Goal: Task Accomplishment & Management: Manage account settings

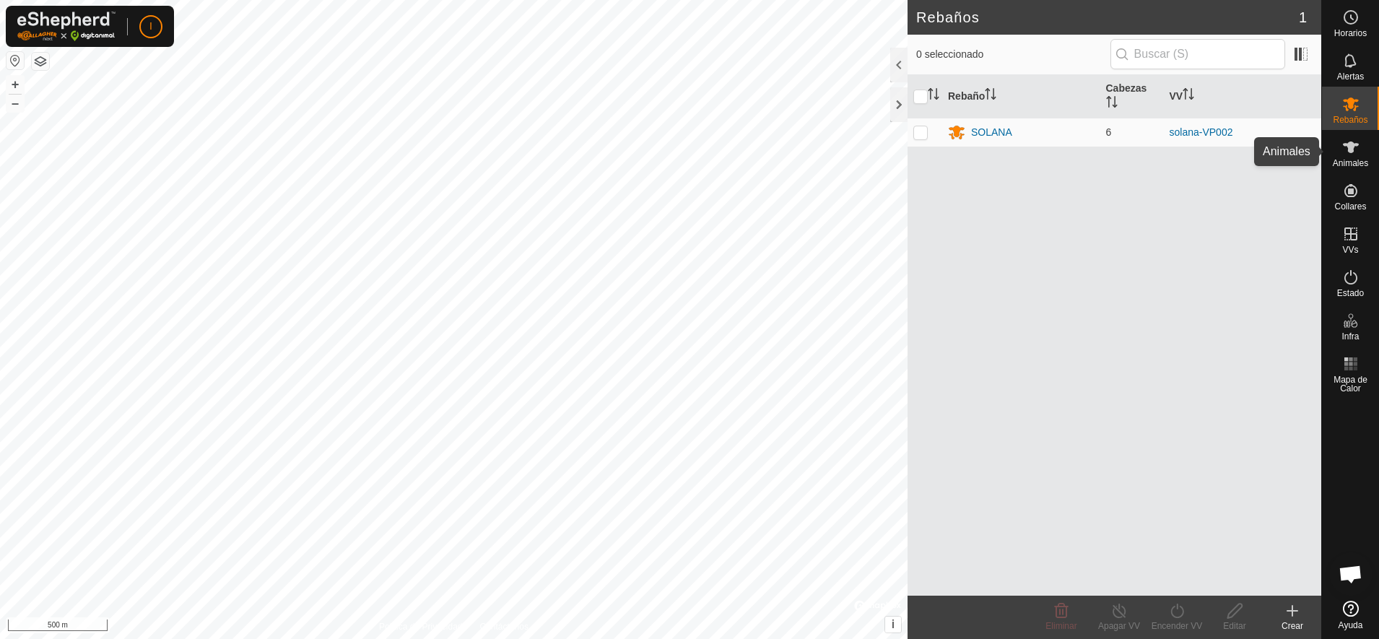
click at [1350, 160] on span "Animales" at bounding box center [1350, 163] width 35 height 9
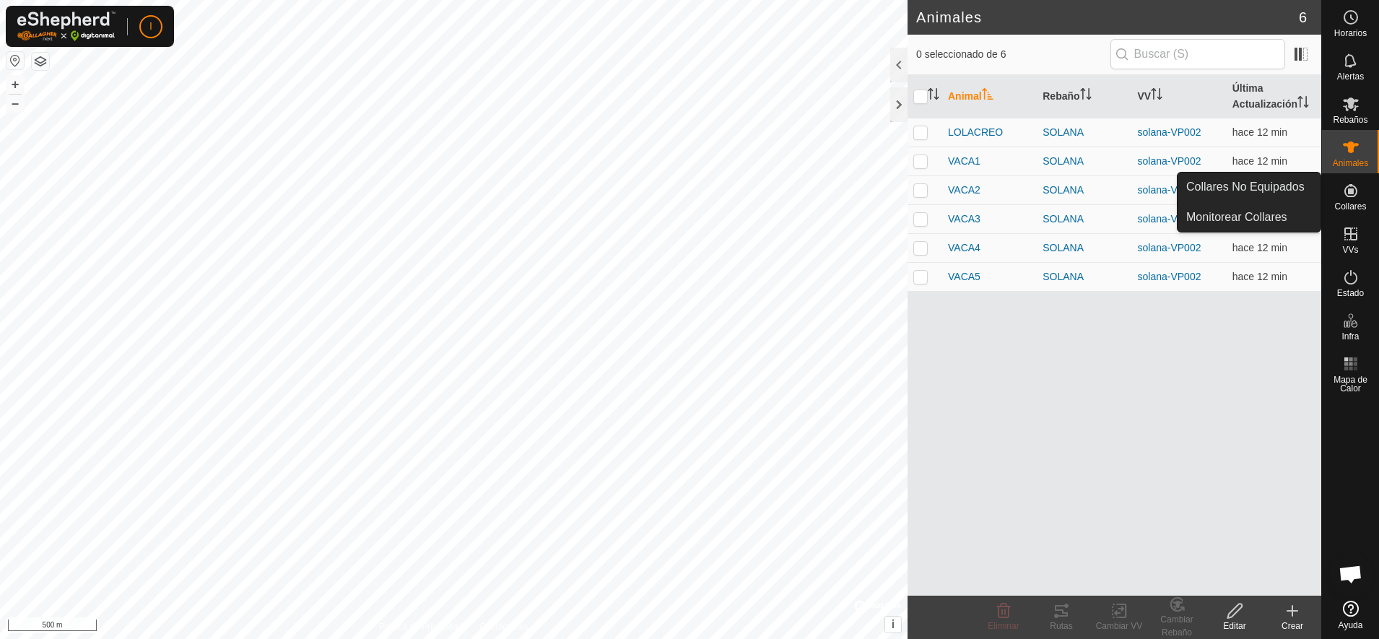
click at [1353, 193] on icon at bounding box center [1350, 190] width 13 height 13
click at [1239, 182] on link "Collares No Equipados" at bounding box center [1249, 187] width 143 height 29
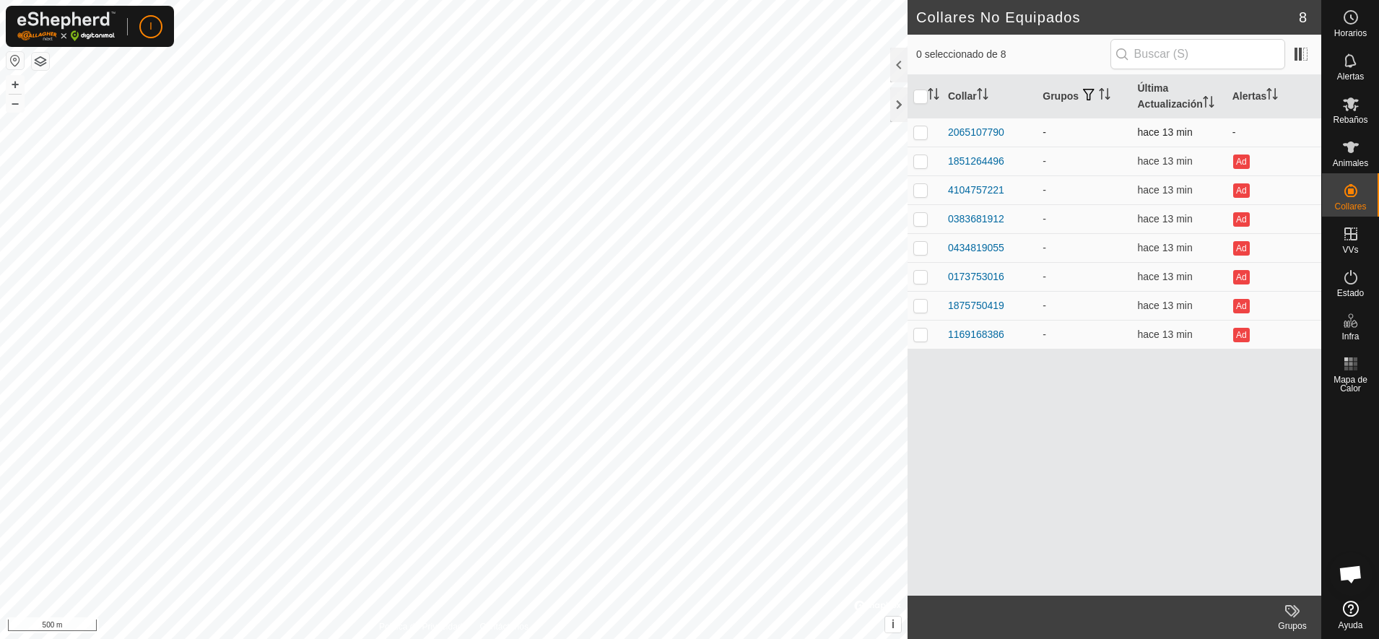
click at [916, 129] on p-checkbox at bounding box center [920, 132] width 14 height 12
checkbox input "true"
click at [1349, 155] on icon at bounding box center [1350, 147] width 17 height 17
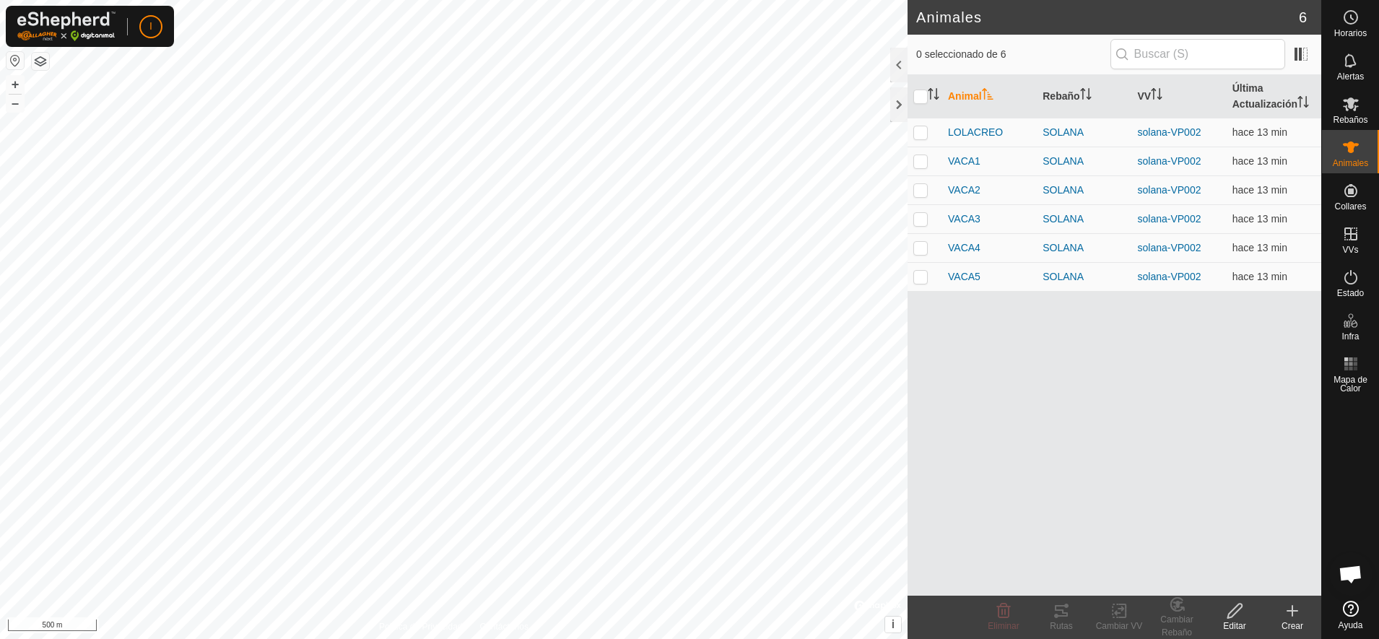
click at [1296, 621] on div "Crear" at bounding box center [1293, 625] width 58 height 13
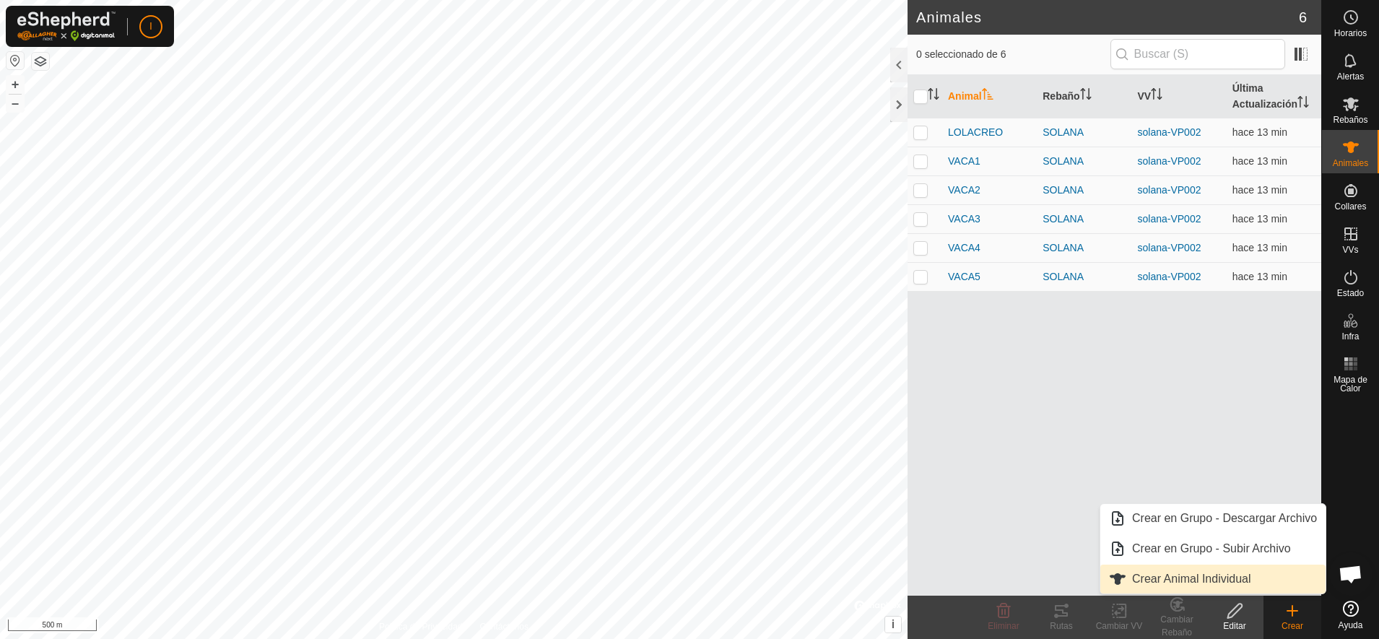
drag, startPoint x: 1296, startPoint y: 621, endPoint x: 1206, endPoint y: 581, distance: 97.9
click at [1206, 581] on link "Crear Animal Individual" at bounding box center [1212, 579] width 225 height 29
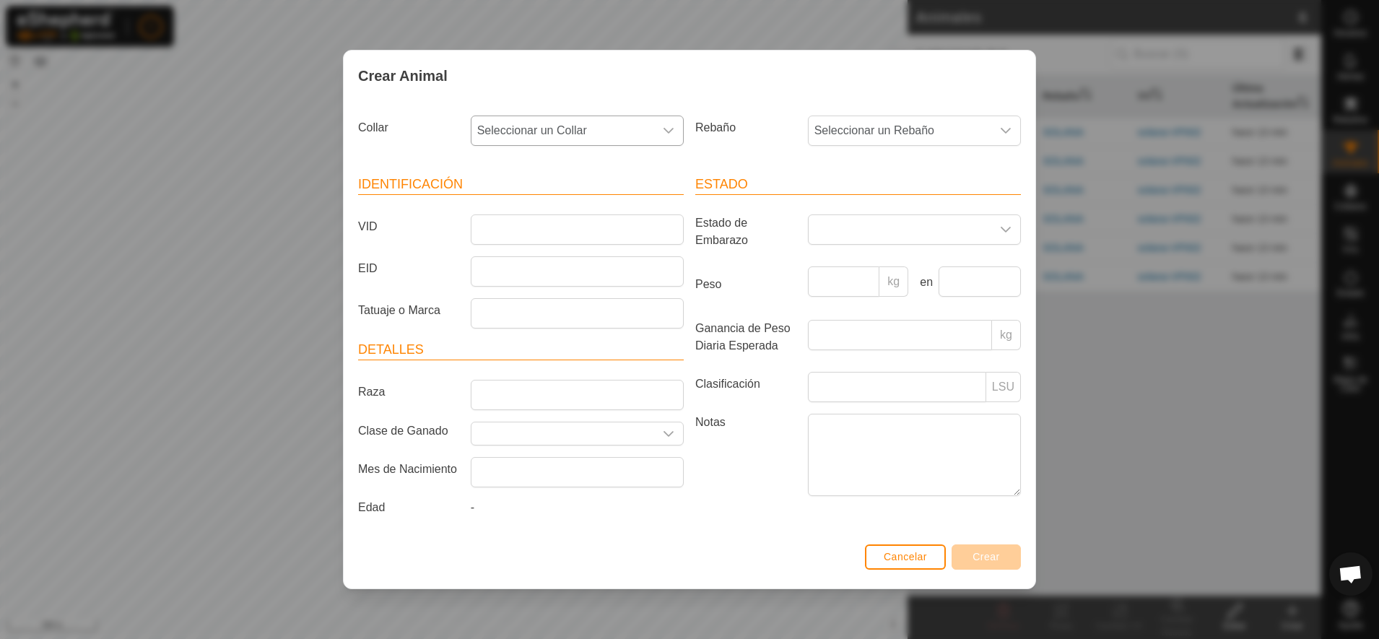
click at [669, 130] on icon "dropdown trigger" at bounding box center [669, 131] width 12 height 12
click at [537, 237] on span "2065107790" at bounding box center [513, 235] width 64 height 17
drag, startPoint x: 565, startPoint y: 235, endPoint x: 586, endPoint y: 230, distance: 21.4
click at [586, 230] on input "VID" at bounding box center [577, 229] width 213 height 30
type input "e"
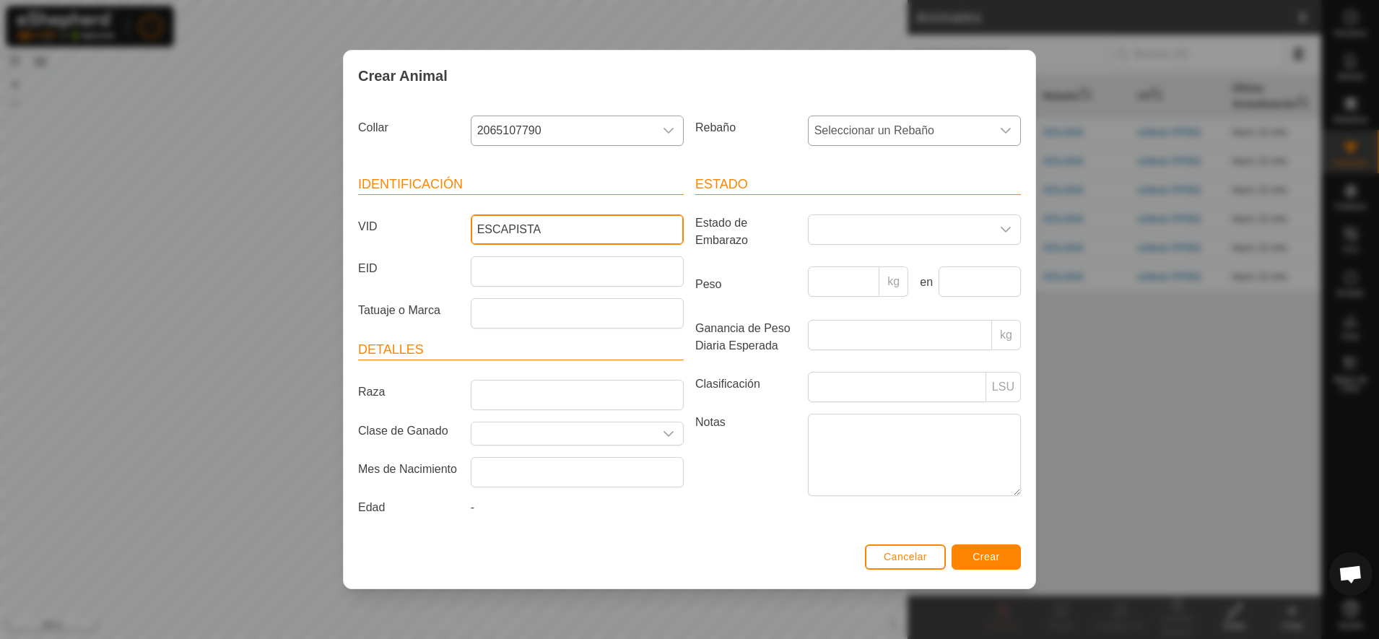
type input "ESCAPISTA"
click at [1003, 131] on icon "dropdown trigger" at bounding box center [1006, 131] width 10 height 6
click at [897, 555] on span "Cancelar" at bounding box center [905, 557] width 43 height 12
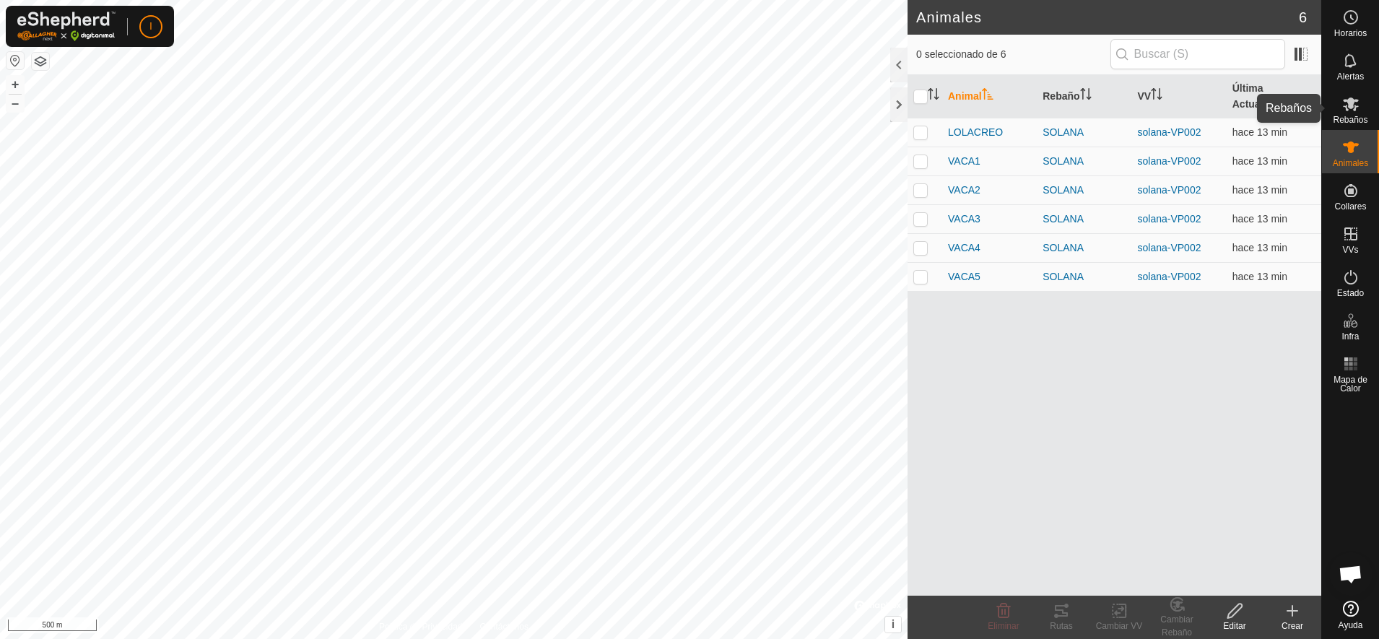
click at [1357, 105] on icon at bounding box center [1350, 103] width 17 height 17
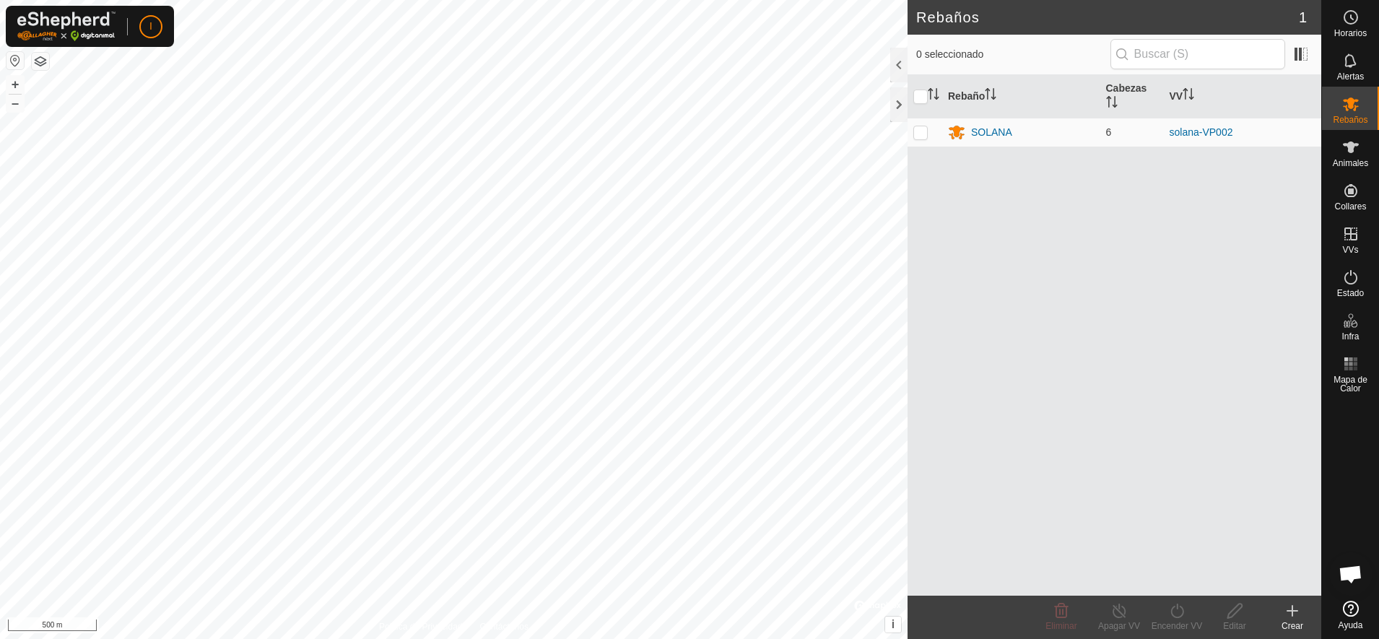
click at [1295, 614] on icon at bounding box center [1292, 610] width 17 height 17
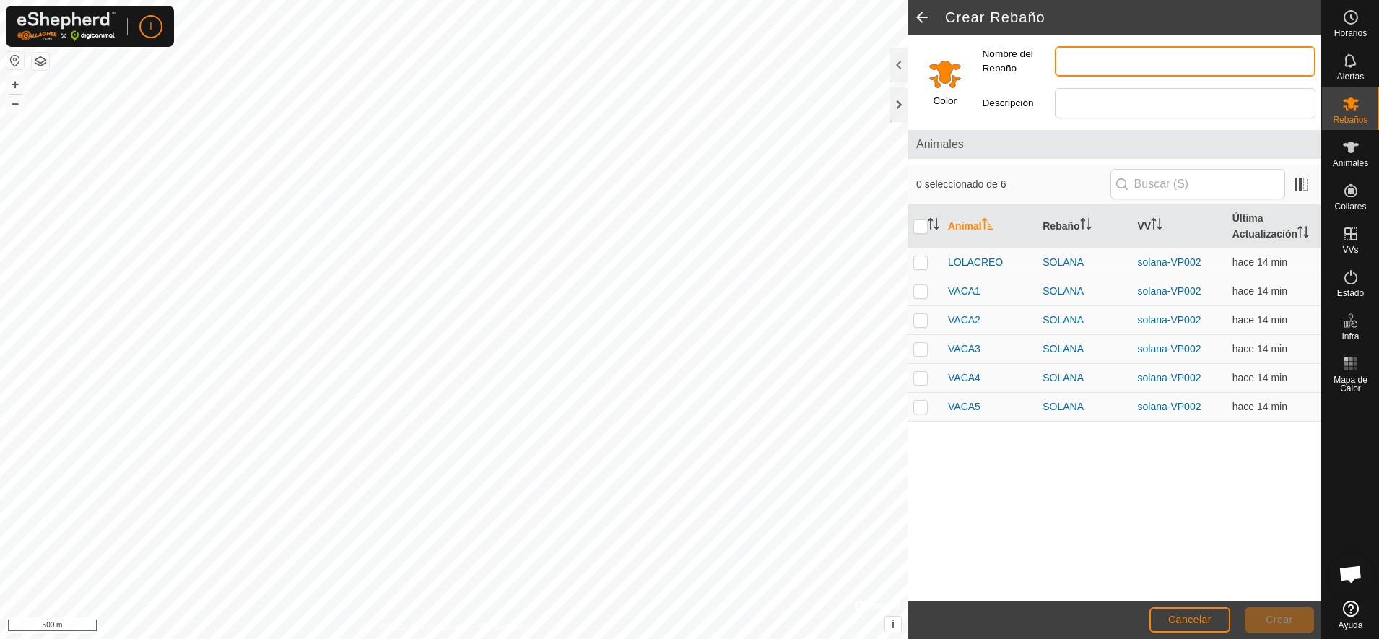
click at [1087, 65] on input "Nombre del Rebaño" at bounding box center [1185, 61] width 261 height 30
type input "LUCIAS"
click at [1275, 614] on span "Crear" at bounding box center [1279, 620] width 27 height 12
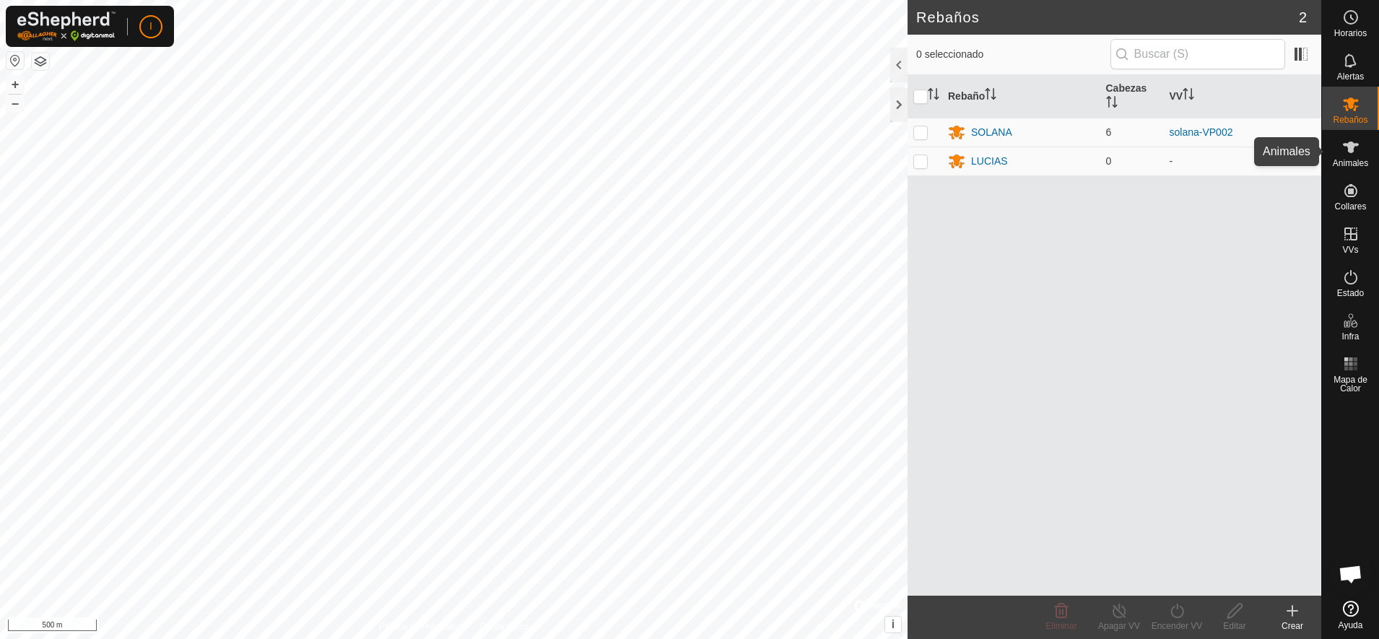
click at [1360, 151] on es-animals-svg-icon at bounding box center [1351, 147] width 26 height 23
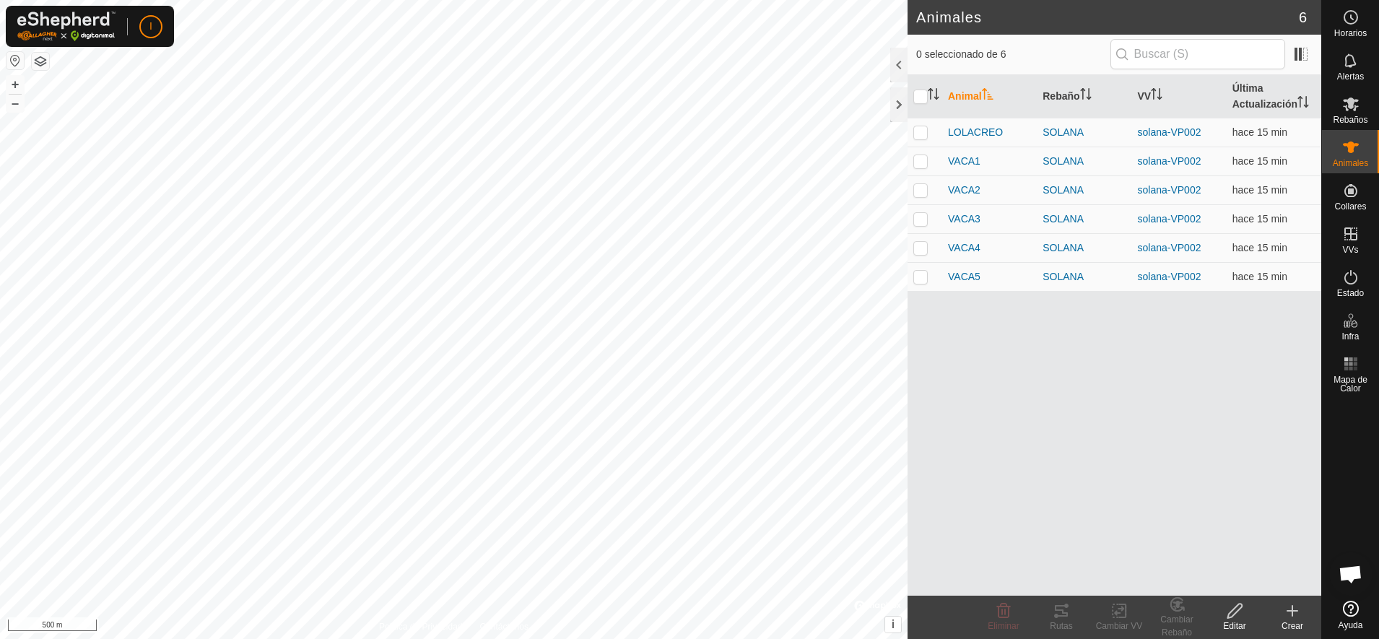
click at [1292, 615] on icon at bounding box center [1292, 611] width 0 height 10
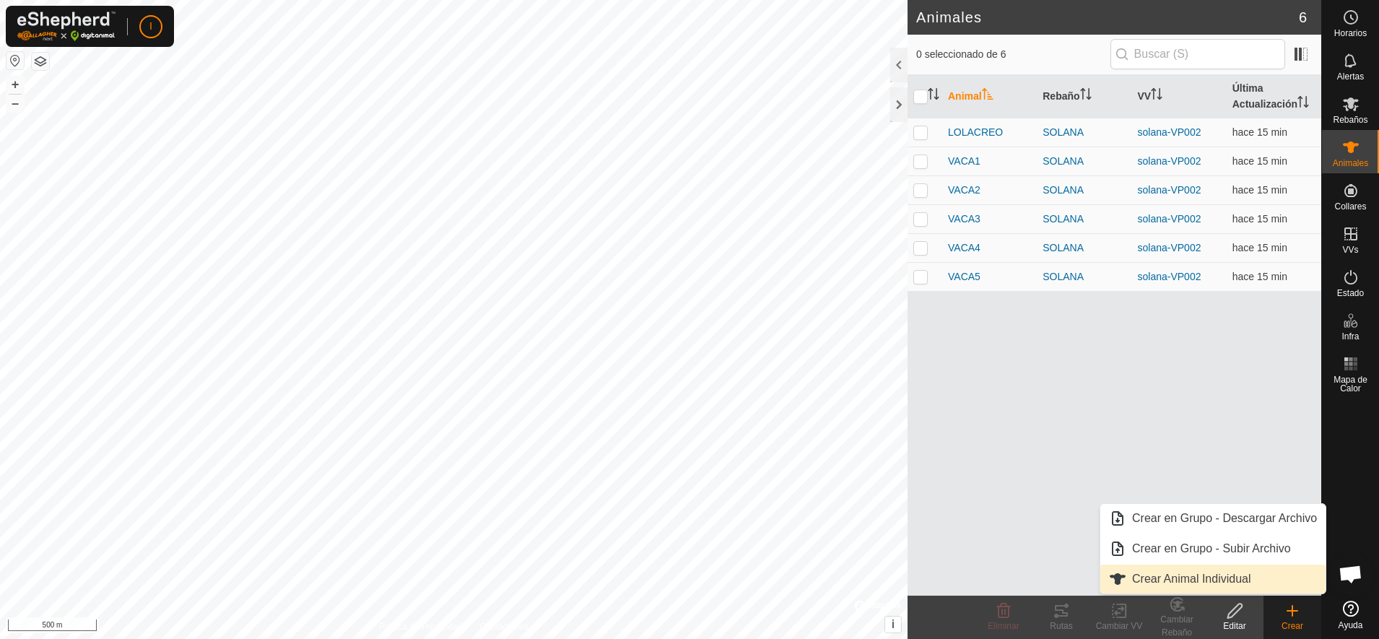
click at [1149, 583] on link "Crear Animal Individual" at bounding box center [1212, 579] width 225 height 29
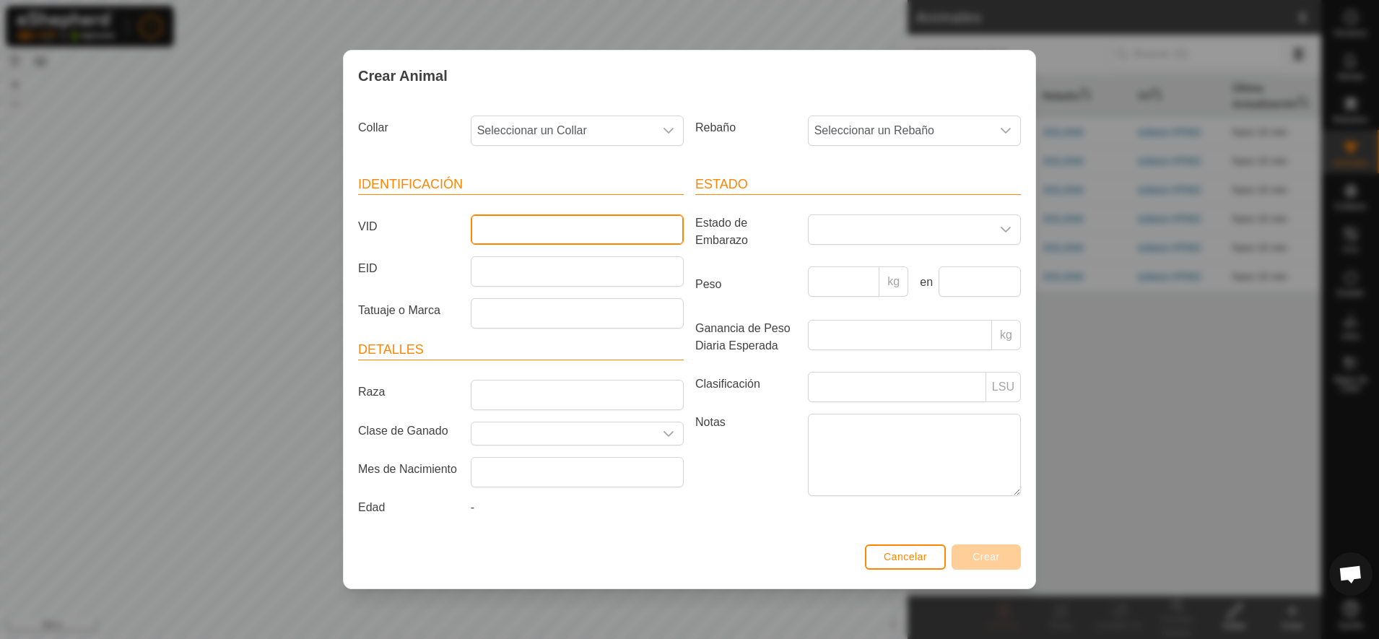
click at [530, 224] on input "VID" at bounding box center [577, 229] width 213 height 30
type input "ESCAPISTA"
click at [1009, 128] on icon "dropdown trigger" at bounding box center [1006, 131] width 12 height 12
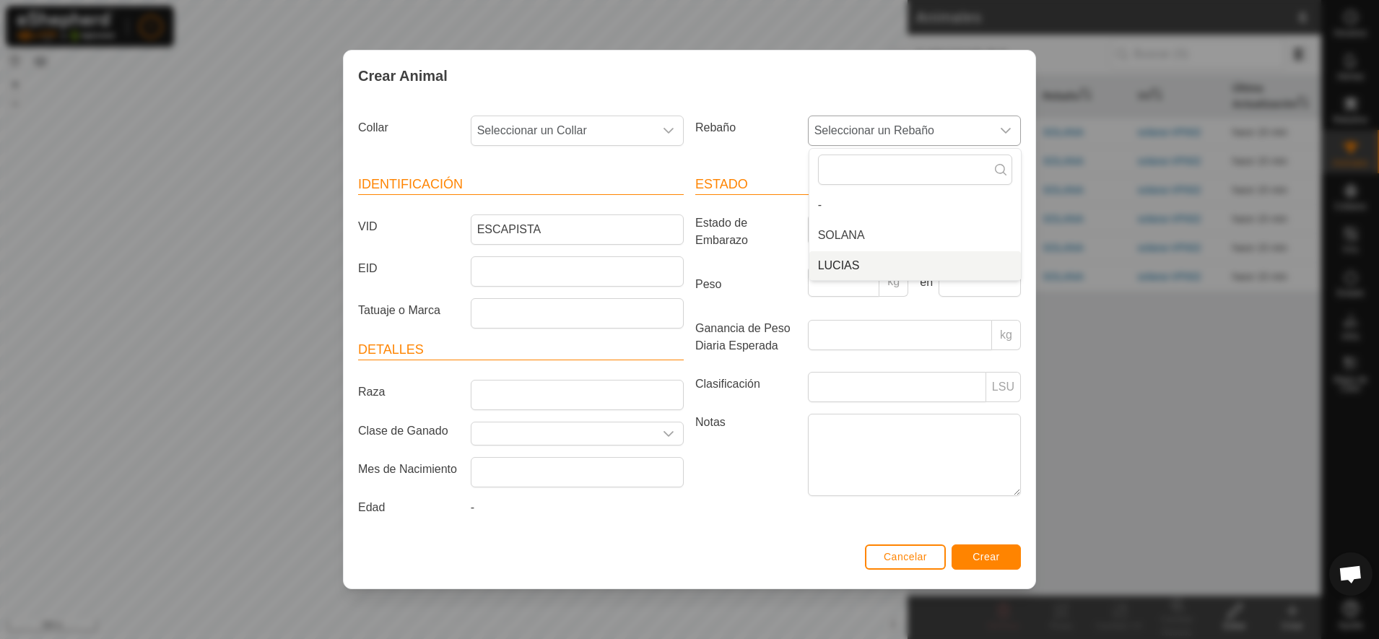
click at [871, 266] on li "LUCIAS" at bounding box center [915, 265] width 212 height 29
click at [664, 121] on div "dropdown trigger" at bounding box center [668, 130] width 29 height 29
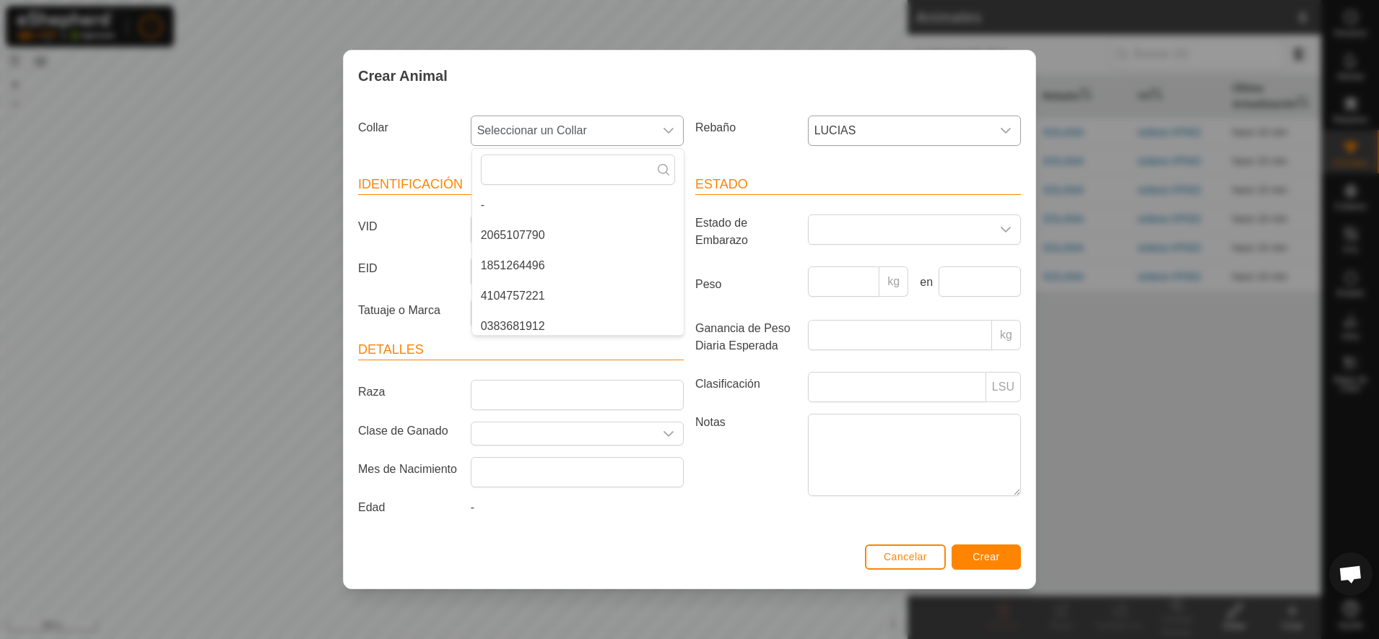
click at [529, 236] on span "2065107790" at bounding box center [513, 235] width 64 height 17
click at [999, 552] on button "Crear" at bounding box center [986, 556] width 69 height 25
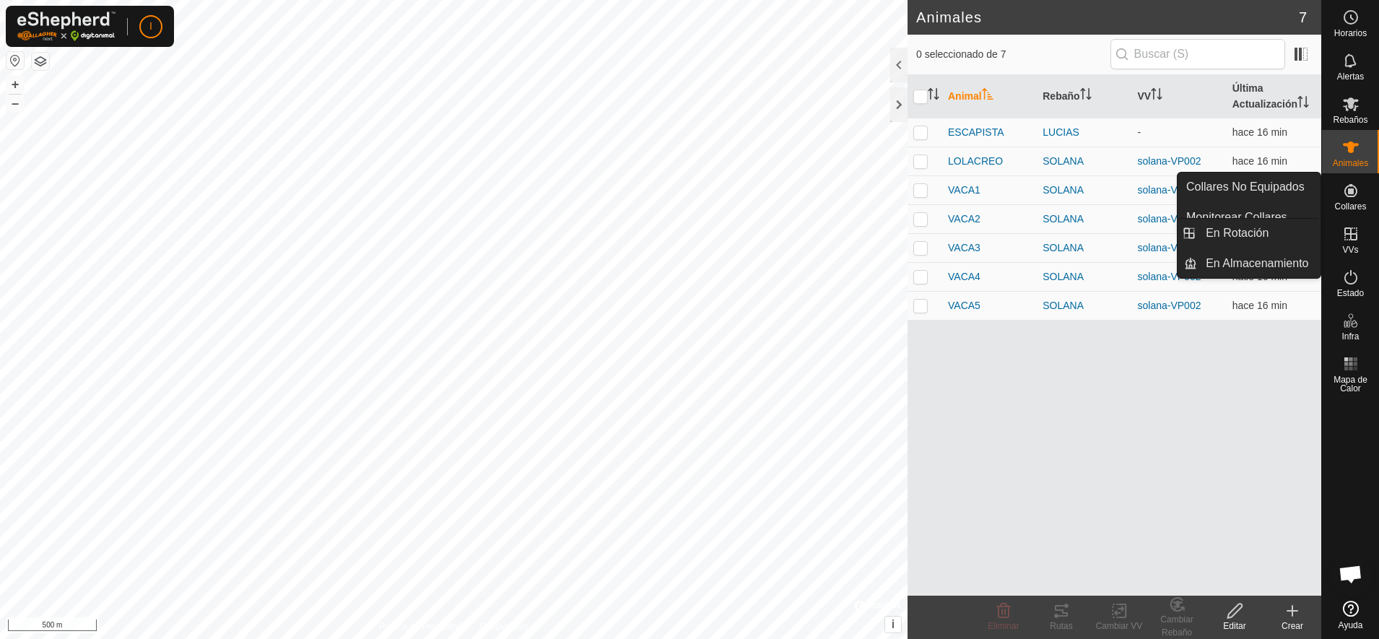
click at [1347, 237] on icon at bounding box center [1350, 233] width 17 height 17
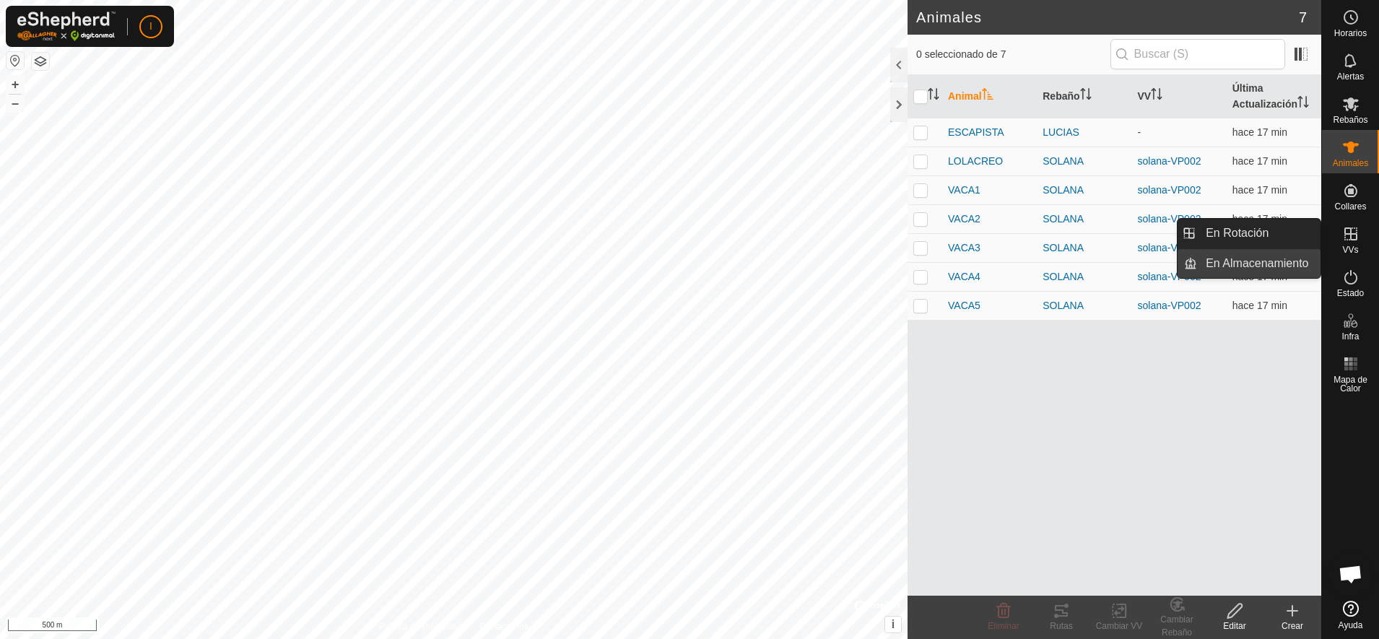
click at [1227, 263] on link "En Almacenamiento" at bounding box center [1258, 263] width 123 height 29
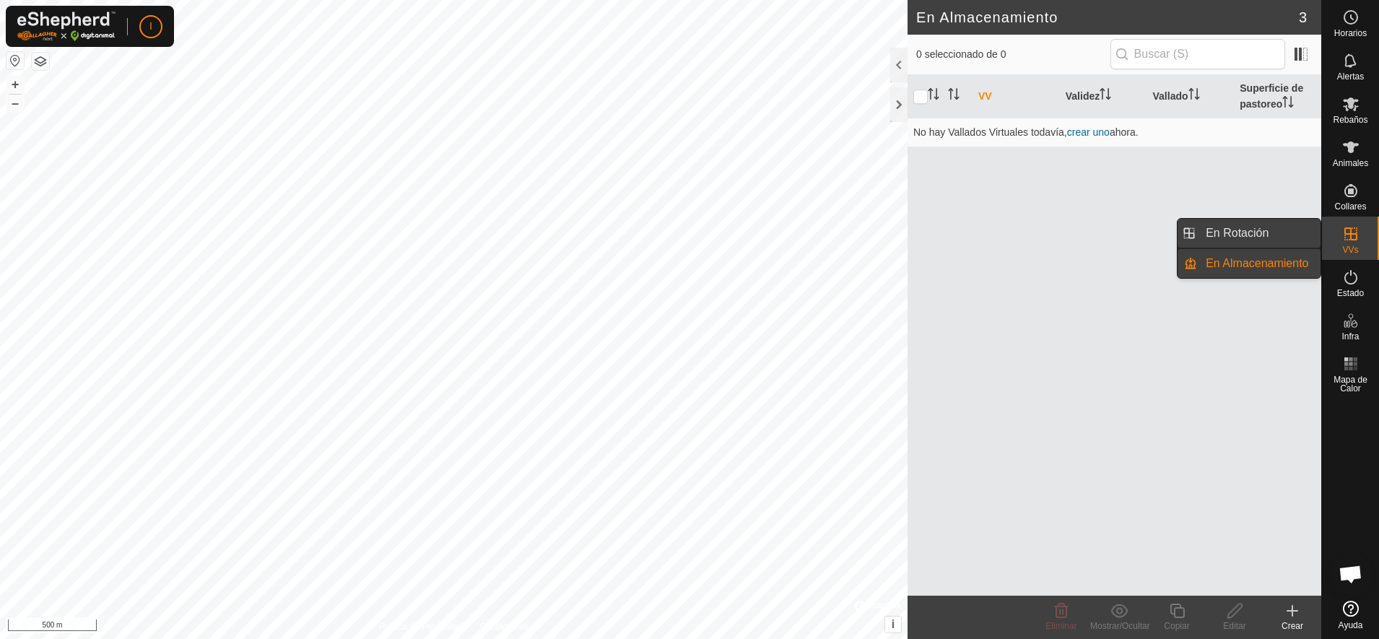
click at [1264, 233] on link "En Rotación" at bounding box center [1258, 233] width 123 height 29
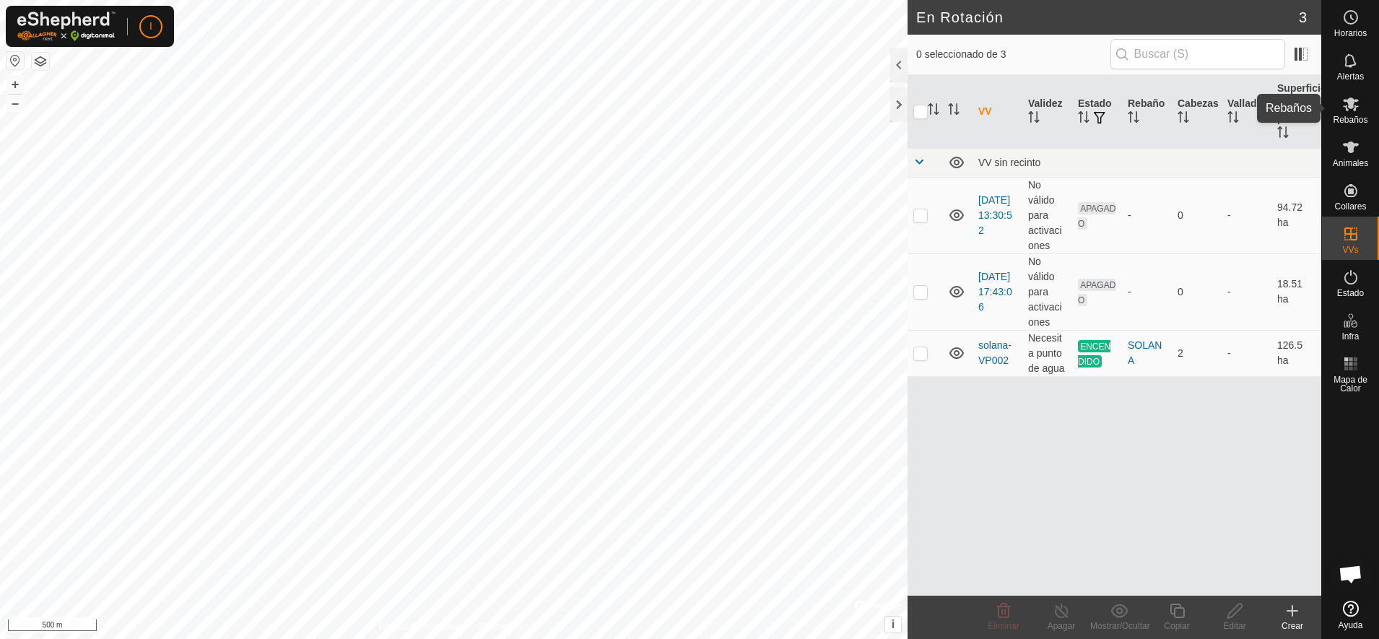
click at [1349, 105] on icon at bounding box center [1351, 104] width 16 height 14
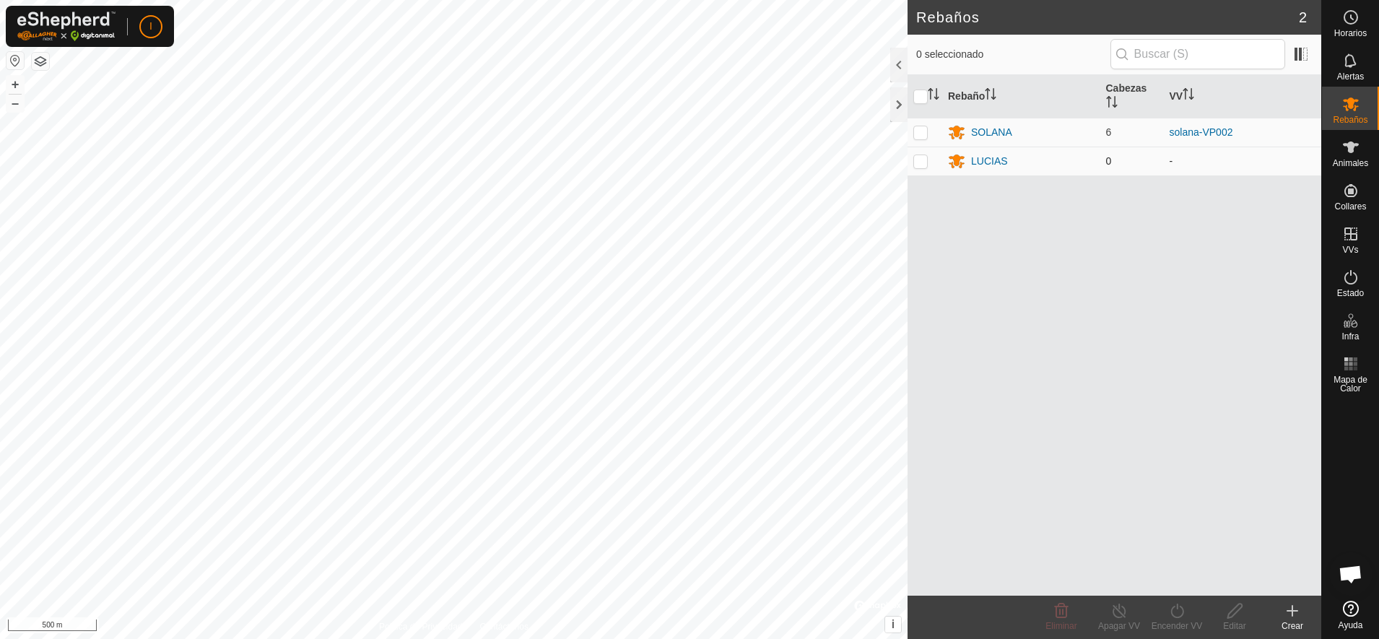
click at [916, 164] on p-checkbox at bounding box center [920, 161] width 14 height 12
checkbox input "true"
click at [1178, 626] on div "Encender VV" at bounding box center [1177, 625] width 58 height 13
click at [1355, 149] on icon at bounding box center [1350, 147] width 17 height 17
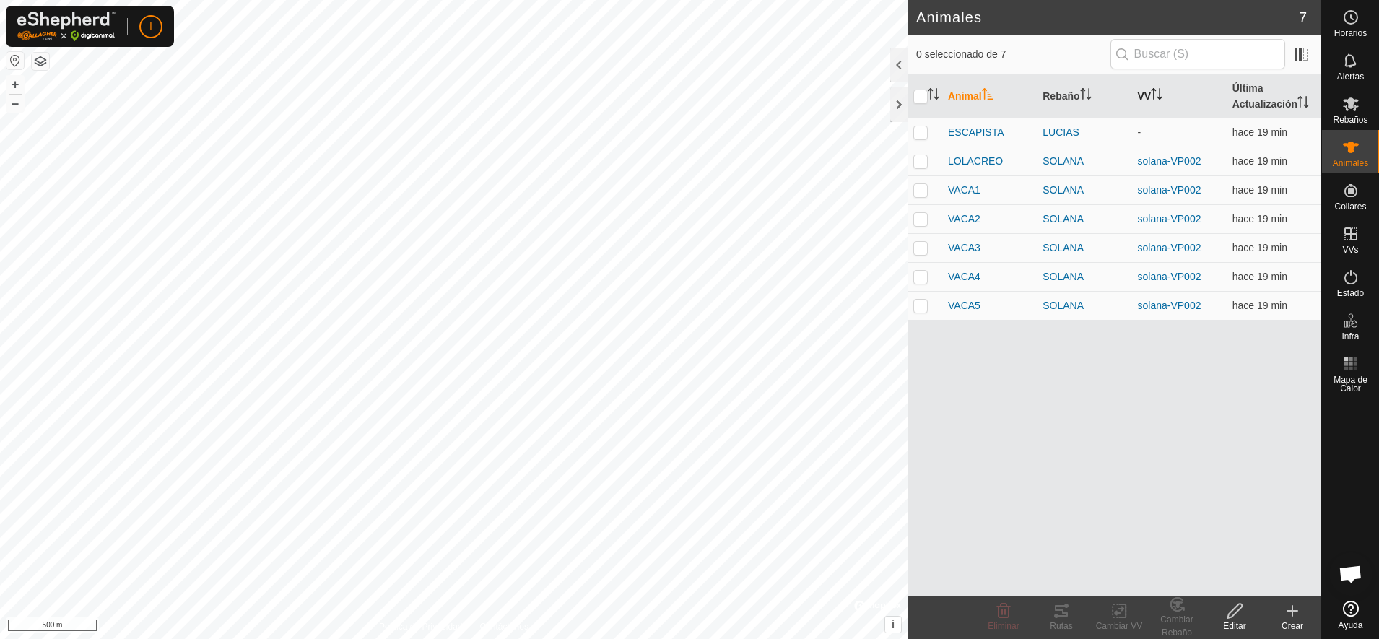
click at [1144, 95] on th "VV" at bounding box center [1179, 96] width 95 height 43
click at [1147, 305] on td "-" at bounding box center [1179, 305] width 95 height 29
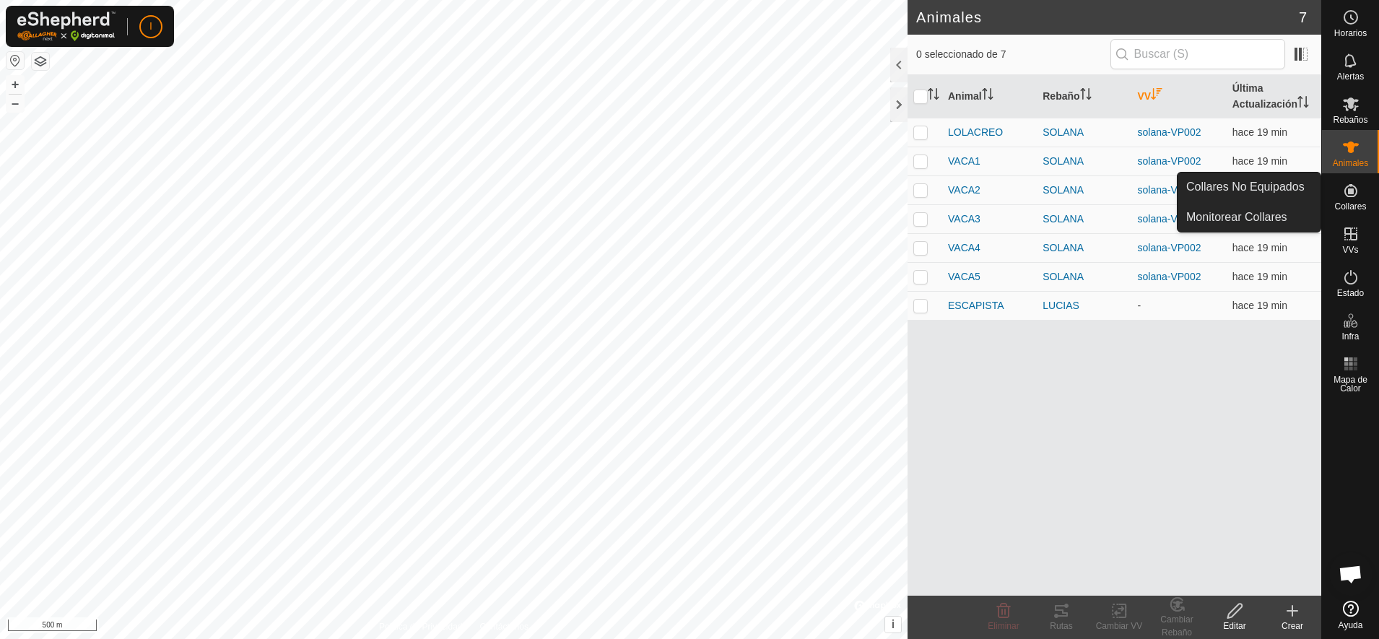
click at [1352, 192] on icon at bounding box center [1350, 190] width 13 height 13
click at [1258, 215] on link "Monitorear Collares" at bounding box center [1249, 217] width 143 height 29
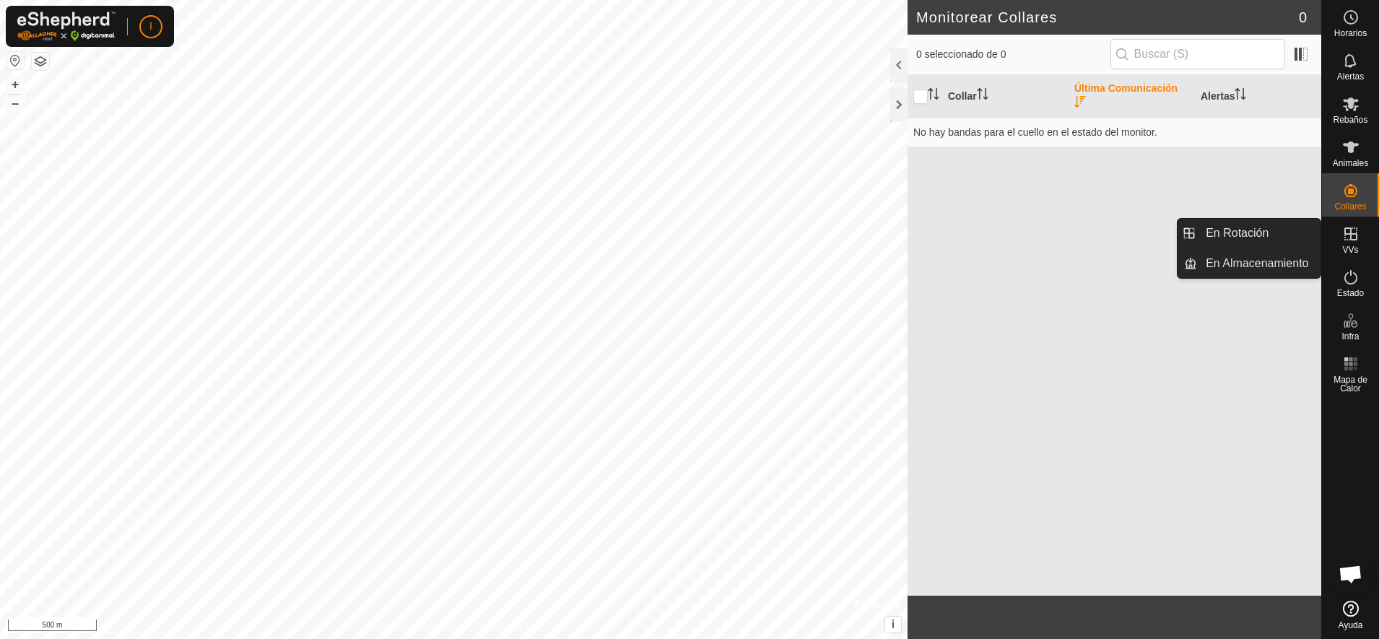
click at [1347, 232] on icon at bounding box center [1350, 233] width 17 height 17
click at [1264, 231] on link "En Rotación" at bounding box center [1258, 233] width 123 height 29
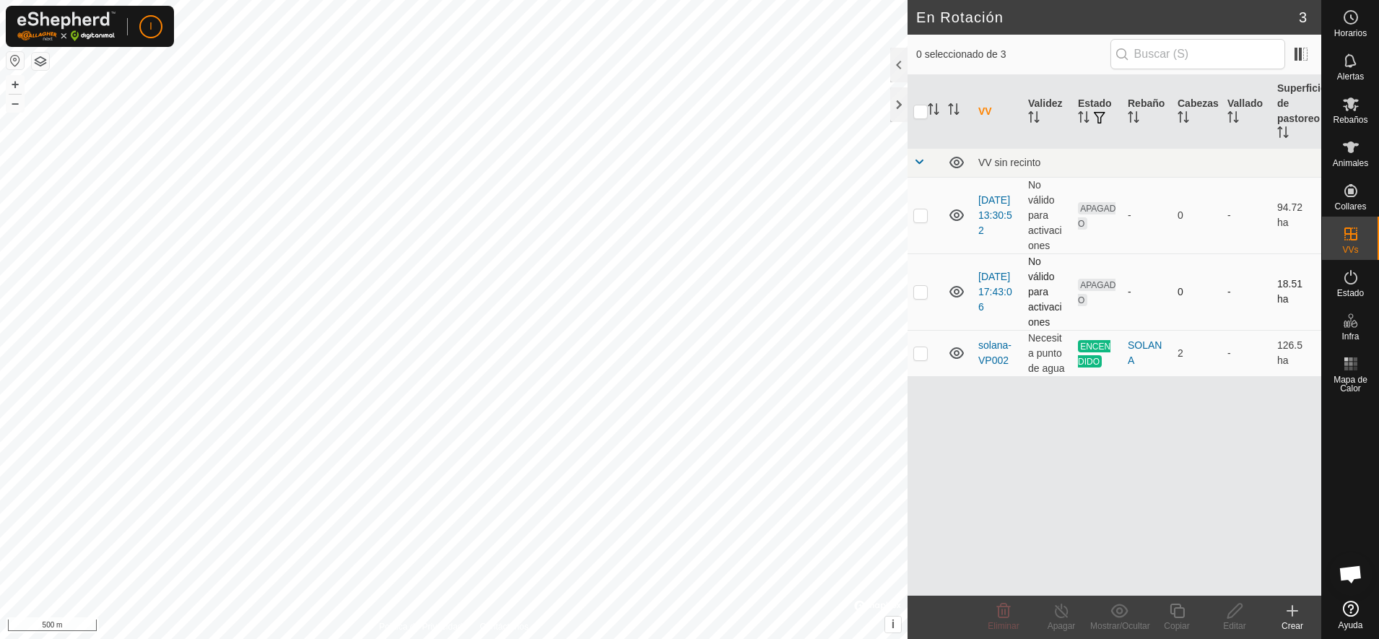
click at [926, 292] on p-checkbox at bounding box center [920, 292] width 14 height 12
checkbox input "true"
click at [920, 212] on p-checkbox at bounding box center [920, 215] width 14 height 12
checkbox input "true"
click at [918, 293] on p-checkbox at bounding box center [920, 292] width 14 height 12
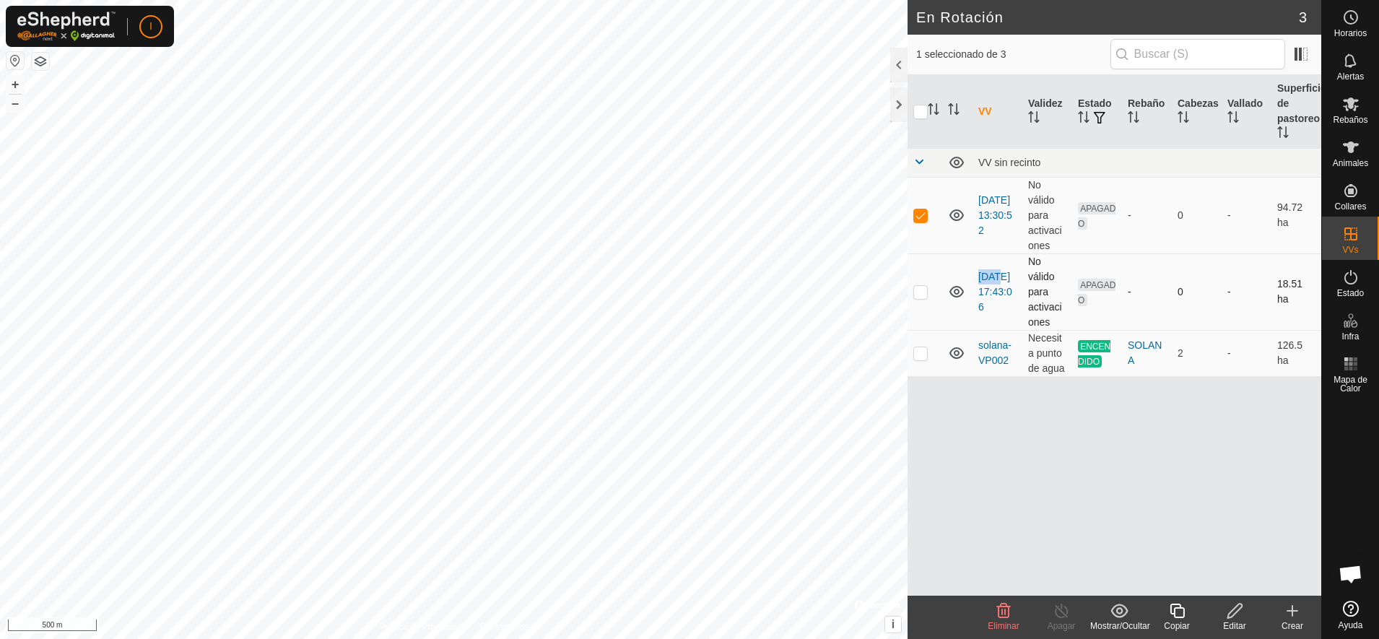
click at [918, 293] on p-checkbox at bounding box center [920, 292] width 14 height 12
click at [919, 297] on p-checkbox at bounding box center [920, 292] width 14 height 12
checkbox input "false"
click at [920, 212] on p-checkbox at bounding box center [920, 215] width 14 height 12
click at [921, 214] on p-checkbox at bounding box center [920, 215] width 14 height 12
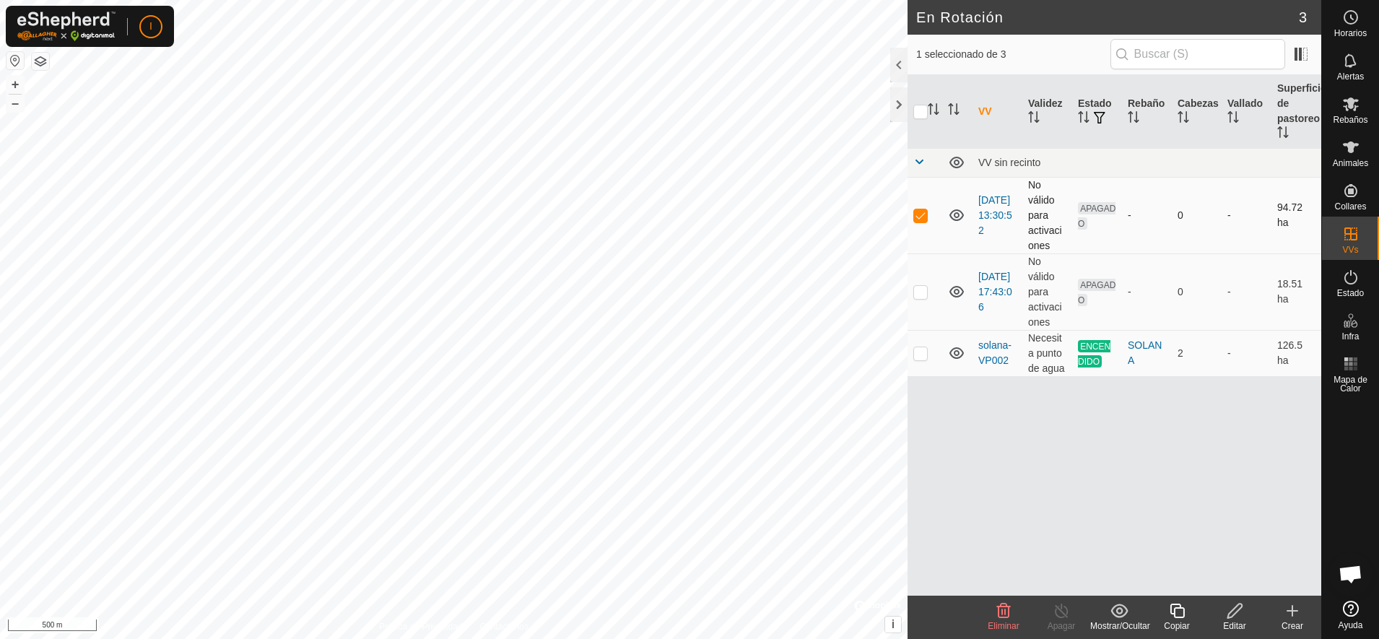
click at [921, 214] on p-checkbox at bounding box center [920, 215] width 14 height 12
click at [921, 216] on p-checkbox at bounding box center [920, 215] width 14 height 12
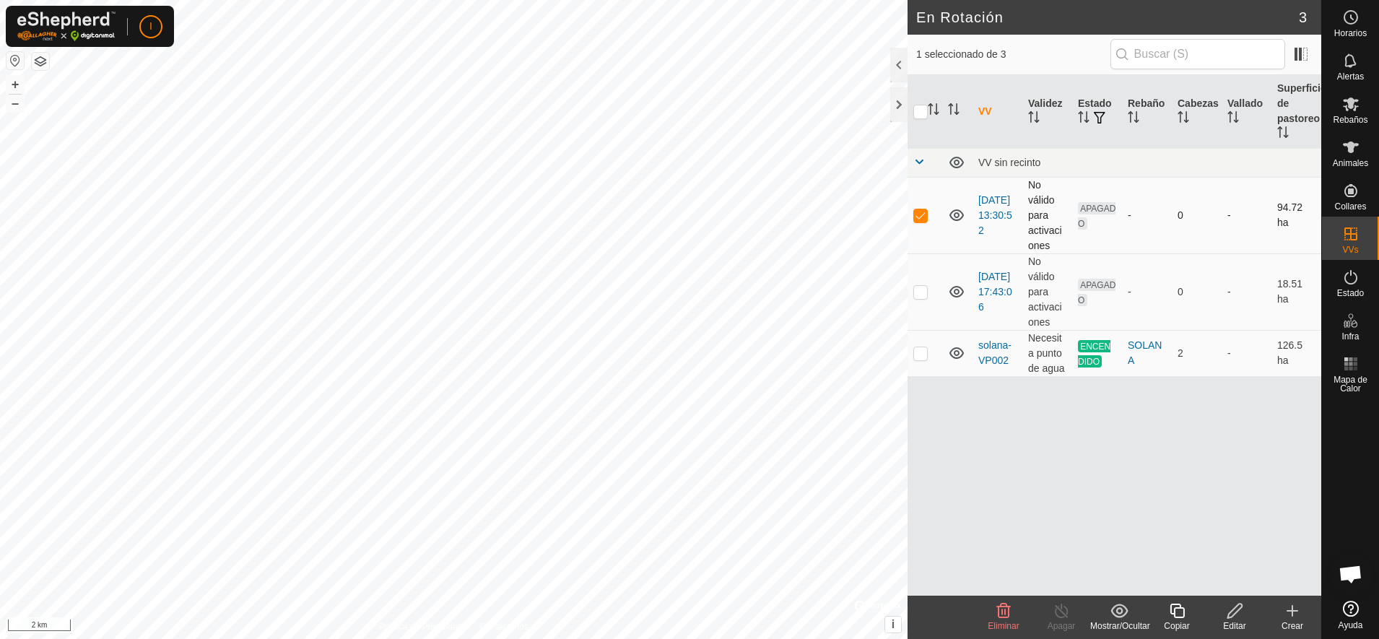
checkbox input "false"
click at [993, 276] on td "[DATE] 17:43:06" at bounding box center [998, 291] width 50 height 77
click at [990, 271] on link "[DATE] 17:43:06" at bounding box center [995, 292] width 34 height 42
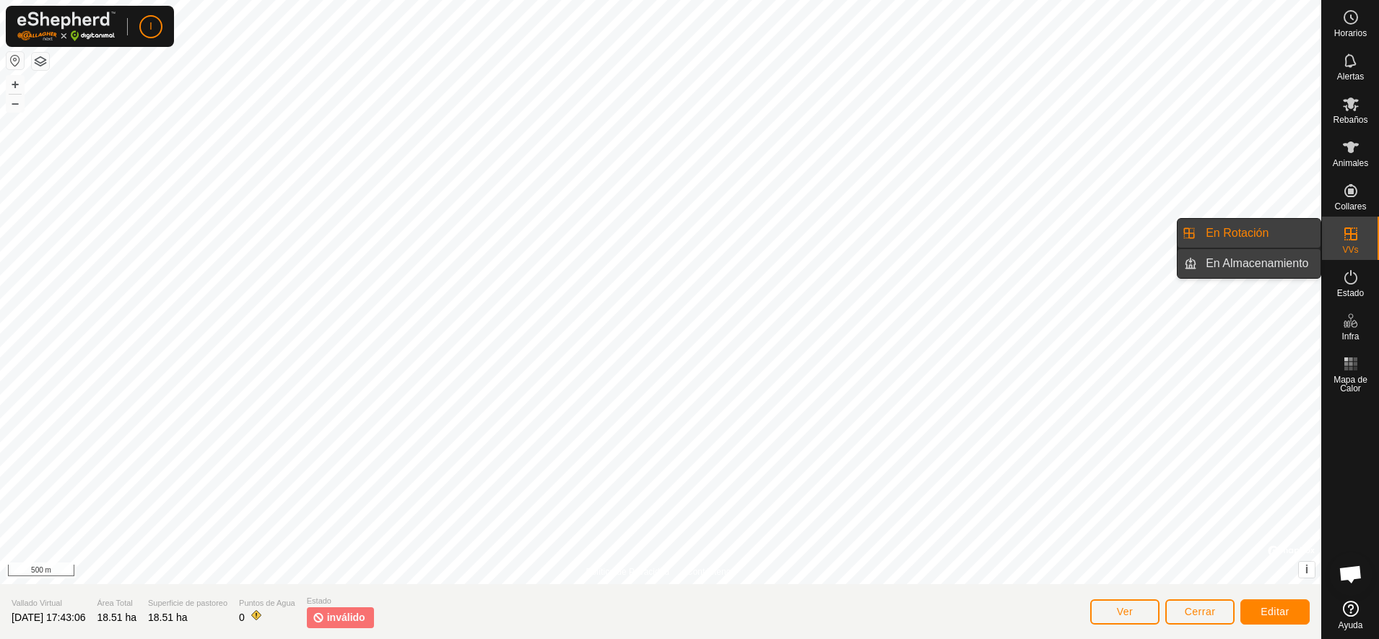
click at [1251, 262] on link "En Almacenamiento" at bounding box center [1258, 263] width 123 height 29
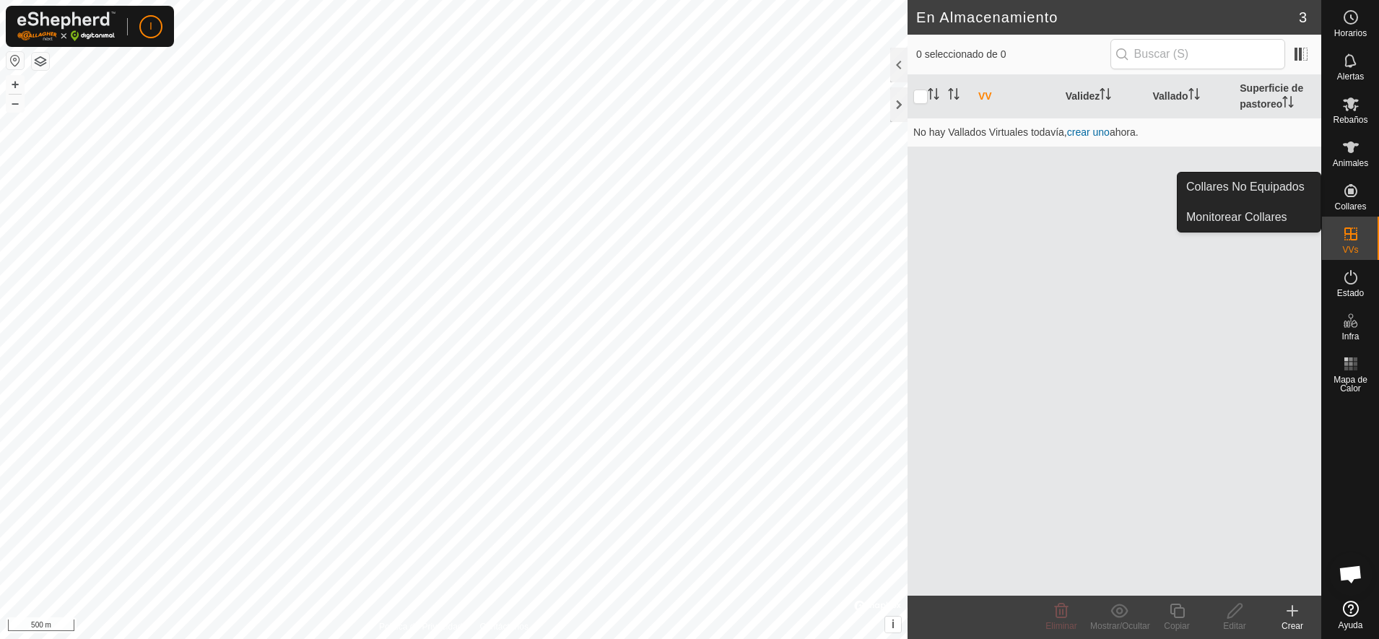
click at [1355, 193] on icon at bounding box center [1350, 190] width 17 height 17
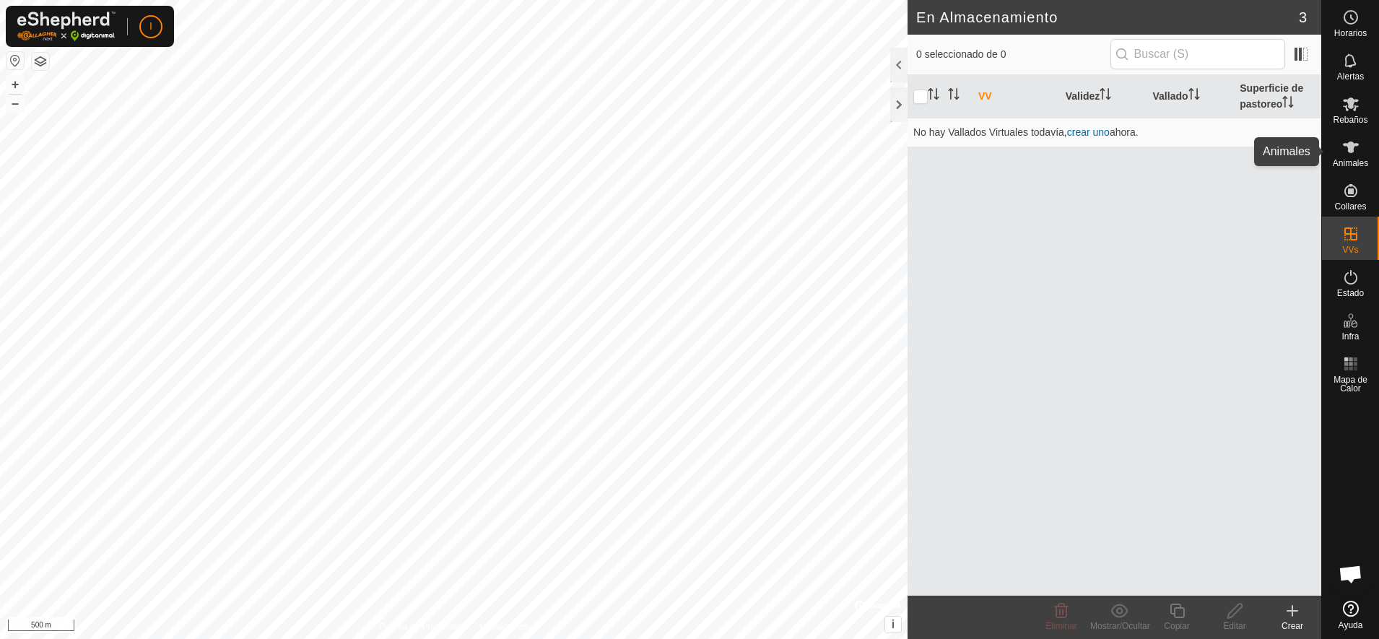
click at [1355, 147] on icon at bounding box center [1350, 147] width 17 height 17
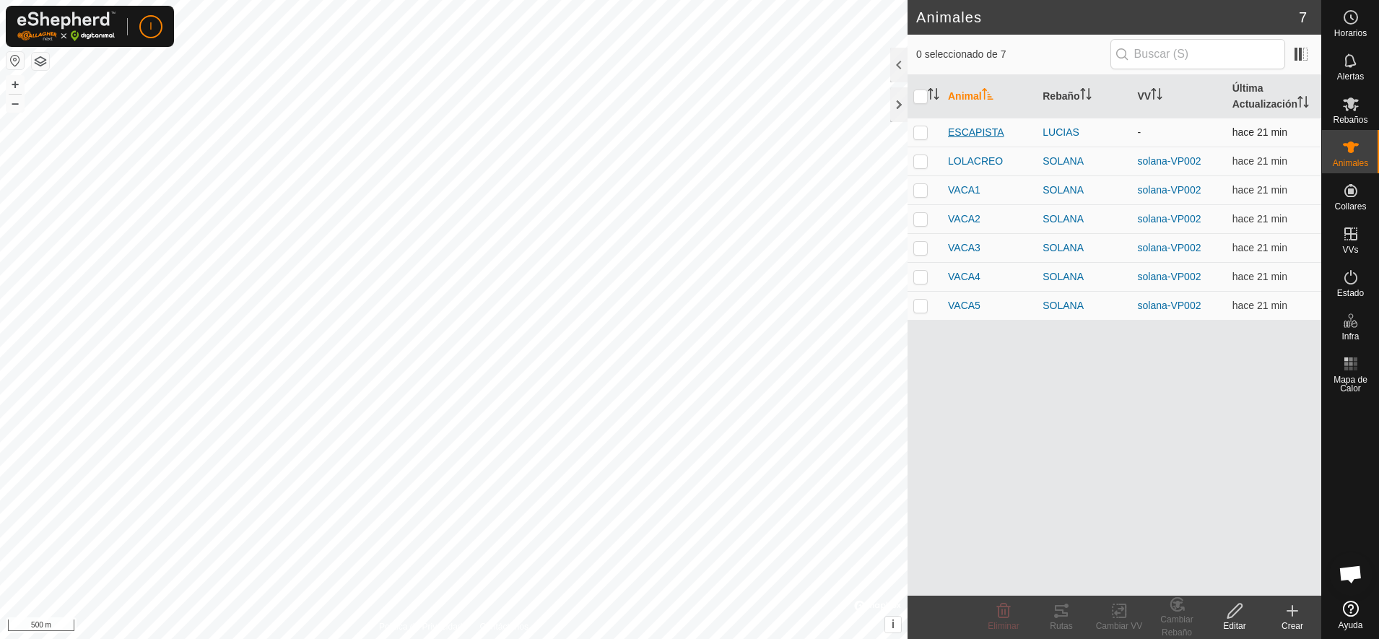
click at [971, 131] on span "ESCAPISTA" at bounding box center [976, 132] width 56 height 15
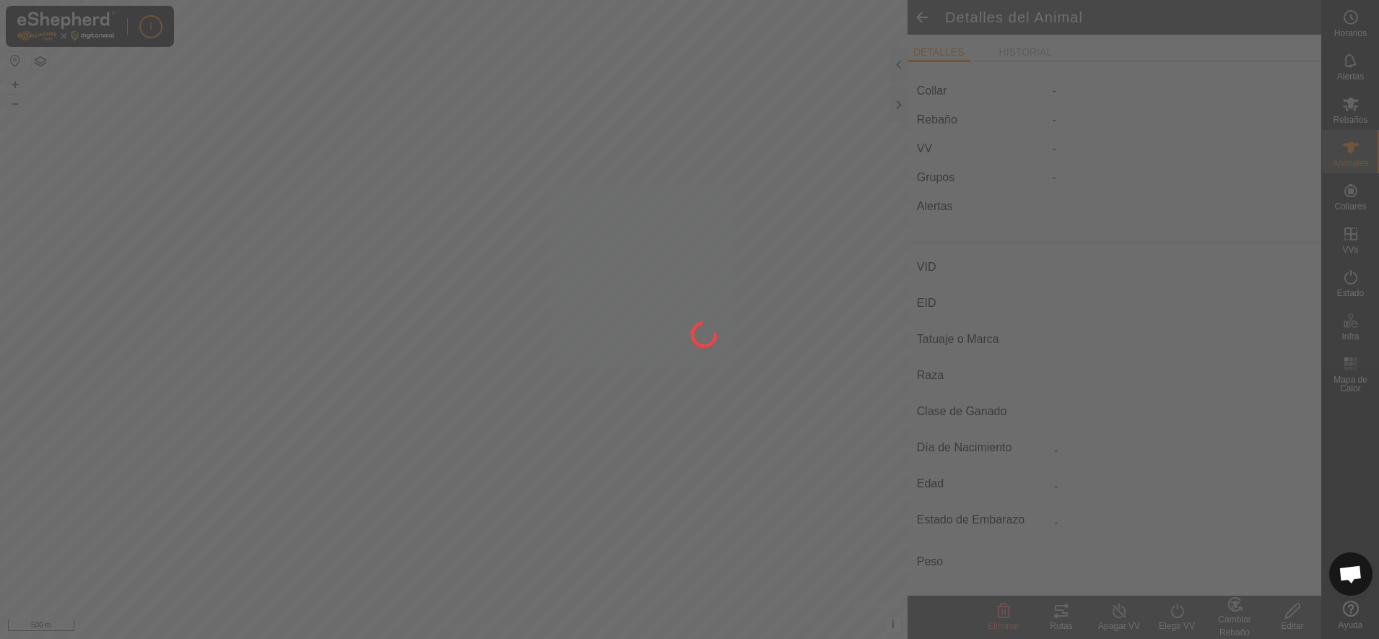
type input "ESCAPISTA"
type input "-"
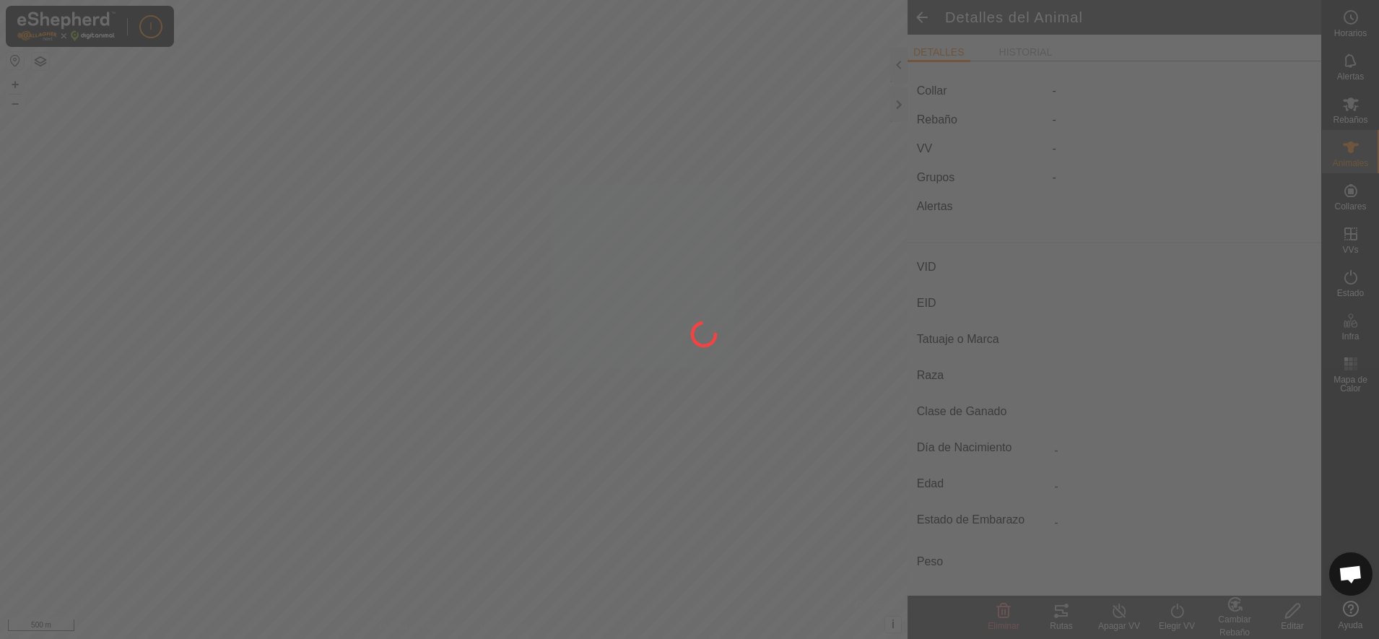
type input "0 kg"
type input "-"
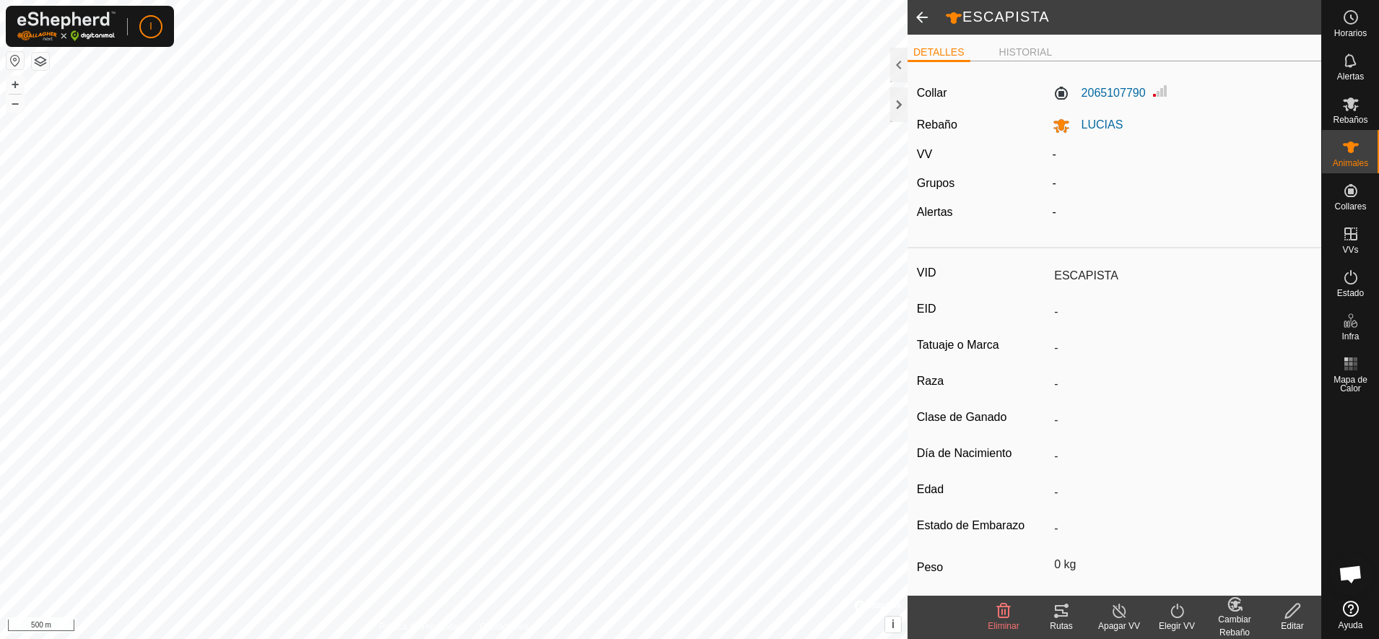
click at [1288, 611] on icon at bounding box center [1293, 610] width 18 height 17
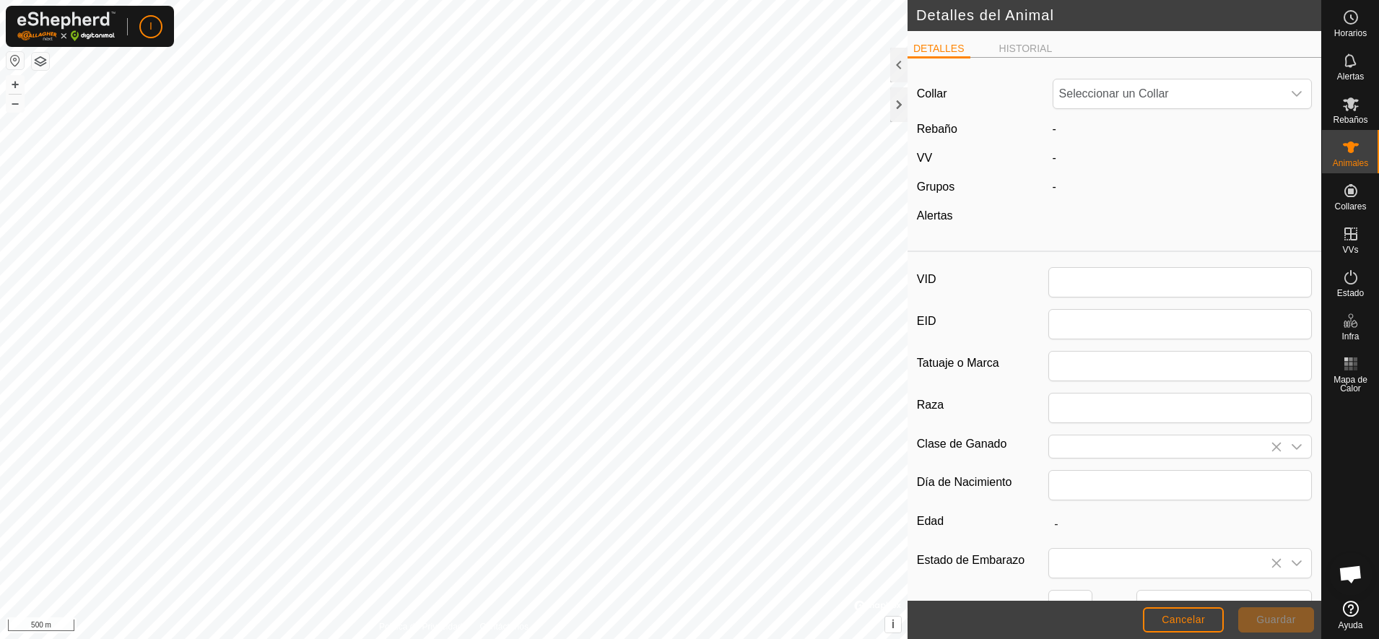
type input "ESCAPISTA"
type input "0"
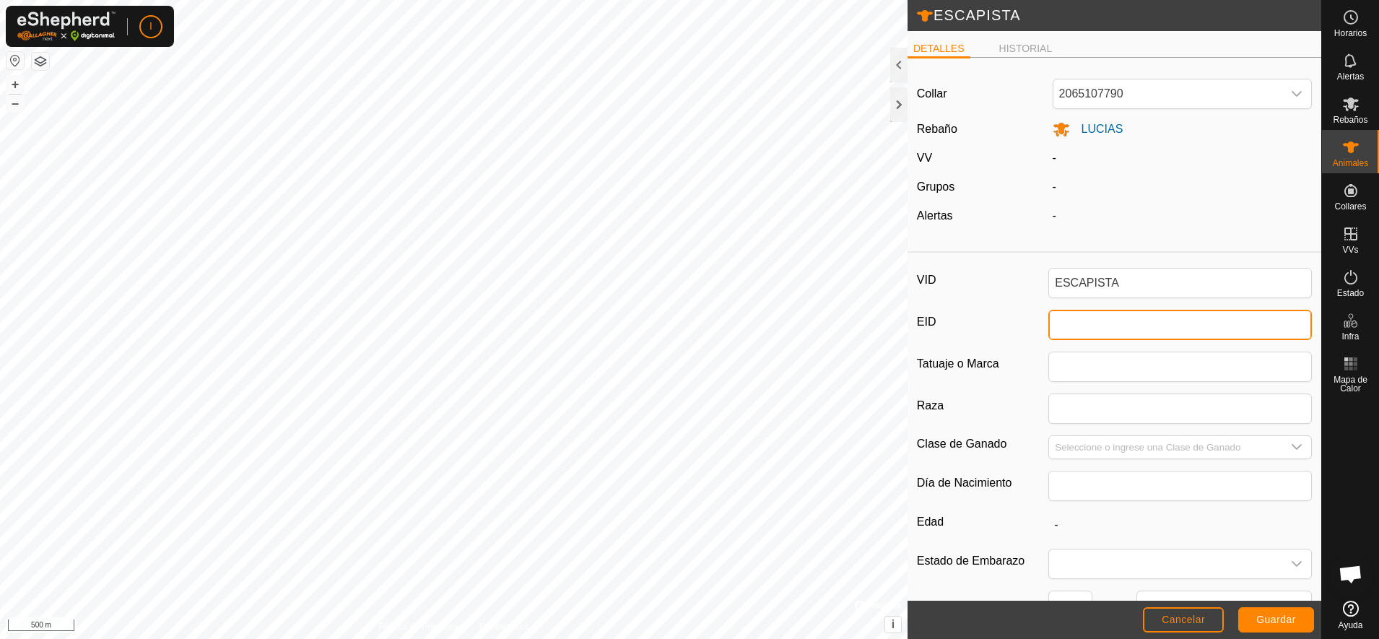
click at [1096, 314] on input "EID" at bounding box center [1180, 325] width 264 height 30
click at [1177, 614] on span "Cancelar" at bounding box center [1183, 620] width 43 height 12
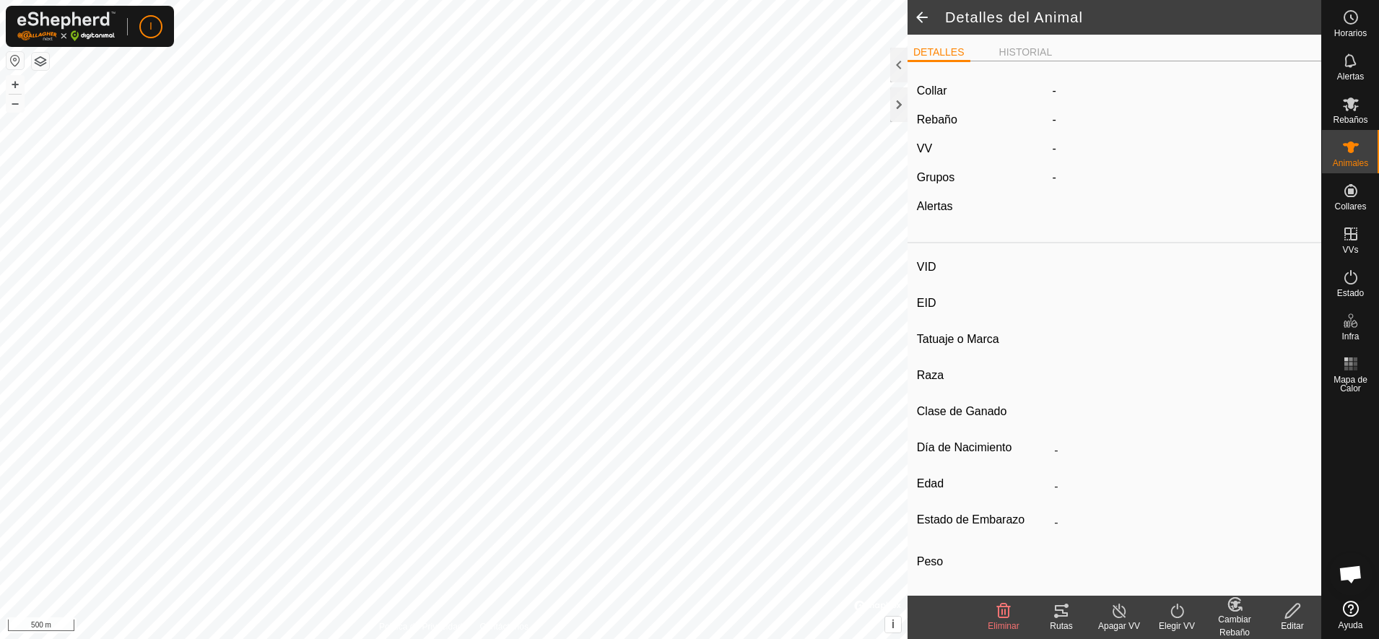
type input "ESCAPISTA"
type input "-"
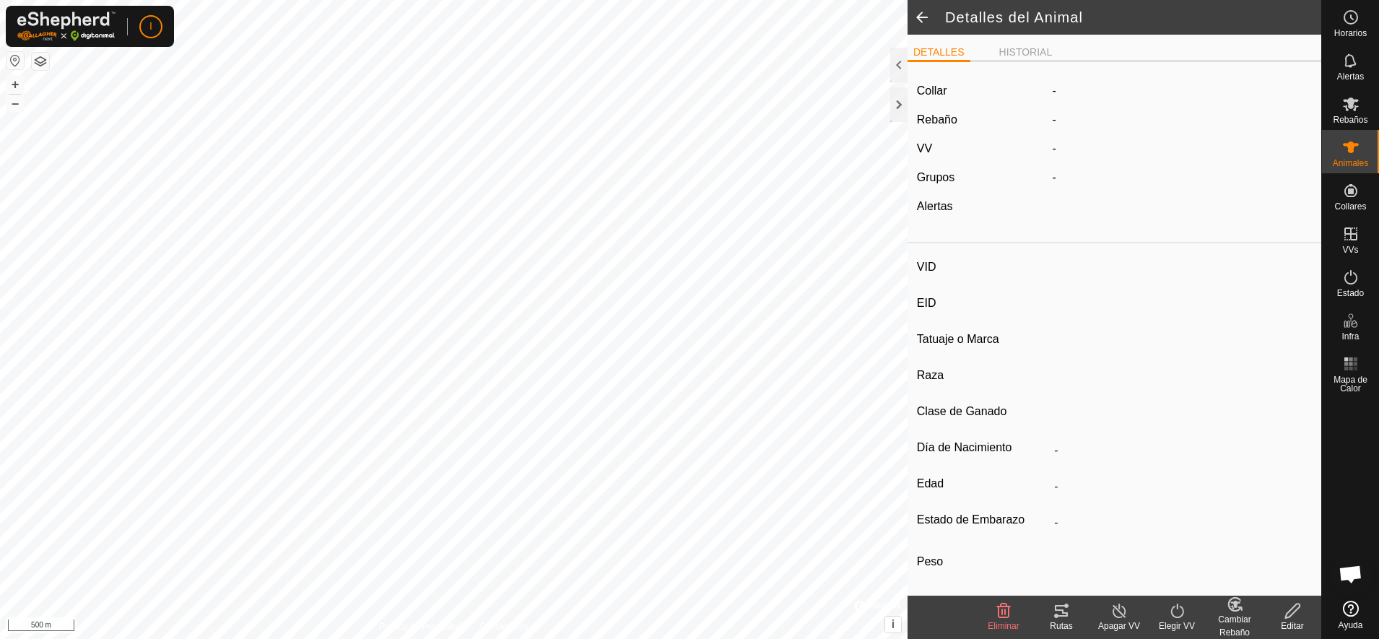
type input "0 kg"
type input "-"
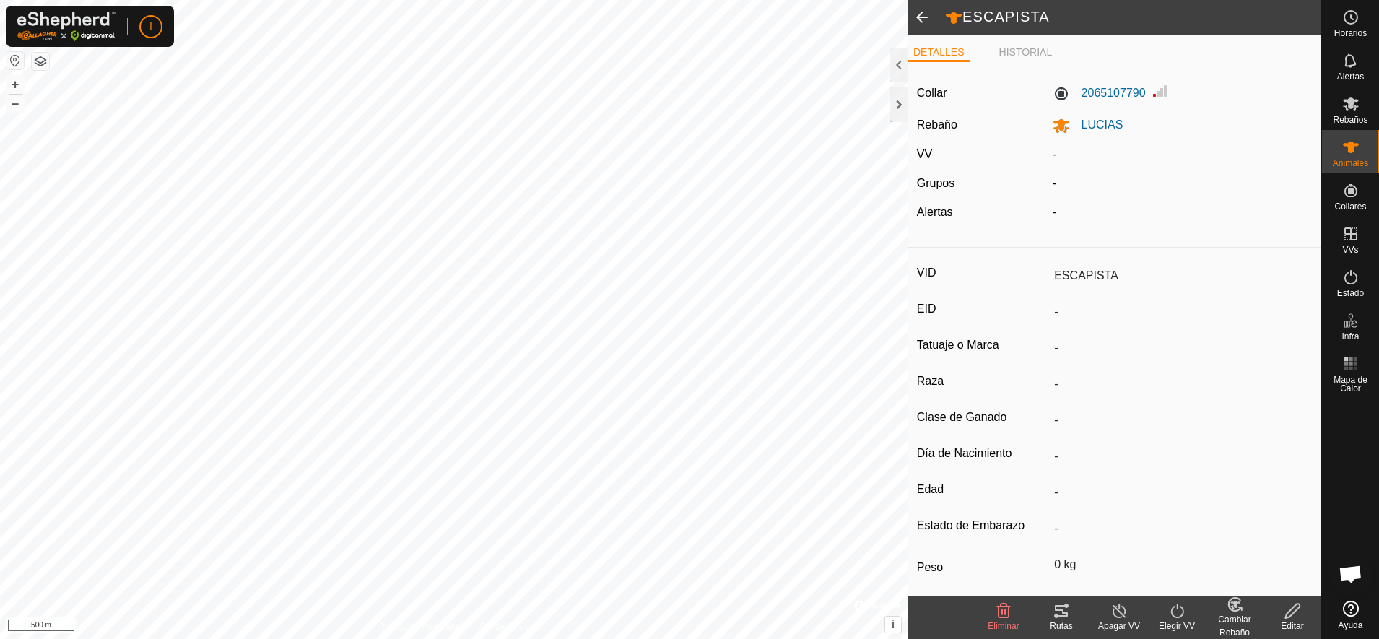
click at [918, 14] on span at bounding box center [922, 17] width 29 height 35
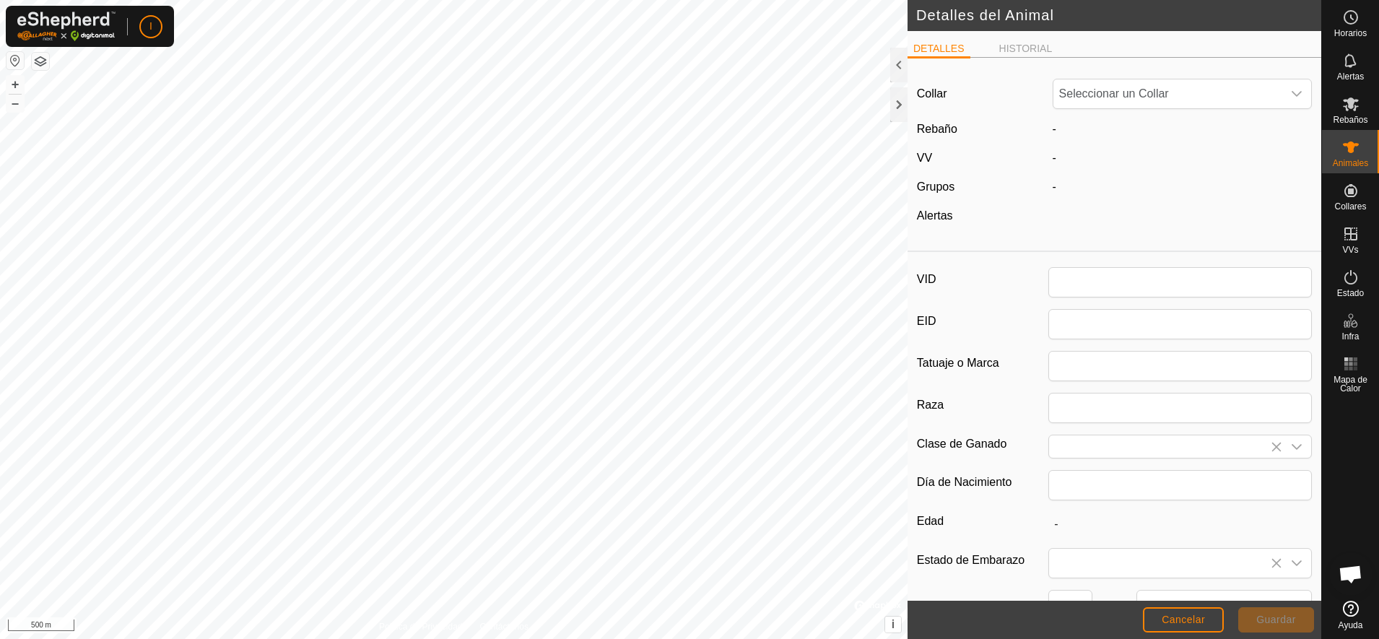
type input "ESCAPISTA"
type input "0"
click at [1358, 157] on es-animals-svg-icon at bounding box center [1351, 147] width 26 height 23
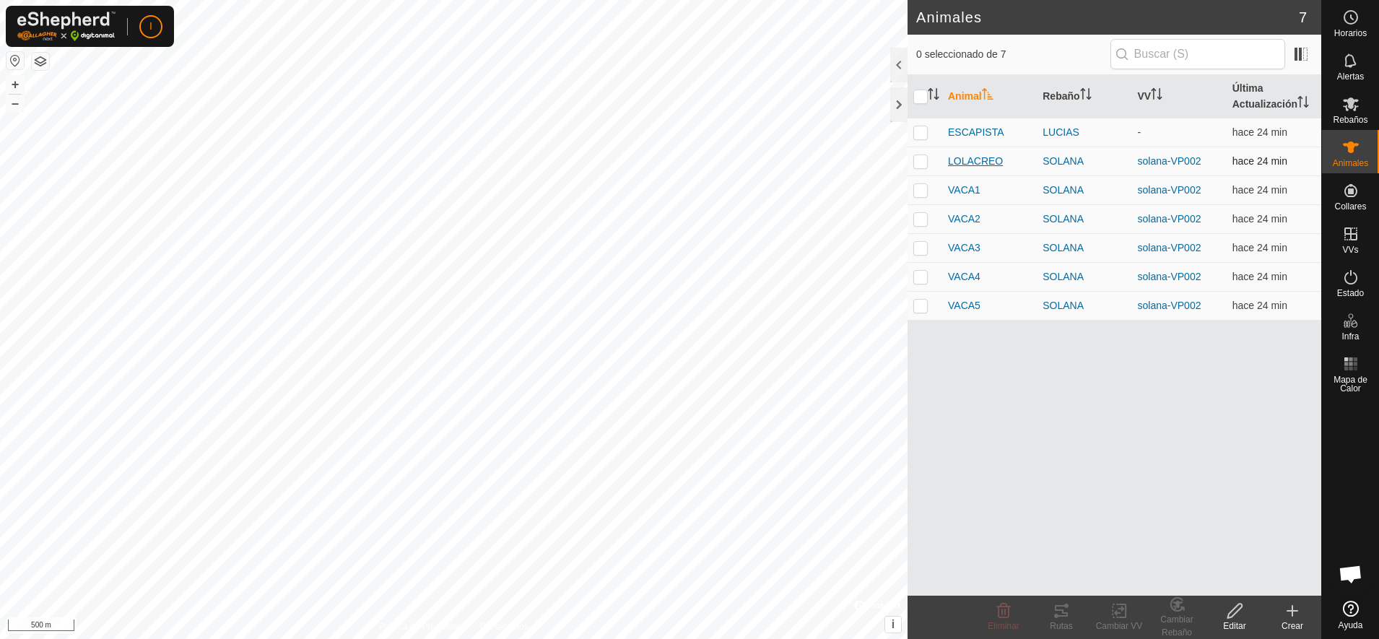
click at [980, 162] on span "LOLACREO" at bounding box center [975, 161] width 55 height 15
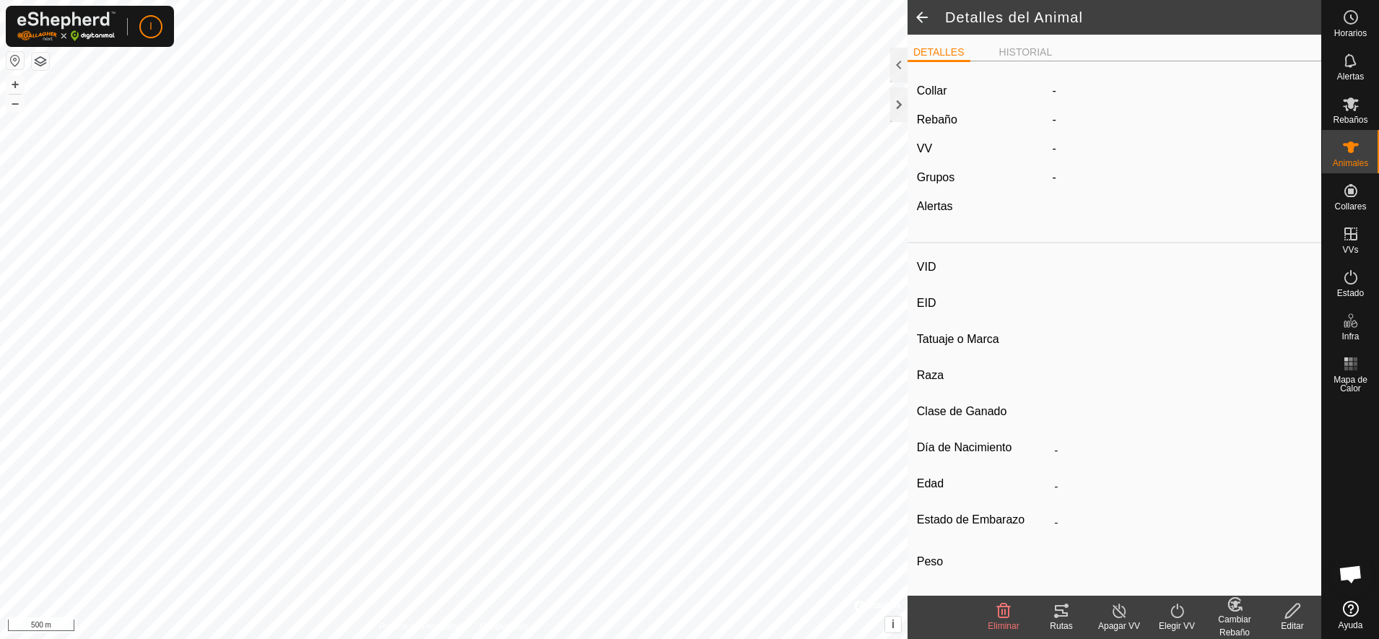
type input "LOLACREO"
type input "-"
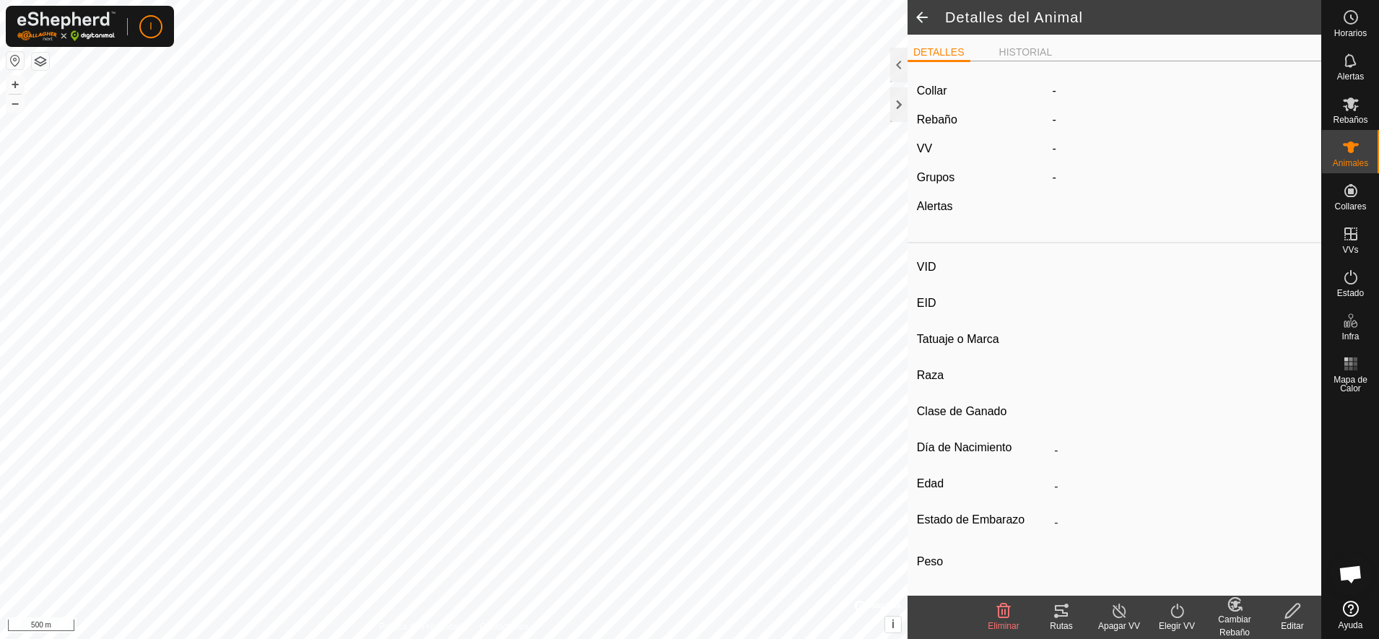
type input "0 kg"
type input "-"
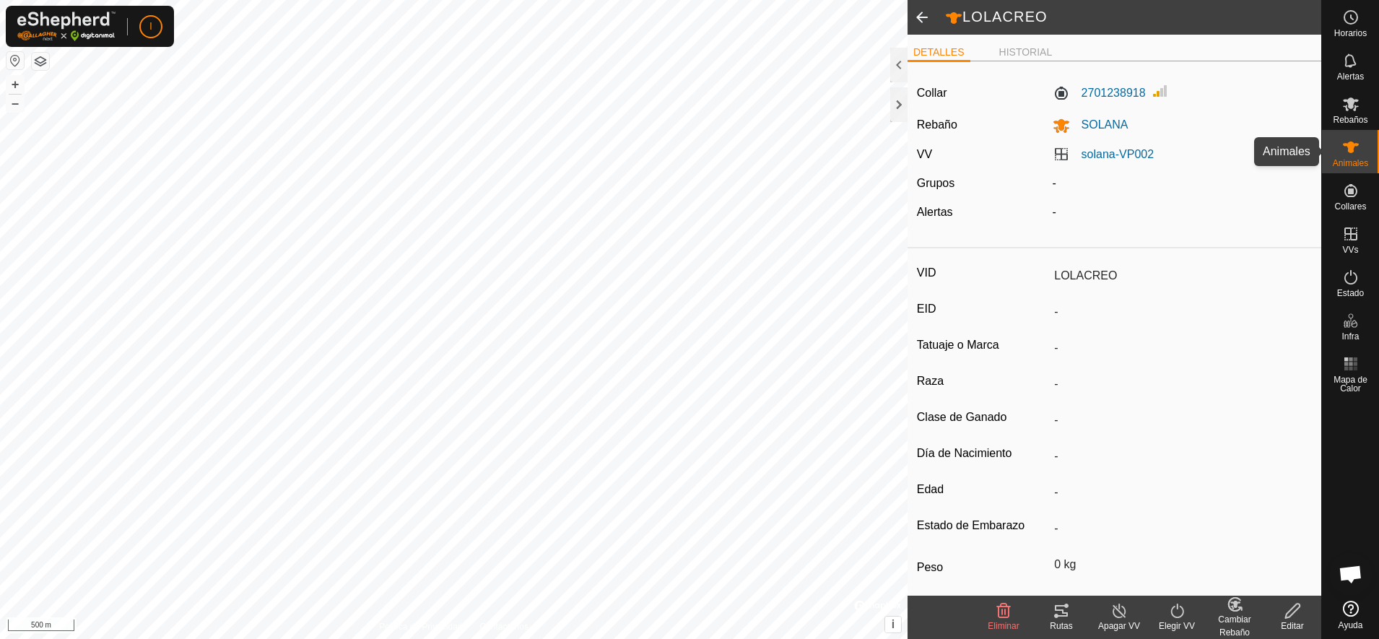
click at [1353, 155] on icon at bounding box center [1350, 147] width 17 height 17
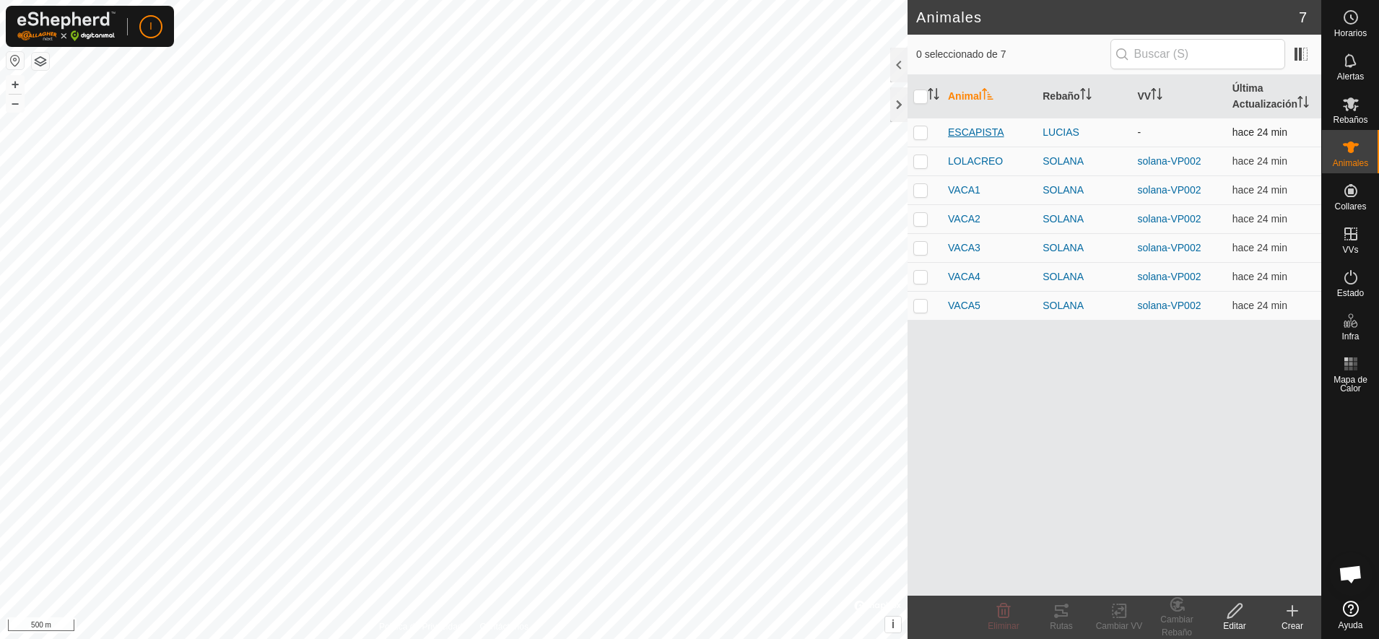
click at [971, 133] on span "ESCAPISTA" at bounding box center [976, 132] width 56 height 15
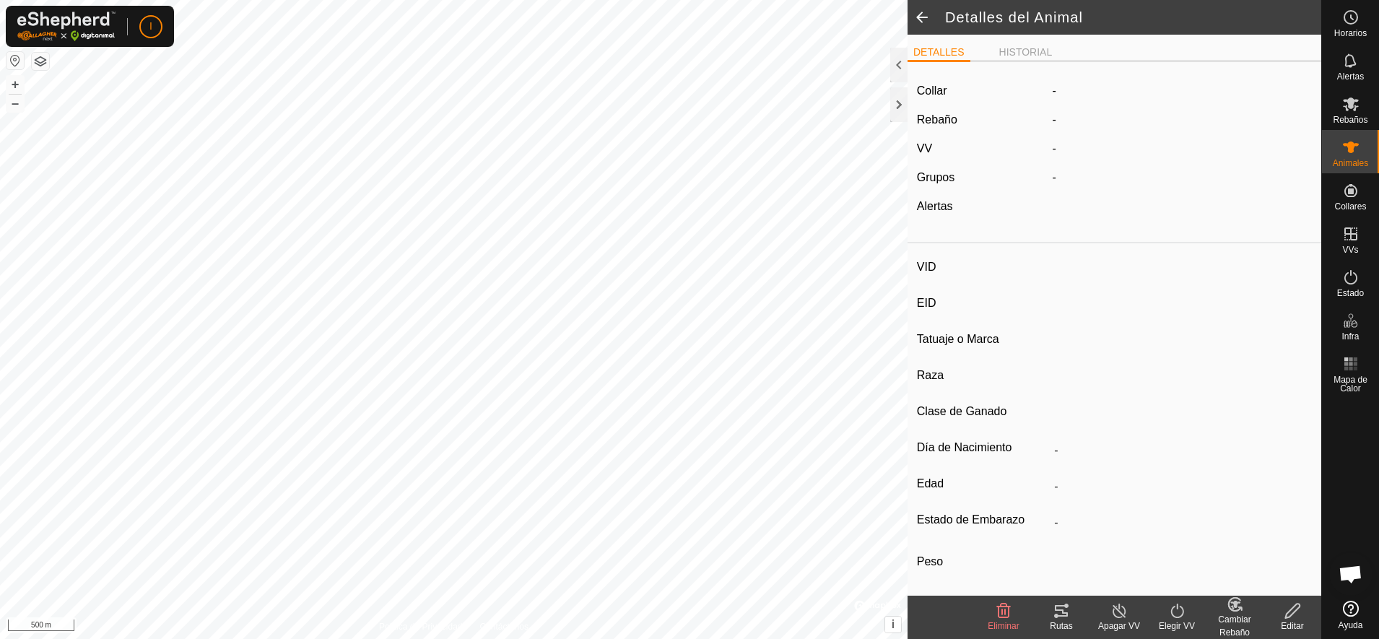
type input "ESCAPISTA"
type input "-"
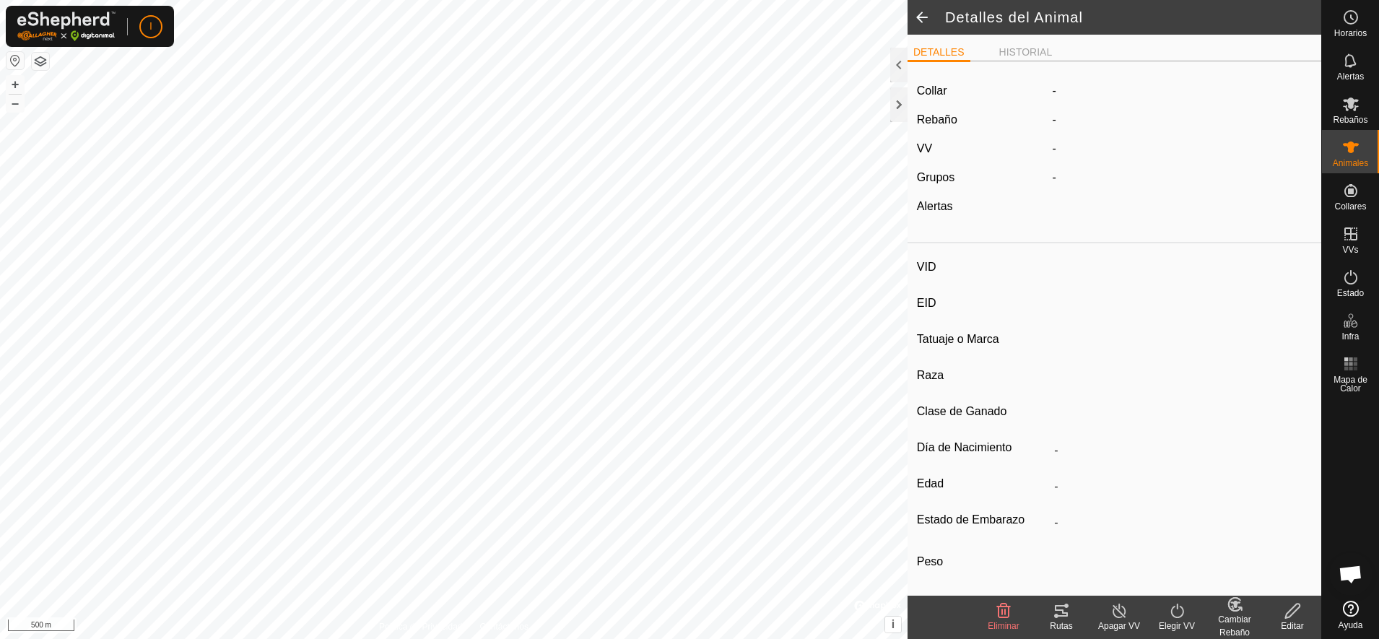
type input "0 kg"
type input "-"
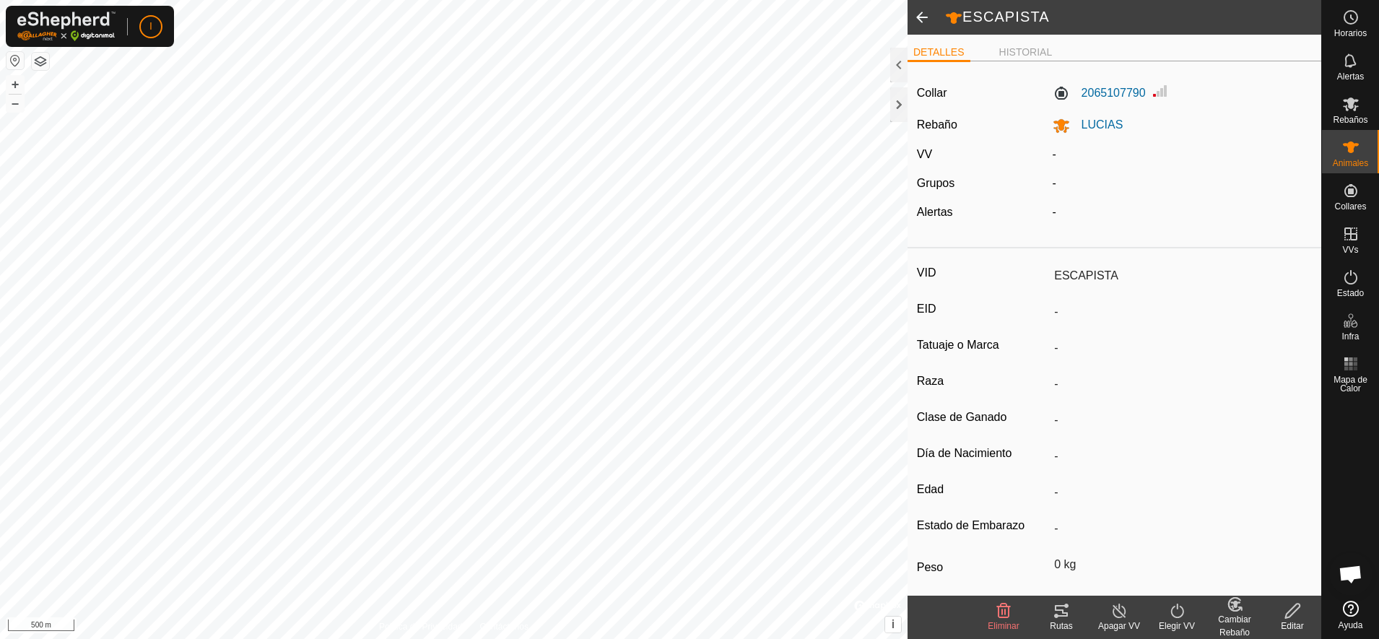
click at [1294, 612] on icon at bounding box center [1292, 611] width 14 height 14
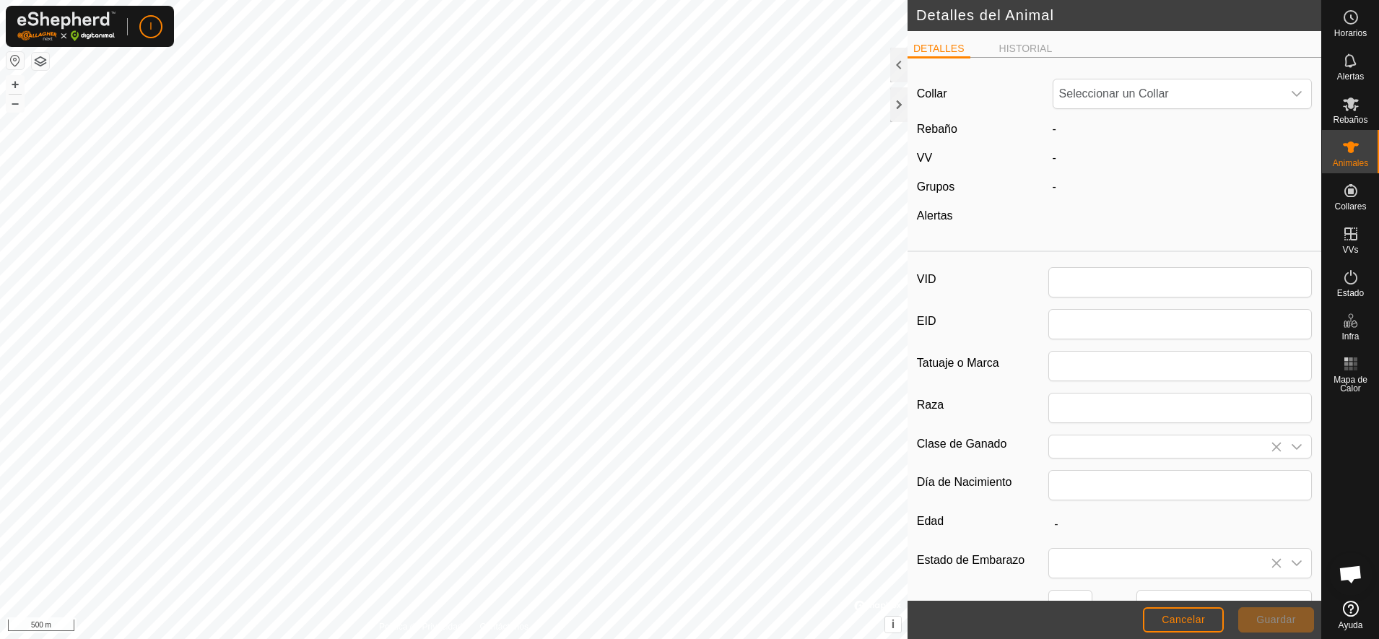
type input "ESCAPISTA"
type input "0"
click at [1053, 159] on app-display-virtual-paddock-transition "-" at bounding box center [1055, 158] width 4 height 12
click at [1197, 627] on button "Cancelar" at bounding box center [1183, 619] width 81 height 25
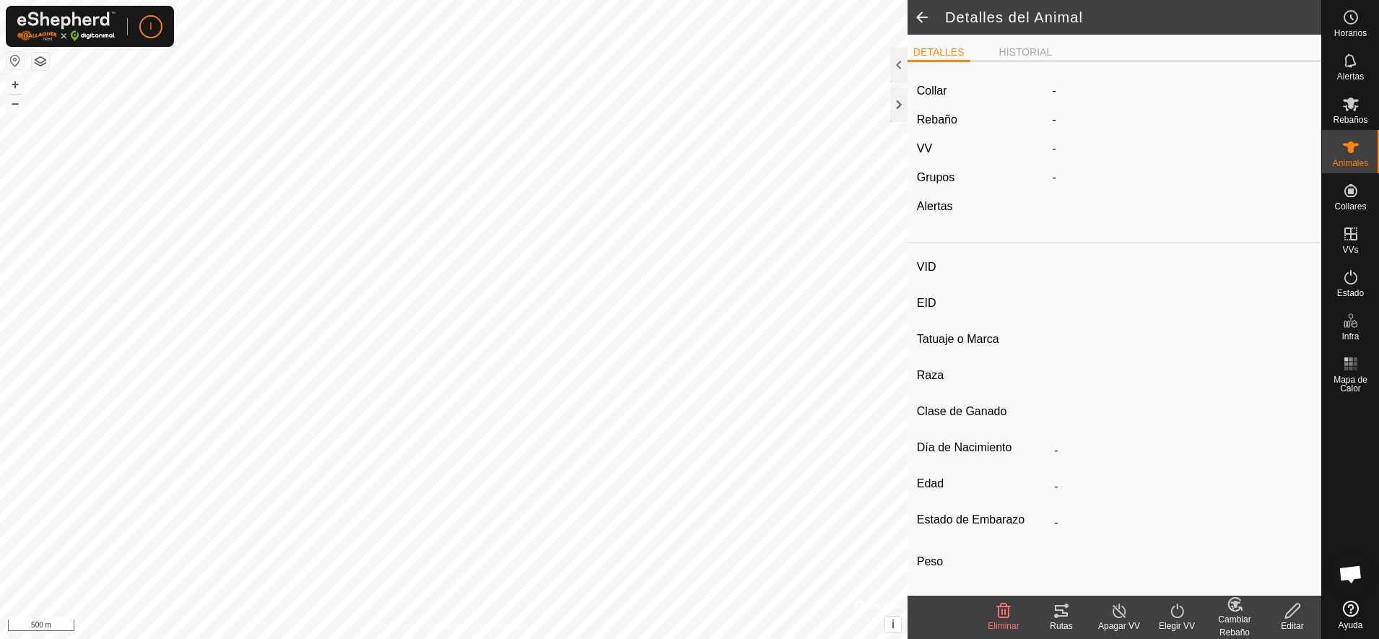
type input "ESCAPISTA"
type input "-"
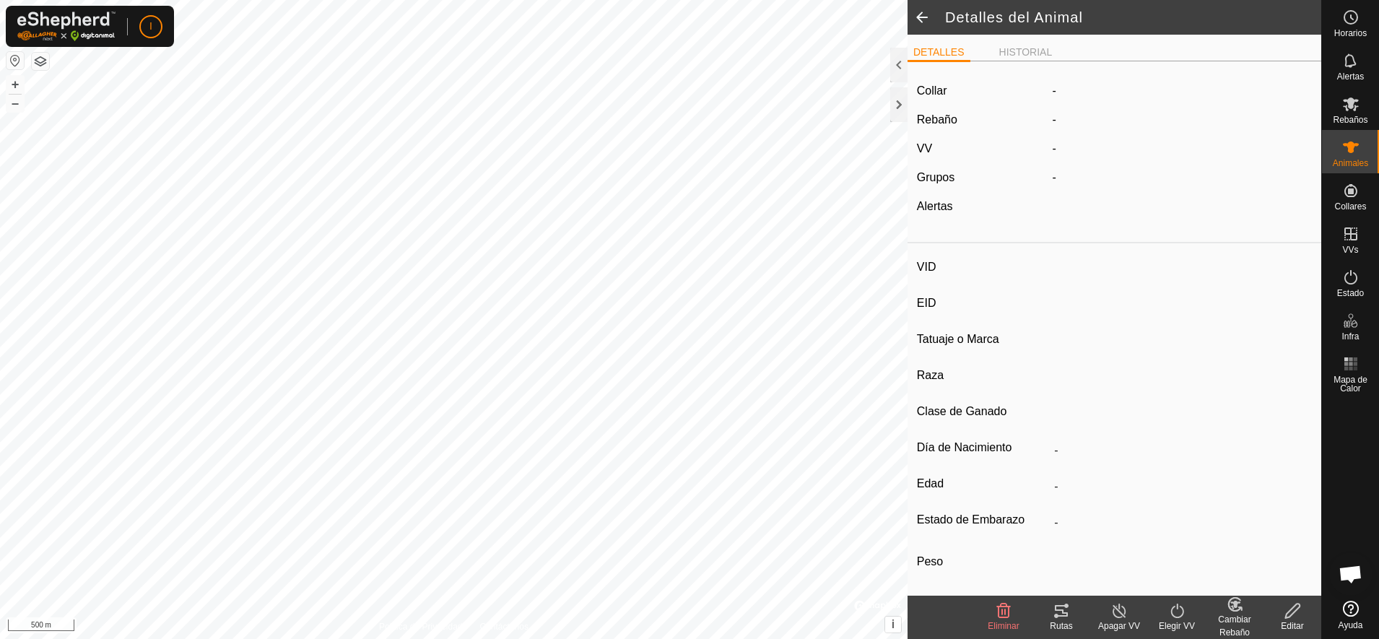
type input "0 kg"
type input "-"
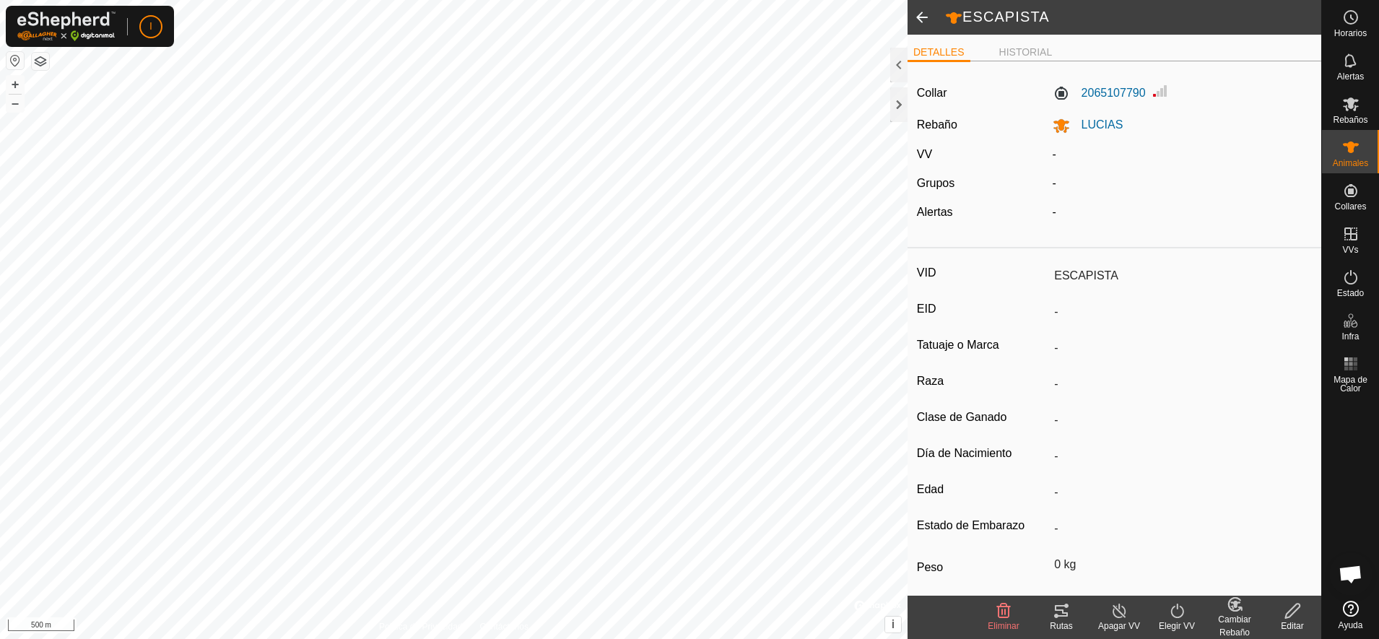
click at [996, 617] on icon at bounding box center [1003, 610] width 17 height 17
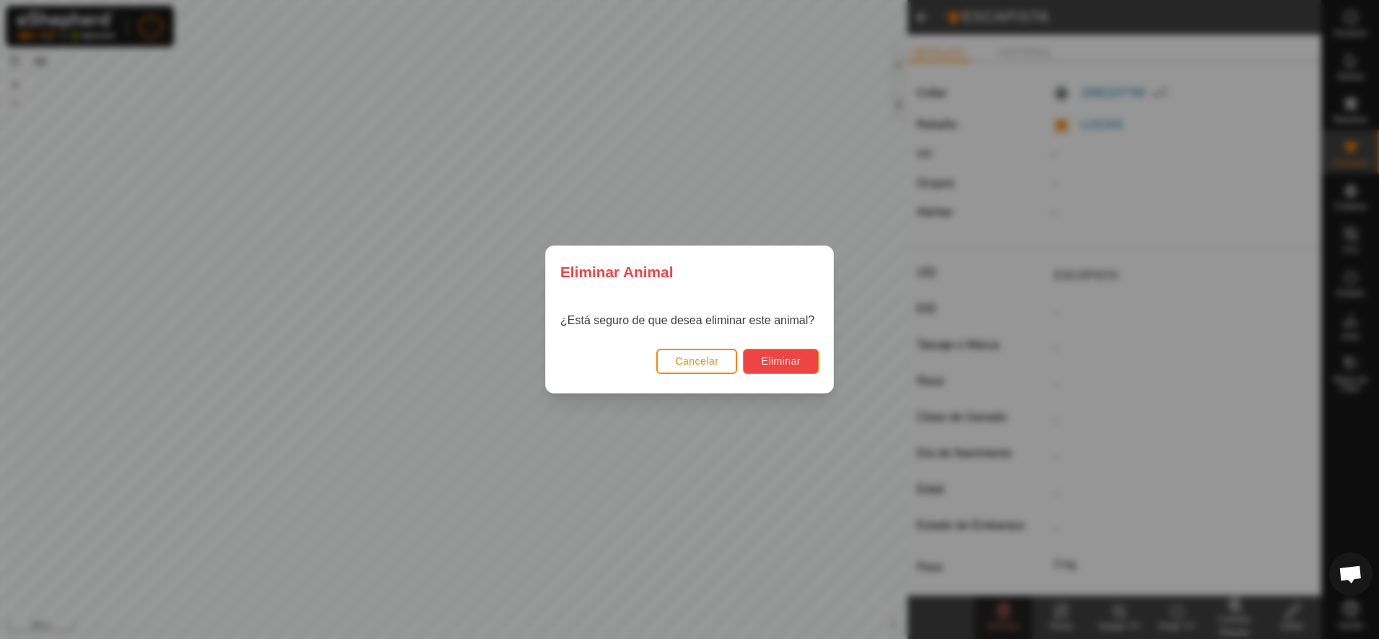
click at [770, 354] on button "Eliminar" at bounding box center [781, 361] width 76 height 25
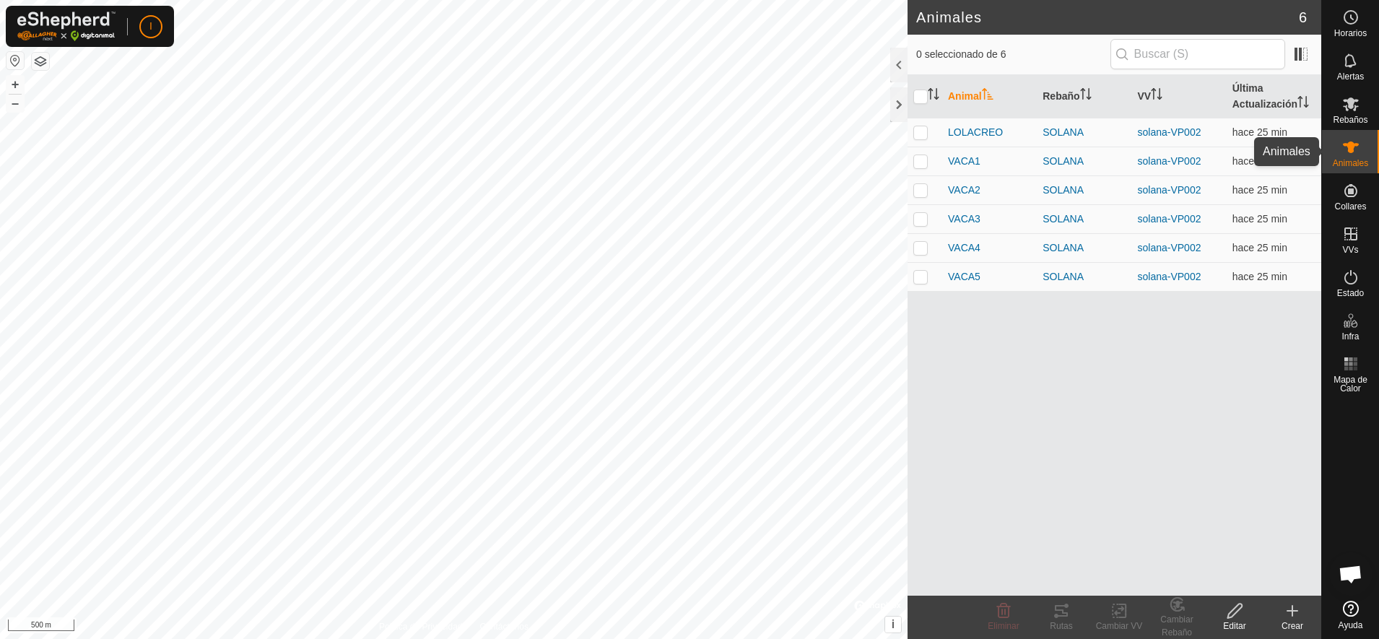
click at [1340, 160] on span "Animales" at bounding box center [1350, 163] width 35 height 9
click at [1298, 610] on icon at bounding box center [1292, 610] width 17 height 17
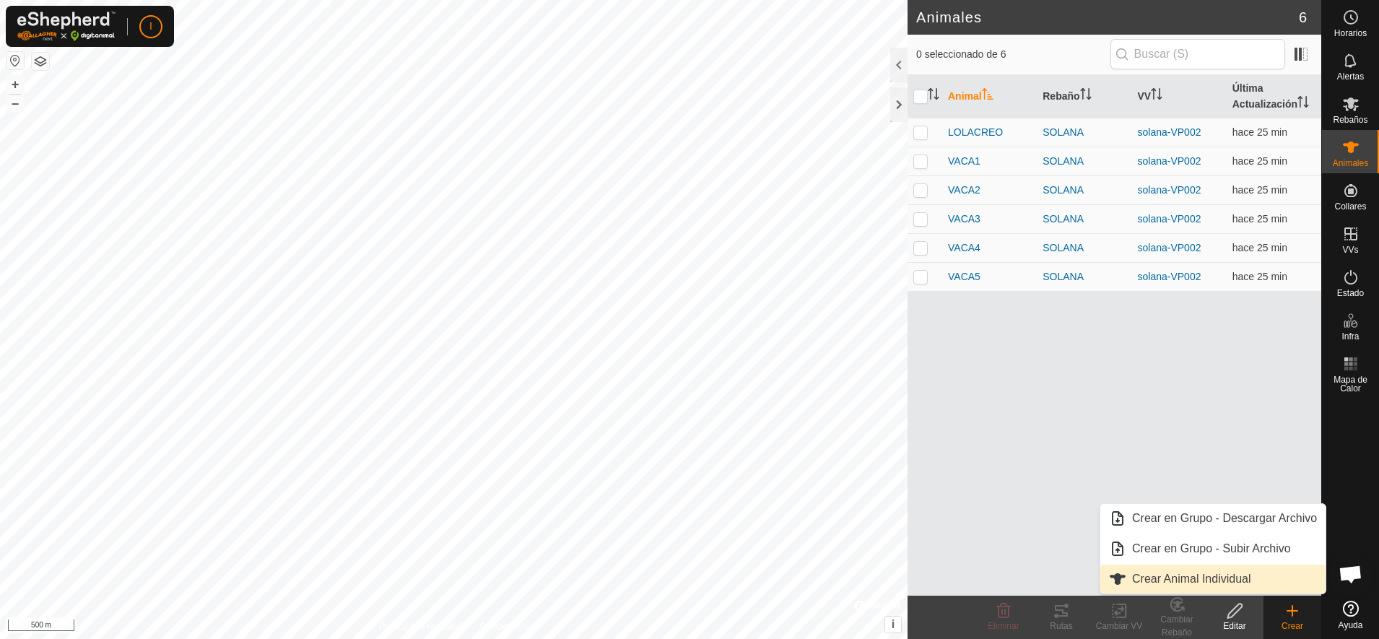
click at [1202, 578] on link "Crear Animal Individual" at bounding box center [1212, 579] width 225 height 29
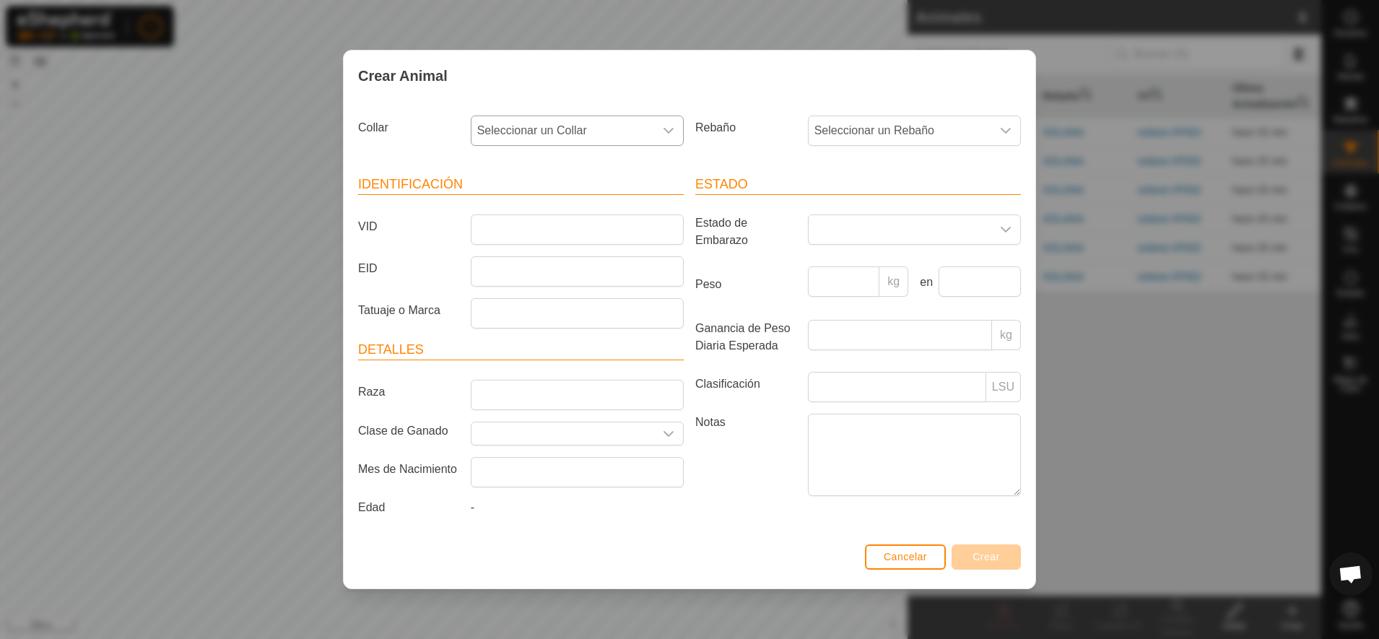
click at [670, 129] on icon "dropdown trigger" at bounding box center [669, 131] width 12 height 12
click at [543, 229] on span "2065107790" at bounding box center [513, 235] width 64 height 17
click at [1011, 129] on icon "dropdown trigger" at bounding box center [1006, 131] width 12 height 12
click at [865, 266] on li "LUCIAS" at bounding box center [915, 265] width 212 height 29
click at [588, 228] on input "VID" at bounding box center [577, 229] width 213 height 30
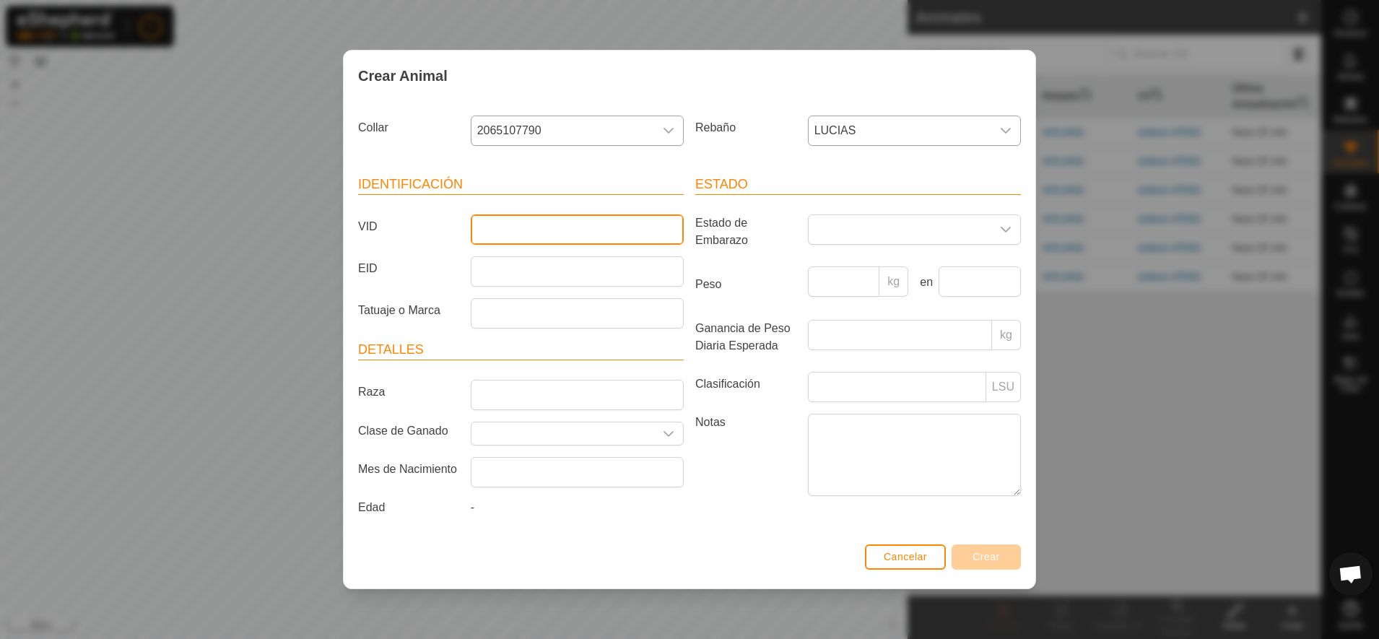
type input "ESCAPISTA"
click at [978, 554] on span "Crear" at bounding box center [986, 557] width 27 height 12
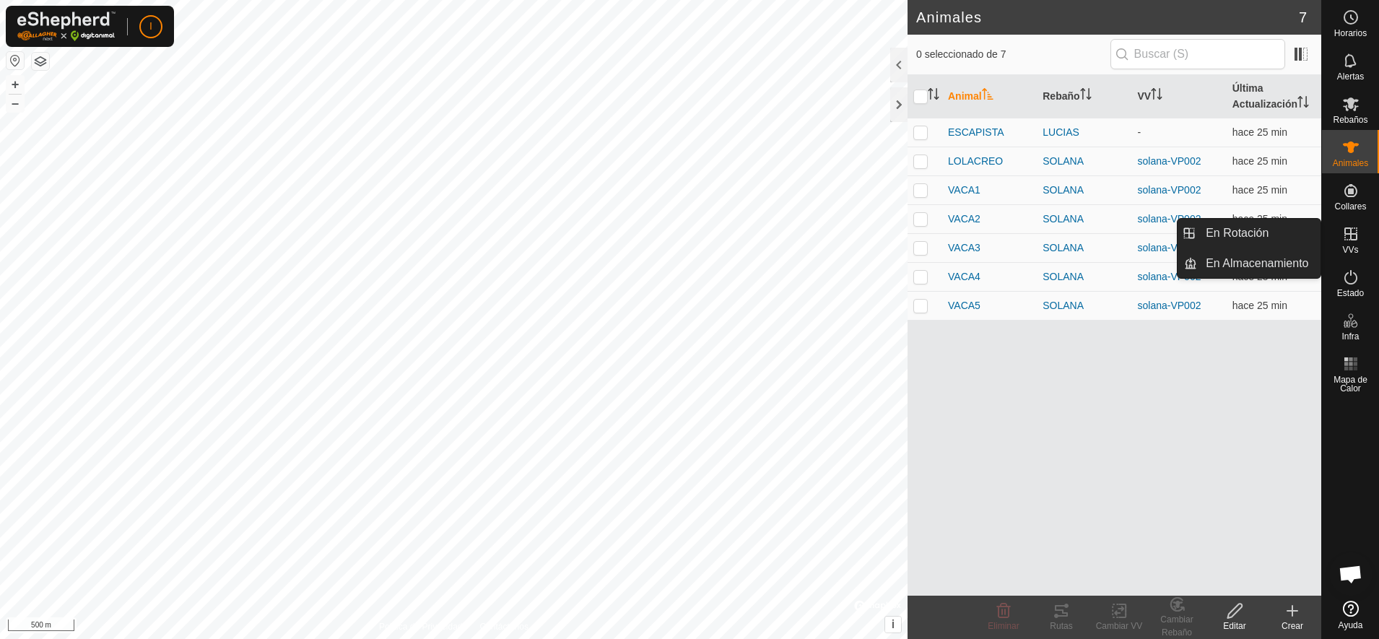
click at [1349, 231] on icon at bounding box center [1350, 233] width 17 height 17
click at [1277, 258] on link "En Almacenamiento" at bounding box center [1258, 263] width 123 height 29
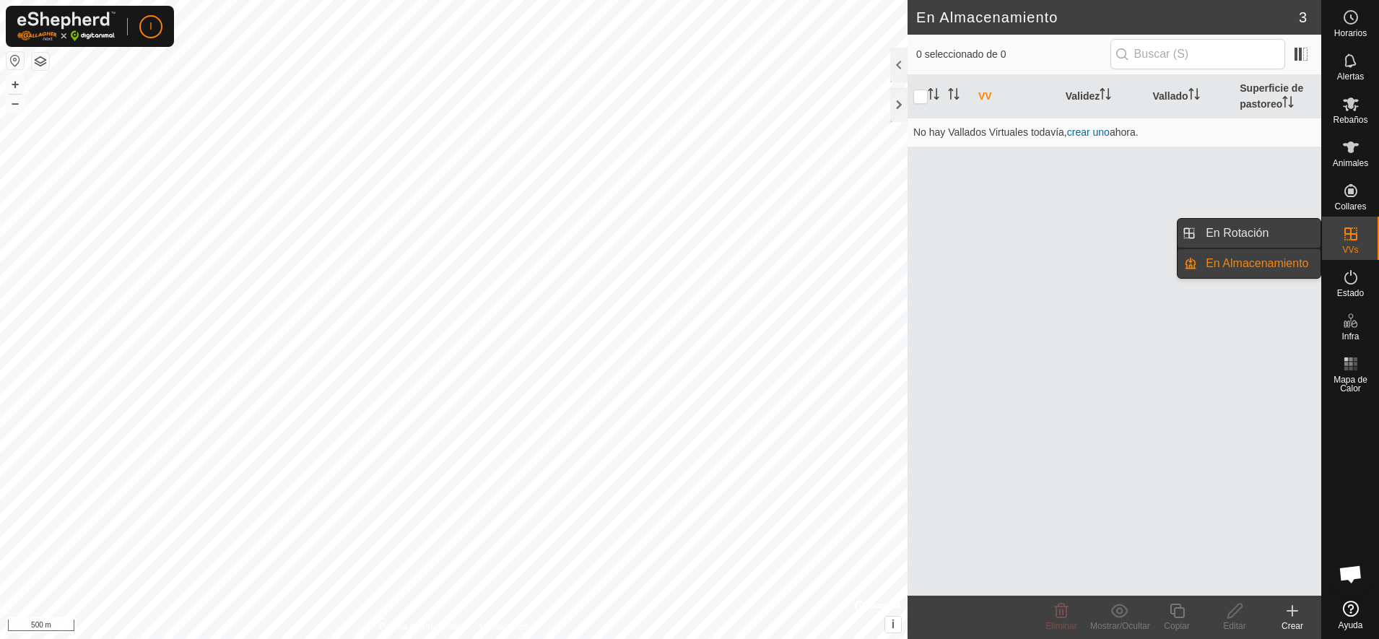
click at [1266, 231] on link "En Rotación" at bounding box center [1258, 233] width 123 height 29
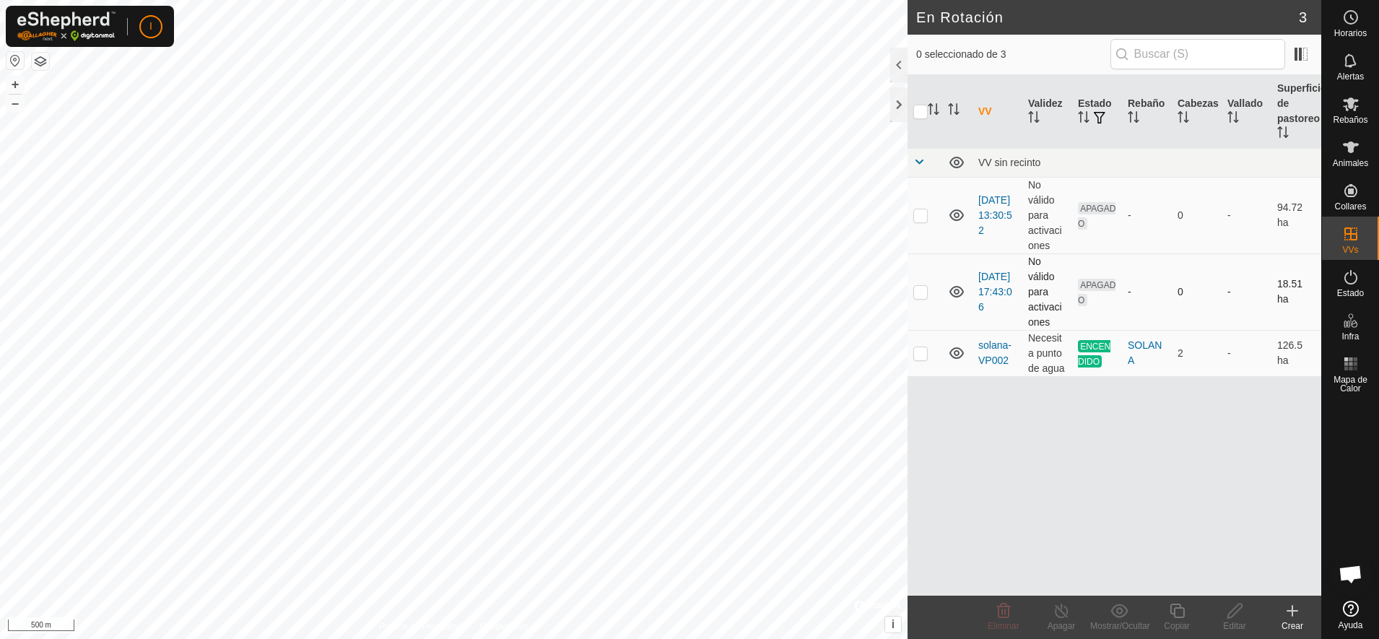
click at [923, 290] on p-checkbox at bounding box center [920, 292] width 14 height 12
checkbox input "false"
click at [992, 287] on link "[DATE] 17:43:06" at bounding box center [995, 292] width 34 height 42
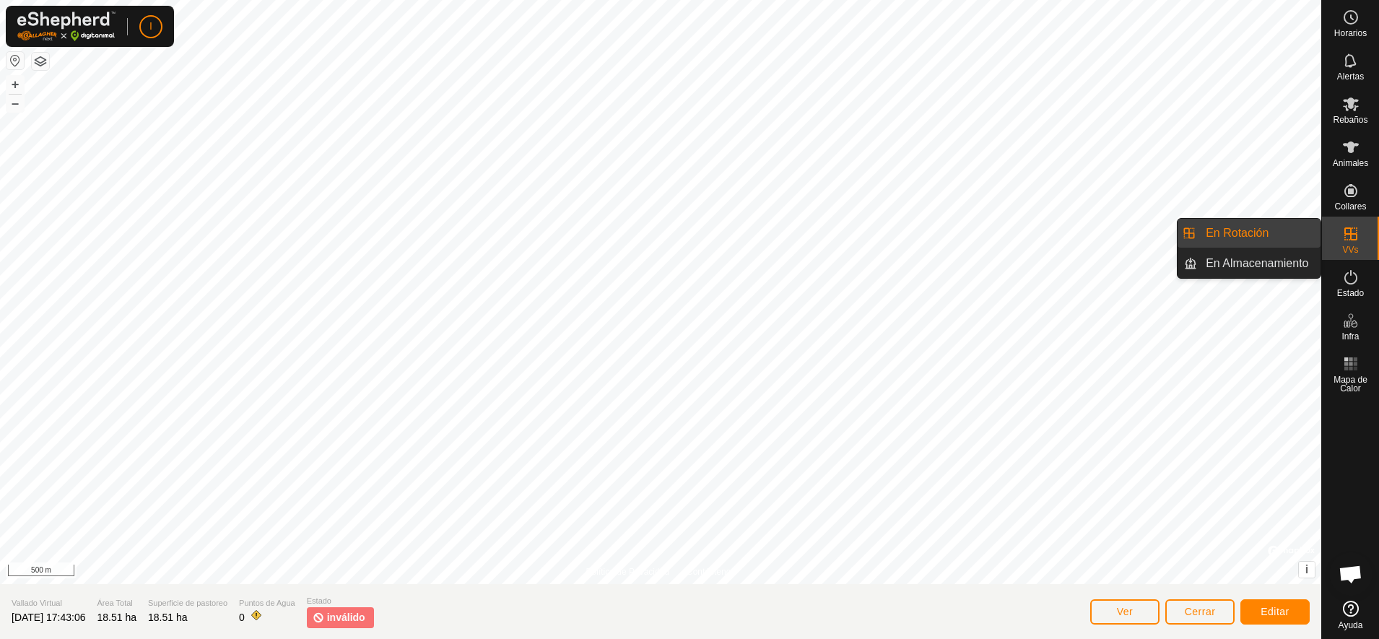
click at [1352, 245] on span "VVs" at bounding box center [1350, 249] width 16 height 9
click at [1266, 242] on link "En Rotación" at bounding box center [1258, 233] width 123 height 29
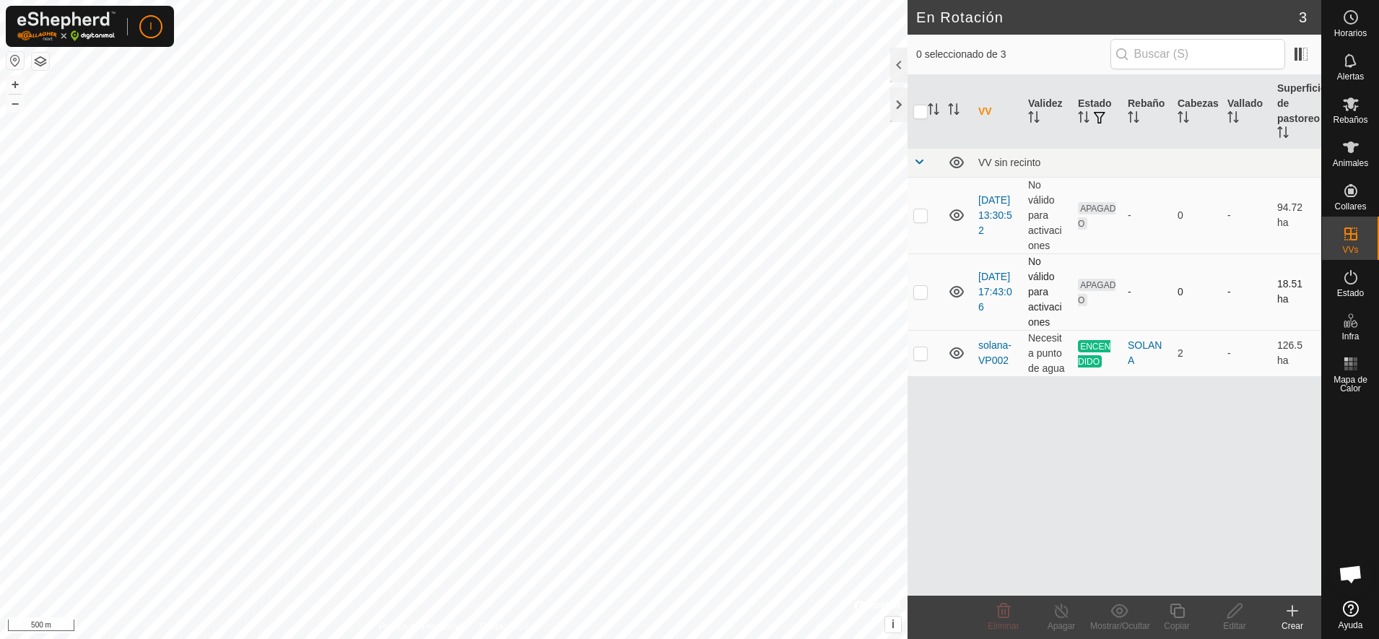
click at [921, 290] on p-checkbox at bounding box center [920, 292] width 14 height 12
checkbox input "false"
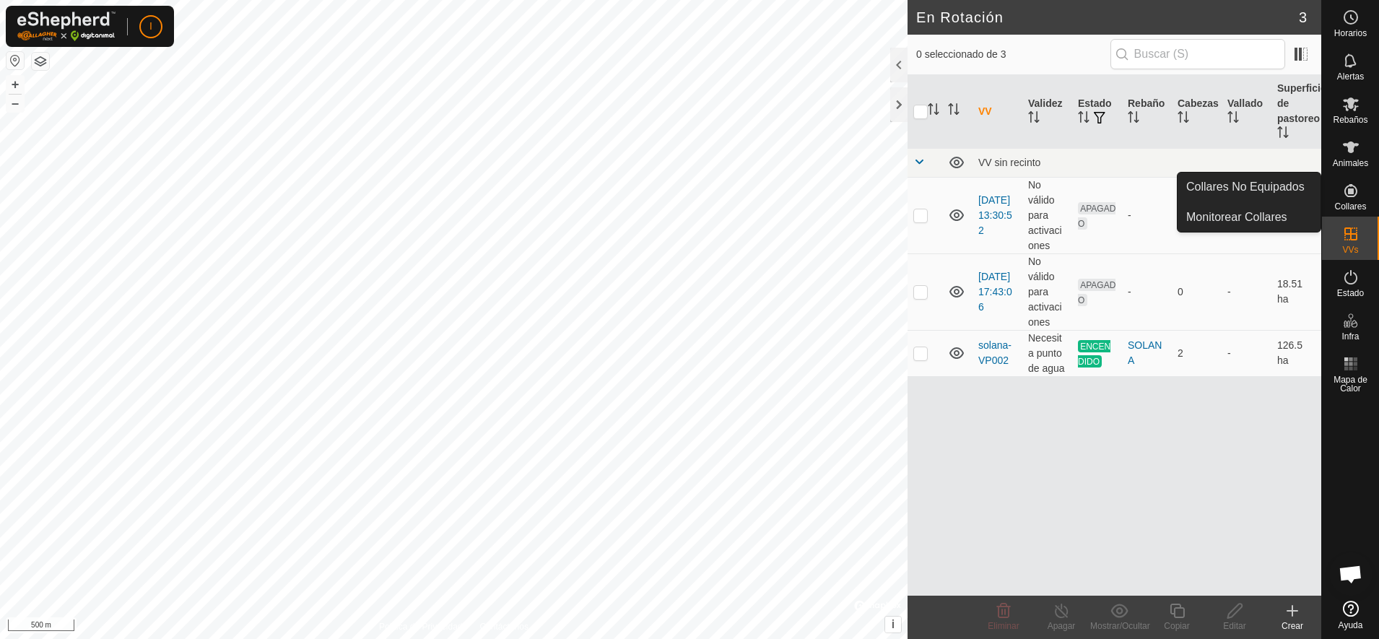
click at [1351, 194] on icon at bounding box center [1350, 190] width 13 height 13
click at [1272, 189] on link "Collares No Equipados" at bounding box center [1249, 187] width 143 height 29
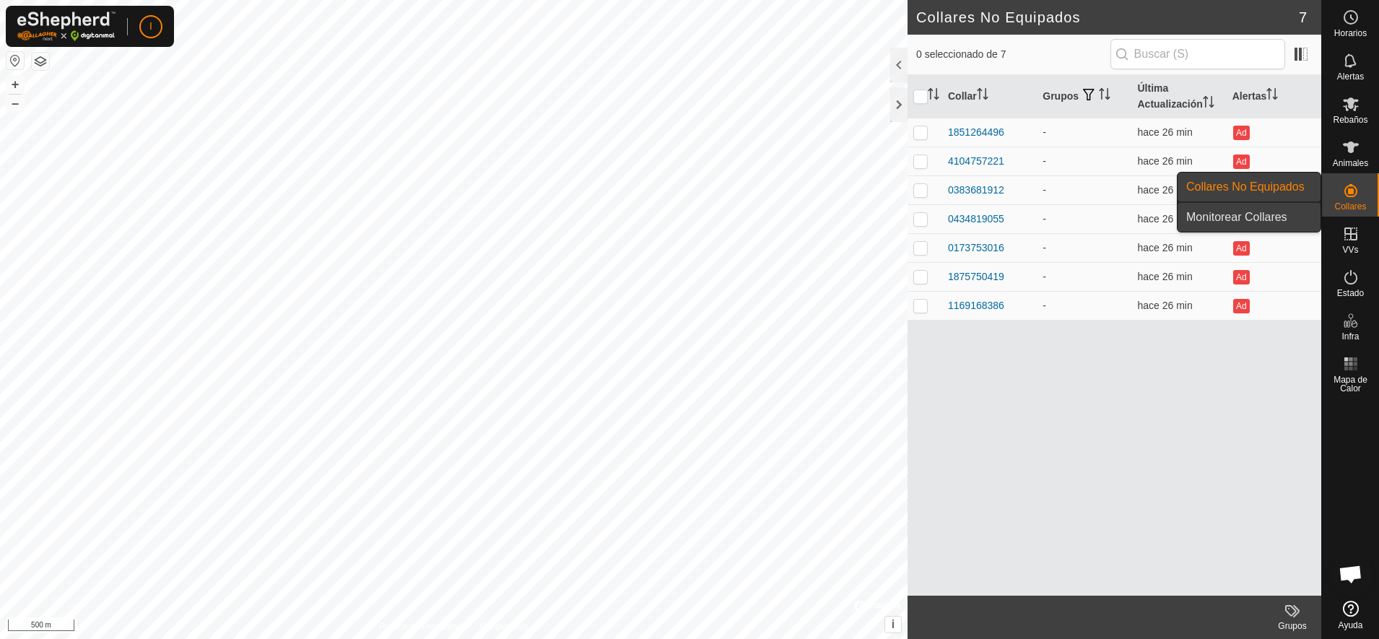
click at [1251, 220] on link "Monitorear Collares" at bounding box center [1249, 217] width 143 height 29
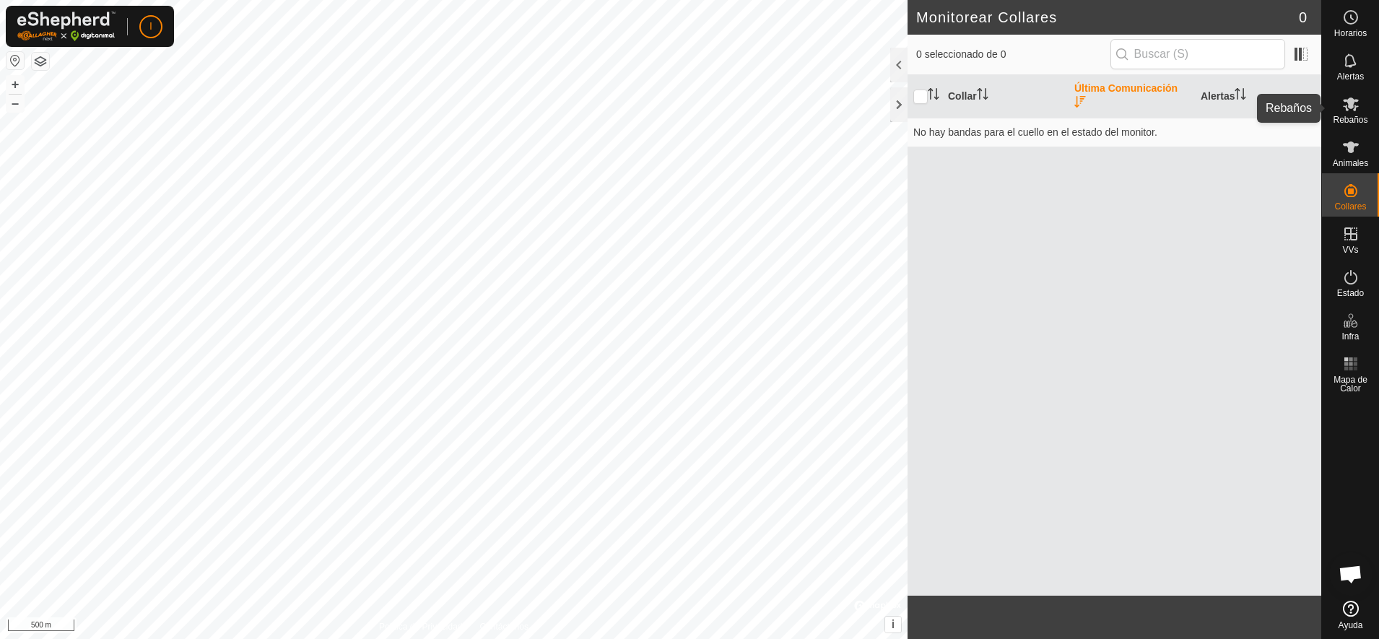
click at [1347, 112] on icon at bounding box center [1350, 103] width 17 height 17
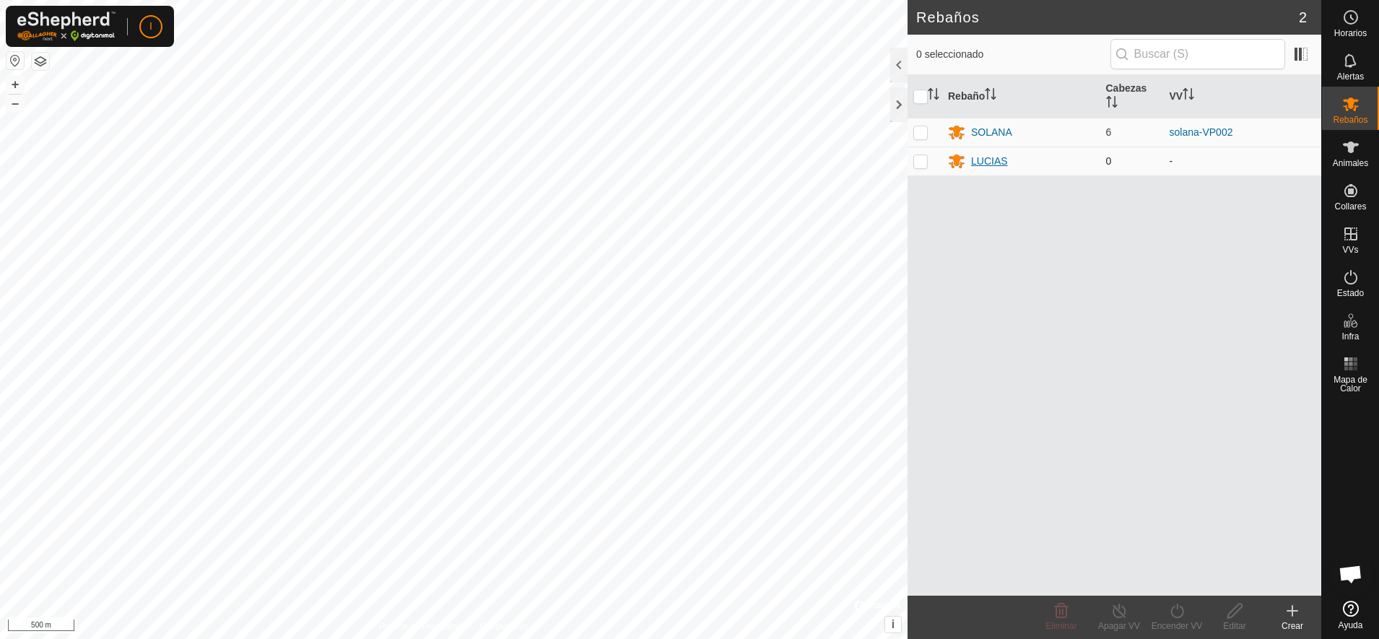
click at [986, 160] on div "LUCIAS" at bounding box center [989, 161] width 37 height 15
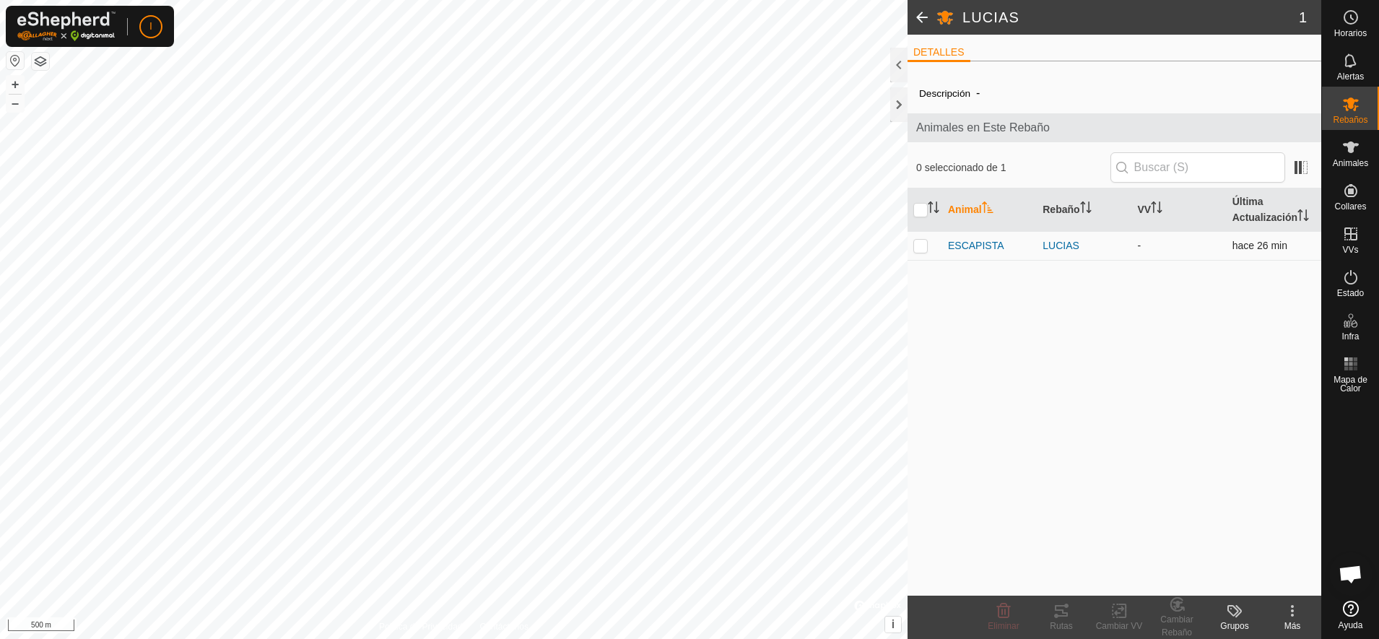
click at [920, 246] on p-checkbox at bounding box center [920, 246] width 14 height 12
checkbox input "true"
click at [1117, 616] on icon at bounding box center [1119, 610] width 18 height 17
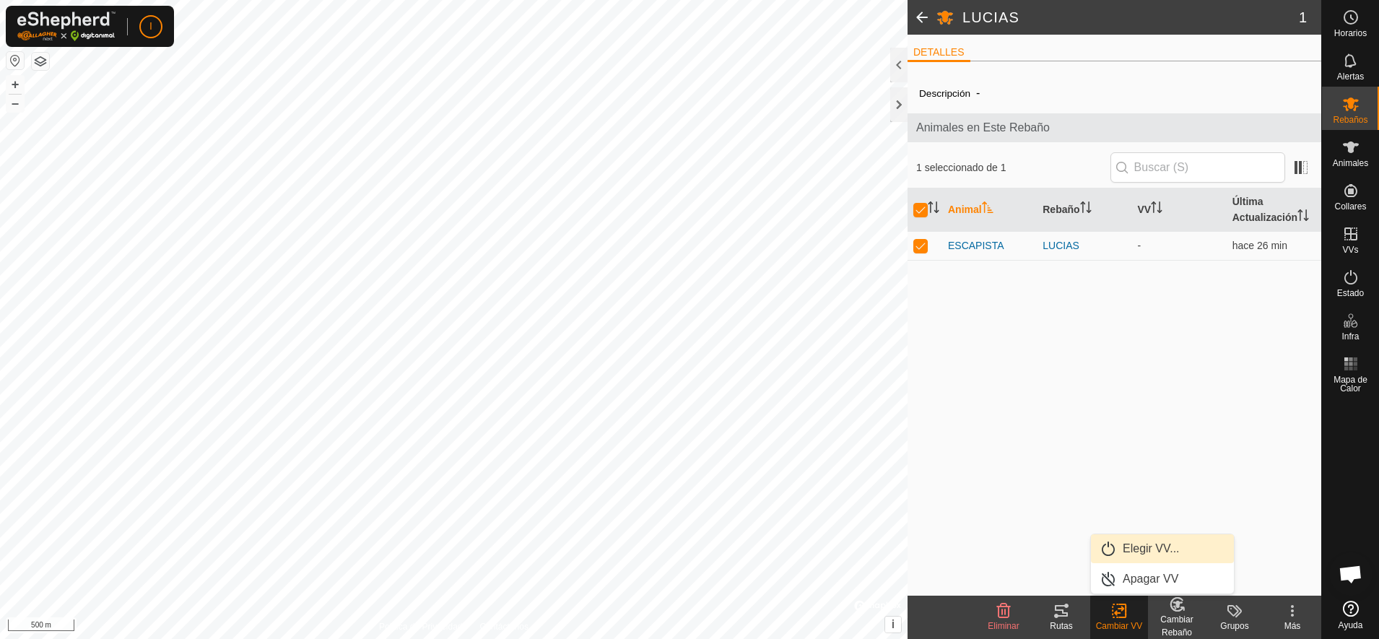
click at [1133, 547] on link "Elegir VV..." at bounding box center [1162, 548] width 143 height 29
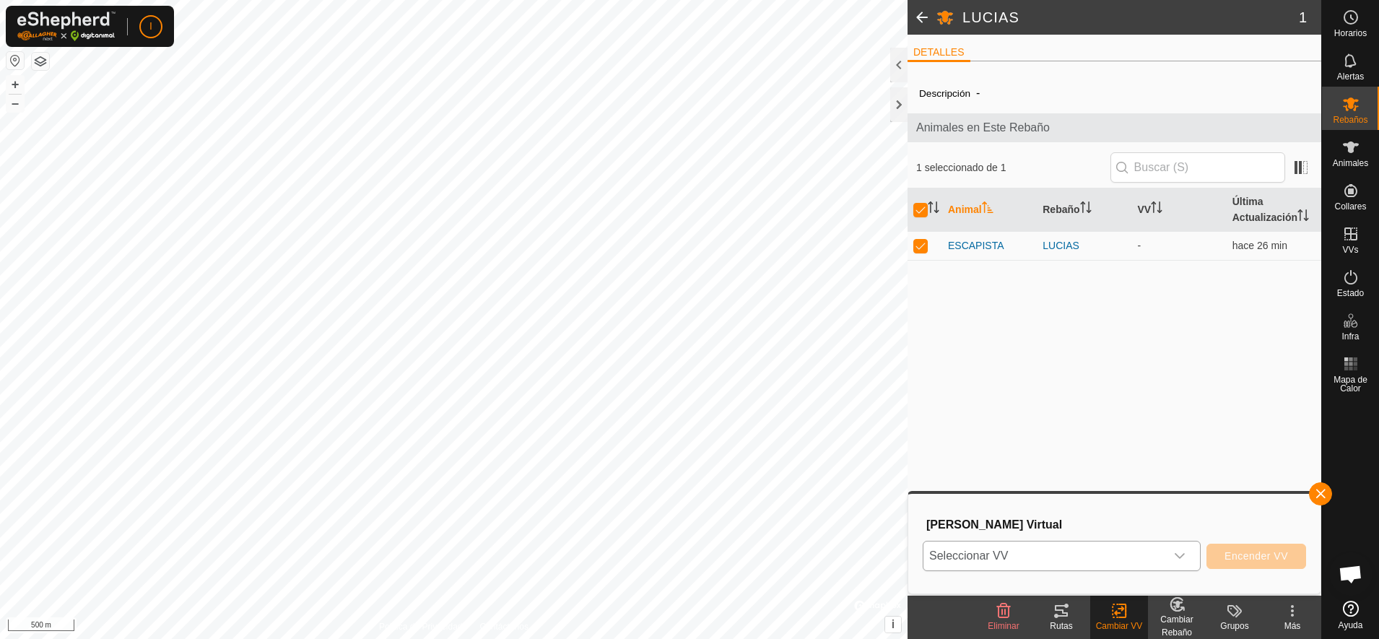
click at [1184, 559] on icon "dropdown trigger" at bounding box center [1180, 556] width 12 height 12
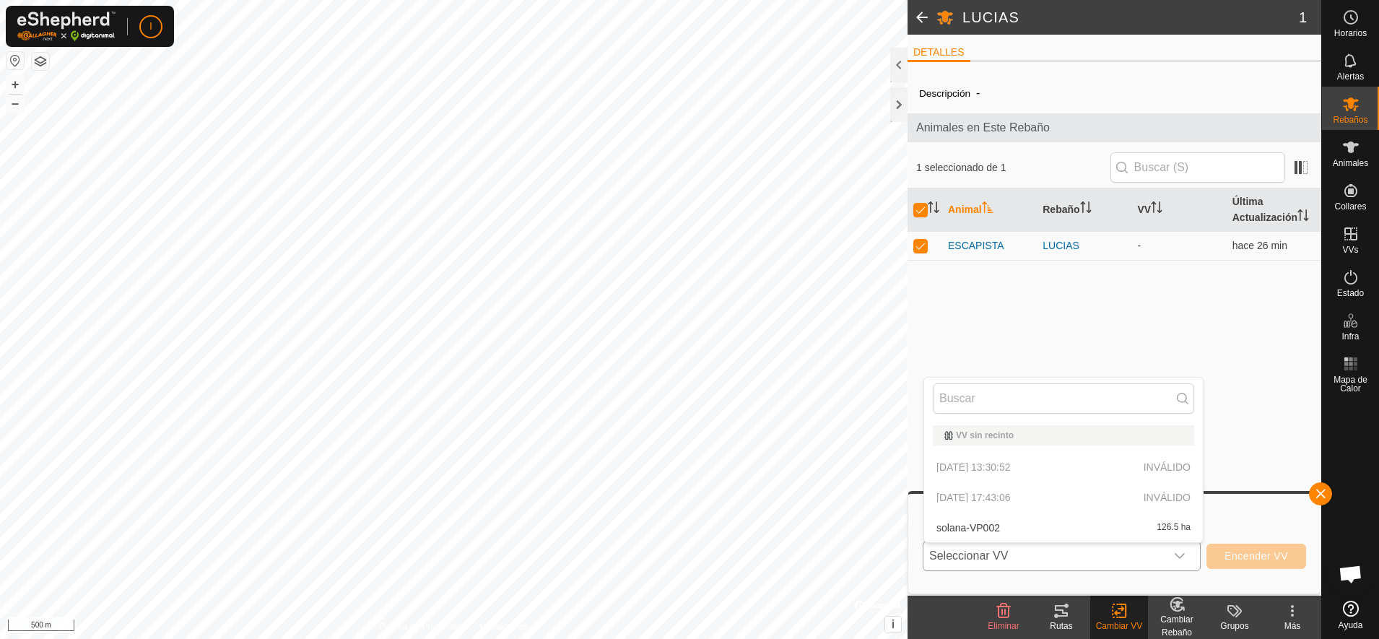
click at [1001, 493] on p-selectitem "[DATE] 17:43:06 INVÁLIDO" at bounding box center [1063, 497] width 279 height 29
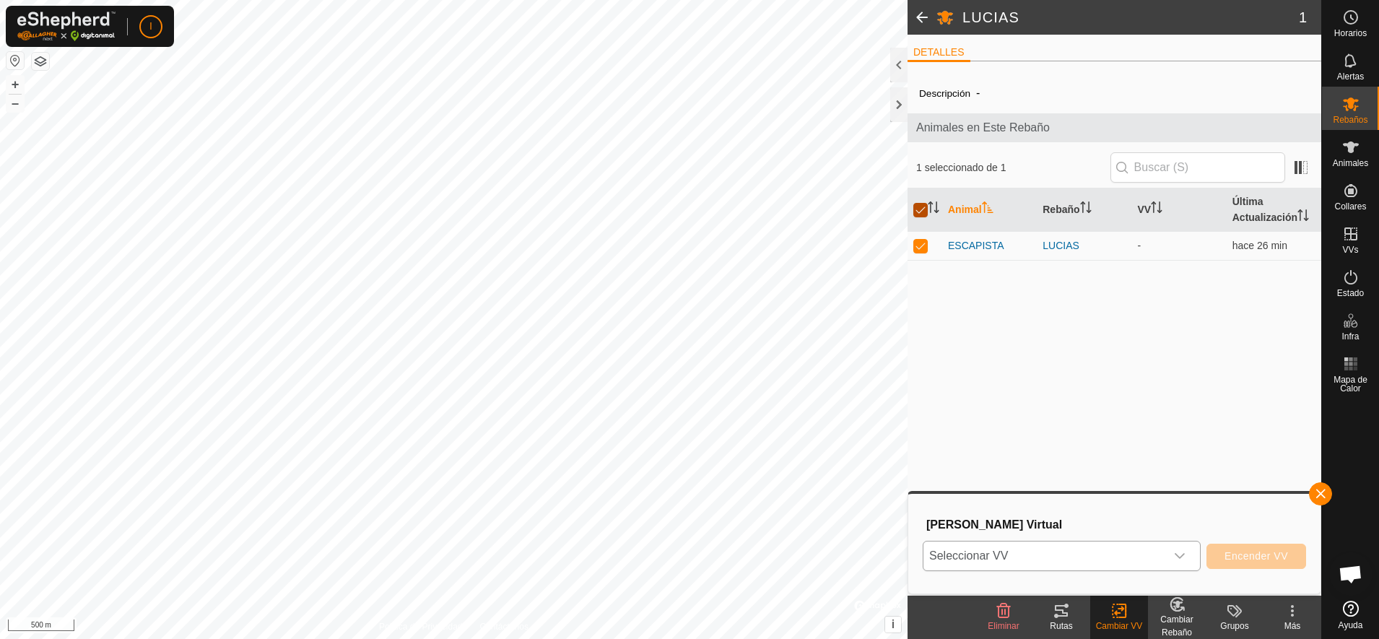
click at [915, 206] on input "checkbox" at bounding box center [920, 210] width 14 height 14
checkbox input "false"
click at [923, 247] on p-checkbox at bounding box center [920, 246] width 14 height 12
checkbox input "true"
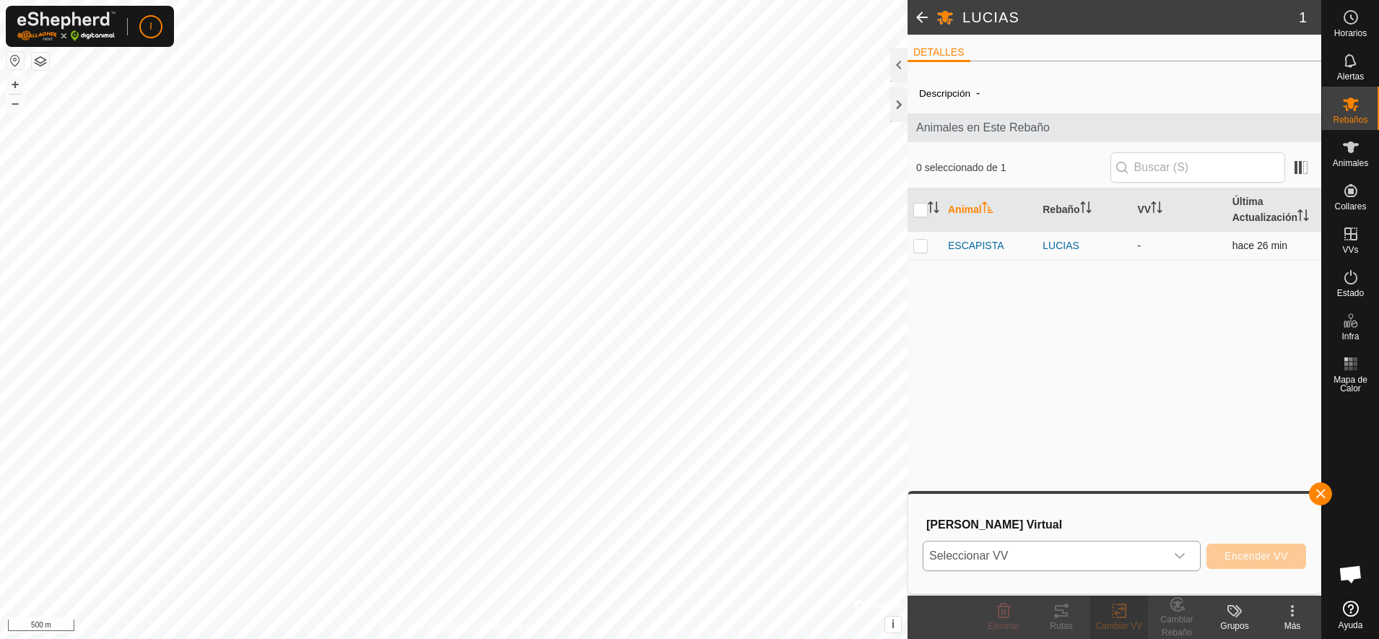
checkbox input "true"
click at [923, 247] on p-checkbox at bounding box center [920, 246] width 14 height 12
checkbox input "false"
click at [1175, 562] on div "dropdown trigger" at bounding box center [1179, 556] width 29 height 29
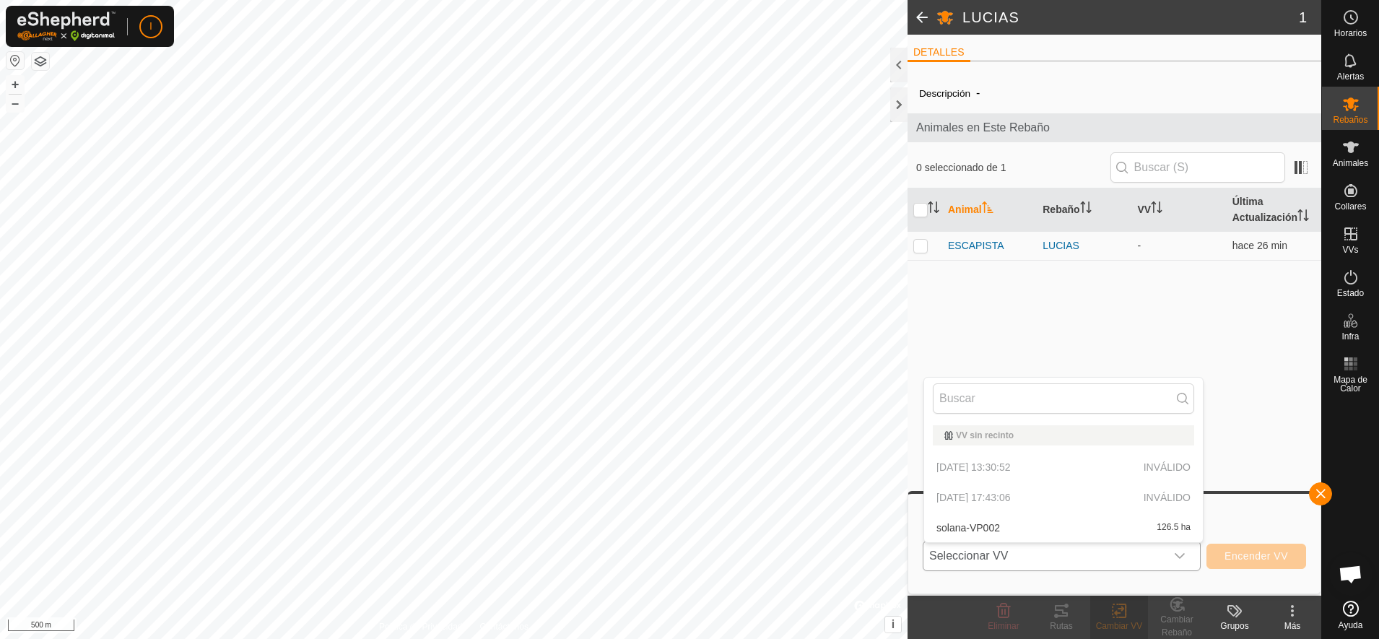
click at [1179, 555] on icon "dropdown trigger" at bounding box center [1180, 556] width 10 height 6
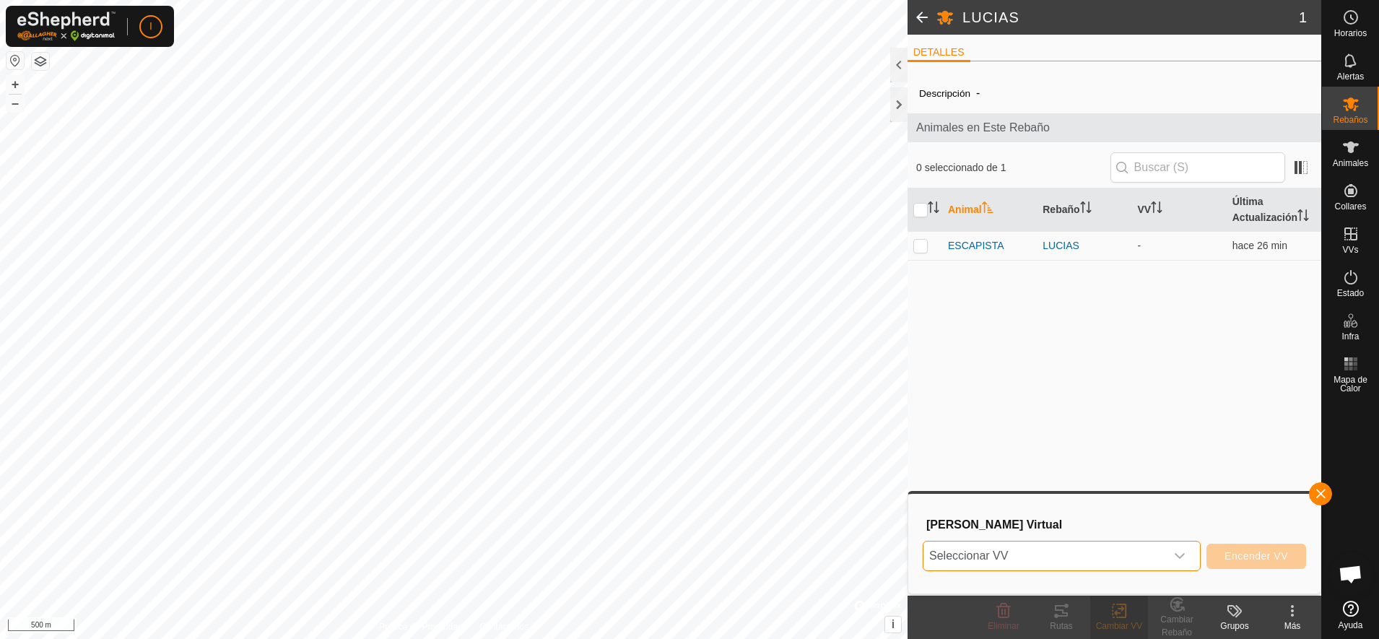
click at [1179, 555] on icon "dropdown trigger" at bounding box center [1180, 556] width 10 height 6
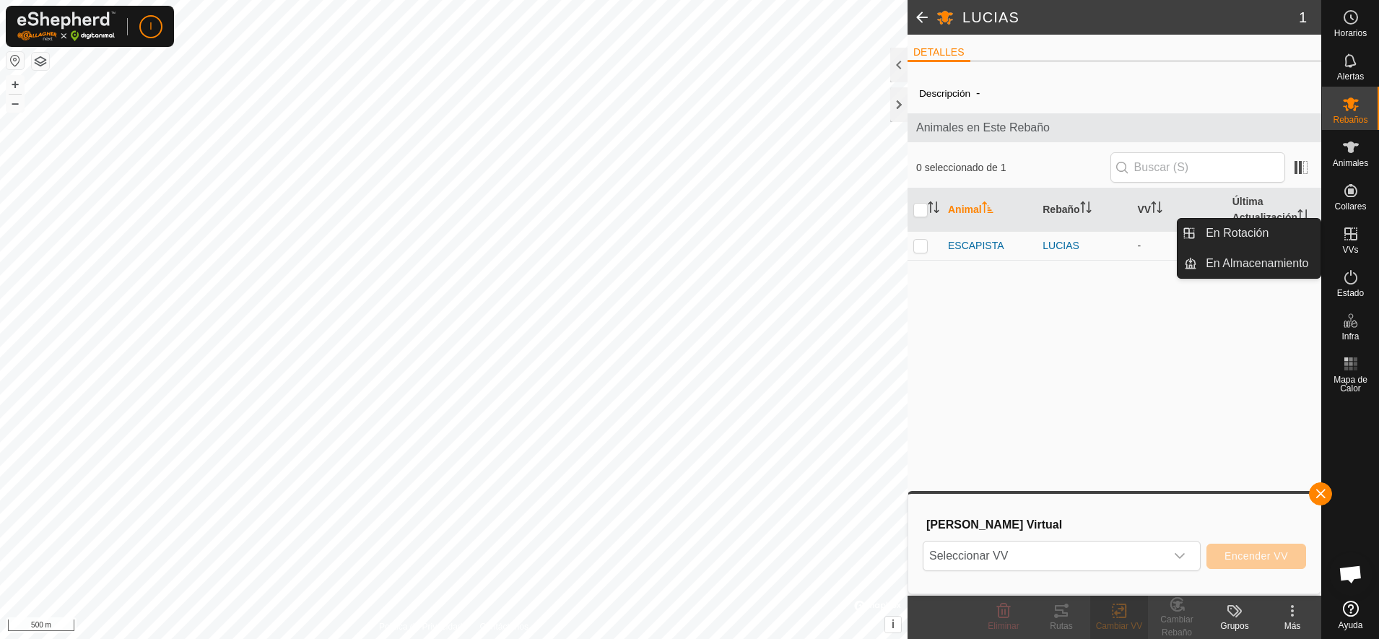
click at [1349, 243] on es-virtualpaddocks-svg-icon at bounding box center [1351, 233] width 26 height 23
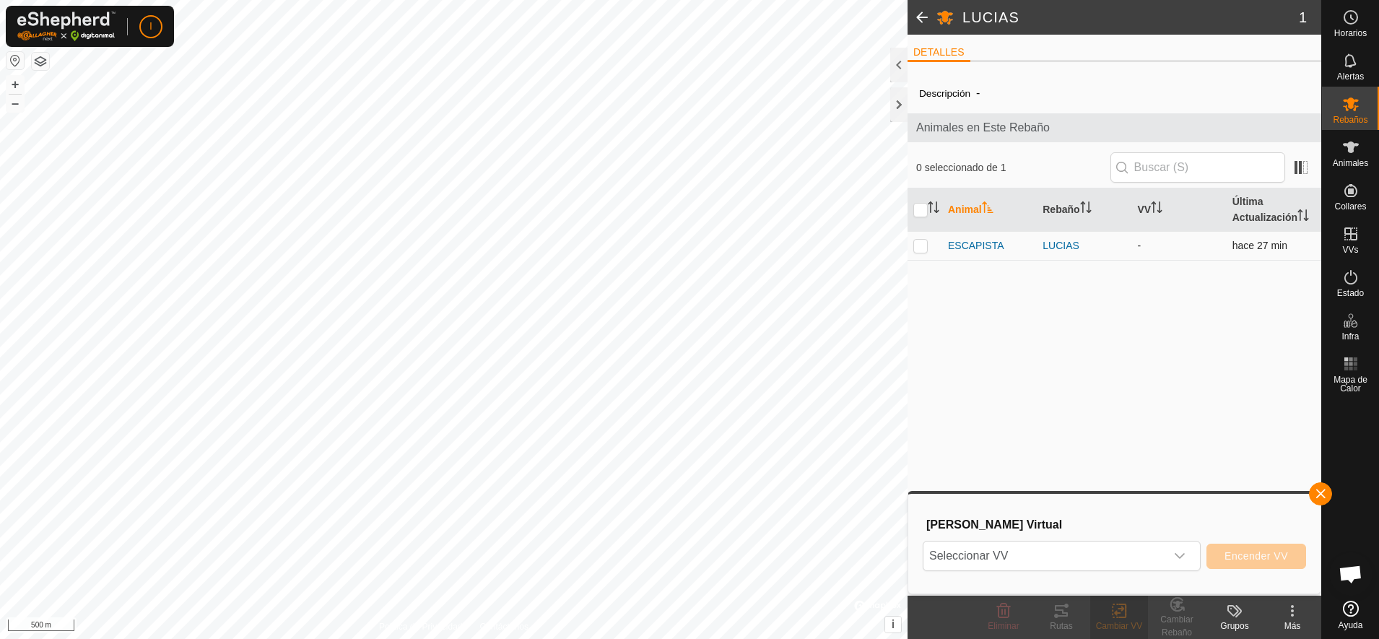
click at [921, 247] on p-checkbox at bounding box center [920, 246] width 14 height 12
checkbox input "true"
click at [1354, 108] on icon at bounding box center [1350, 103] width 17 height 17
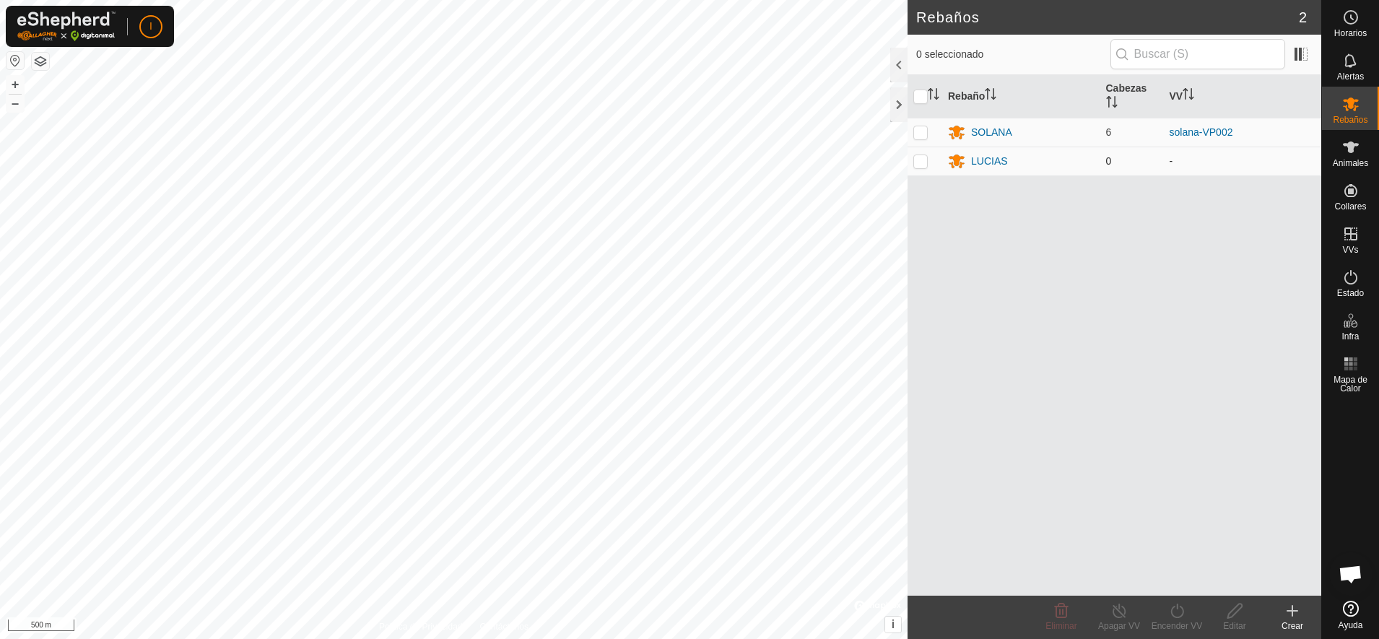
click at [919, 160] on p-checkbox at bounding box center [920, 161] width 14 height 12
checkbox input "true"
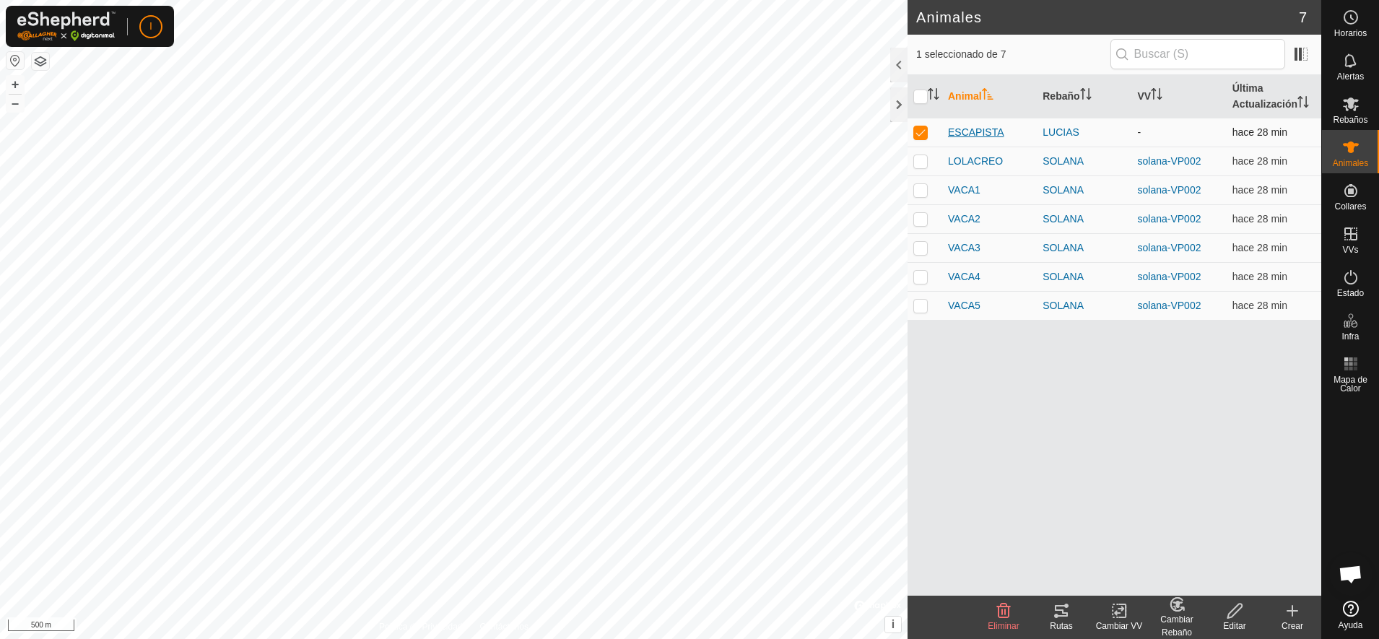
click at [979, 129] on span "ESCAPISTA" at bounding box center [976, 132] width 56 height 15
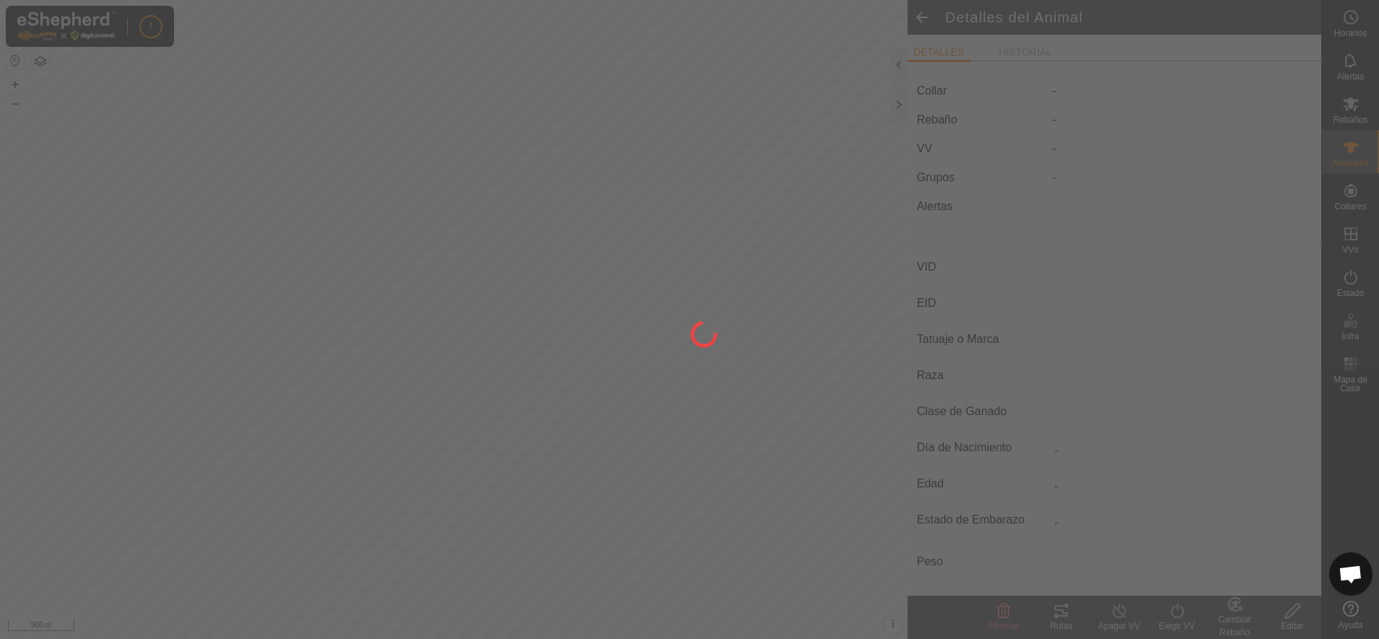
type input "ESCAPISTA"
type input "-"
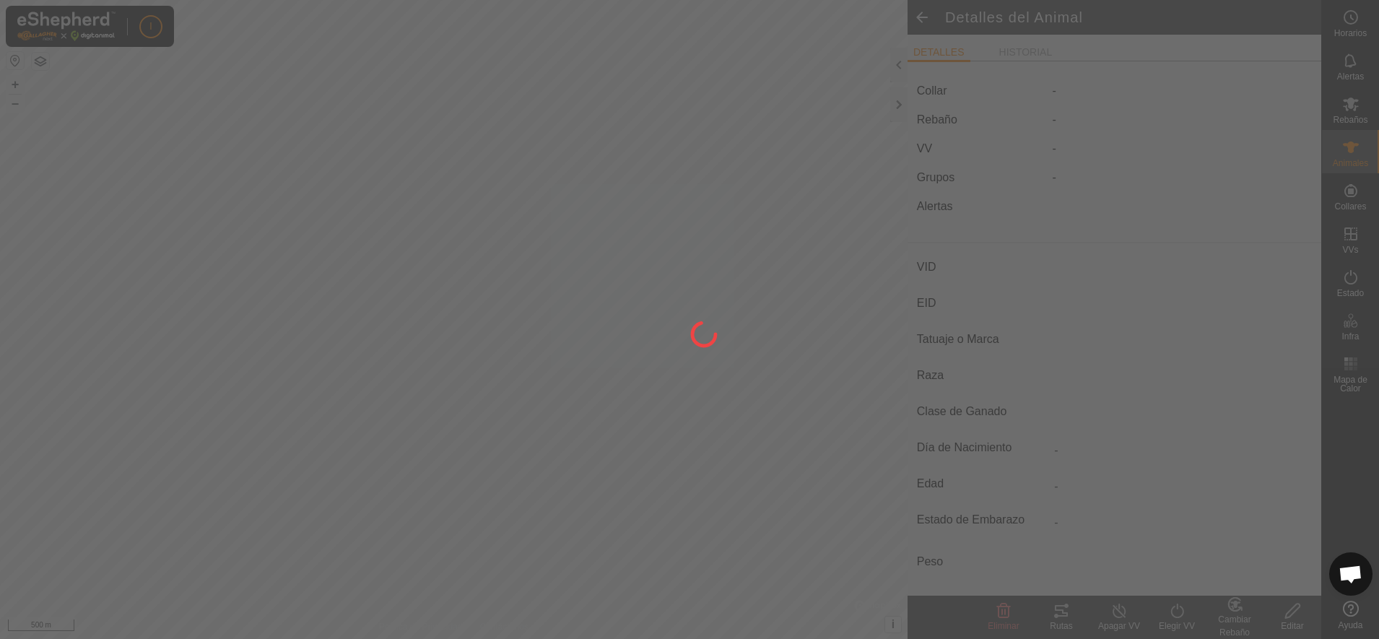
type input "0 kg"
type input "-"
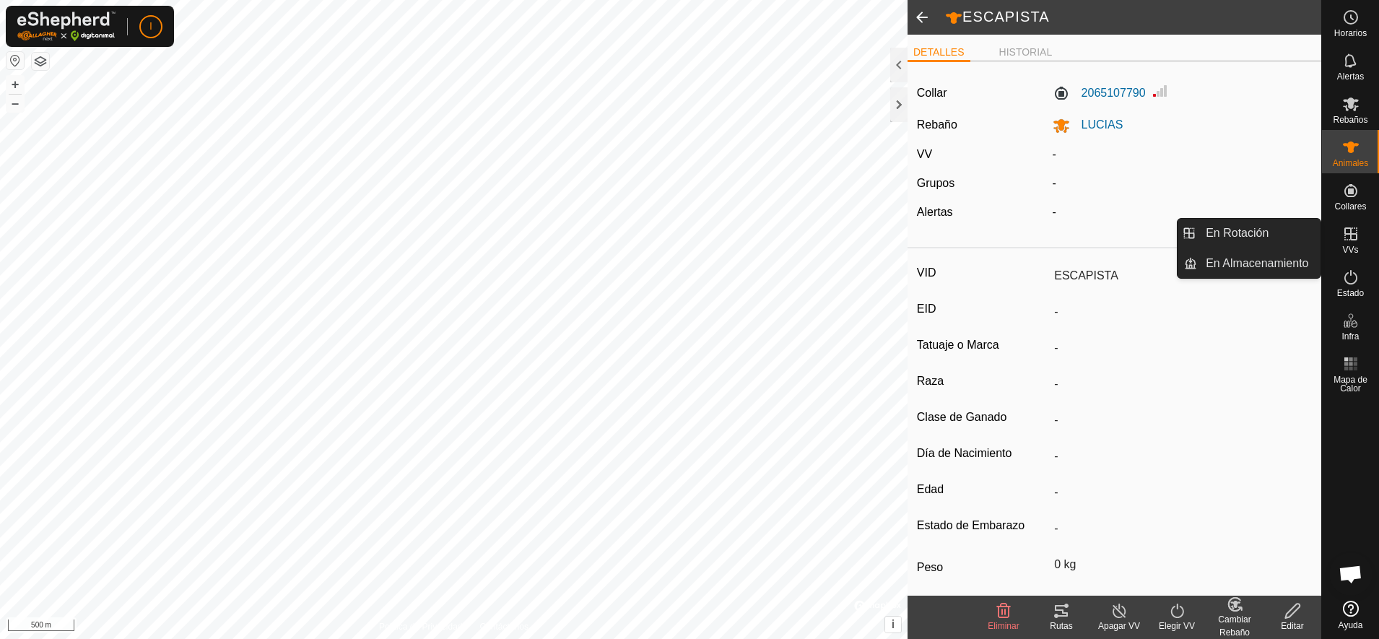
click at [1349, 238] on icon at bounding box center [1350, 233] width 17 height 17
click at [1356, 231] on icon at bounding box center [1350, 233] width 17 height 17
click at [1238, 227] on link "En Rotación" at bounding box center [1258, 233] width 123 height 29
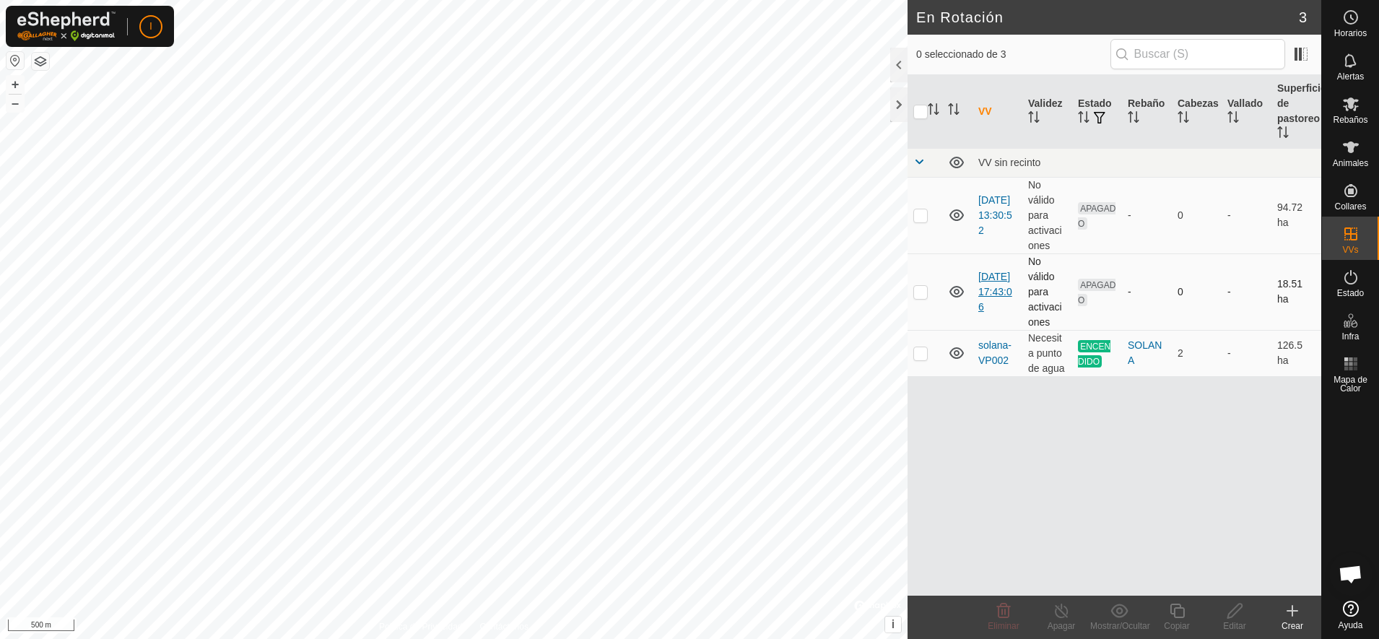
click at [998, 282] on link "[DATE] 17:43:06" at bounding box center [995, 292] width 34 height 42
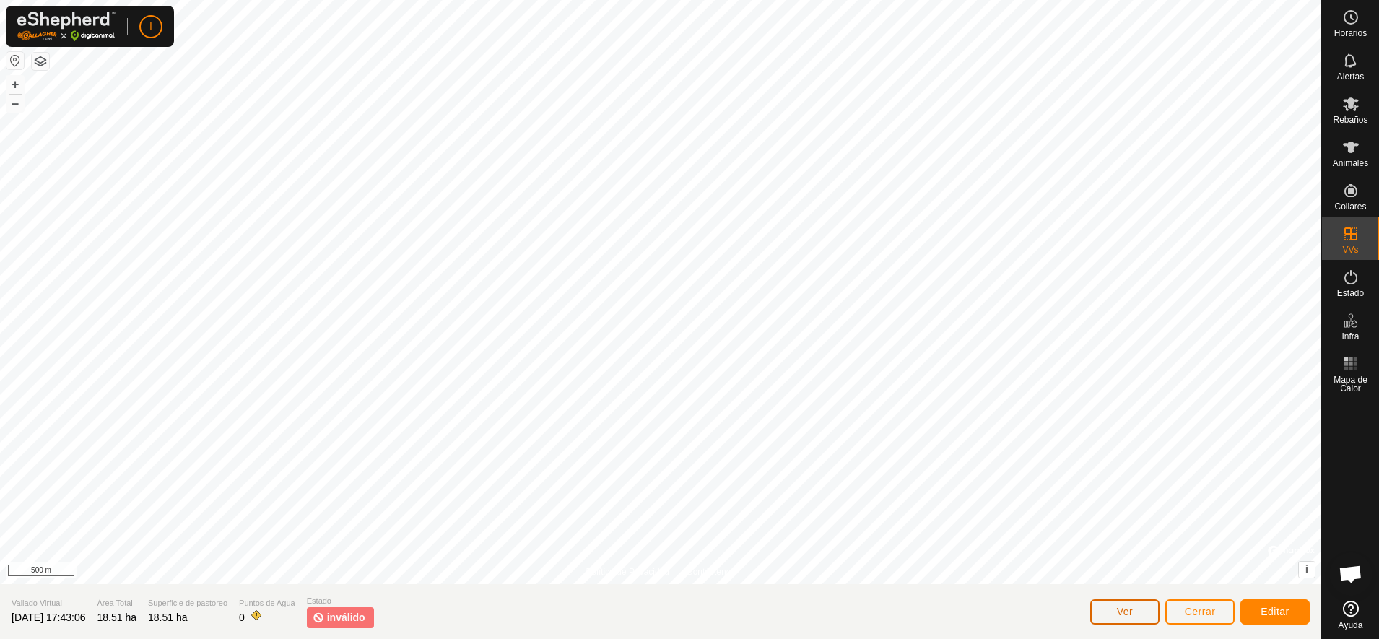
click at [1147, 612] on button "Ver" at bounding box center [1124, 611] width 69 height 25
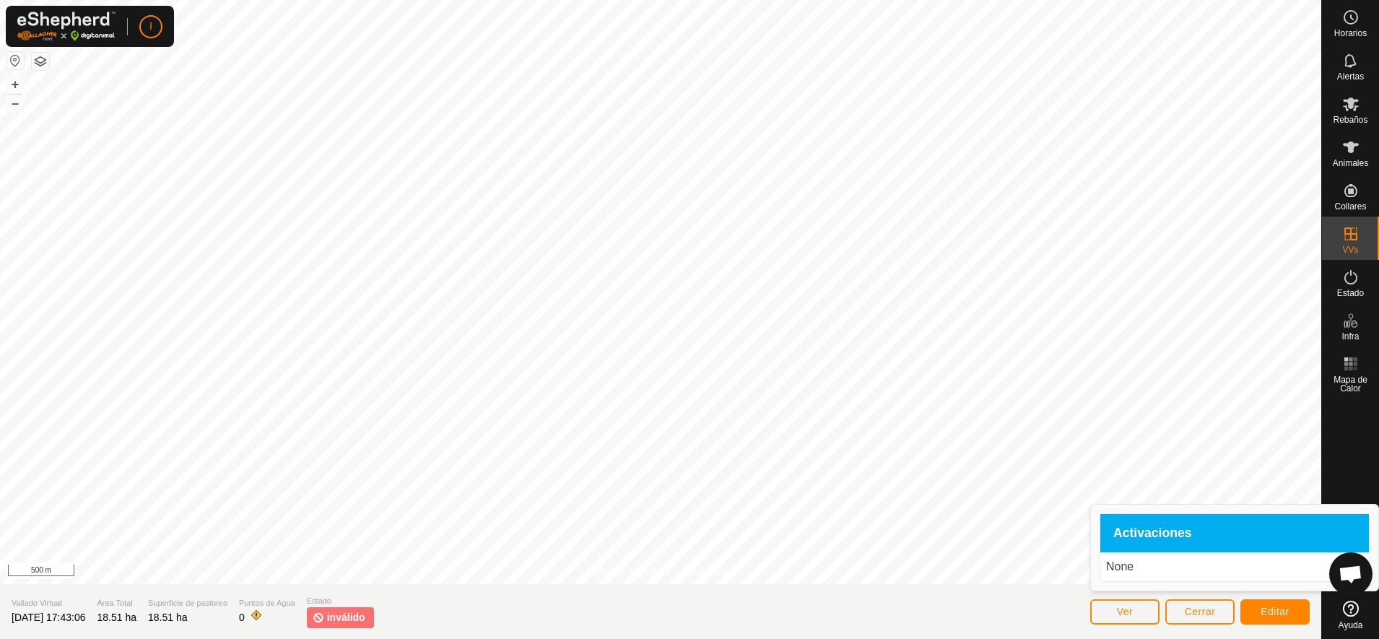
click at [1166, 538] on span "Activaciones" at bounding box center [1152, 533] width 79 height 13
click at [1266, 612] on span "Editar" at bounding box center [1275, 612] width 29 height 12
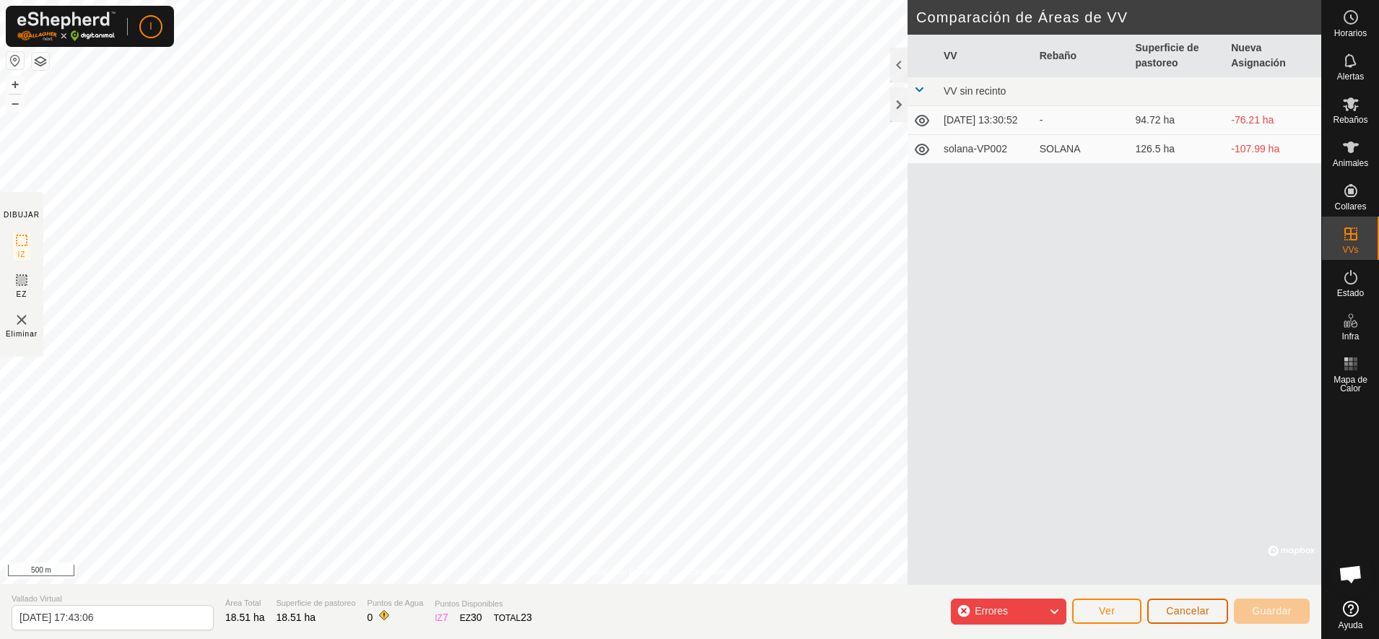
click at [1199, 612] on span "Cancelar" at bounding box center [1187, 611] width 43 height 12
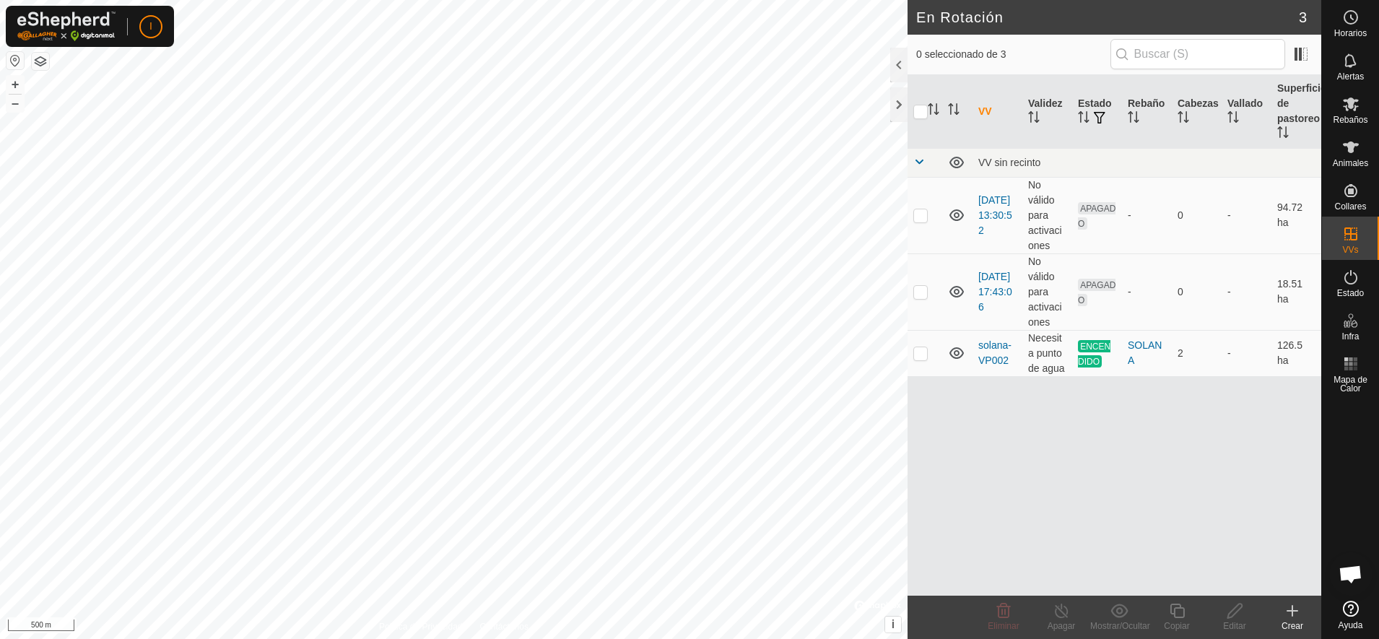
checkbox input "true"
click at [1238, 620] on div "Editar" at bounding box center [1235, 625] width 58 height 13
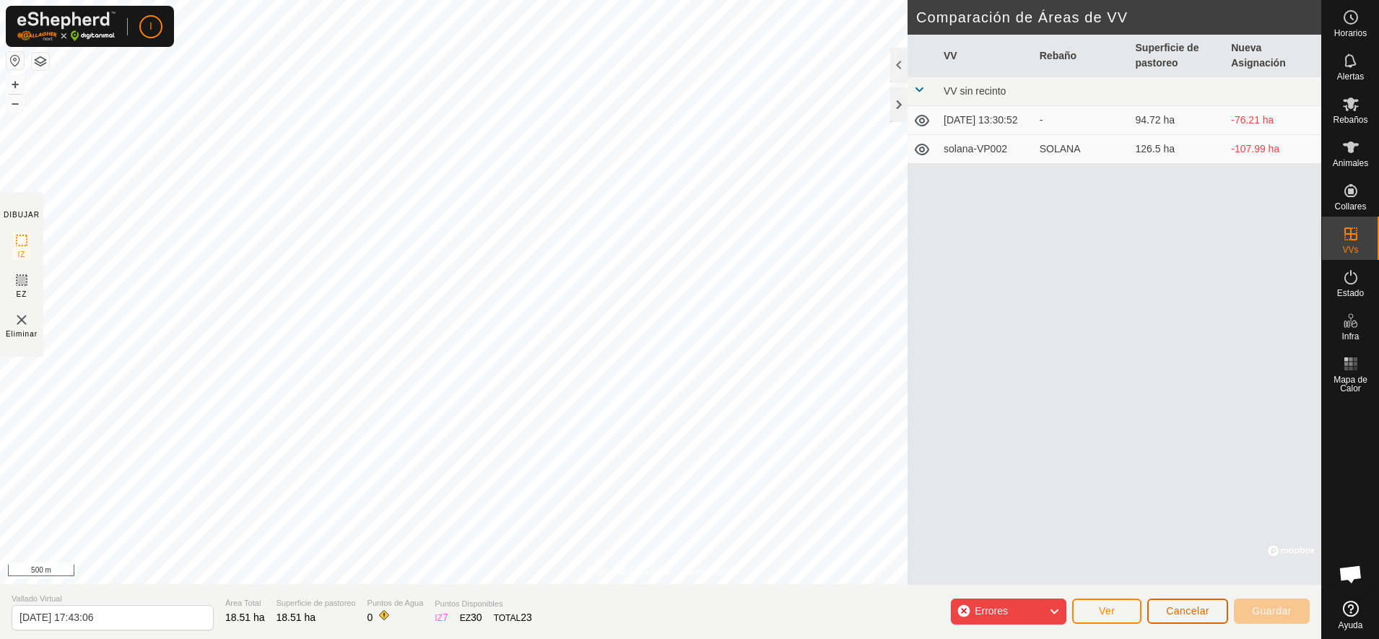
click at [1212, 617] on button "Cancelar" at bounding box center [1187, 611] width 81 height 25
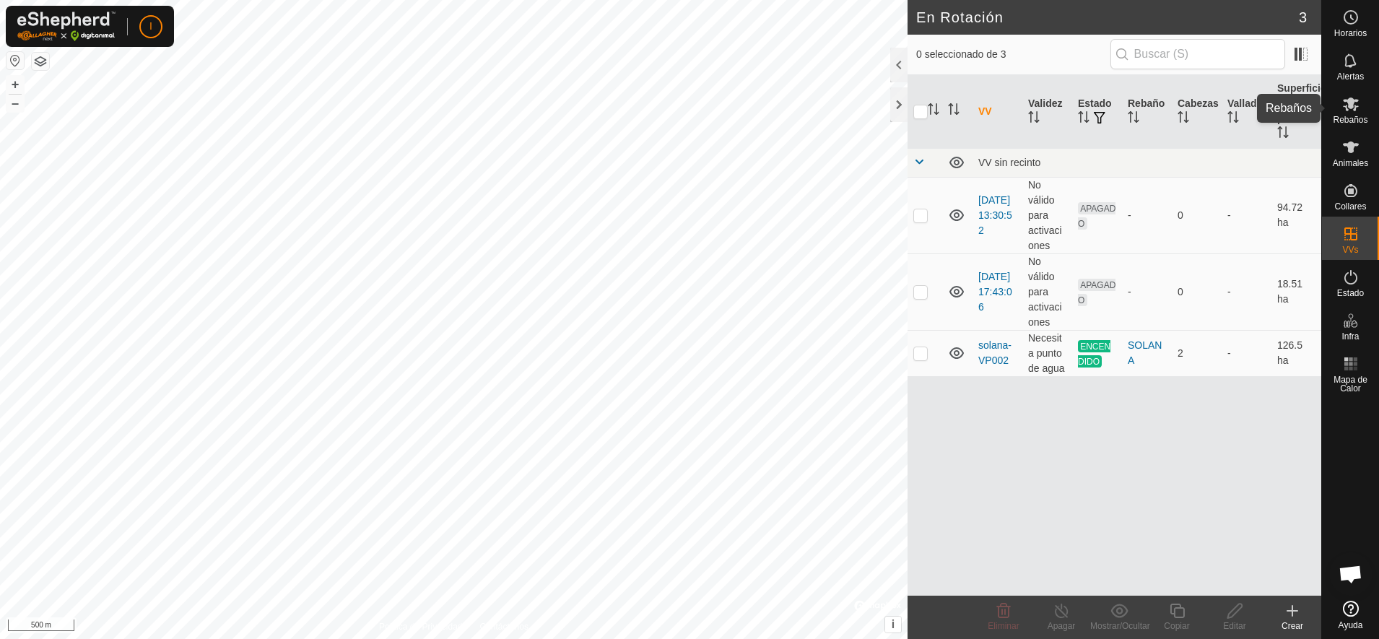
click at [1353, 106] on icon at bounding box center [1351, 104] width 16 height 14
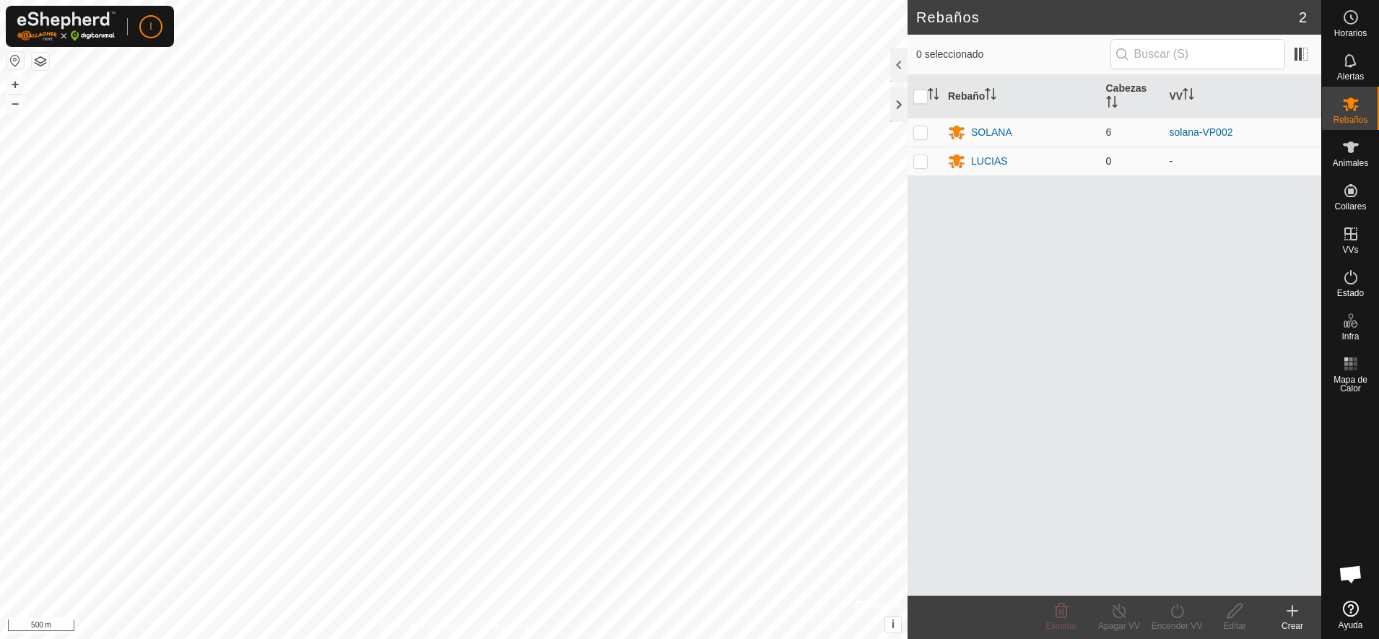
click at [921, 160] on p-checkbox at bounding box center [920, 161] width 14 height 12
checkbox input "true"
click at [1175, 622] on div "Encender VV" at bounding box center [1177, 625] width 58 height 13
click at [1353, 150] on icon at bounding box center [1351, 148] width 16 height 12
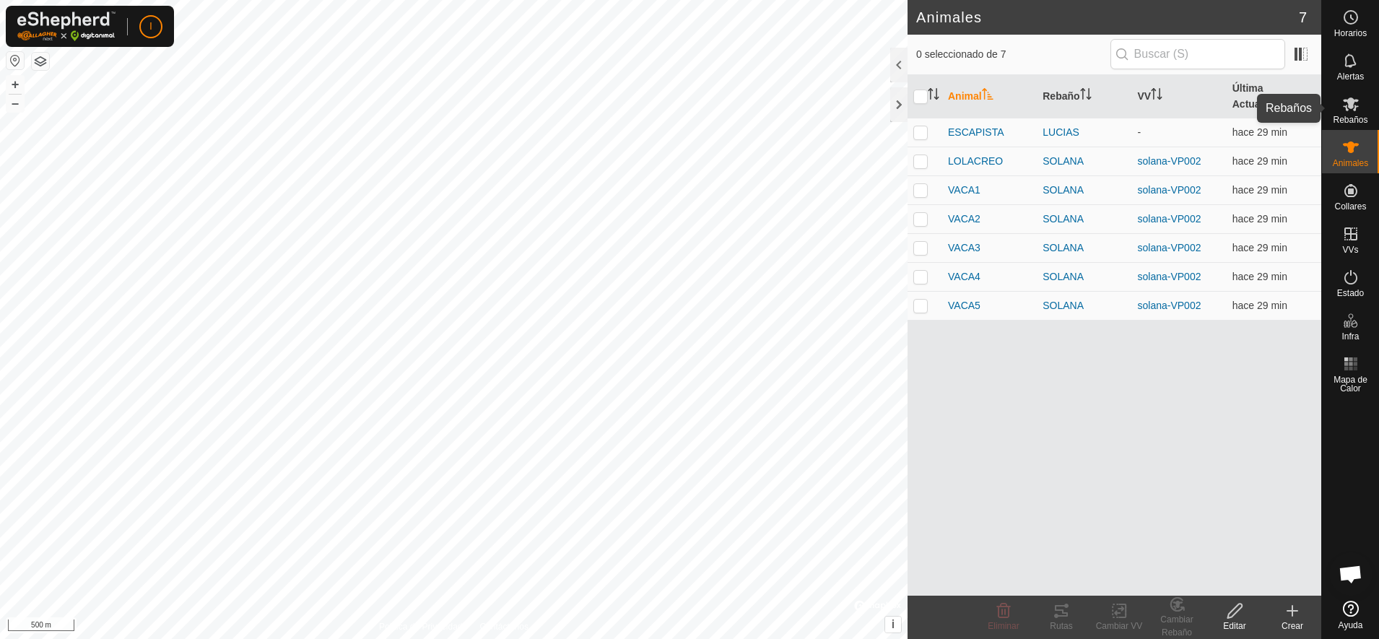
click at [1352, 105] on icon at bounding box center [1351, 104] width 16 height 14
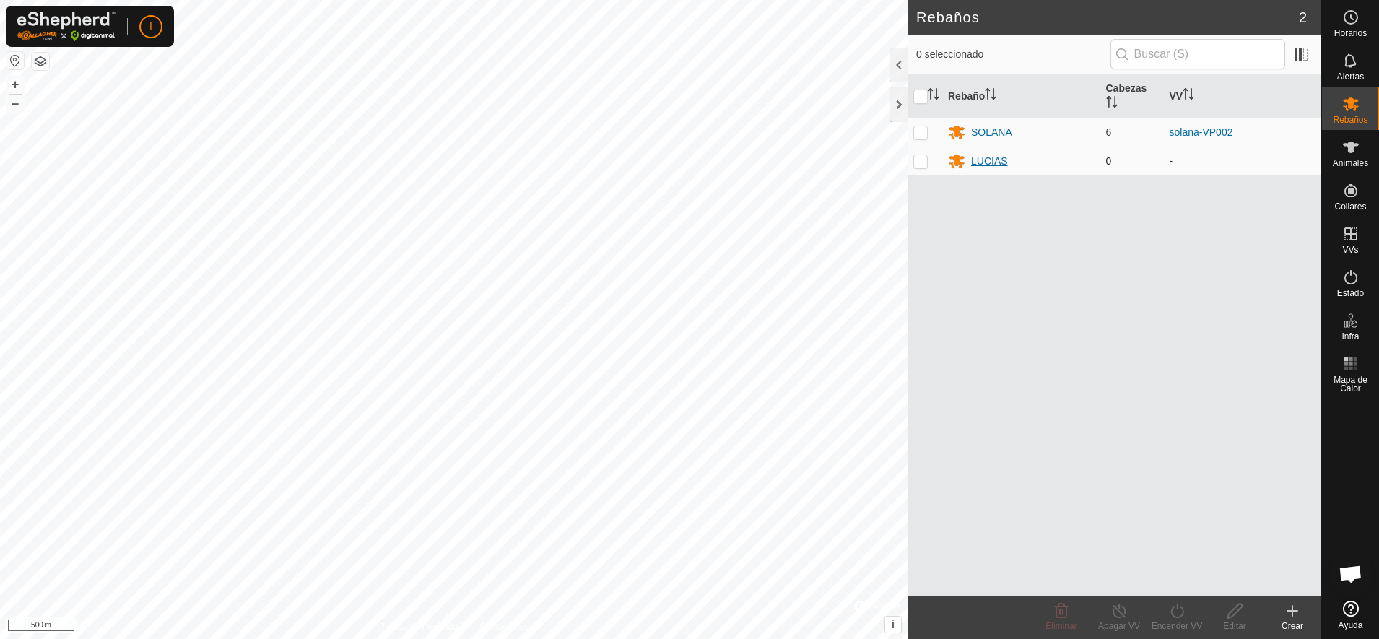
click at [984, 158] on div "LUCIAS" at bounding box center [989, 161] width 37 height 15
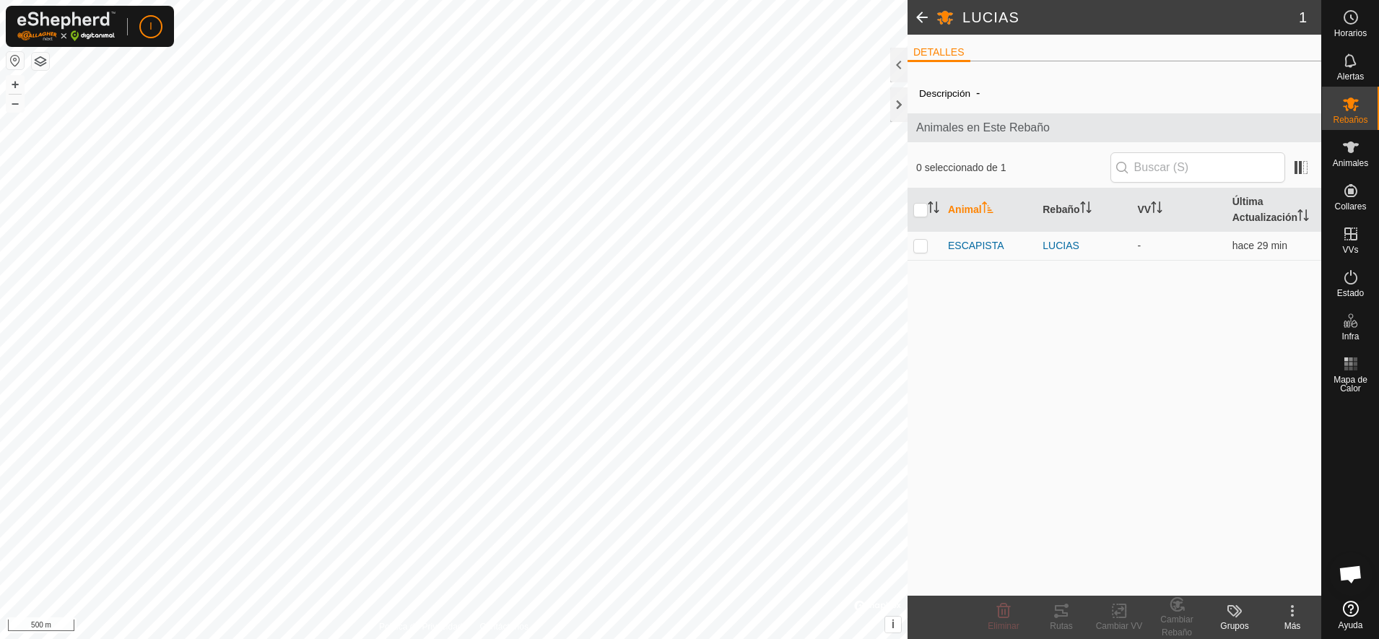
click at [1287, 612] on icon at bounding box center [1292, 610] width 17 height 17
click at [1243, 575] on link "Editar Detalle del Rebaño" at bounding box center [1240, 579] width 166 height 29
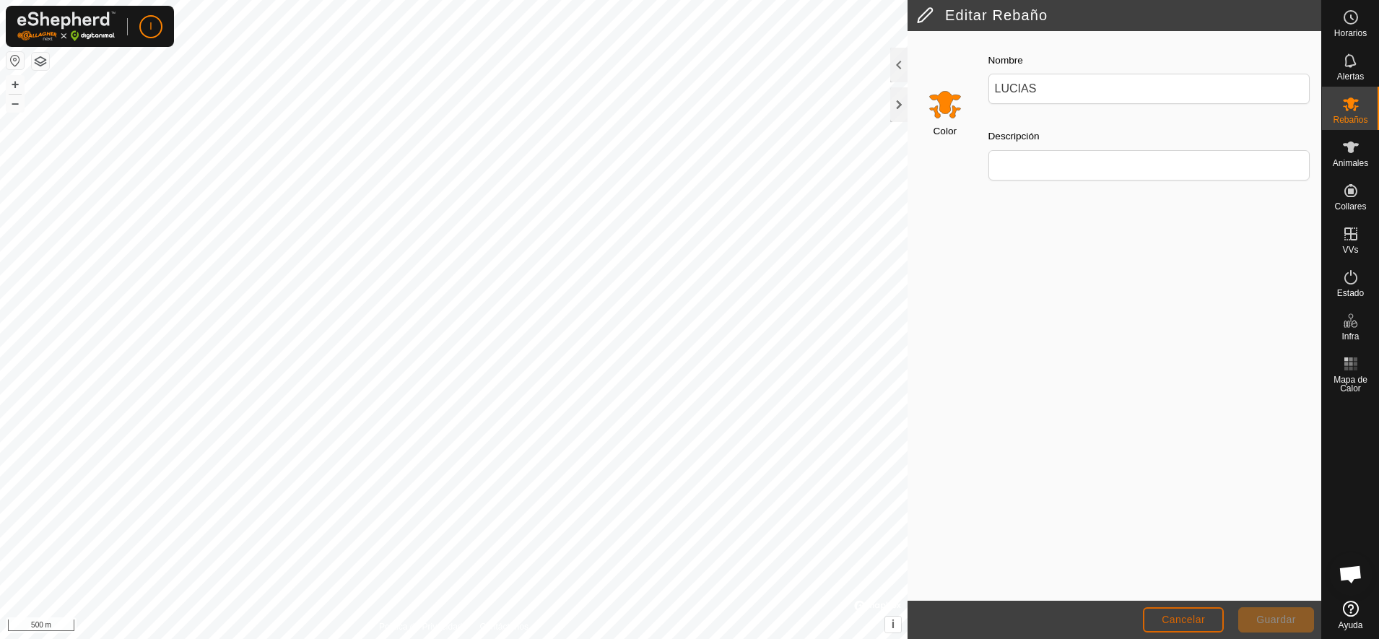
click at [1197, 614] on span "Cancelar" at bounding box center [1183, 620] width 43 height 12
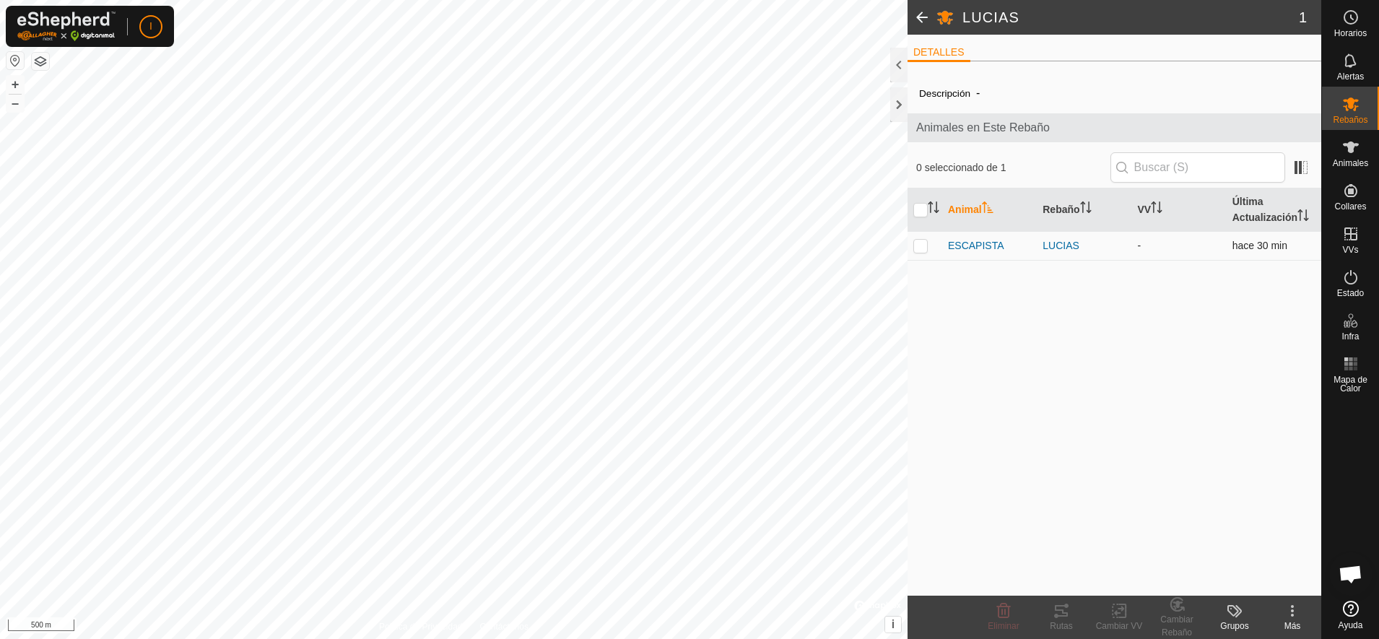
click at [914, 248] on p-checkbox at bounding box center [920, 246] width 14 height 12
checkbox input "true"
click at [1296, 610] on icon at bounding box center [1292, 610] width 17 height 17
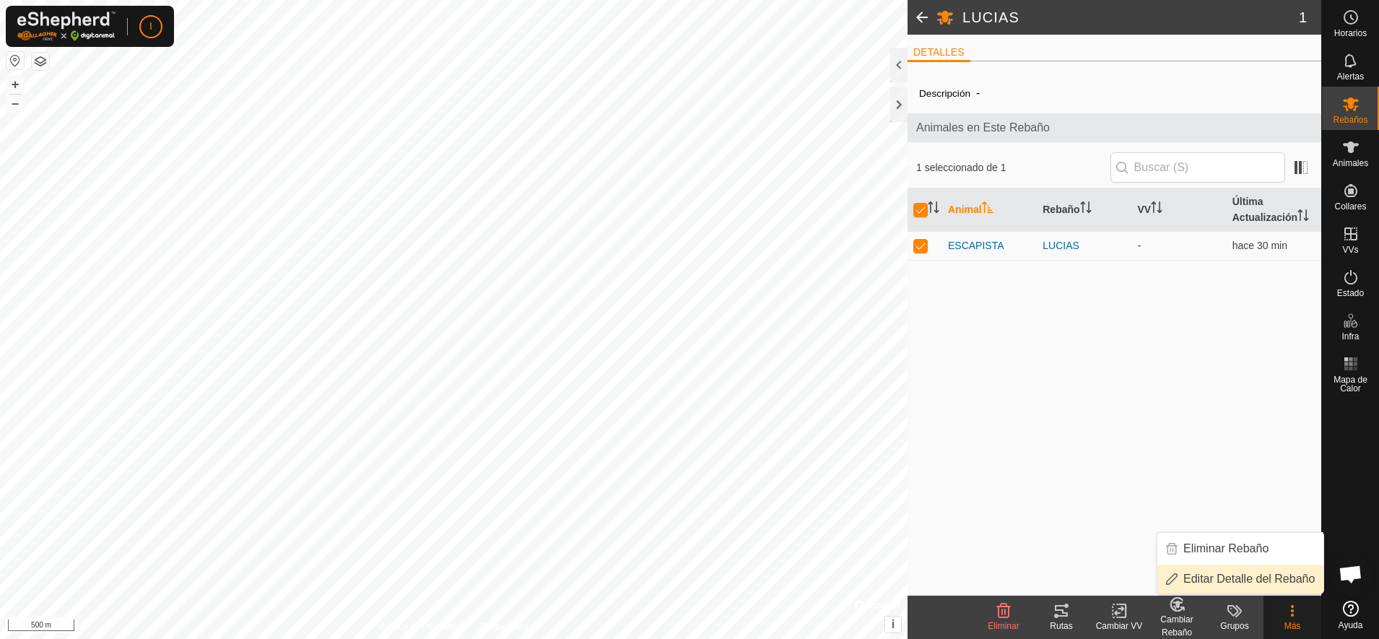
click at [1254, 578] on link "Editar Detalle del Rebaño" at bounding box center [1240, 579] width 166 height 29
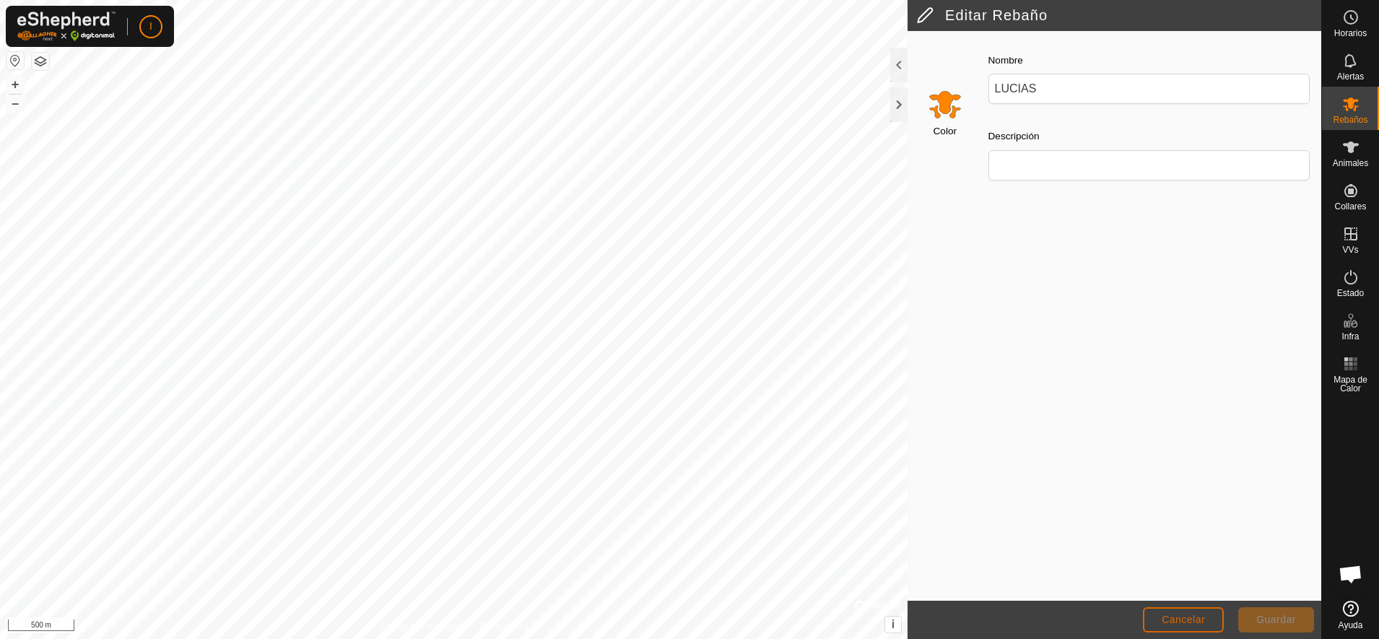
click at [1187, 617] on span "Cancelar" at bounding box center [1183, 620] width 43 height 12
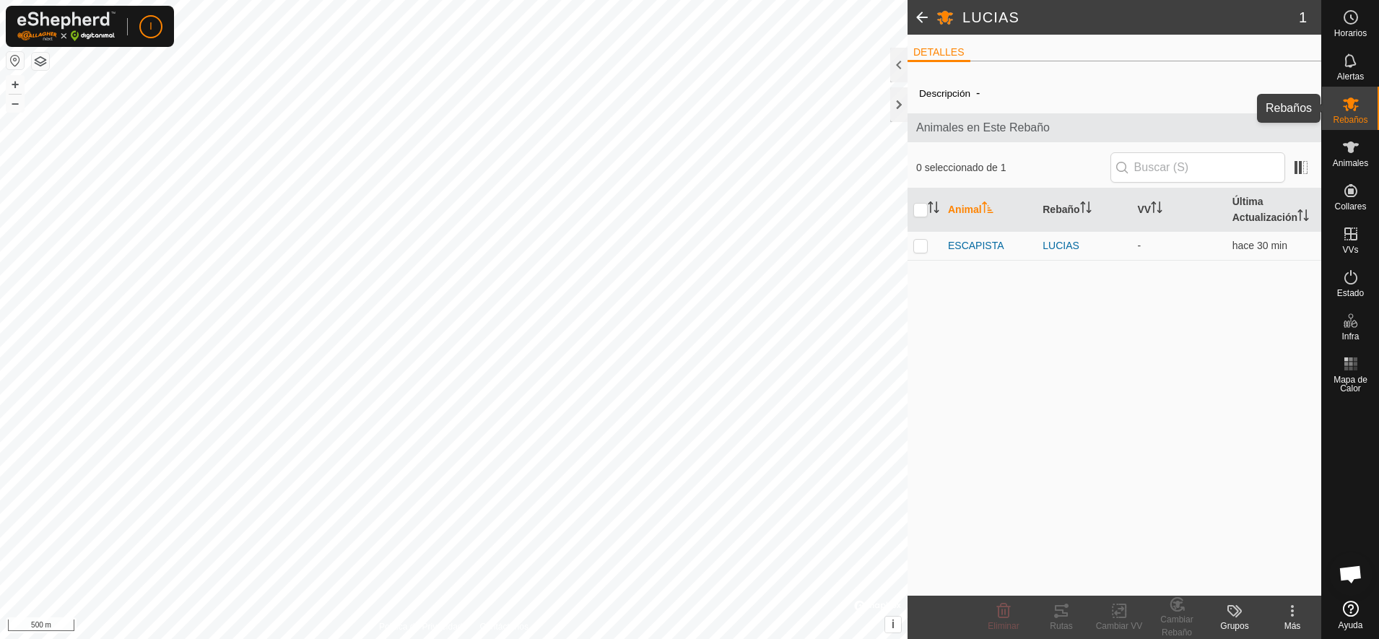
click at [1352, 106] on icon at bounding box center [1351, 104] width 16 height 14
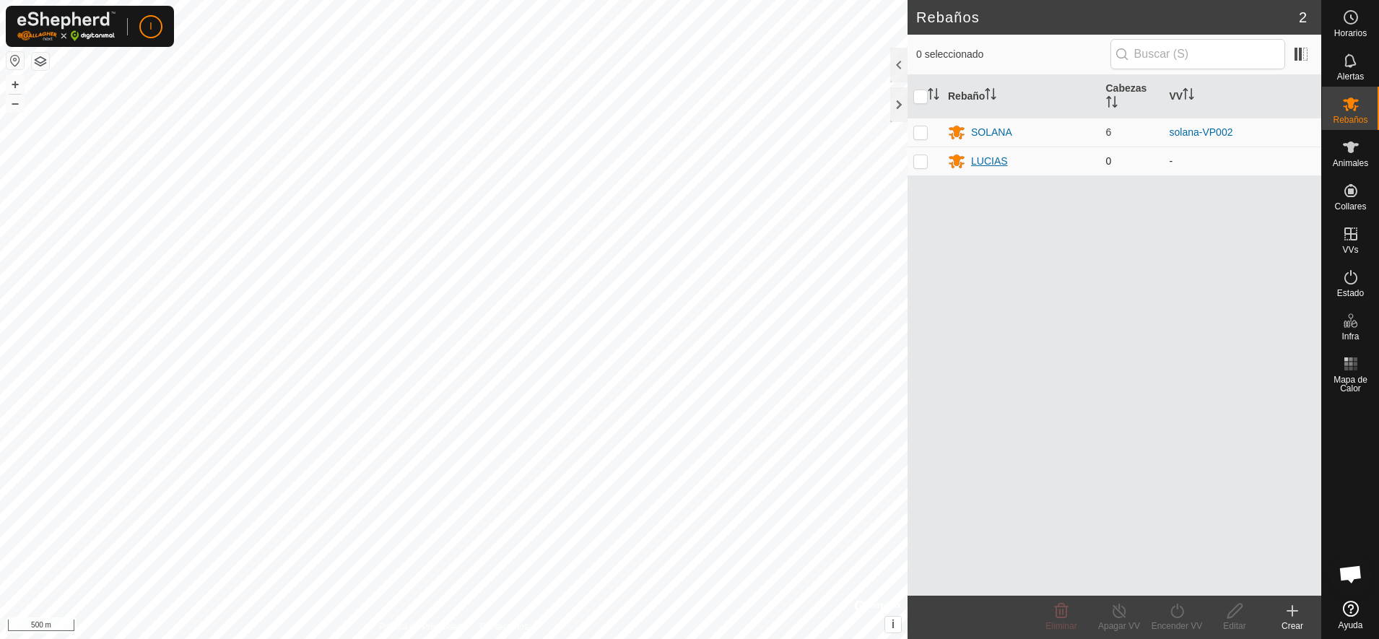
click at [990, 161] on div "LUCIAS" at bounding box center [989, 161] width 37 height 15
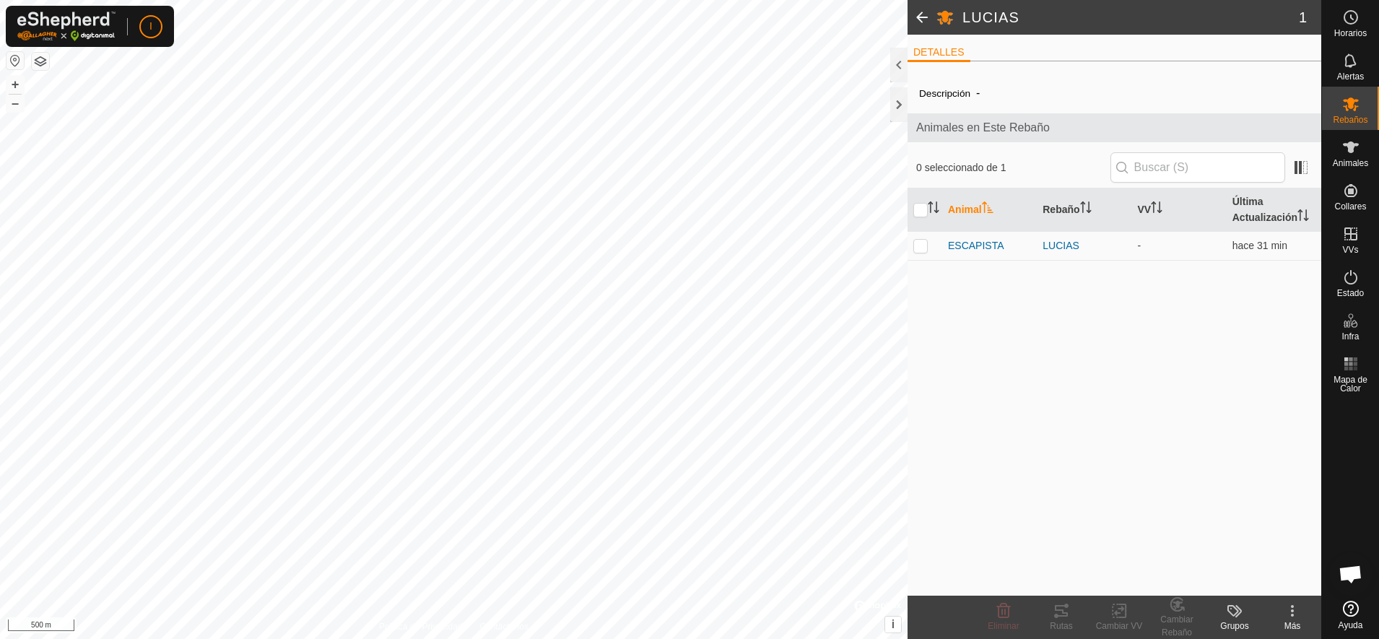
click at [1235, 612] on icon at bounding box center [1234, 610] width 17 height 17
click at [1256, 582] on link "Gestionar Grupos" at bounding box center [1277, 579] width 143 height 29
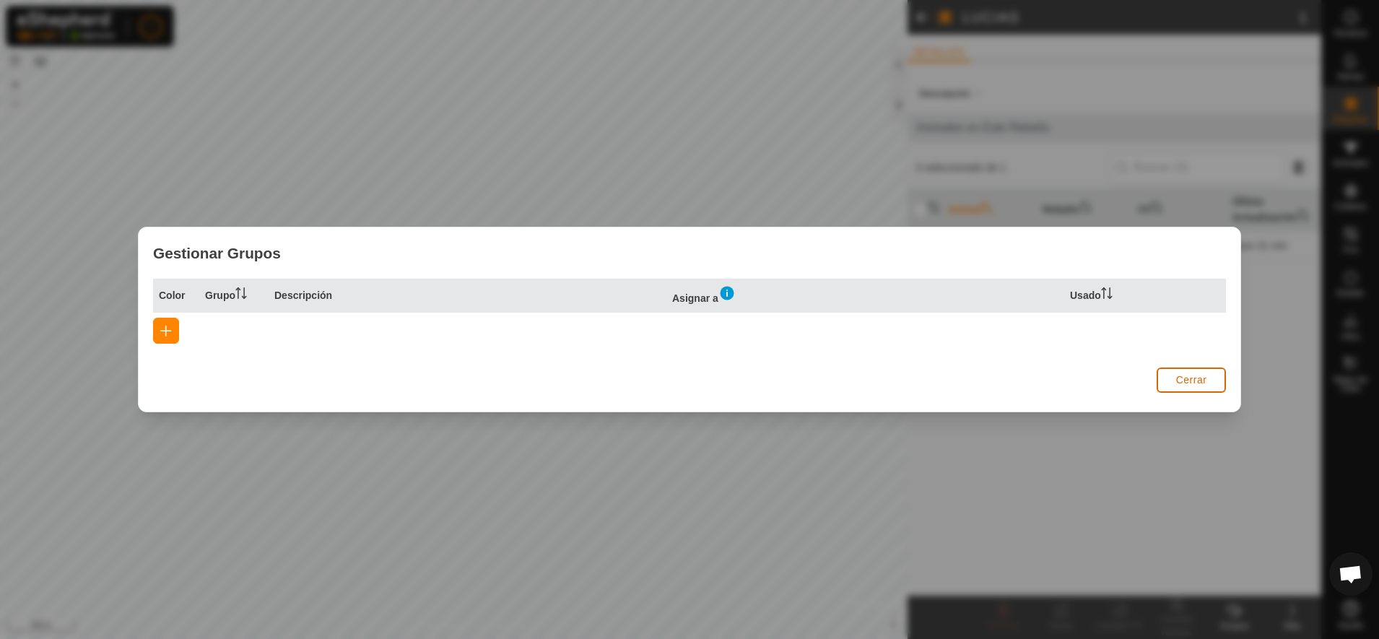
click at [1184, 375] on span "Cerrar" at bounding box center [1191, 380] width 31 height 12
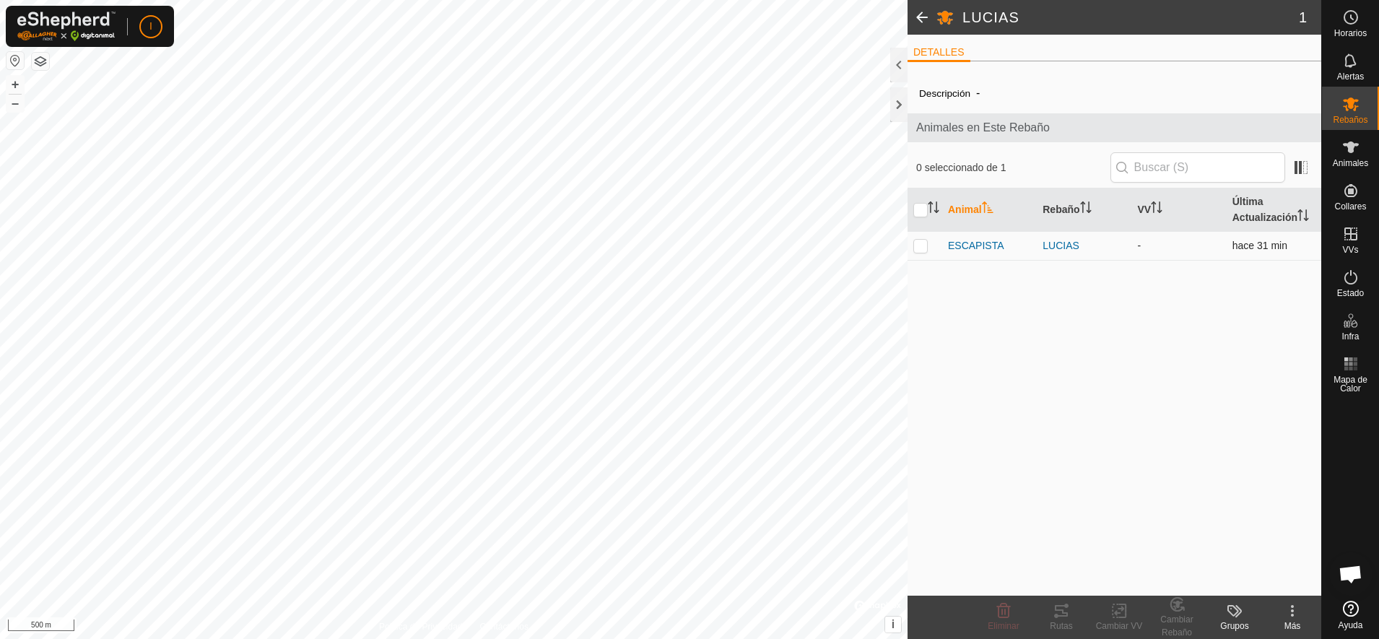
click at [926, 244] on p-checkbox at bounding box center [920, 246] width 14 height 12
checkbox input "true"
click at [1341, 157] on es-animals-svg-icon at bounding box center [1351, 147] width 26 height 23
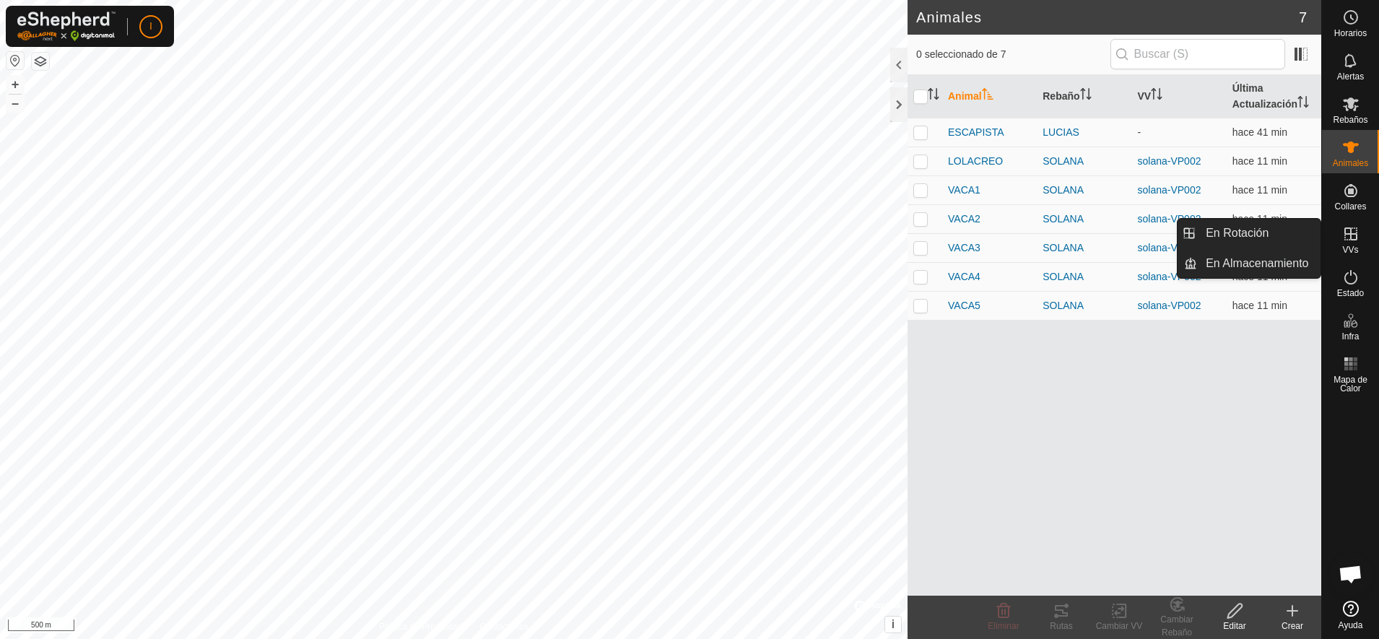
click at [1352, 238] on icon at bounding box center [1350, 233] width 17 height 17
click at [1239, 230] on link "En Rotación" at bounding box center [1258, 233] width 123 height 29
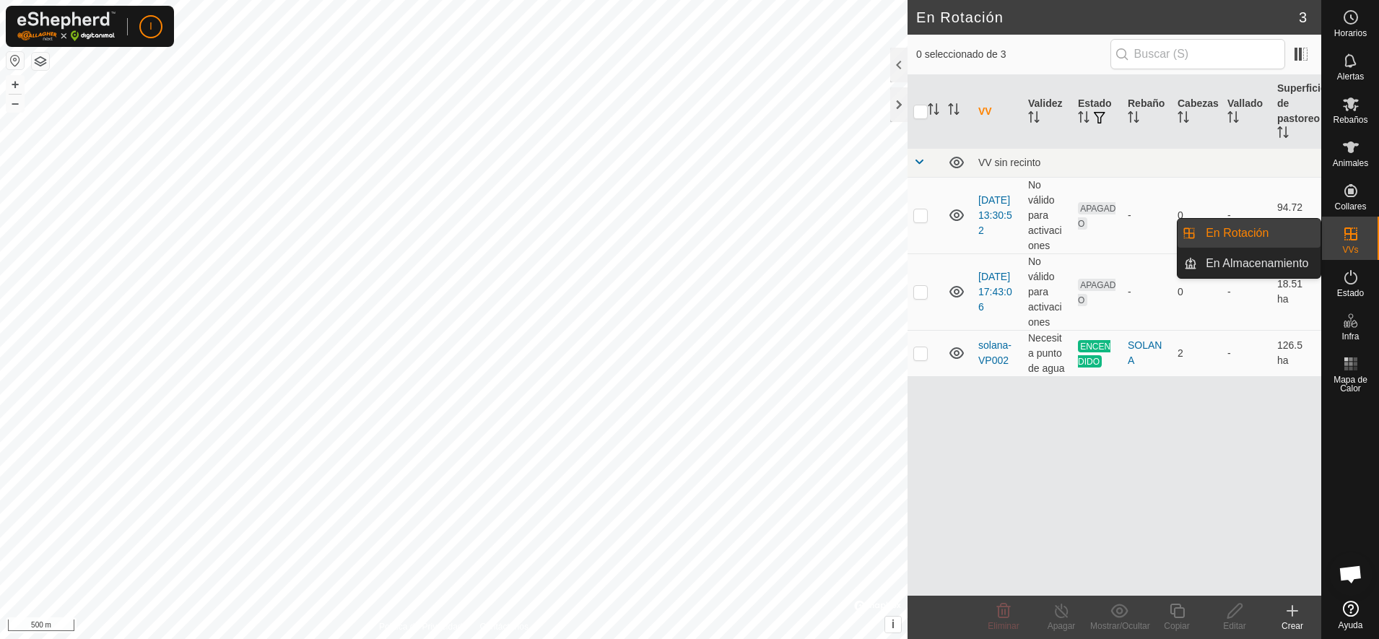
click at [1239, 230] on link "En Rotación" at bounding box center [1258, 233] width 123 height 29
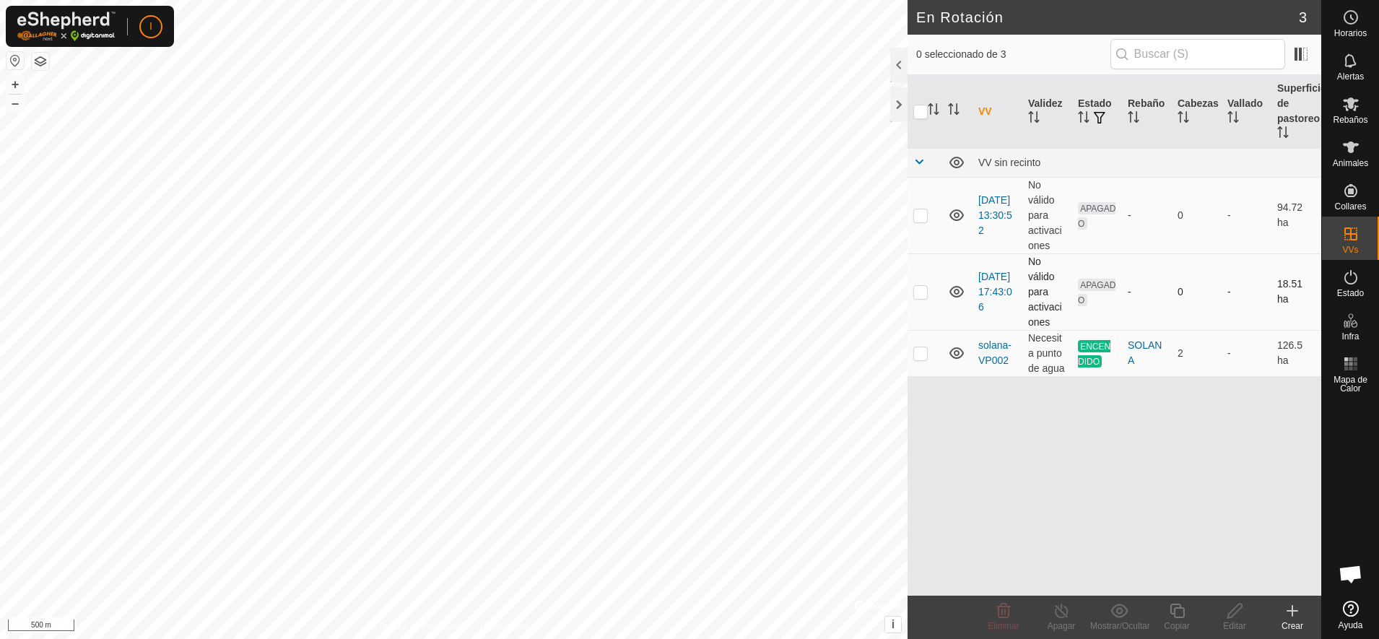
click at [928, 293] on td at bounding box center [925, 291] width 35 height 77
checkbox input "true"
click at [1230, 619] on icon at bounding box center [1235, 610] width 18 height 17
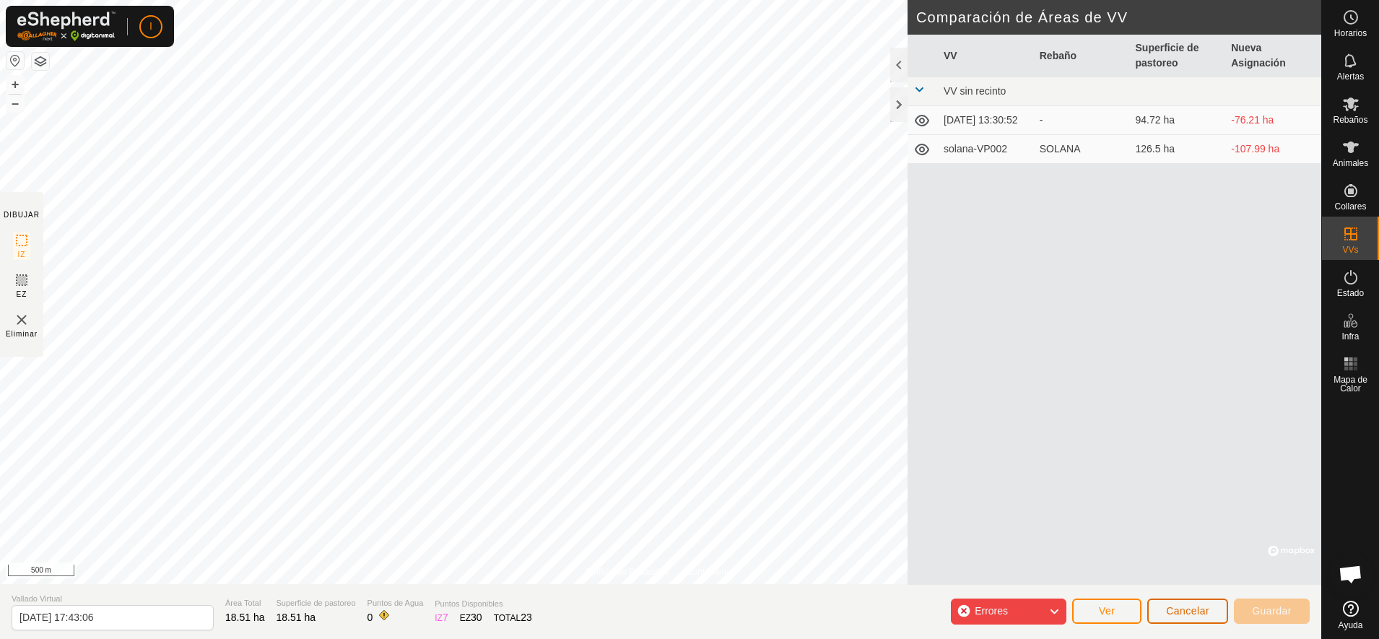
click at [1199, 611] on span "Cancelar" at bounding box center [1187, 611] width 43 height 12
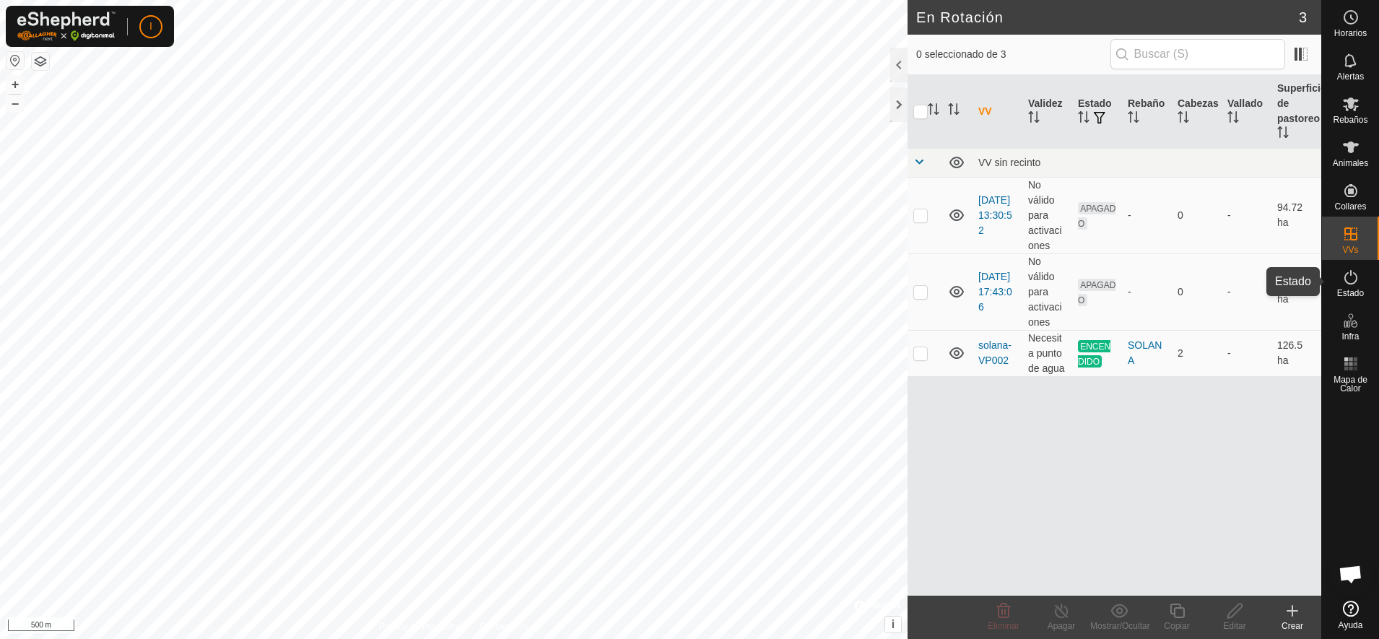
click at [1346, 283] on icon at bounding box center [1350, 277] width 17 height 17
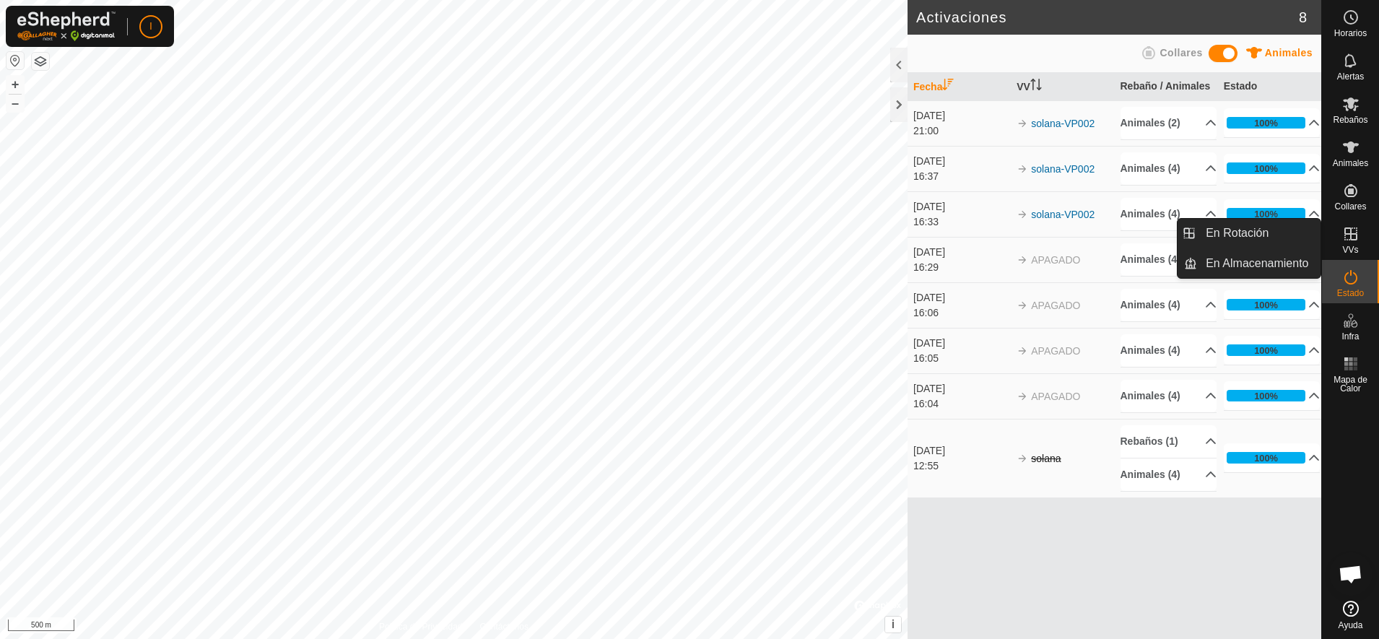
click at [1354, 238] on icon at bounding box center [1350, 233] width 17 height 17
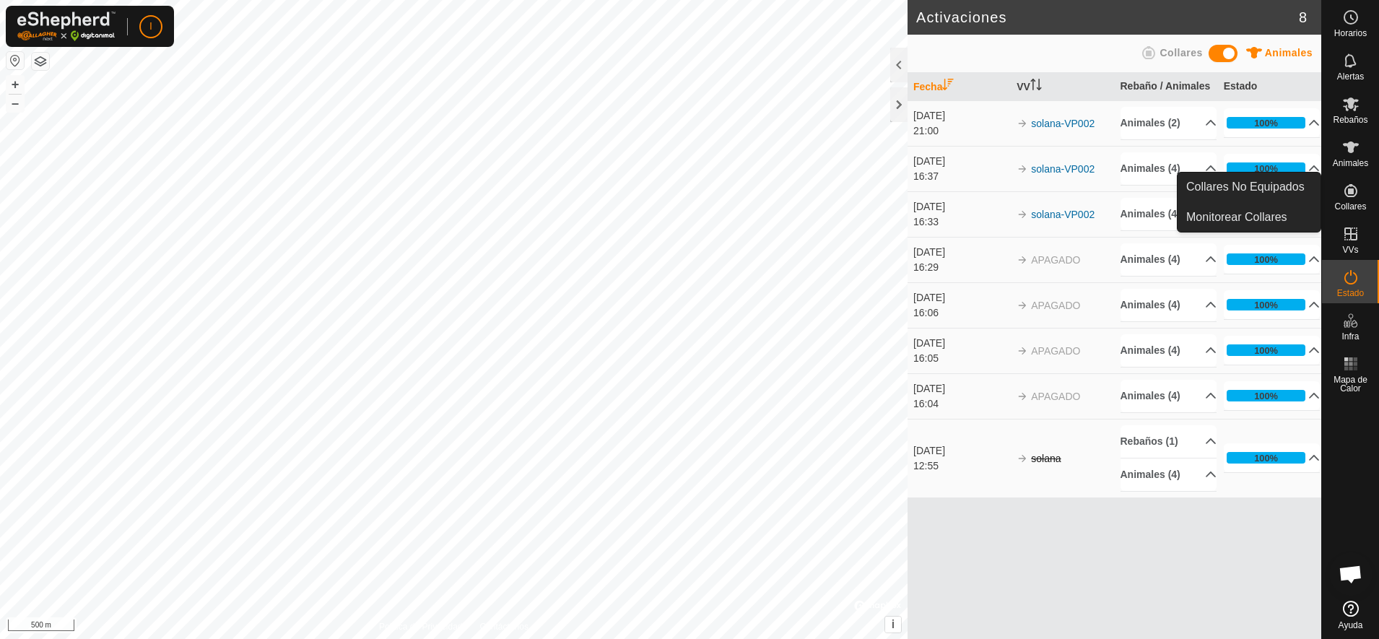
click at [1345, 191] on icon at bounding box center [1350, 190] width 13 height 13
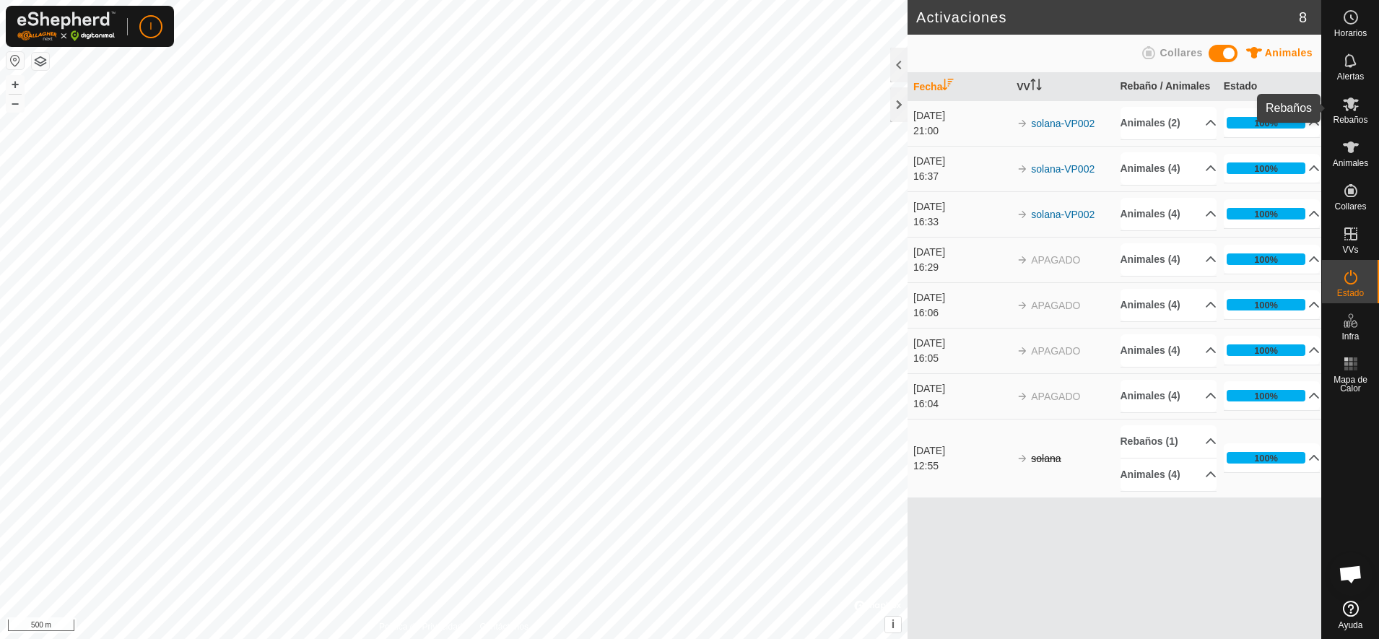
click at [1348, 116] on span "Rebaños" at bounding box center [1350, 120] width 35 height 9
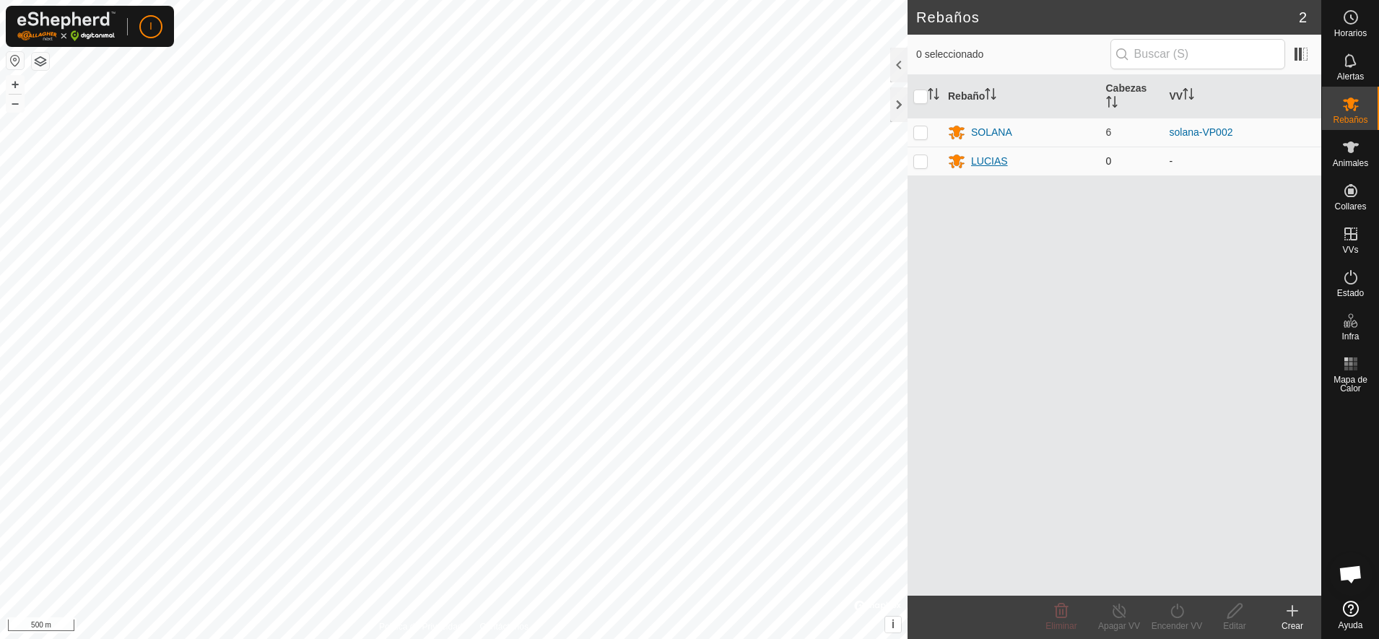
click at [973, 158] on div "LUCIAS" at bounding box center [989, 161] width 37 height 15
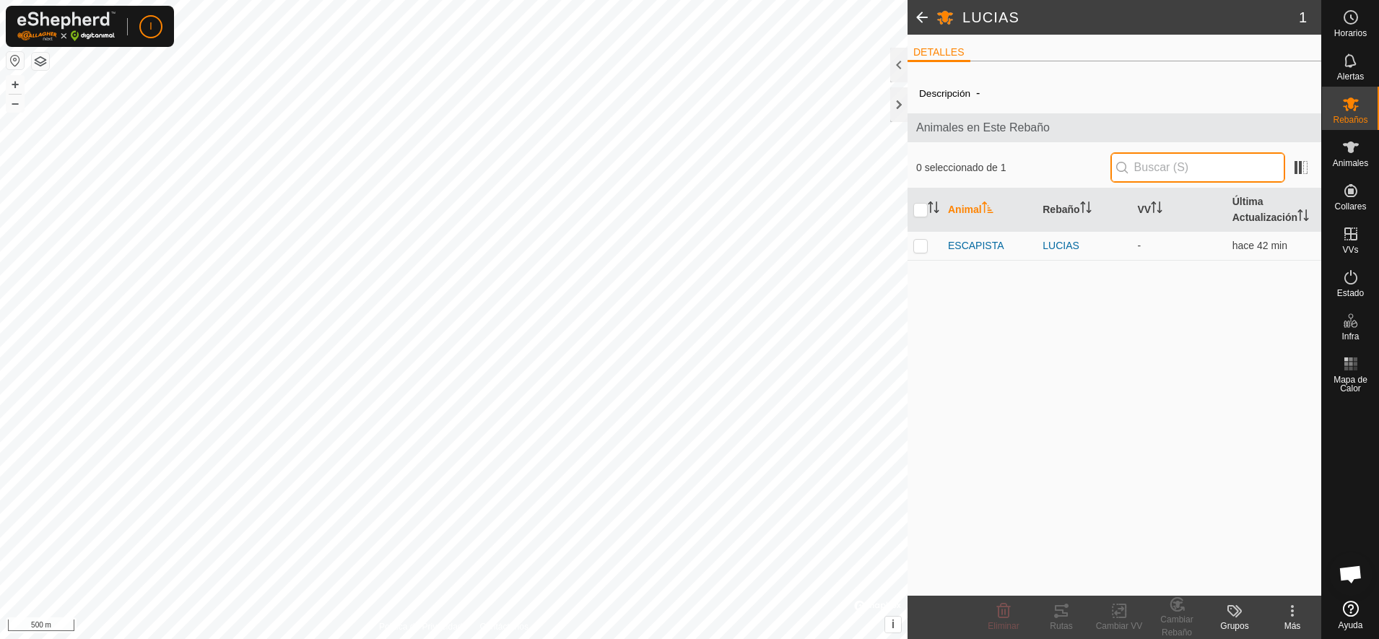
click at [1266, 167] on input "text" at bounding box center [1197, 167] width 175 height 30
click at [1297, 164] on span at bounding box center [1301, 167] width 23 height 23
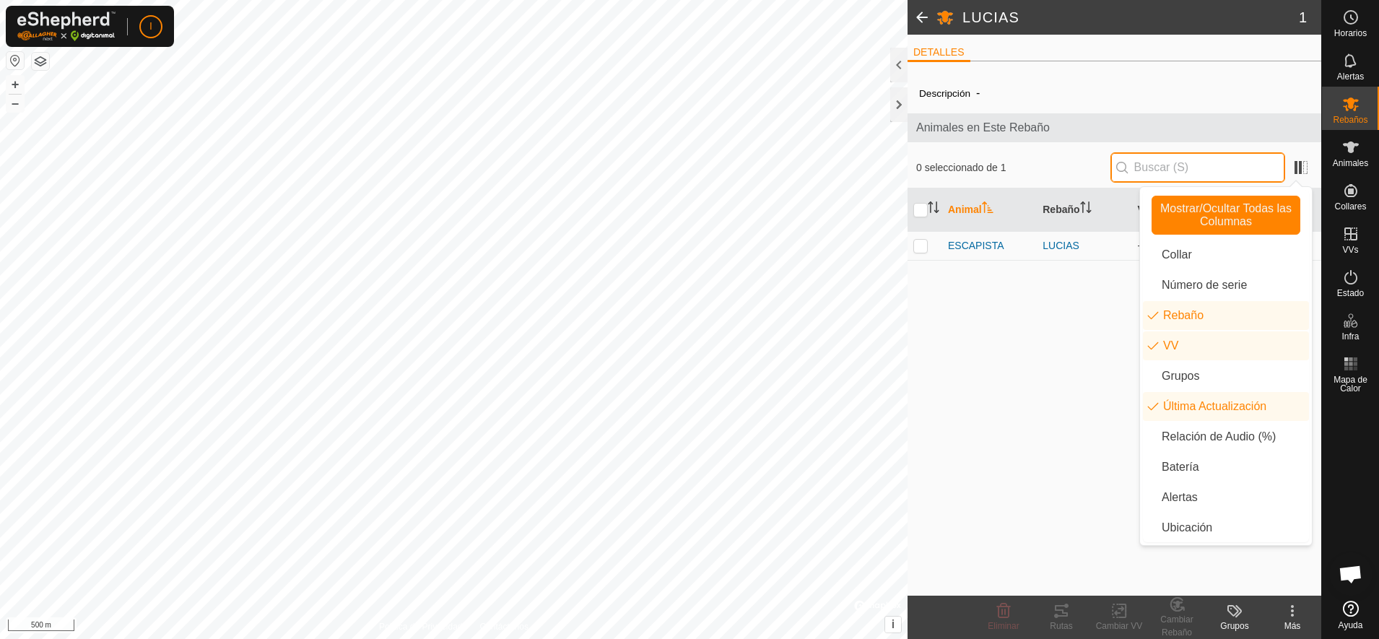
click at [1226, 174] on input "text" at bounding box center [1197, 167] width 175 height 30
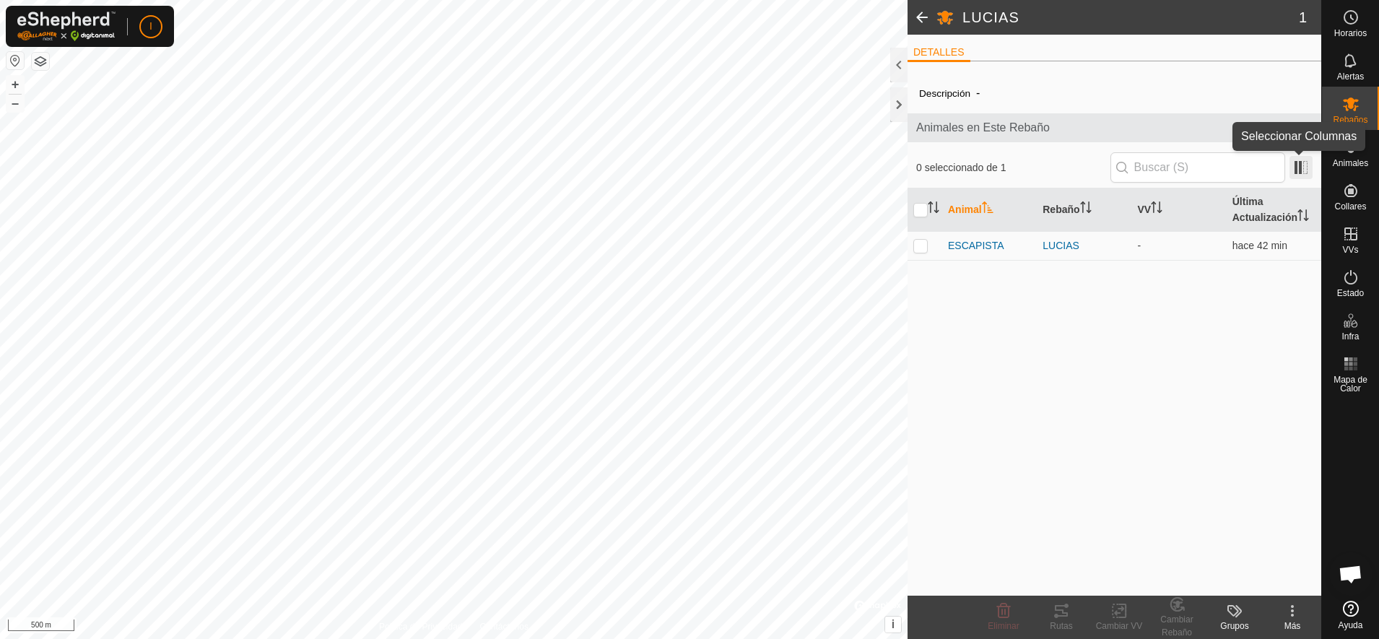
click at [1300, 169] on span at bounding box center [1301, 167] width 23 height 23
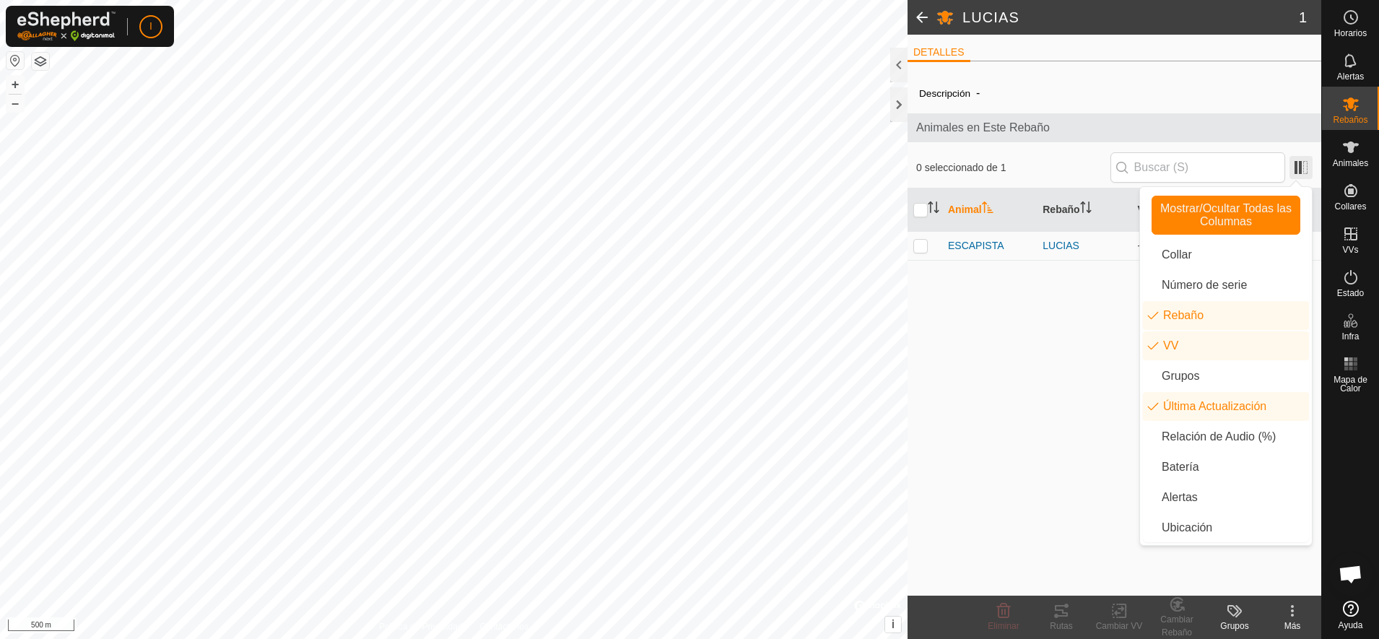
click at [1300, 169] on span at bounding box center [1301, 167] width 23 height 23
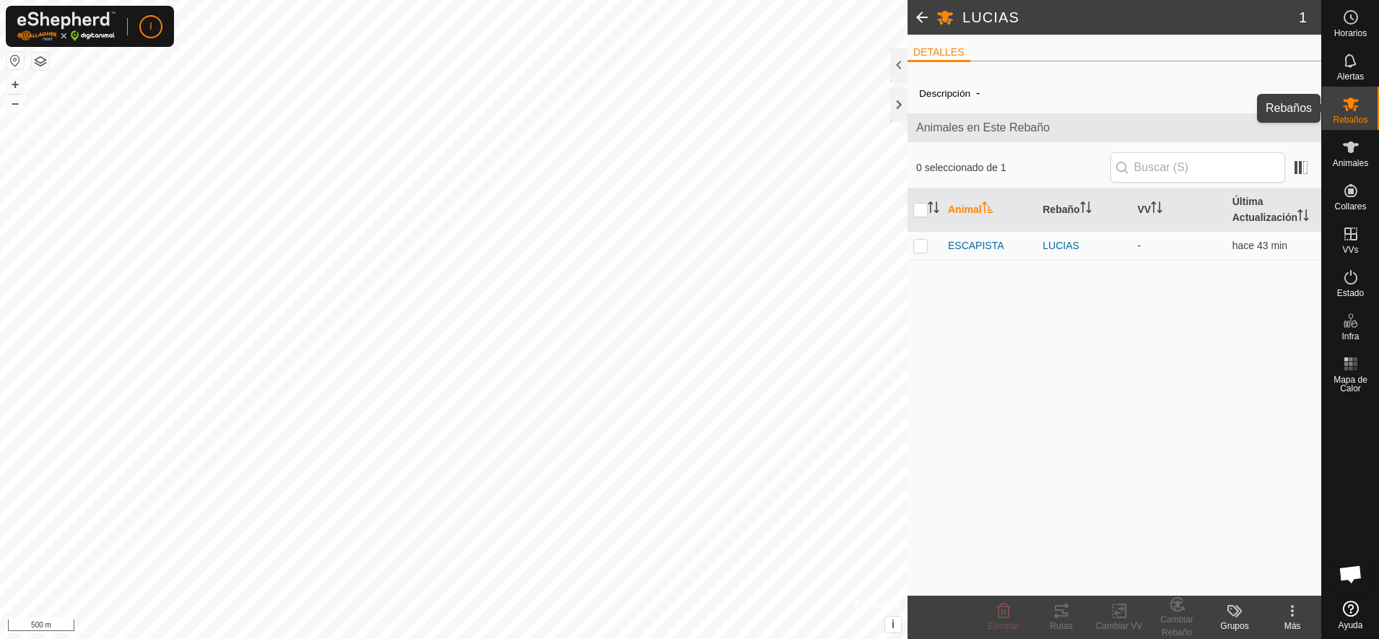
click at [1354, 118] on span "Rebaños" at bounding box center [1350, 120] width 35 height 9
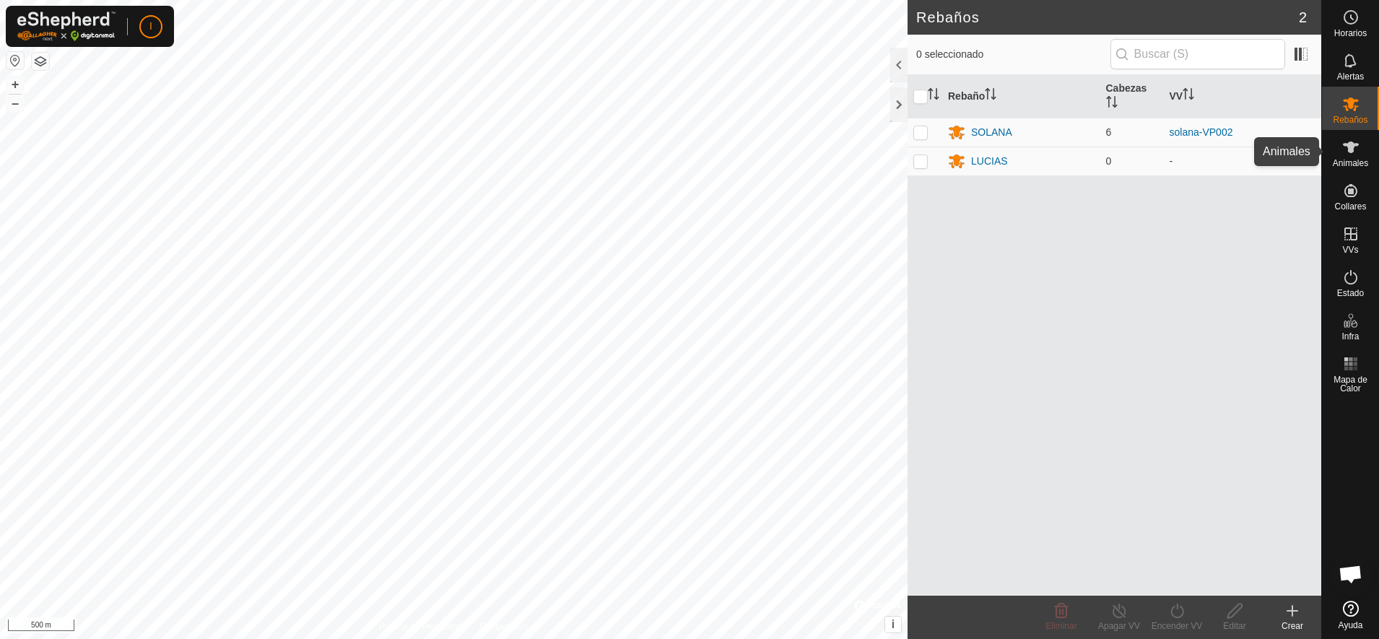
click at [1347, 152] on icon at bounding box center [1350, 147] width 17 height 17
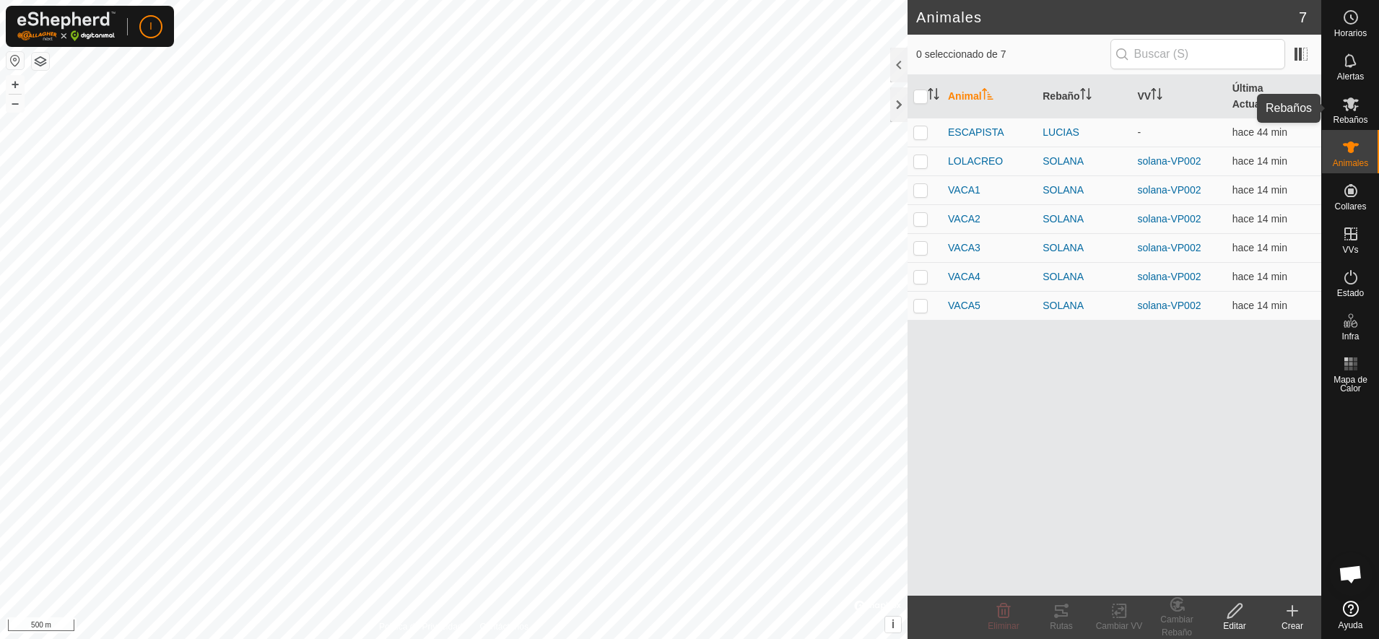
click at [1349, 113] on es-mob-svg-icon at bounding box center [1351, 103] width 26 height 23
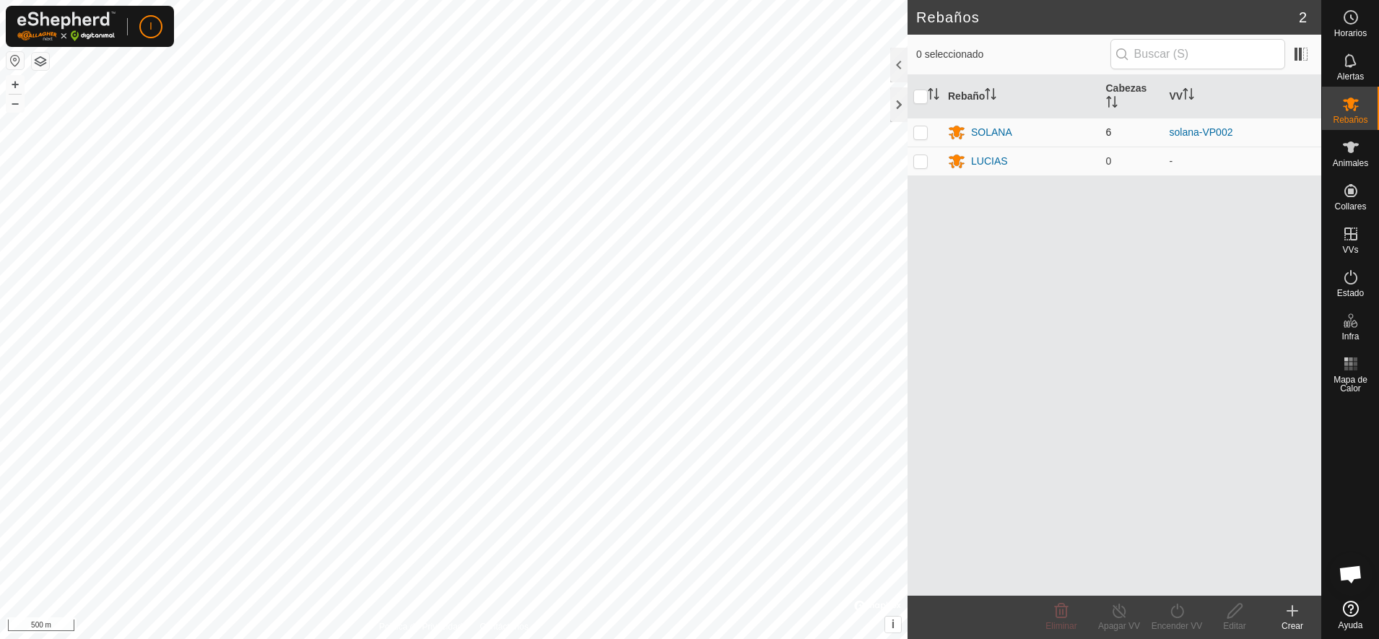
click at [921, 134] on p-checkbox at bounding box center [920, 132] width 14 height 12
click at [921, 135] on p-checkbox at bounding box center [920, 132] width 14 height 12
checkbox input "false"
click at [976, 131] on div "SOLANA" at bounding box center [991, 132] width 41 height 15
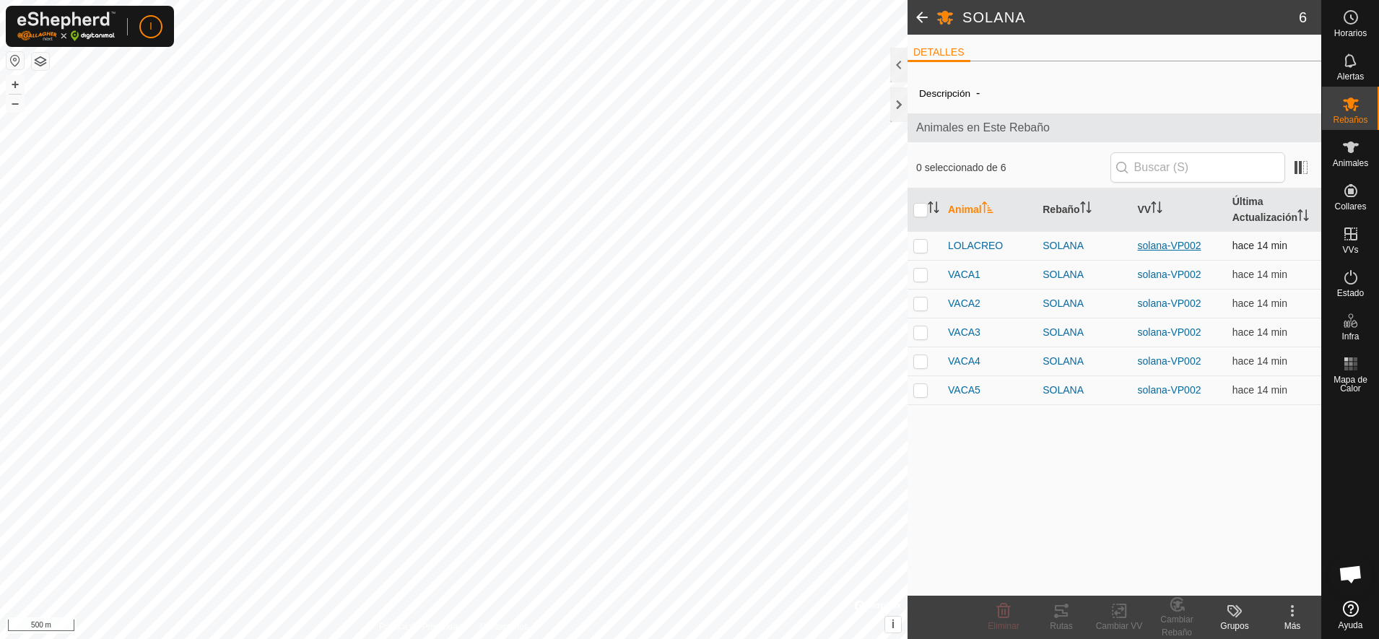
click at [1156, 248] on link "solana-VP002" at bounding box center [1170, 246] width 64 height 12
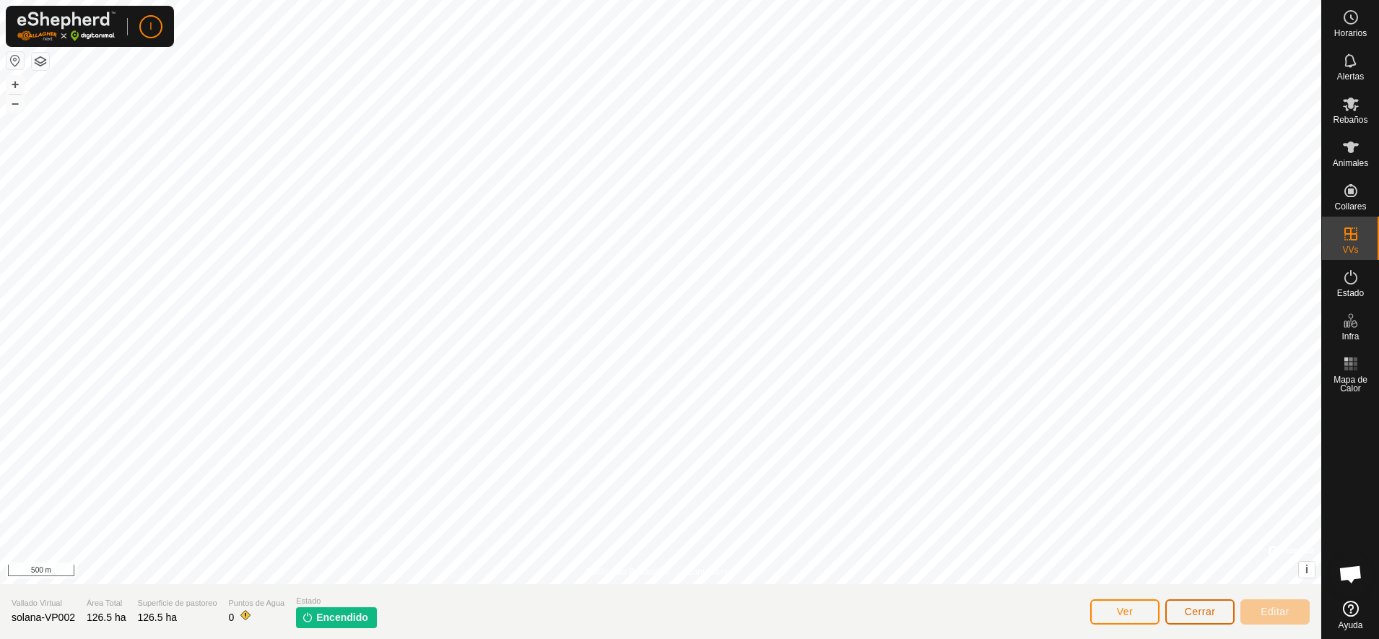
click at [1220, 617] on button "Cerrar" at bounding box center [1199, 611] width 69 height 25
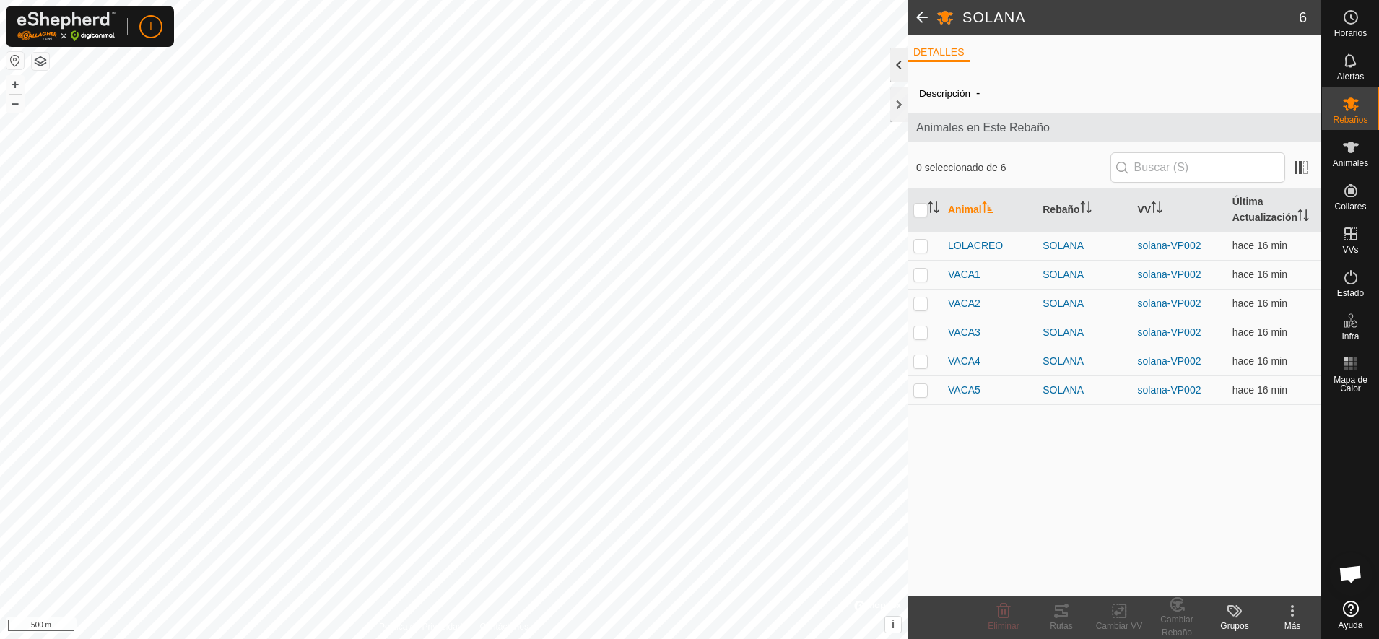
click at [896, 64] on div at bounding box center [898, 65] width 17 height 35
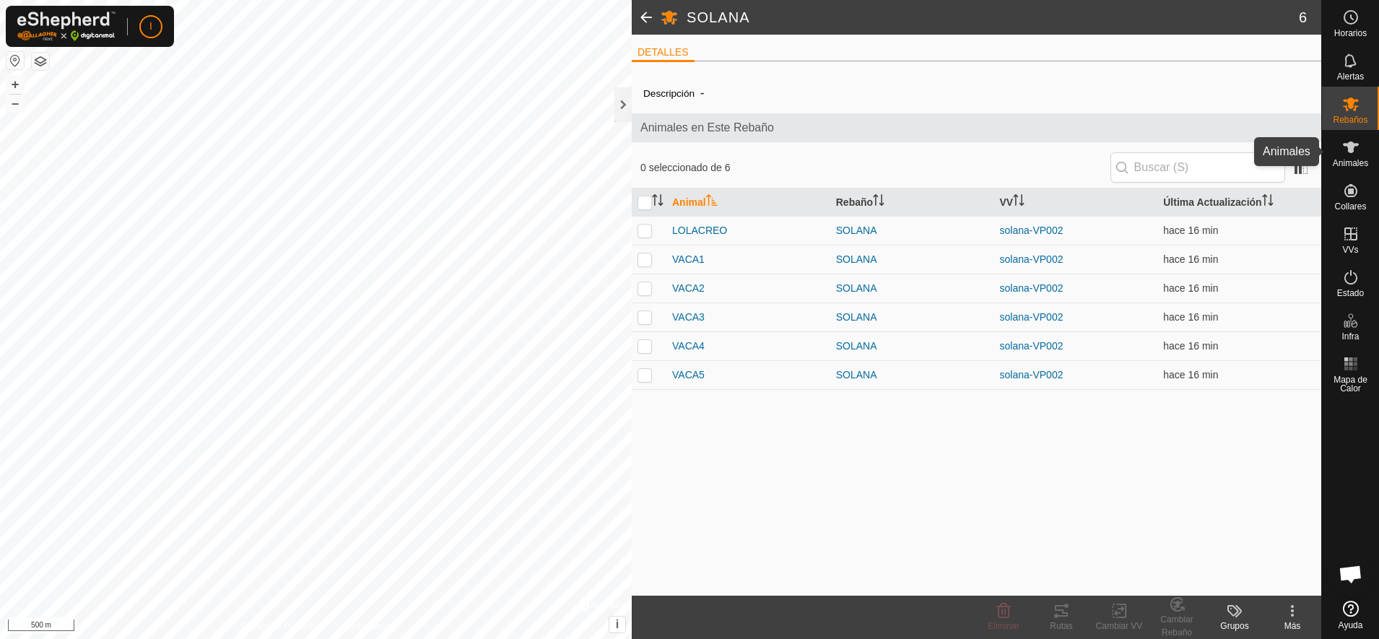
click at [1347, 154] on icon at bounding box center [1350, 147] width 17 height 17
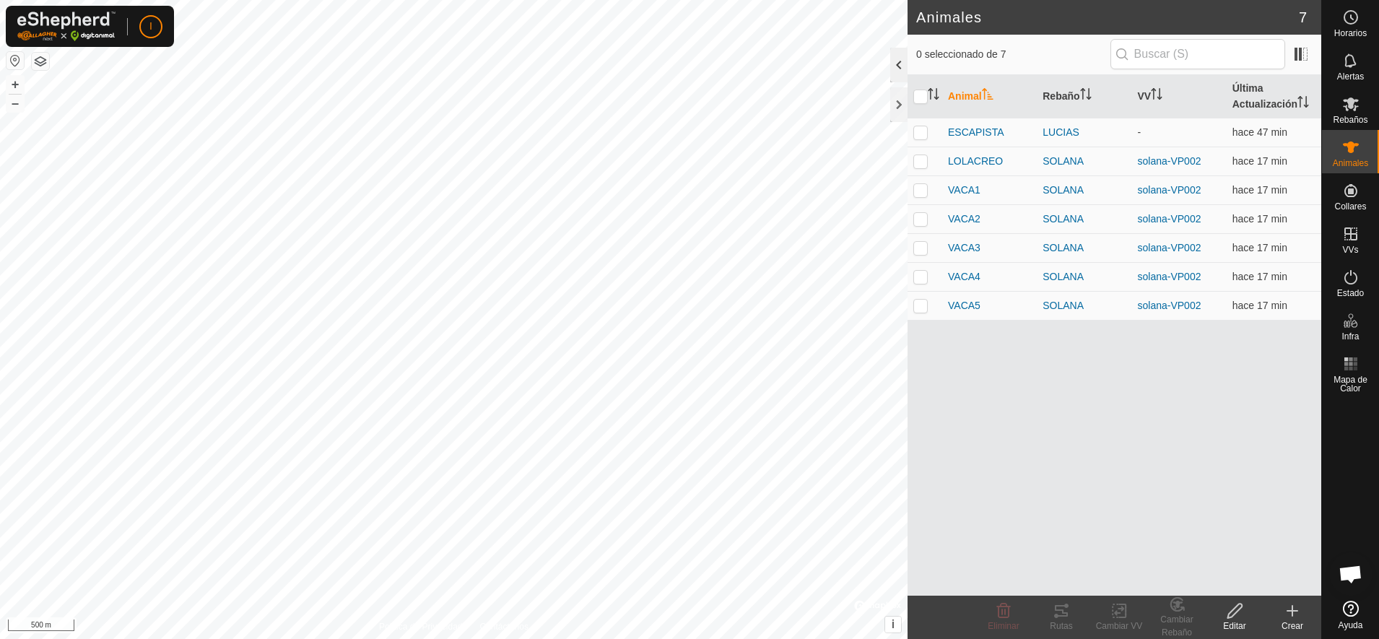
click at [897, 64] on div at bounding box center [898, 65] width 17 height 35
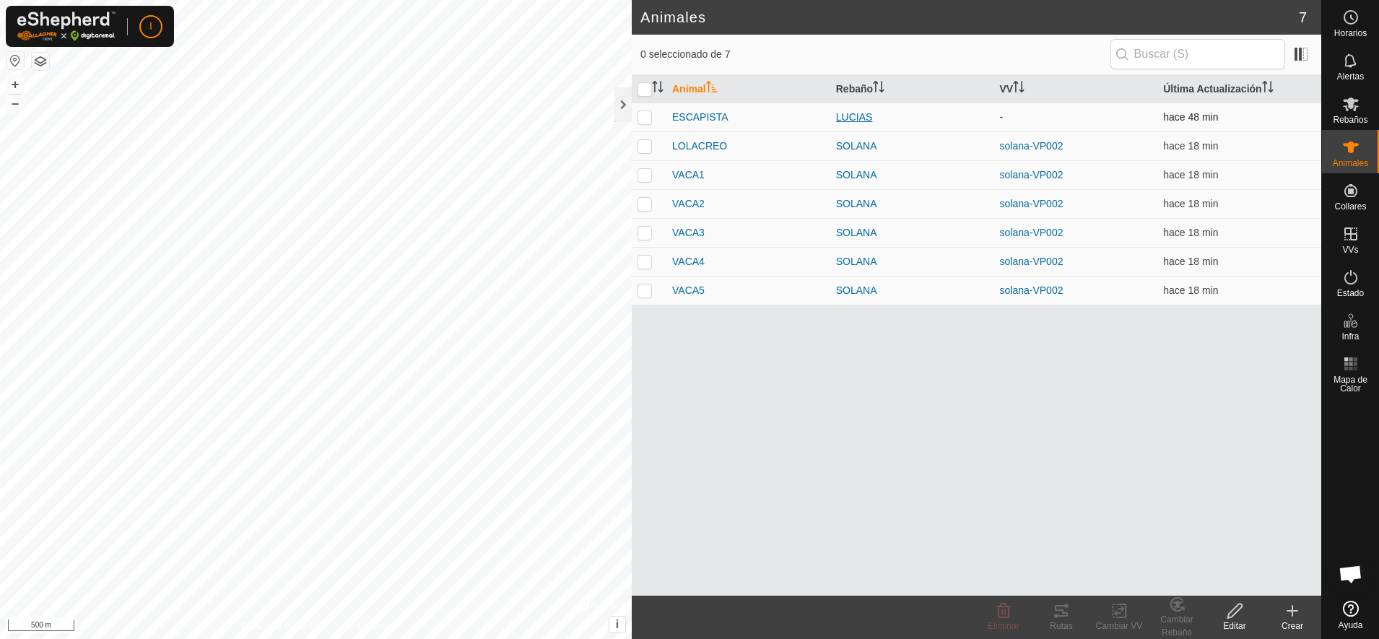
click at [856, 116] on div "LUCIAS" at bounding box center [912, 117] width 152 height 15
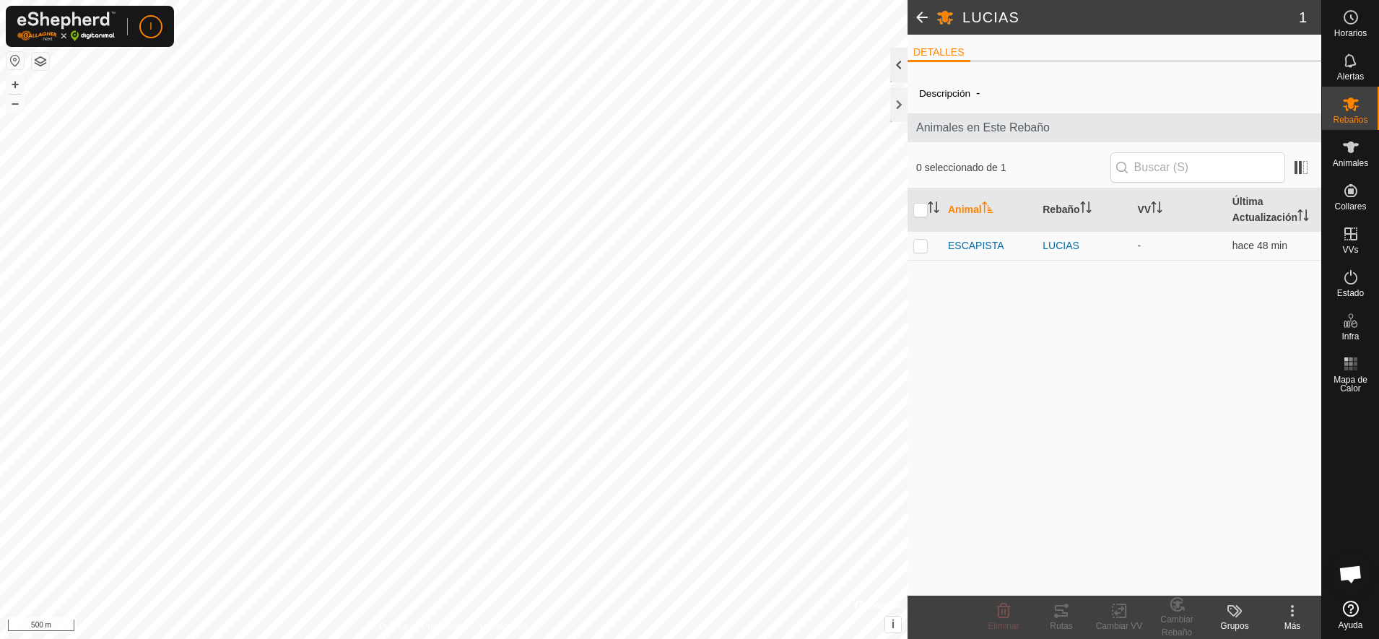
click at [899, 65] on div at bounding box center [898, 65] width 17 height 35
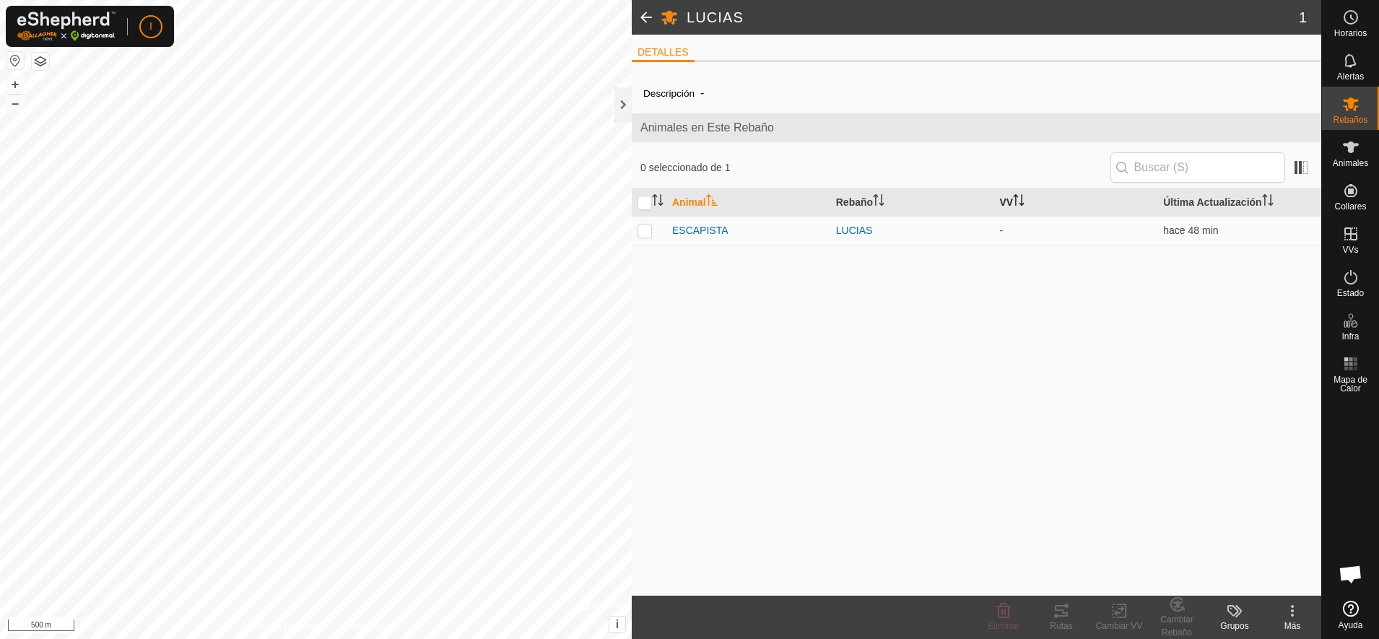
click at [1019, 202] on icon "Activar para ordenar" at bounding box center [1019, 200] width 12 height 12
click at [996, 233] on td "-" at bounding box center [1076, 230] width 164 height 29
click at [1184, 165] on input "text" at bounding box center [1197, 167] width 175 height 30
click at [623, 101] on div at bounding box center [622, 104] width 17 height 35
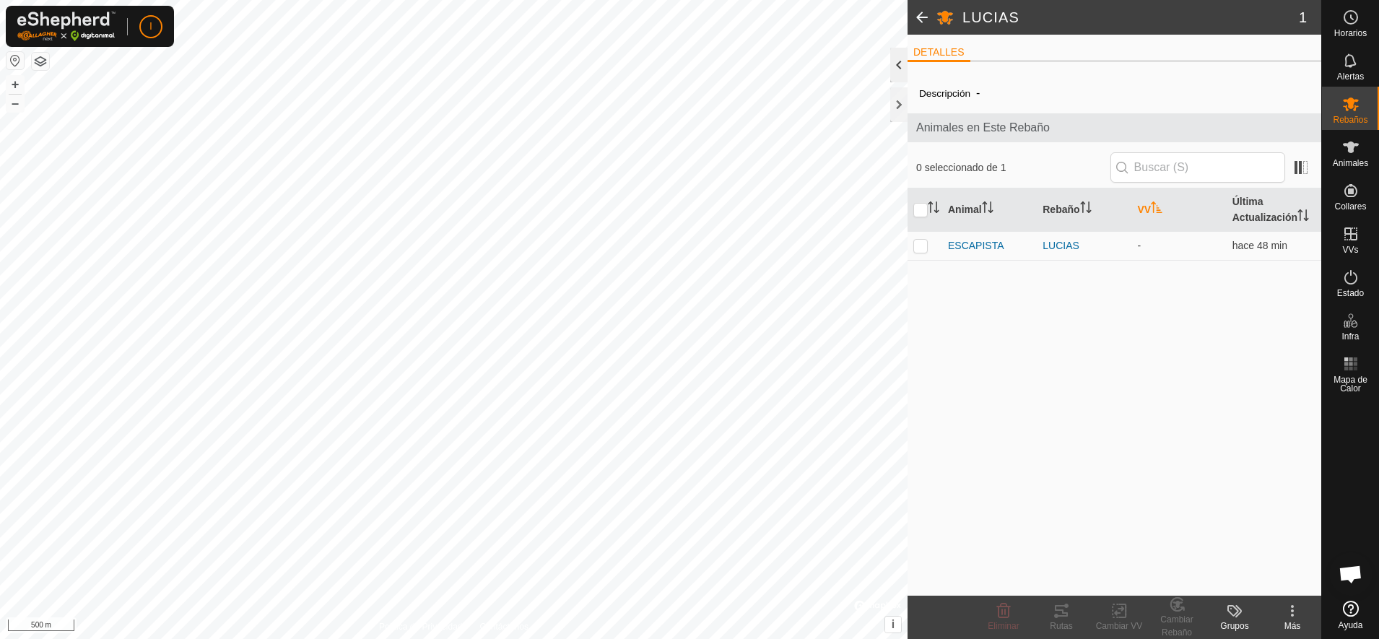
click at [900, 68] on div at bounding box center [898, 65] width 17 height 35
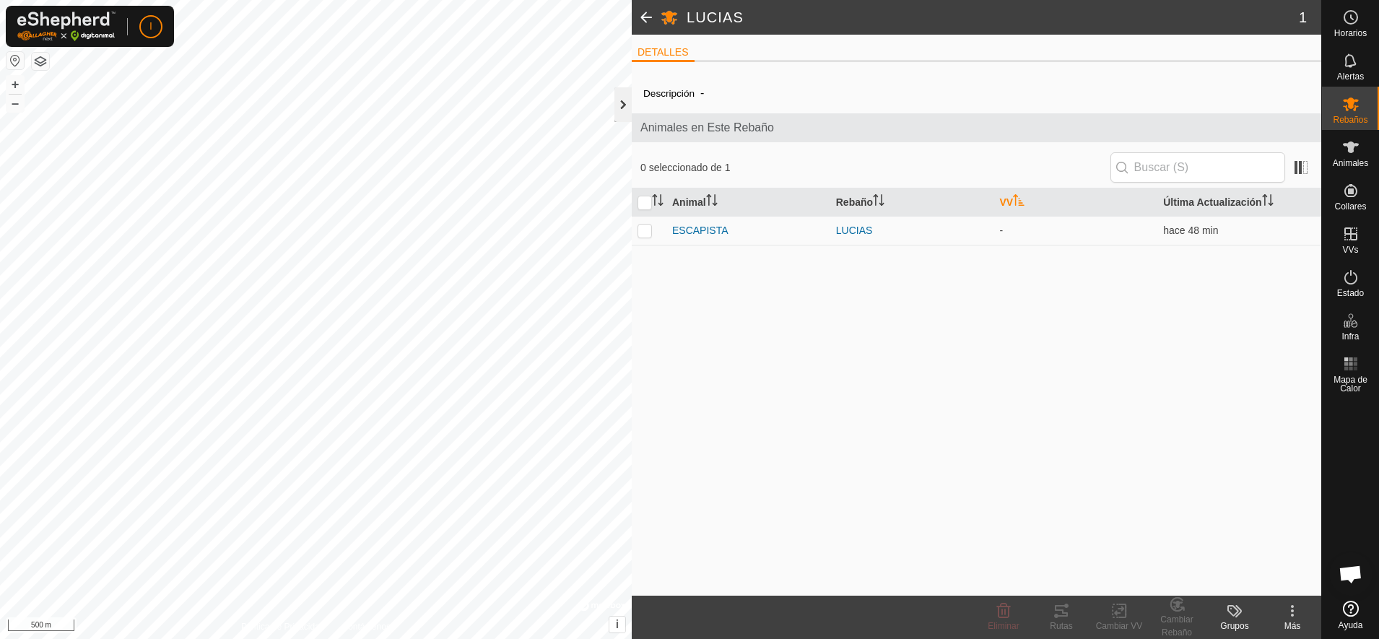
click at [625, 105] on div at bounding box center [622, 104] width 17 height 35
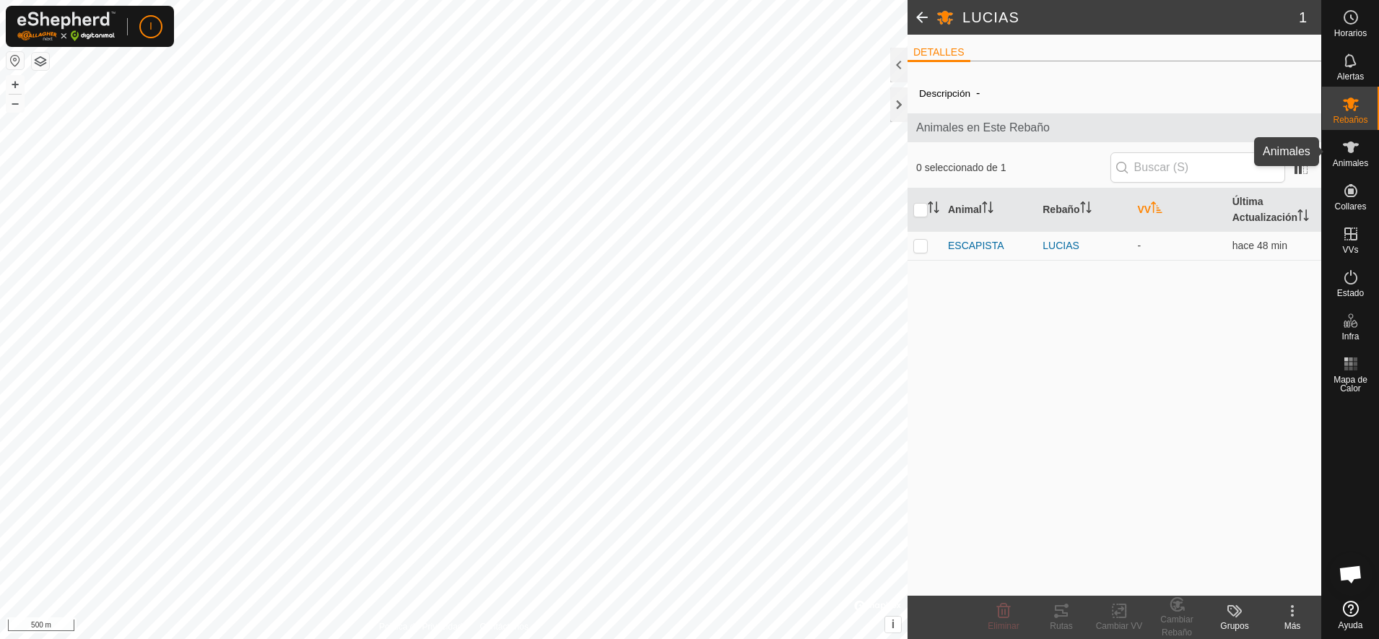
click at [1347, 148] on icon at bounding box center [1350, 147] width 17 height 17
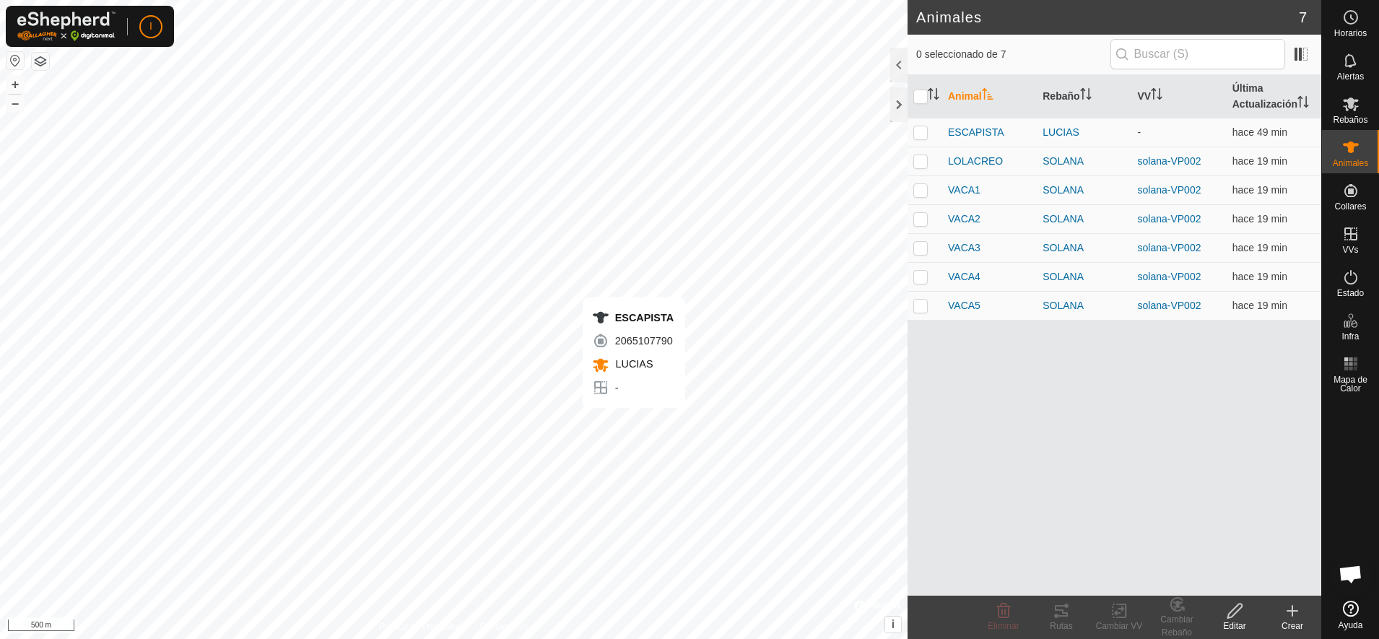
checkbox input "true"
click at [1118, 609] on icon at bounding box center [1119, 610] width 10 height 9
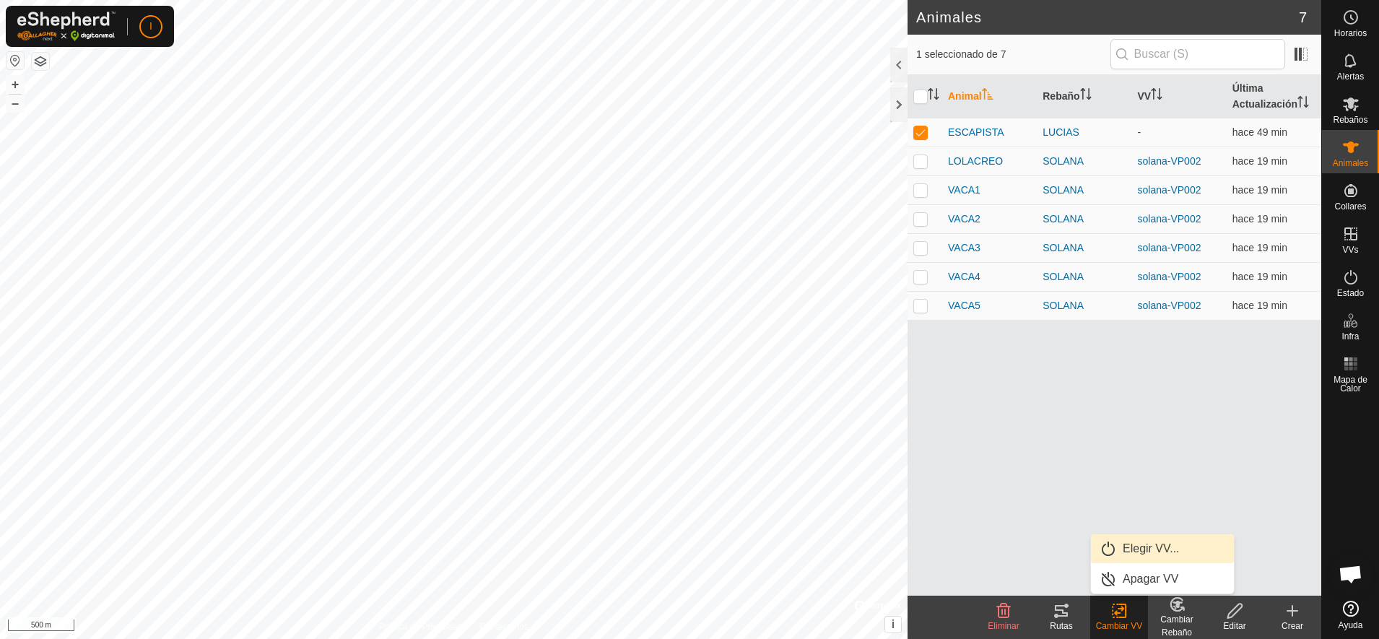
click at [1130, 553] on link "Elegir VV..." at bounding box center [1162, 548] width 143 height 29
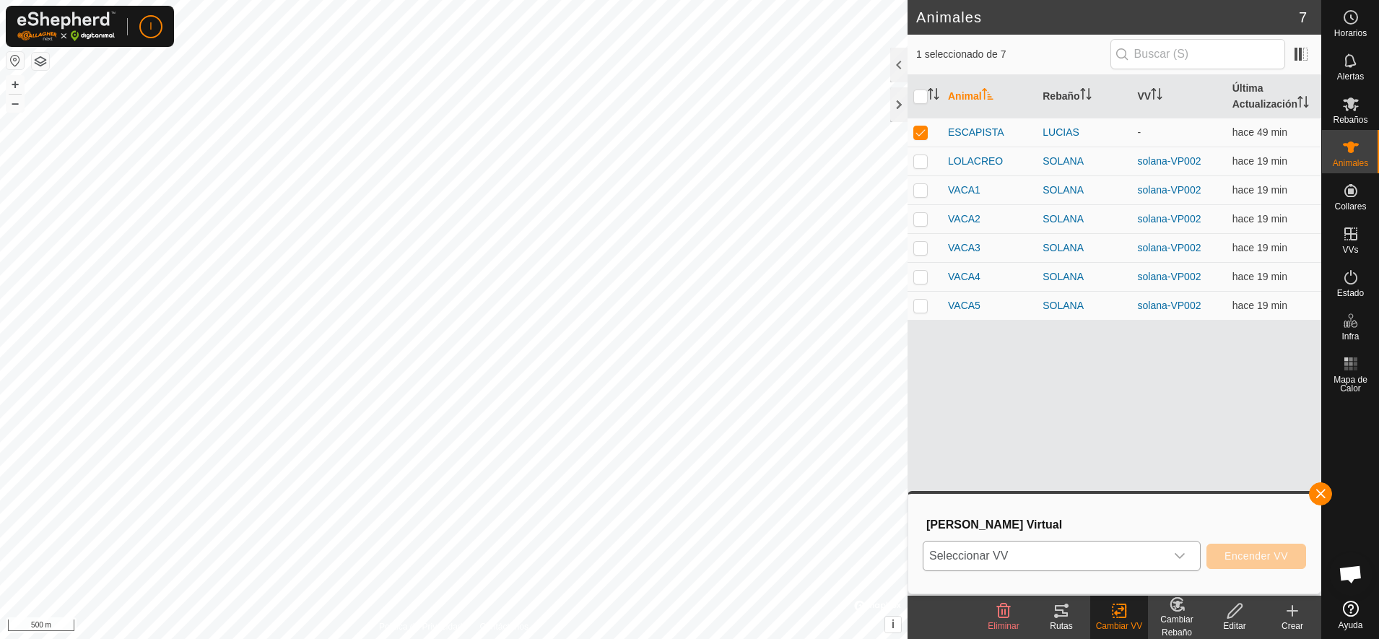
click at [1136, 552] on span "Seleccionar VV" at bounding box center [1044, 556] width 242 height 29
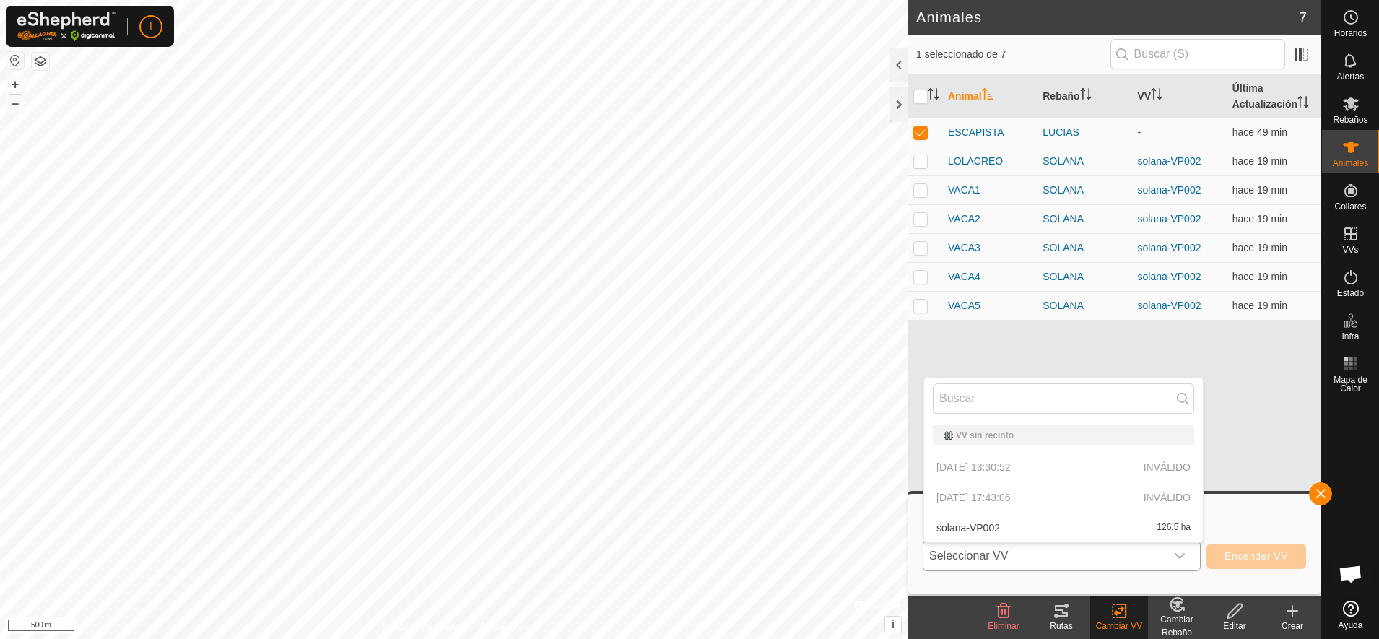
click at [996, 497] on p-selectitem "[DATE] 17:43:06 INVÁLIDO" at bounding box center [1063, 497] width 279 height 29
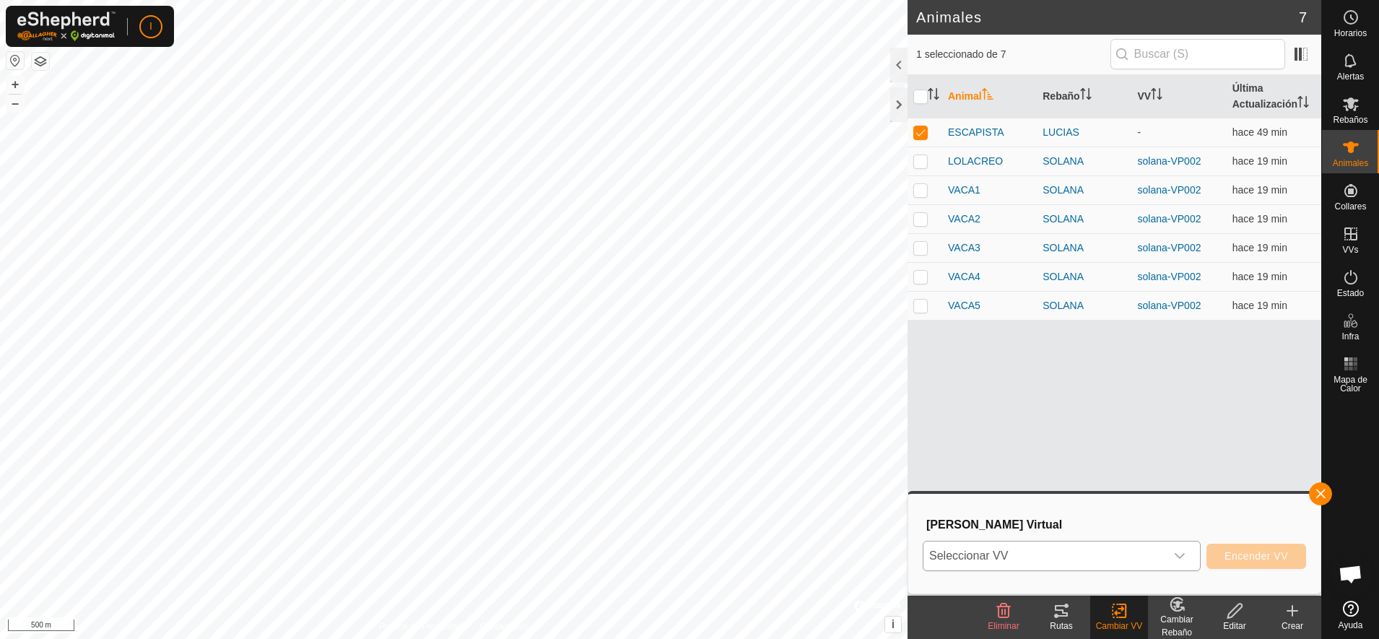
click at [1184, 552] on icon "dropdown trigger" at bounding box center [1180, 556] width 12 height 12
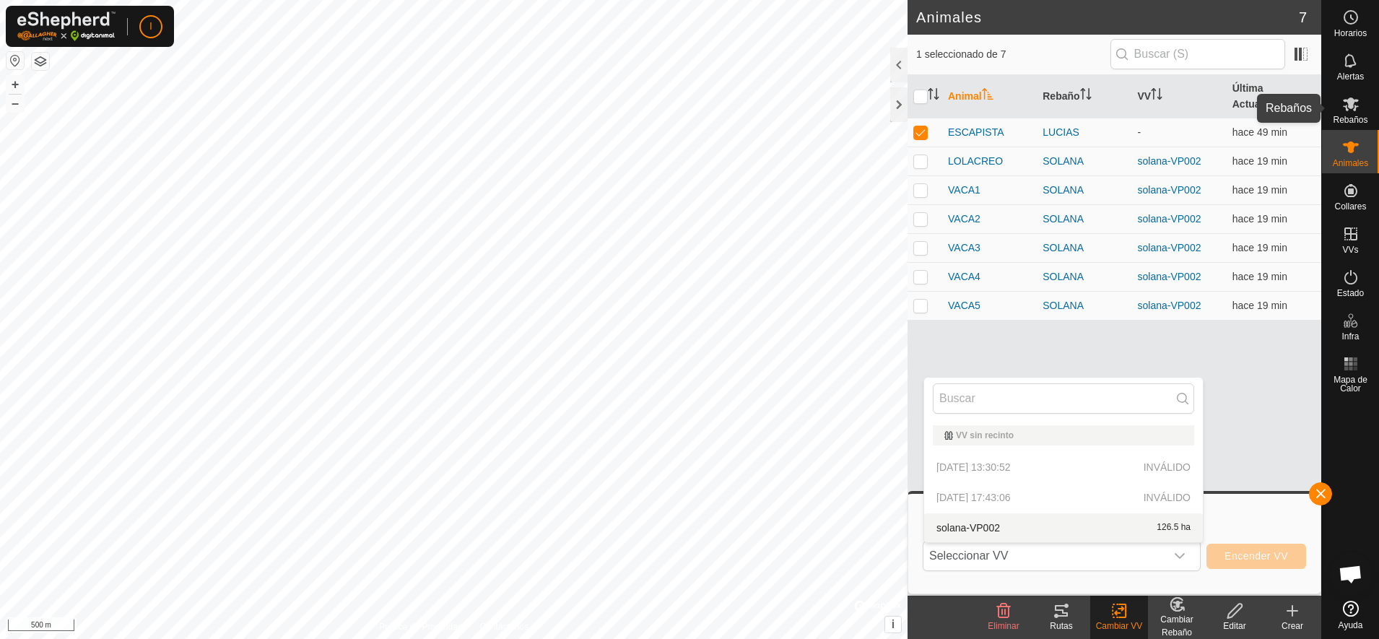
click at [1357, 109] on icon at bounding box center [1350, 103] width 17 height 17
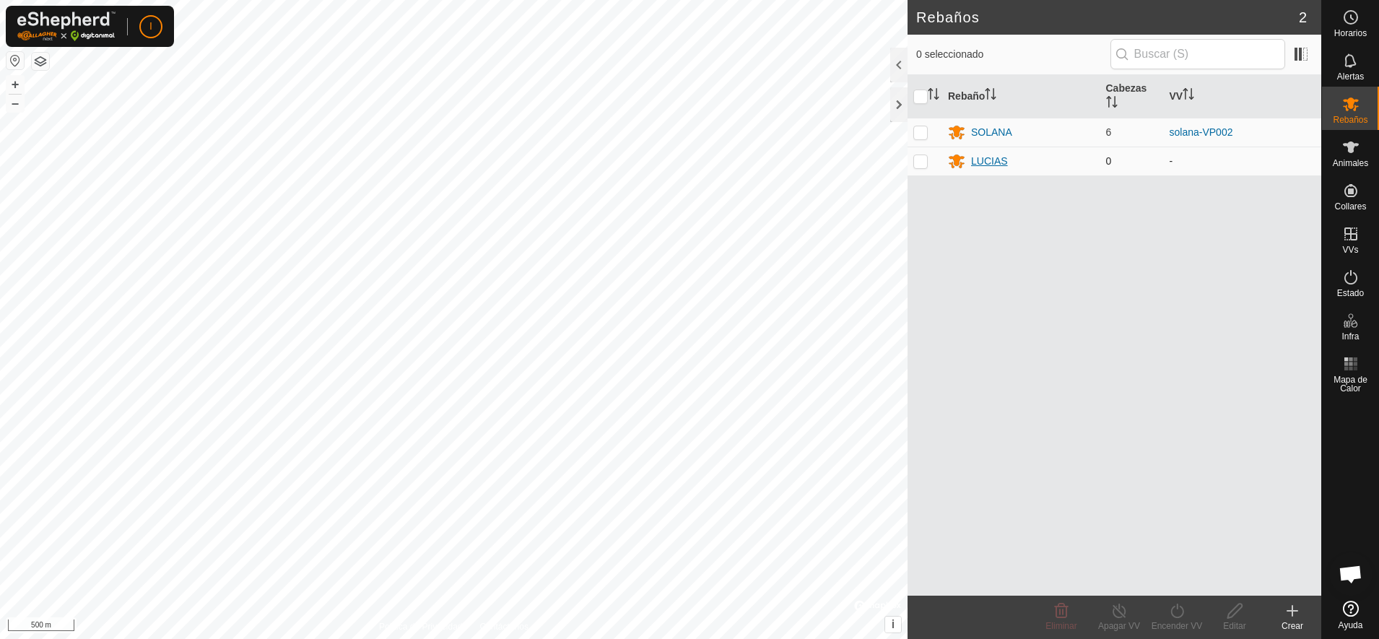
click at [979, 165] on div "LUCIAS" at bounding box center [989, 161] width 37 height 15
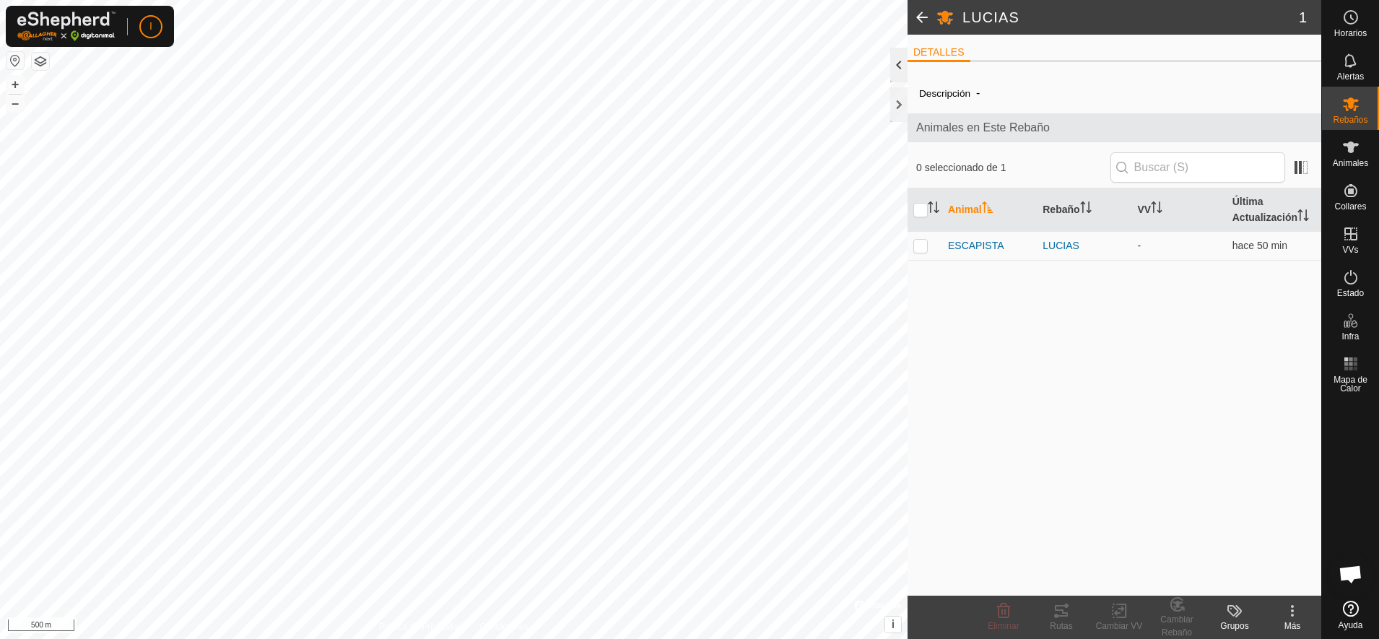
click at [896, 69] on div at bounding box center [898, 65] width 17 height 35
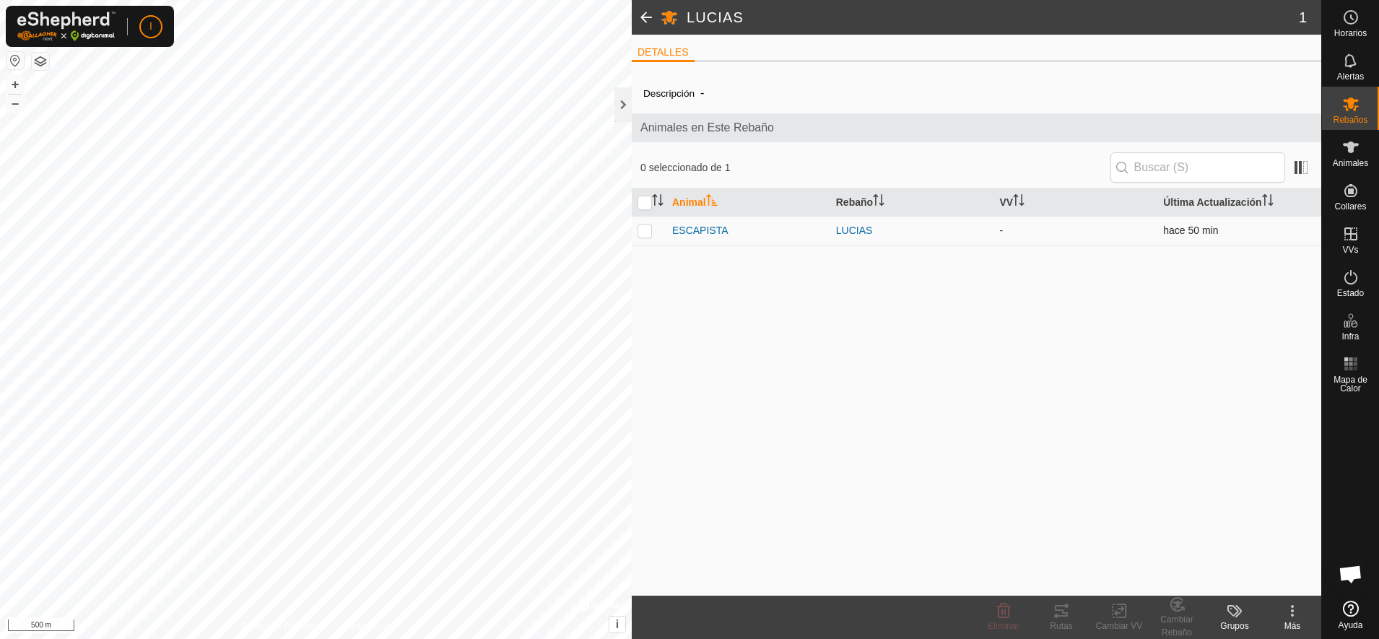
click at [1006, 230] on td "-" at bounding box center [1076, 230] width 164 height 29
click at [860, 230] on div "LUCIAS" at bounding box center [912, 230] width 152 height 15
click at [645, 230] on p-checkbox at bounding box center [645, 231] width 14 height 12
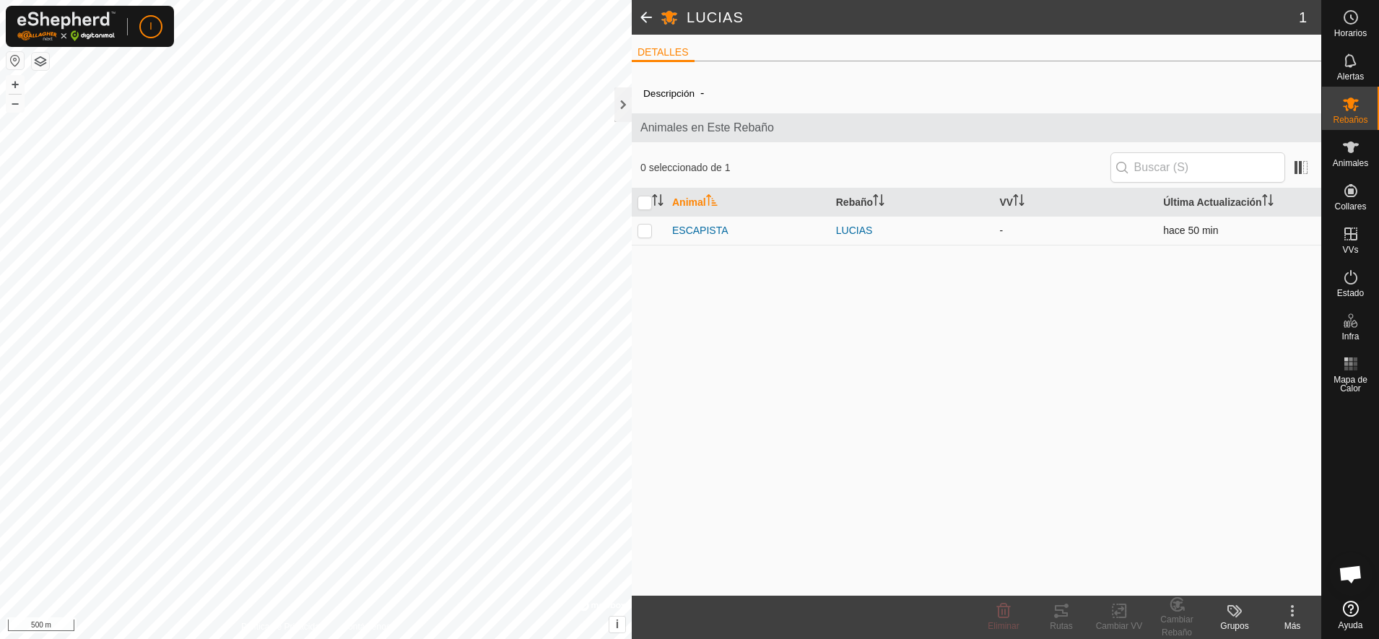
checkbox input "true"
click at [1120, 612] on icon at bounding box center [1119, 610] width 18 height 17
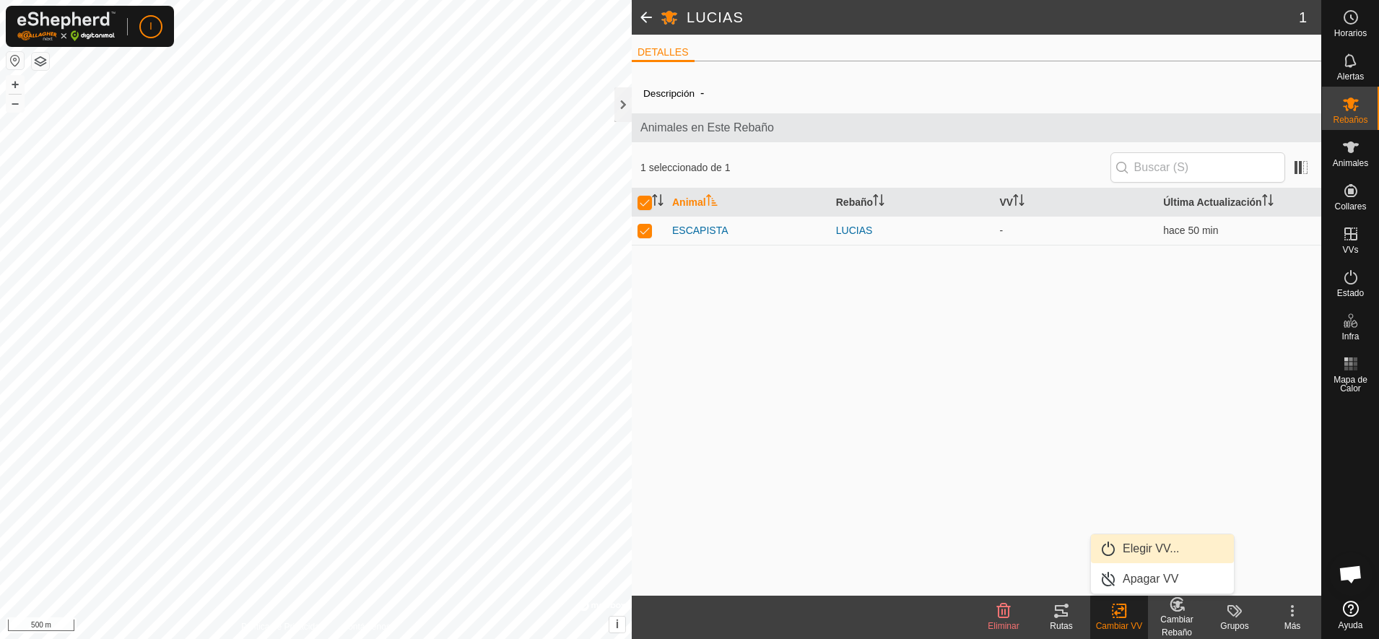
click at [1129, 549] on link "Elegir VV..." at bounding box center [1162, 548] width 143 height 29
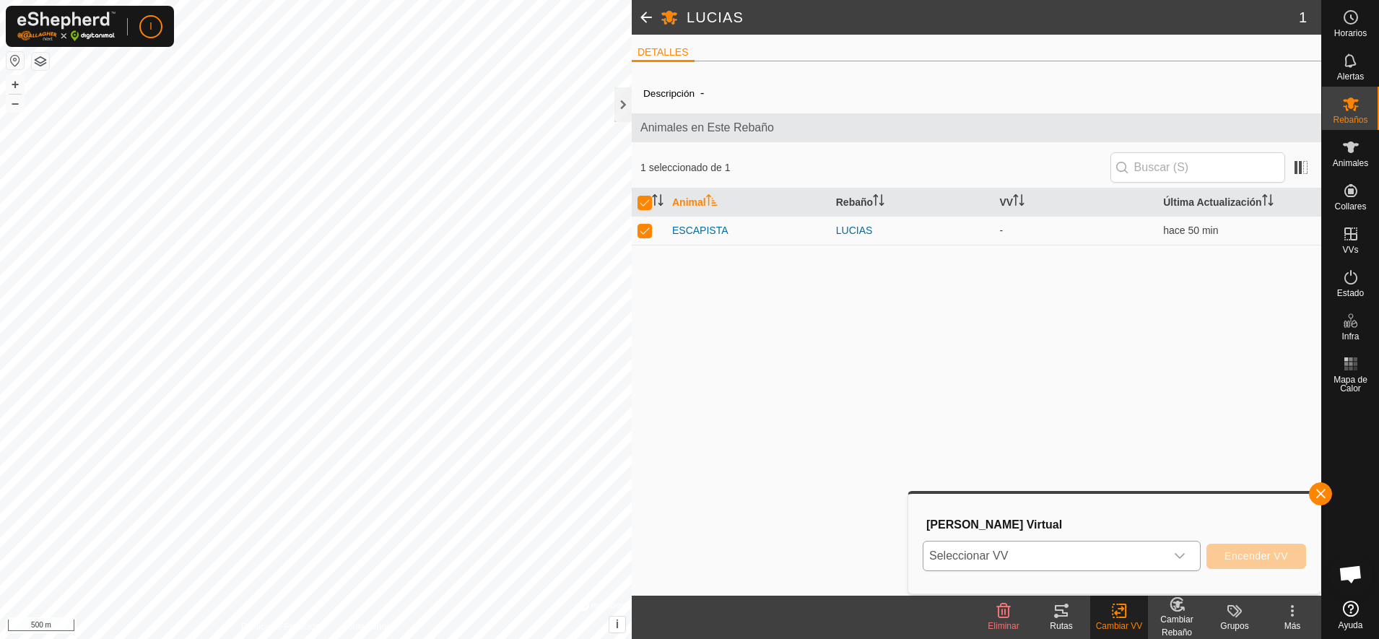
click at [1185, 555] on icon "dropdown trigger" at bounding box center [1180, 556] width 10 height 6
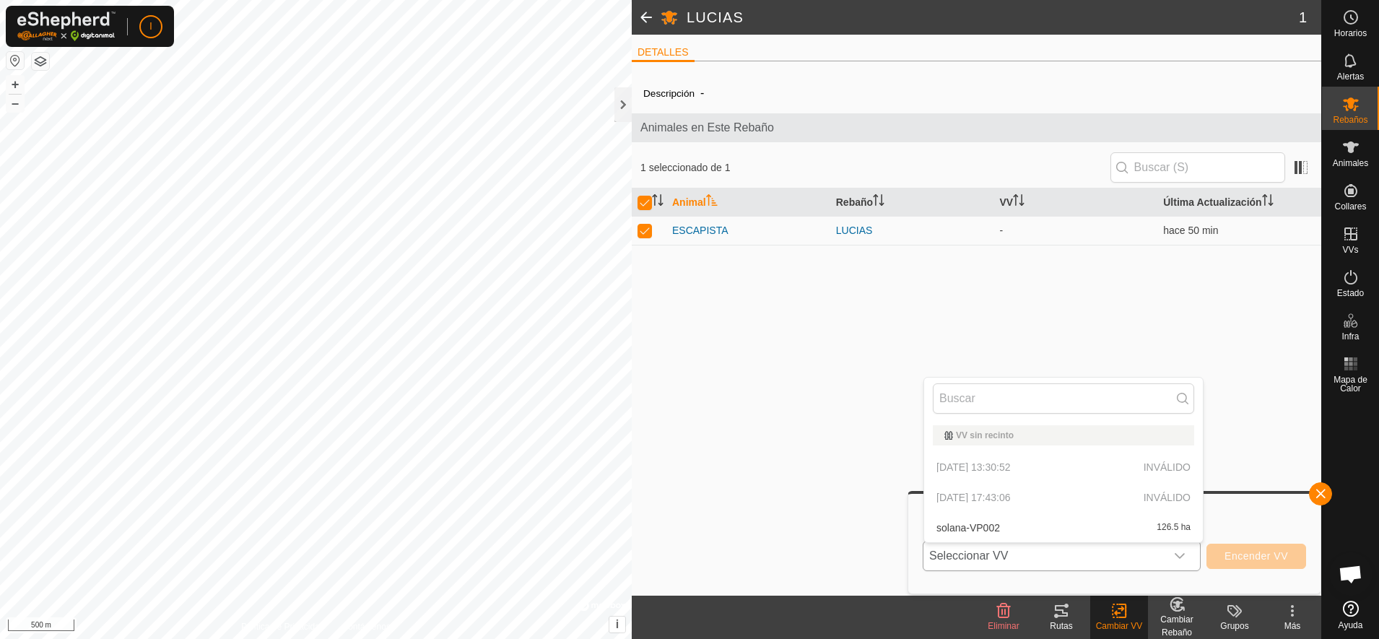
click at [1012, 495] on p-selectitem "[DATE] 17:43:06 INVÁLIDO" at bounding box center [1063, 497] width 279 height 29
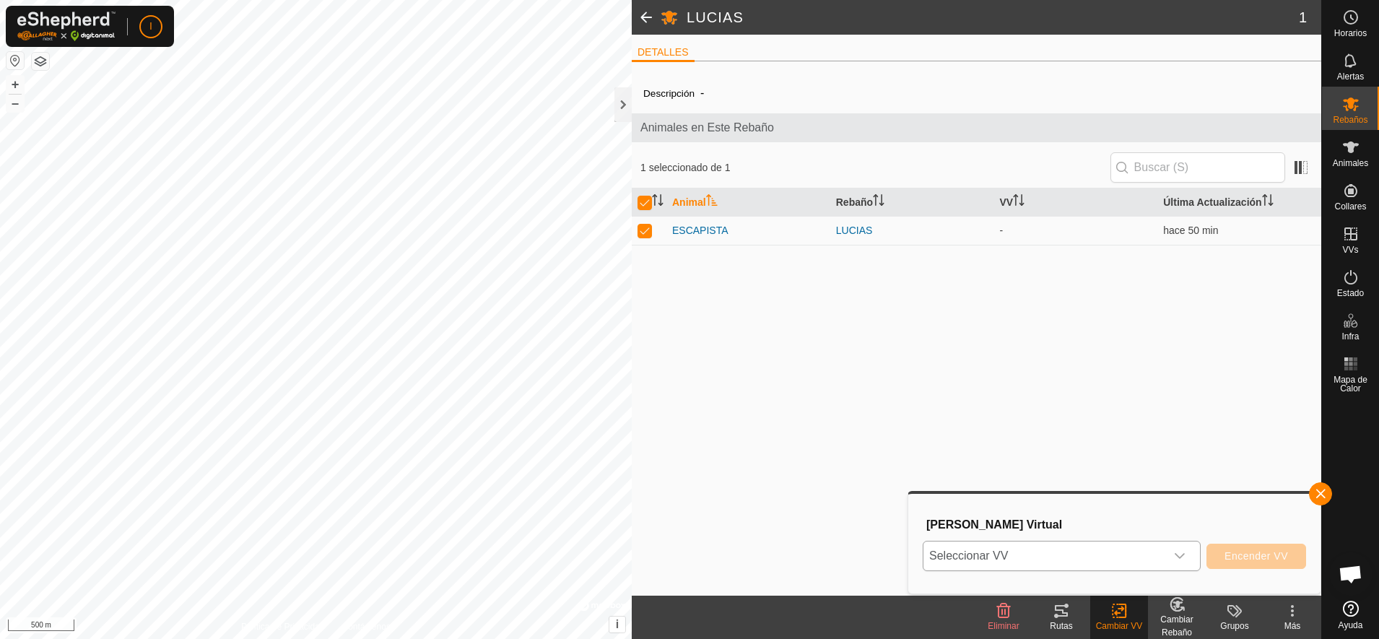
click at [1175, 609] on icon at bounding box center [1175, 607] width 4 height 4
click at [1128, 610] on icon at bounding box center [1119, 610] width 18 height 17
click at [1244, 617] on labels-svg-icon at bounding box center [1235, 610] width 58 height 17
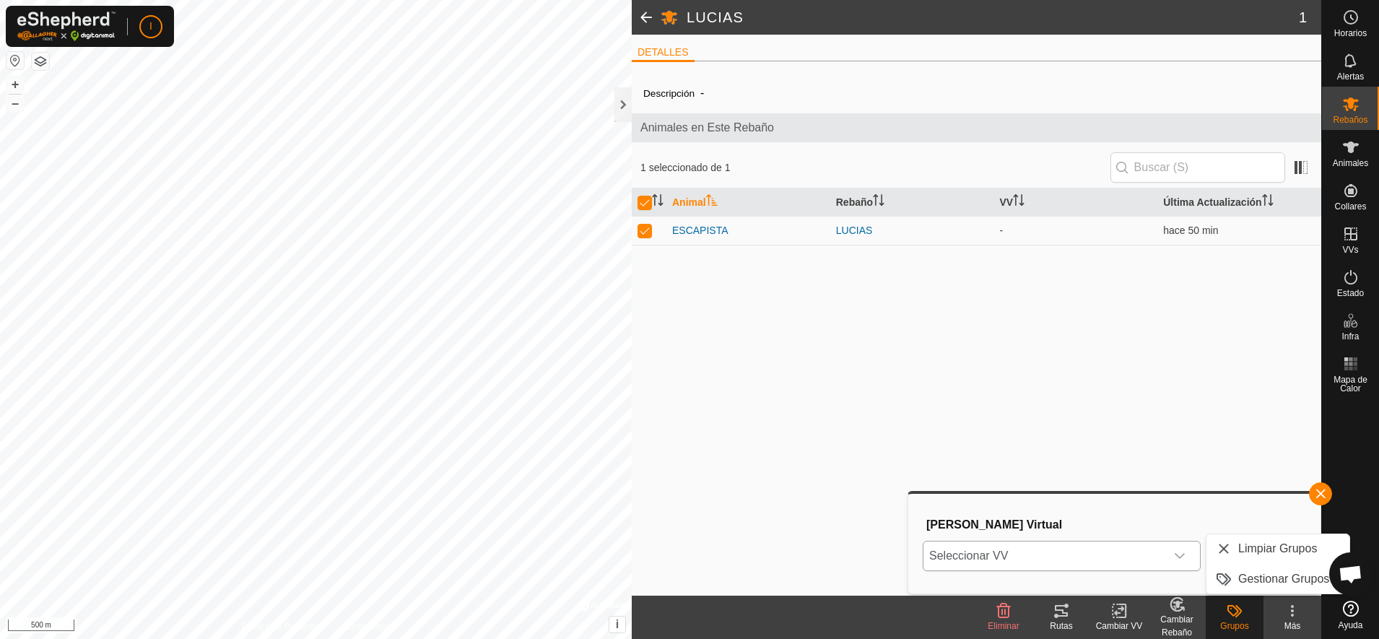
click at [1292, 611] on icon at bounding box center [1292, 610] width 3 height 3
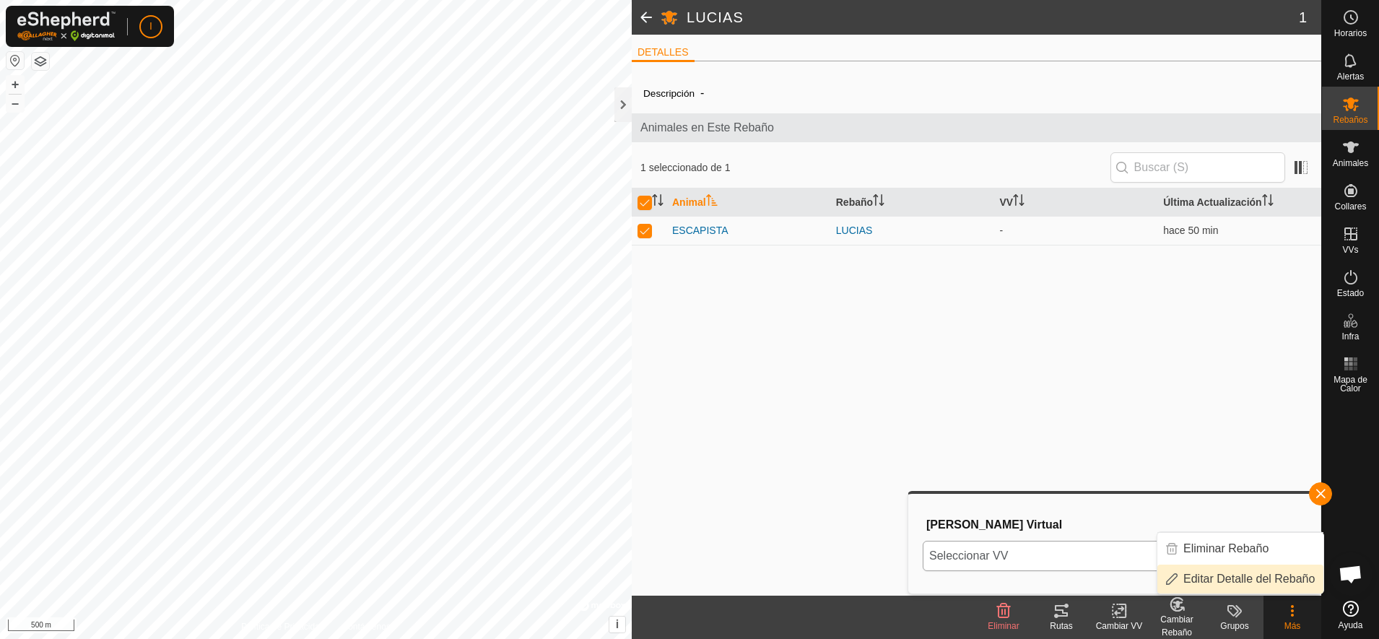
click at [1256, 578] on link "Editar Detalle del Rebaño" at bounding box center [1240, 579] width 166 height 29
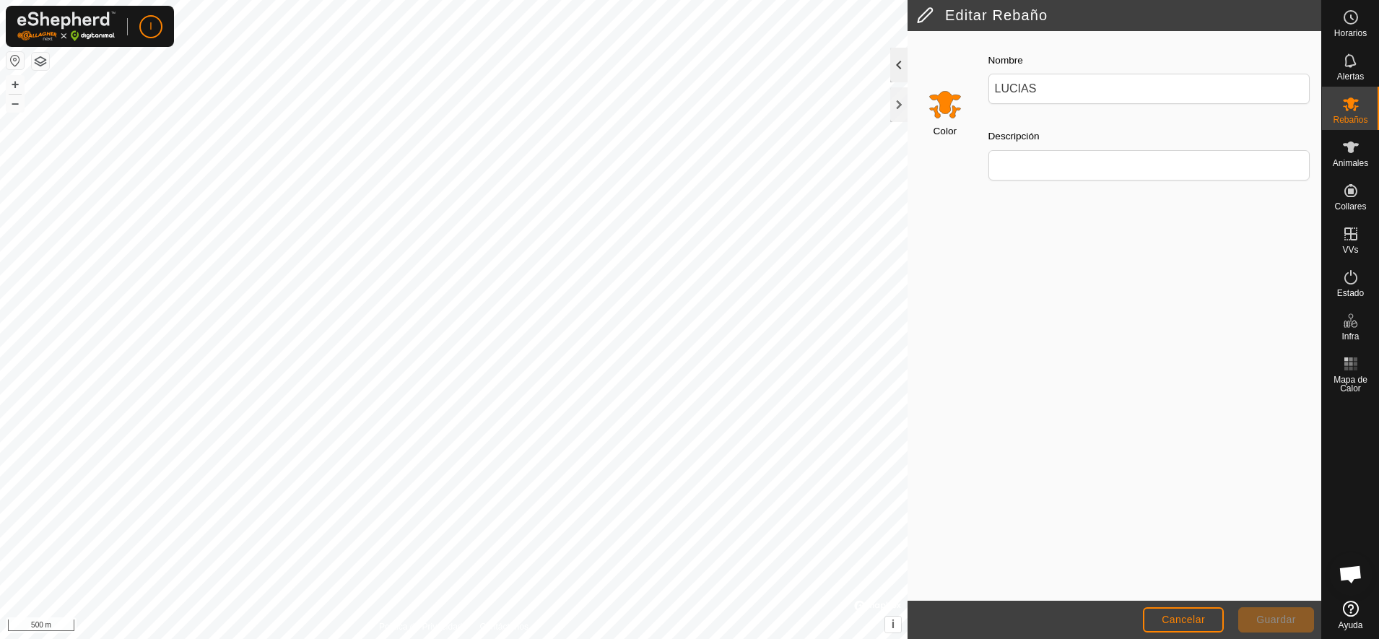
click at [898, 66] on div at bounding box center [898, 65] width 17 height 35
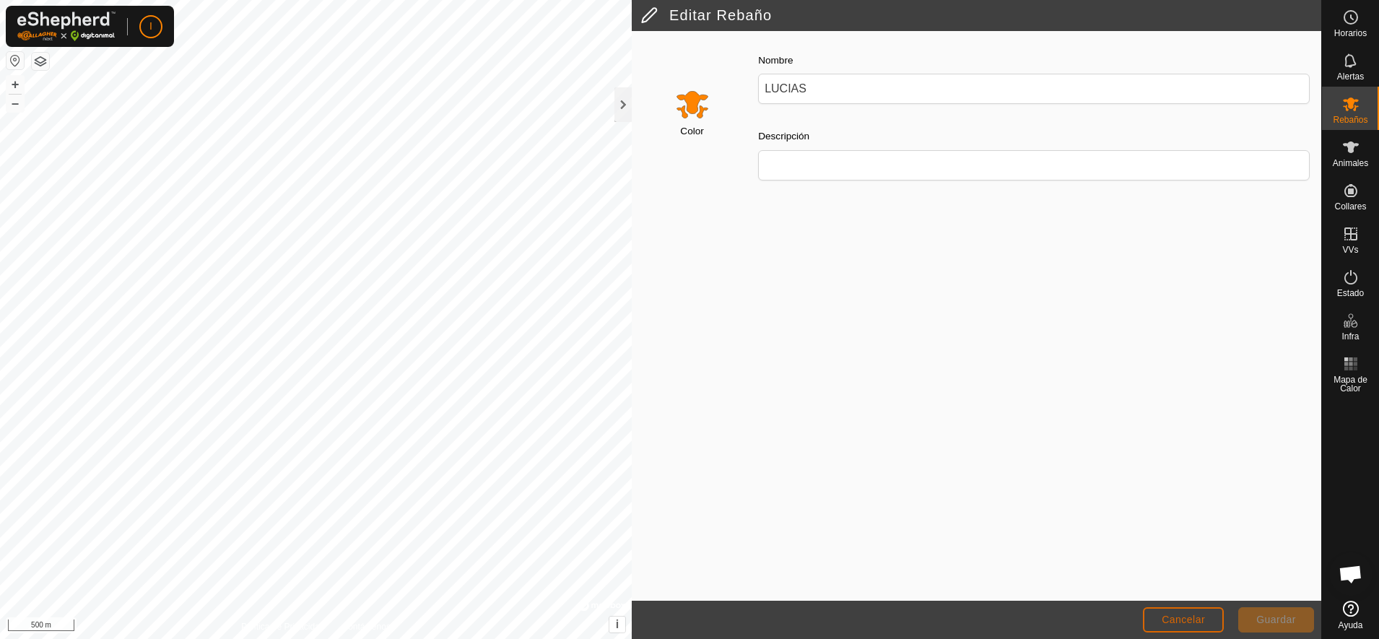
click at [1202, 616] on span "Cancelar" at bounding box center [1183, 620] width 43 height 12
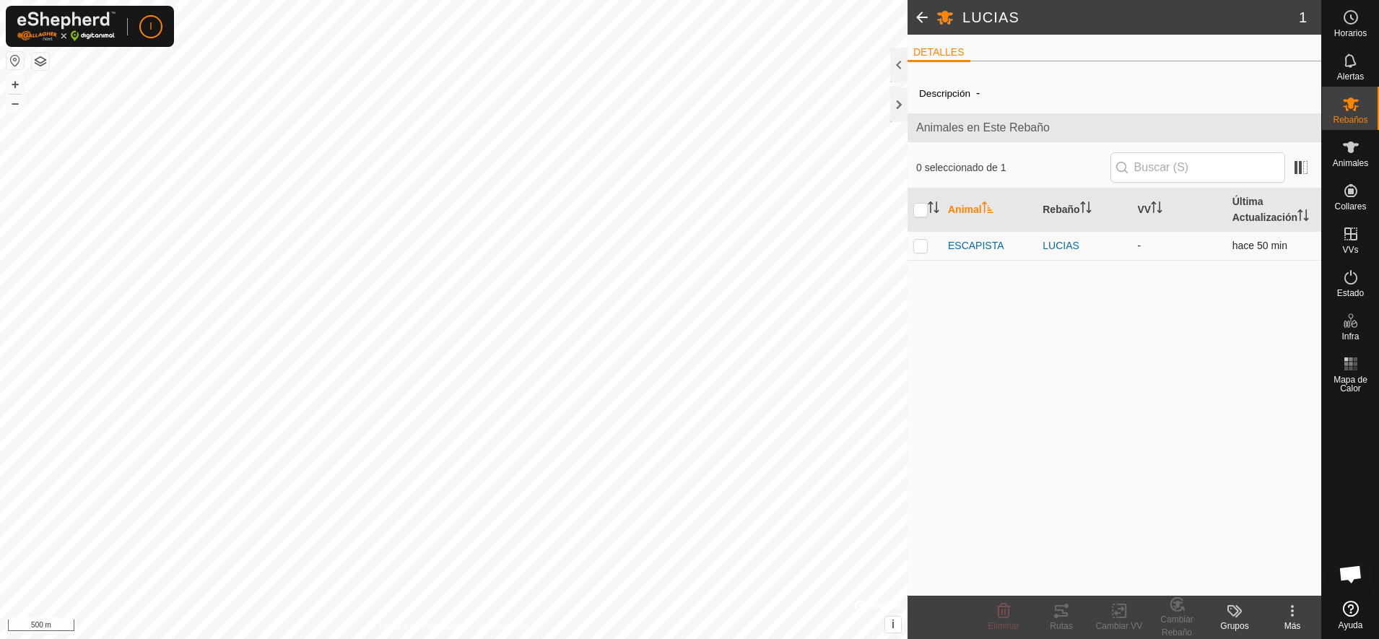
click at [922, 245] on p-checkbox at bounding box center [920, 246] width 14 height 12
checkbox input "true"
click at [1138, 244] on app-display-virtual-paddock-transition "-" at bounding box center [1140, 246] width 4 height 12
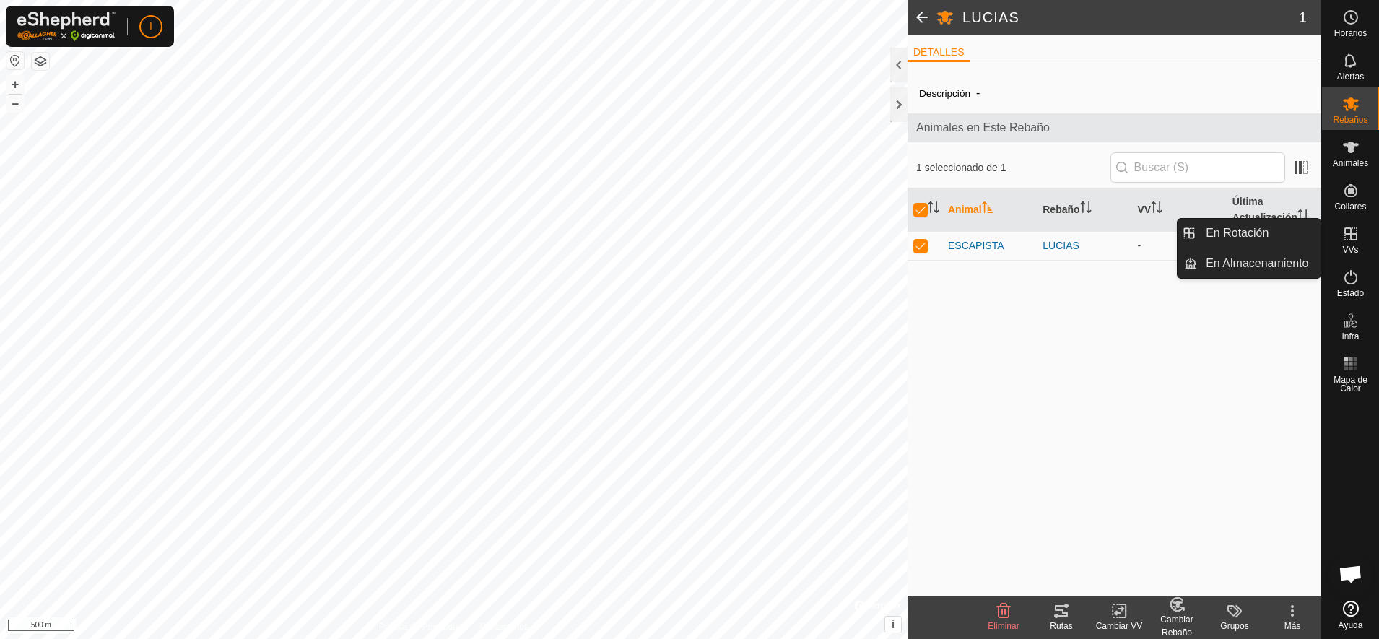
click at [1351, 236] on icon at bounding box center [1350, 233] width 13 height 13
click at [1264, 232] on link "En Rotación" at bounding box center [1258, 233] width 123 height 29
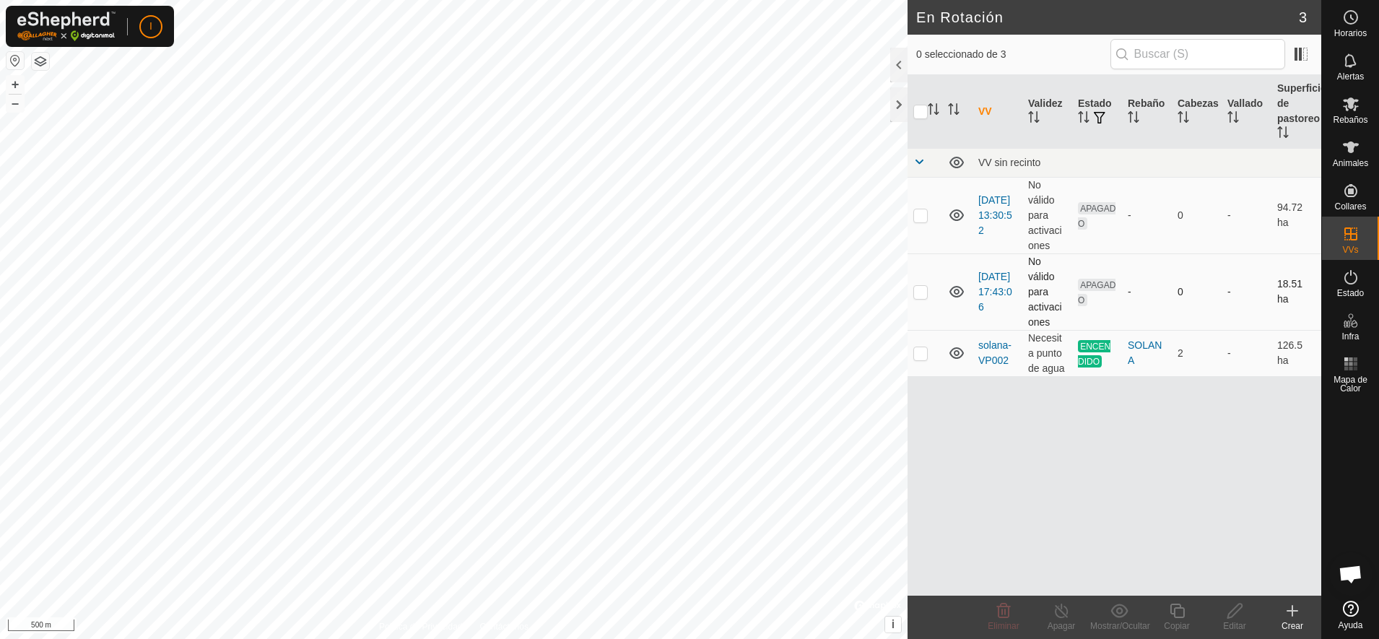
click at [925, 295] on p-checkbox at bounding box center [920, 292] width 14 height 12
checkbox input "true"
click at [1290, 615] on icon at bounding box center [1292, 610] width 17 height 17
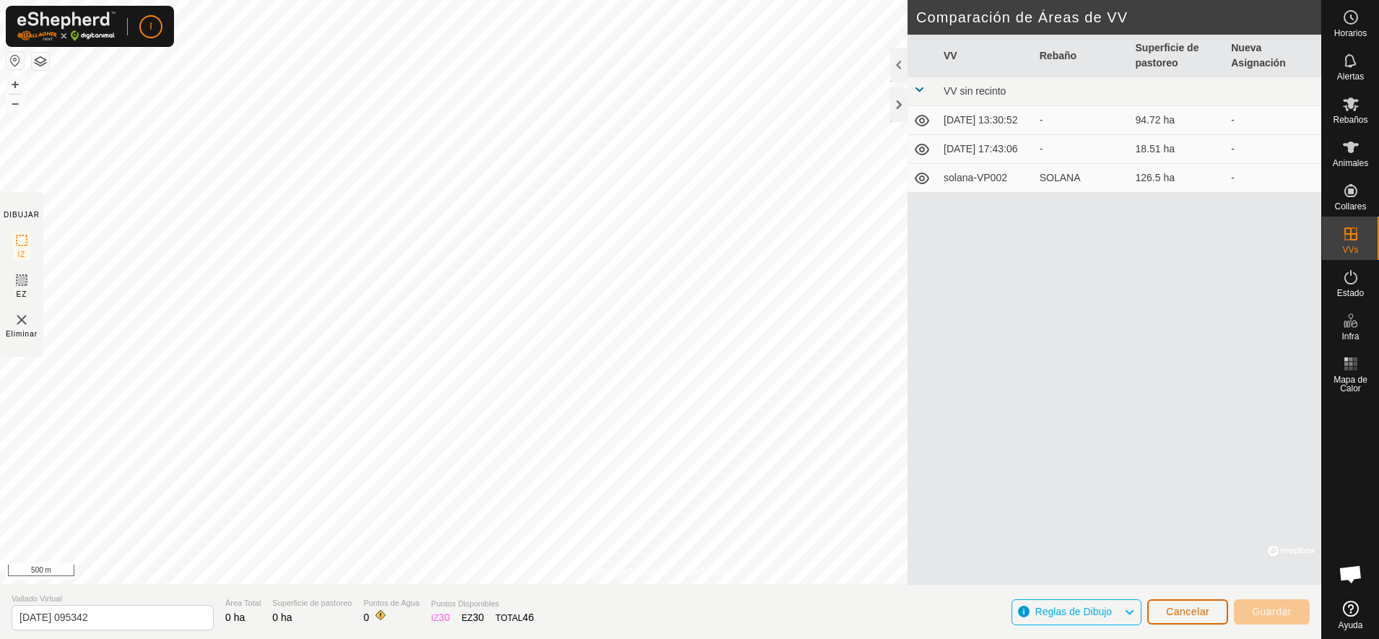
click at [1202, 609] on span "Cancelar" at bounding box center [1187, 612] width 43 height 12
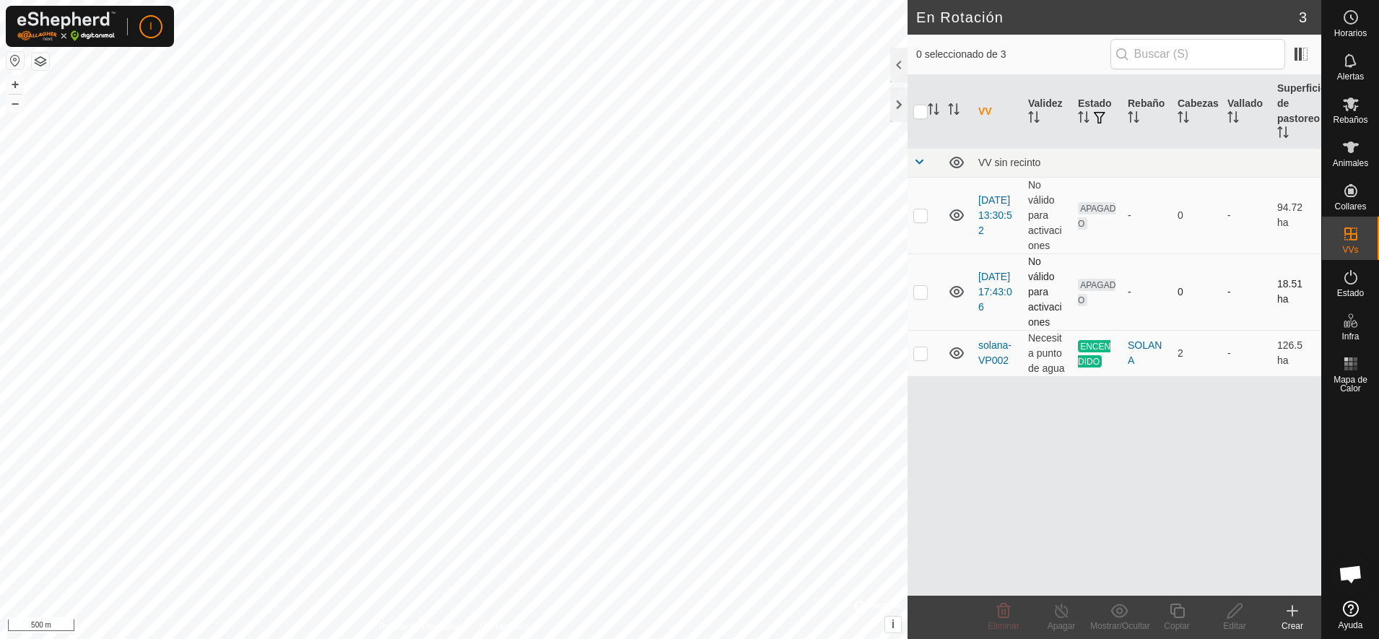
click at [921, 296] on p-checkbox at bounding box center [920, 292] width 14 height 12
checkbox input "true"
click at [1232, 610] on icon at bounding box center [1234, 611] width 14 height 14
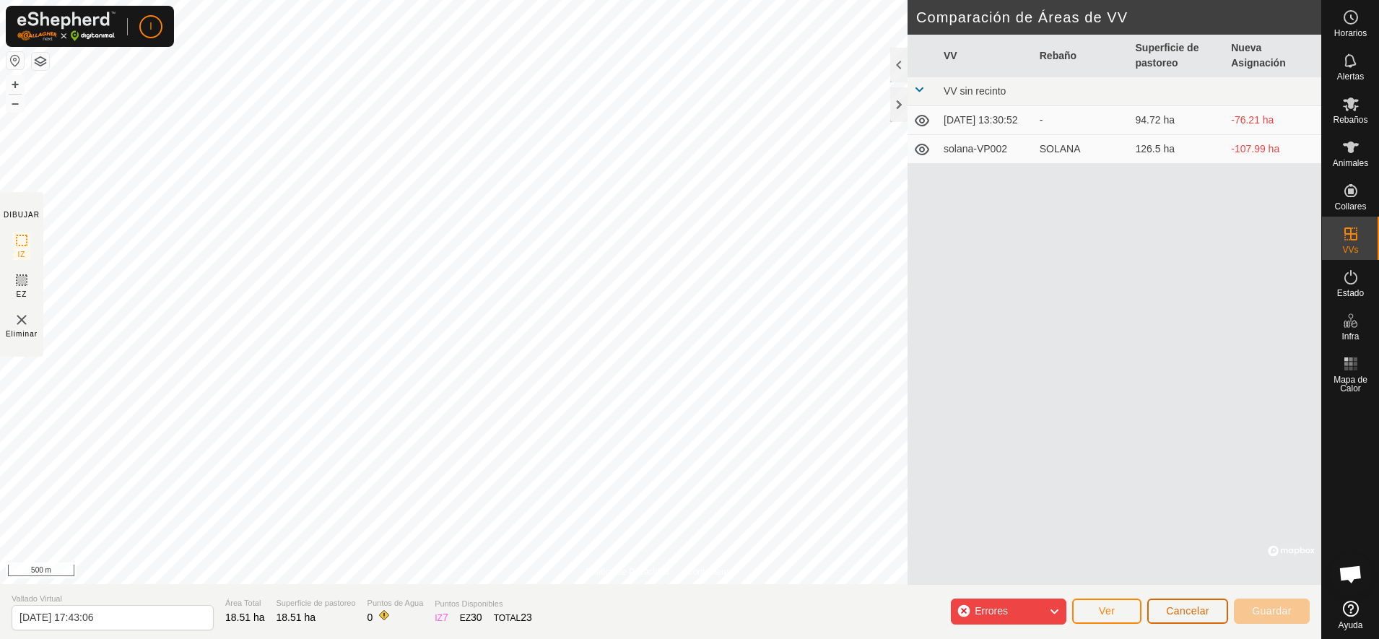
click at [1215, 610] on button "Cancelar" at bounding box center [1187, 611] width 81 height 25
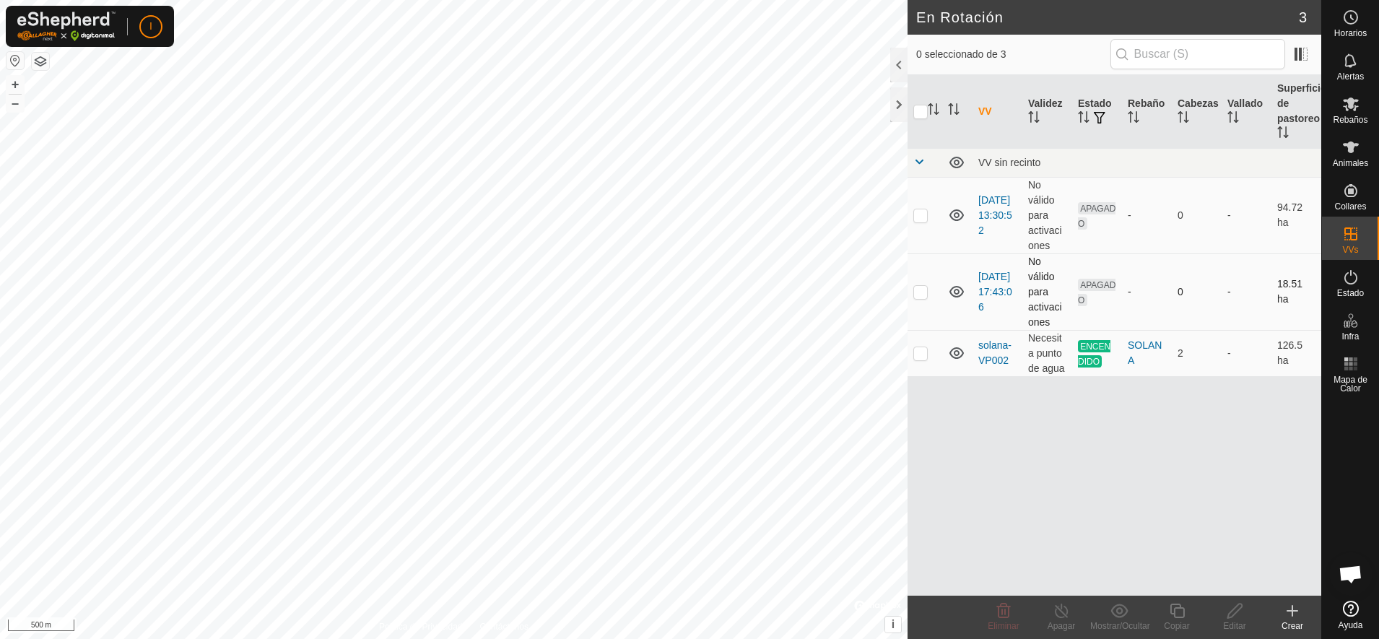
click at [919, 289] on p-checkbox at bounding box center [920, 292] width 14 height 12
checkbox input "true"
click at [1111, 614] on icon at bounding box center [1119, 610] width 18 height 17
click at [1355, 277] on icon at bounding box center [1350, 277] width 17 height 17
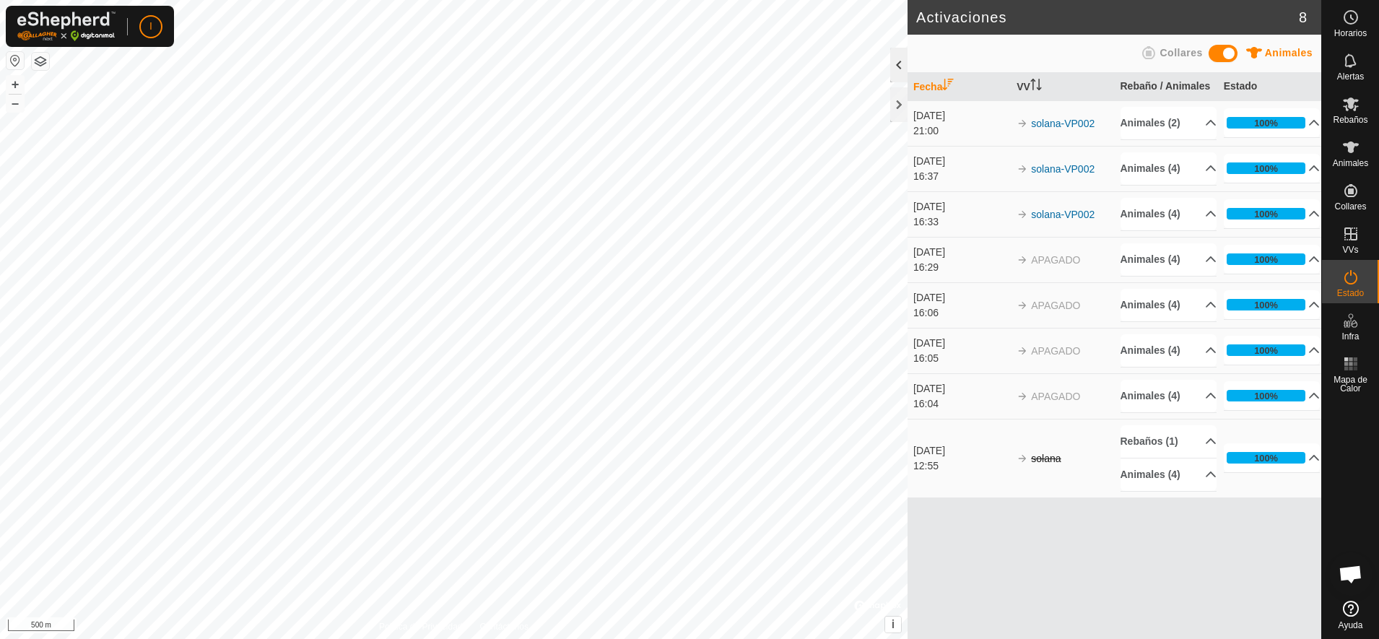
click at [900, 58] on div at bounding box center [898, 65] width 17 height 35
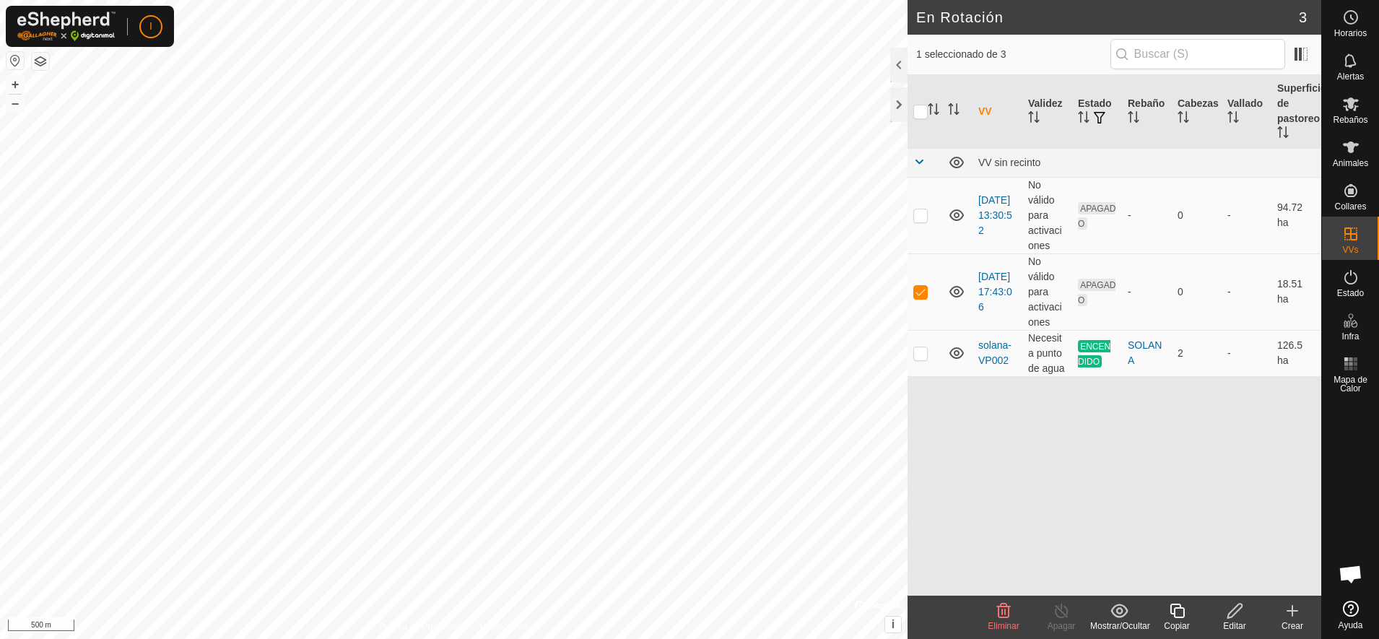
click at [36, 59] on button "button" at bounding box center [40, 61] width 17 height 17
click at [1344, 110] on icon at bounding box center [1350, 103] width 17 height 17
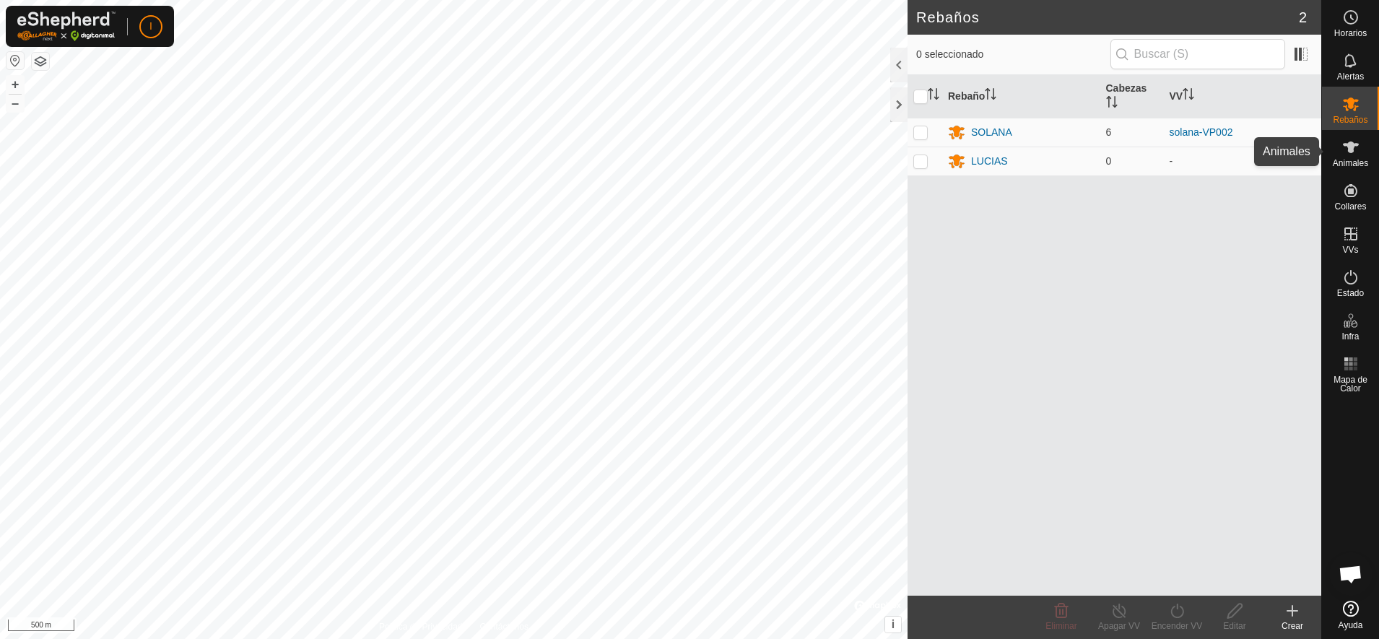
click at [1349, 151] on icon at bounding box center [1351, 148] width 16 height 12
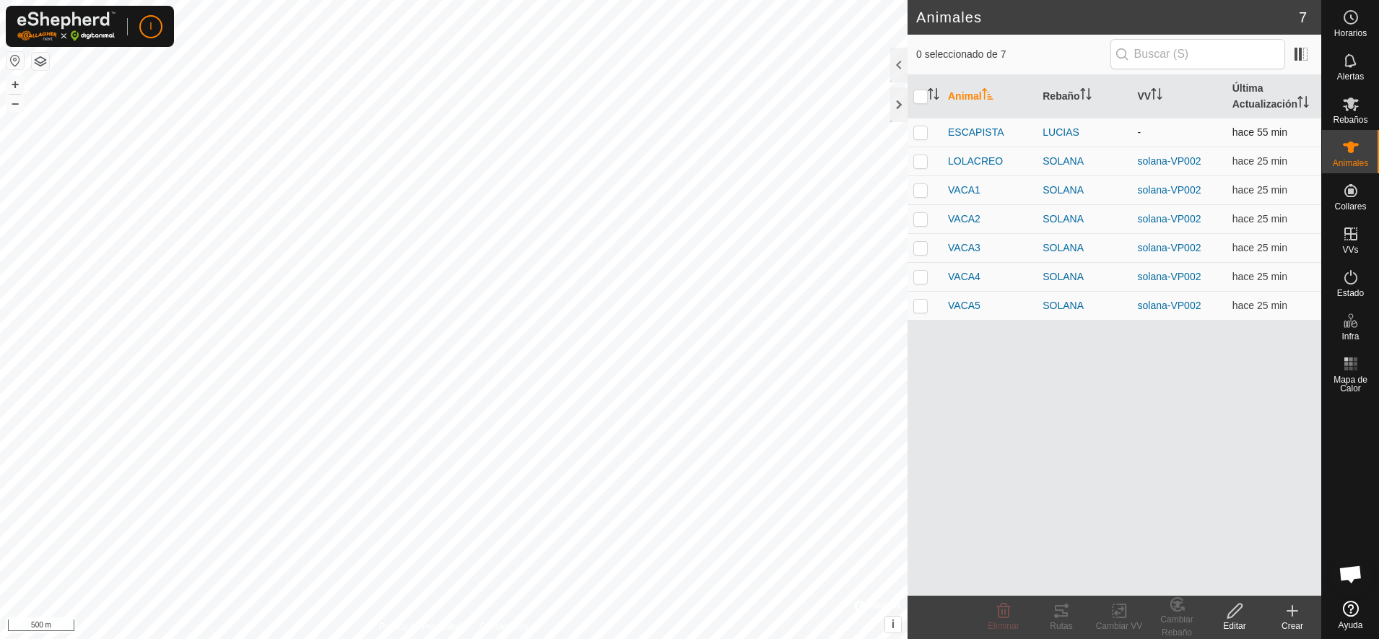
click at [924, 133] on p-checkbox at bounding box center [920, 132] width 14 height 12
checkbox input "true"
click at [1118, 611] on icon at bounding box center [1119, 610] width 18 height 17
click at [1147, 549] on link "Elegir VV..." at bounding box center [1162, 548] width 143 height 29
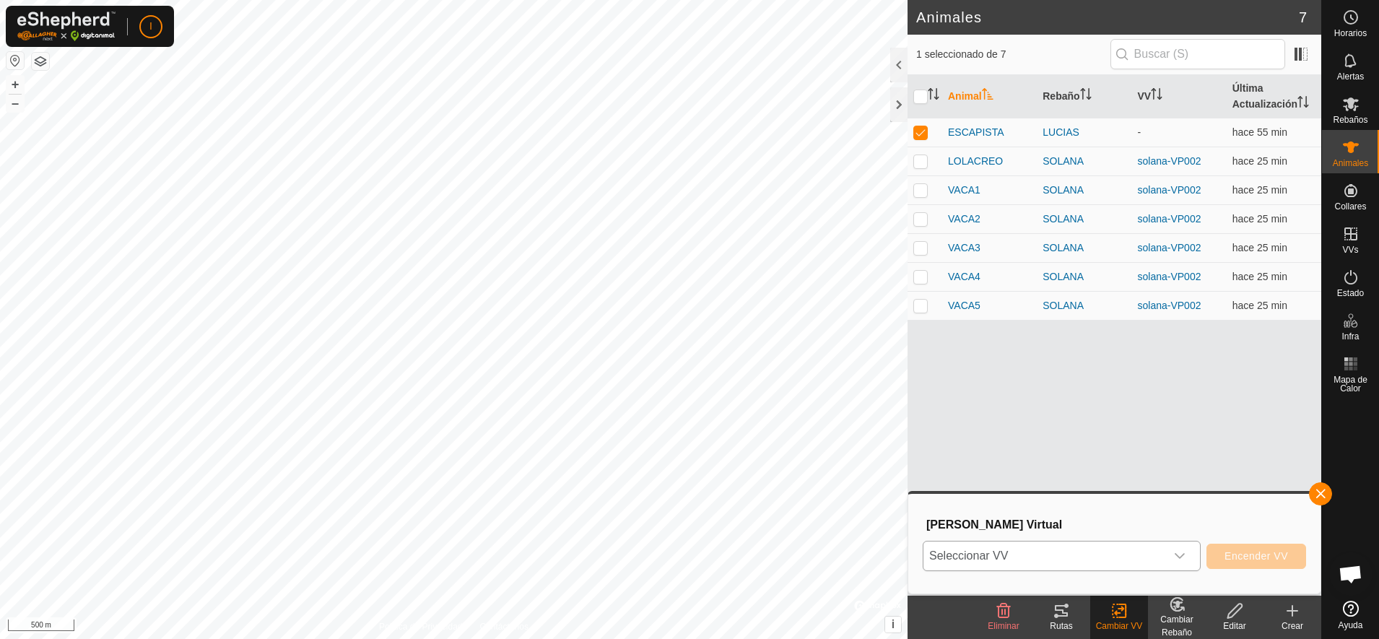
click at [1186, 549] on div "dropdown trigger" at bounding box center [1179, 556] width 29 height 29
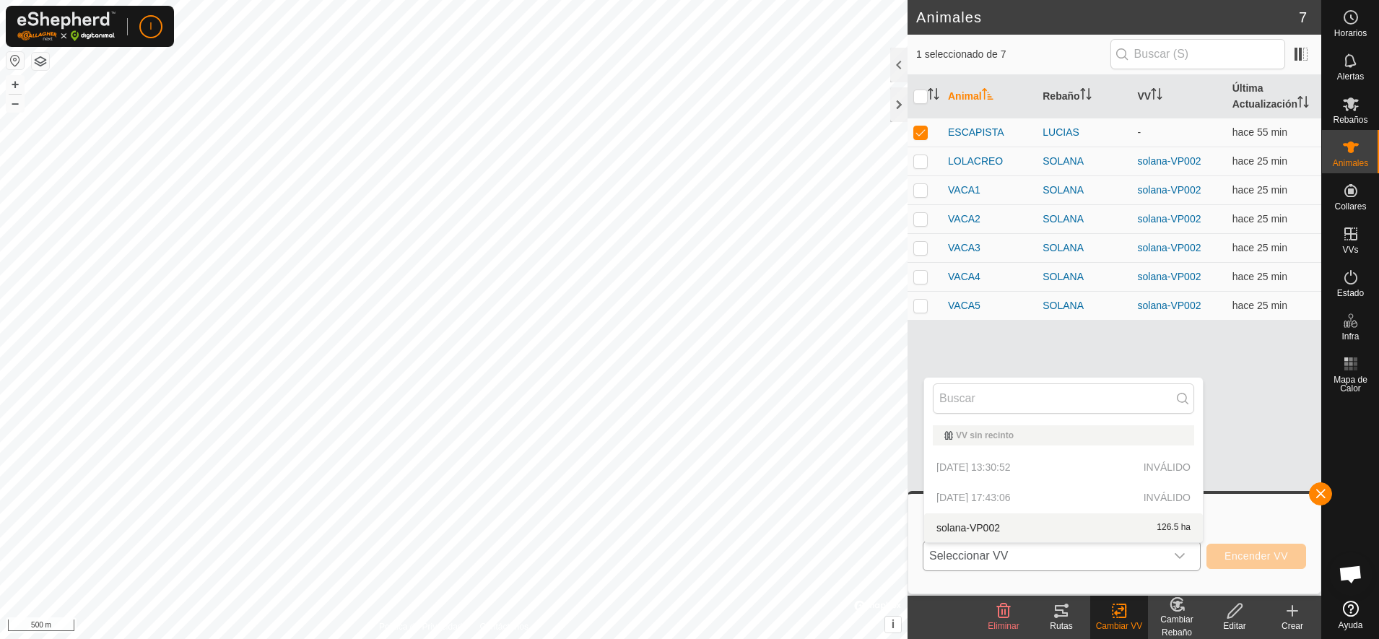
click at [994, 499] on p-selectitem "[DATE] 17:43:06 INVÁLIDO" at bounding box center [1063, 497] width 279 height 29
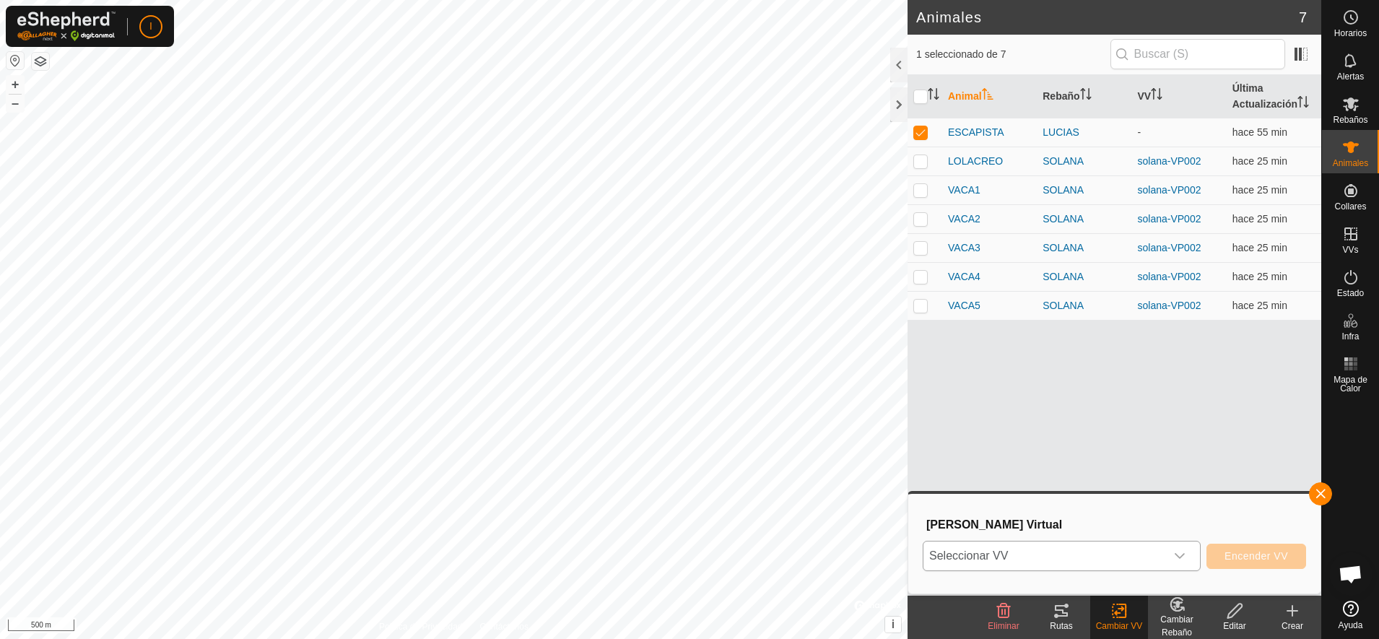
click at [1177, 617] on div "Cambiar Rebaño" at bounding box center [1177, 626] width 58 height 26
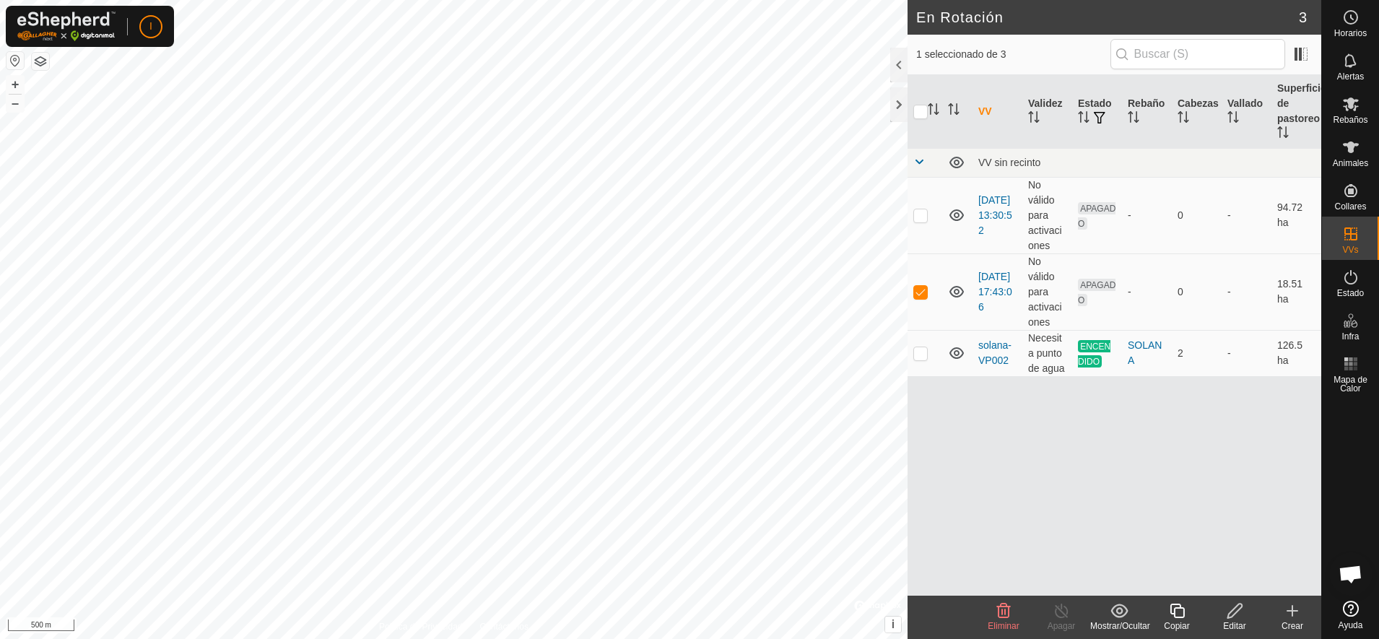
click at [1229, 614] on icon at bounding box center [1234, 611] width 14 height 14
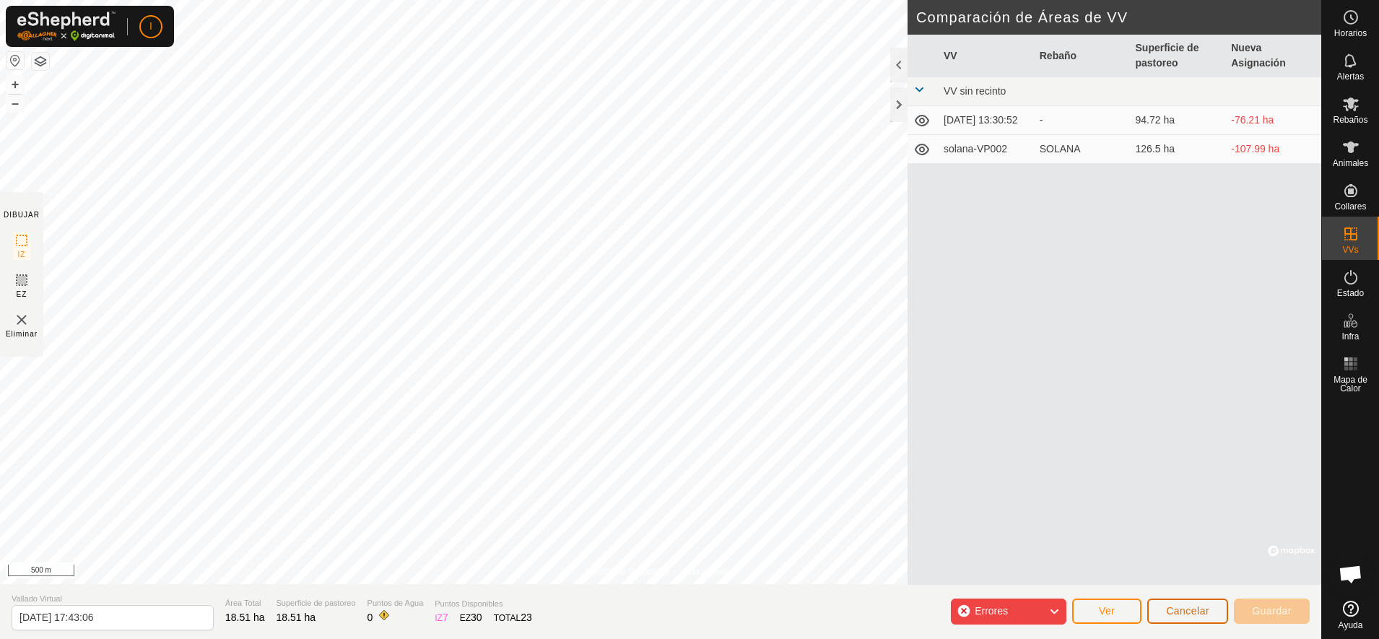
click at [1183, 611] on span "Cancelar" at bounding box center [1187, 611] width 43 height 12
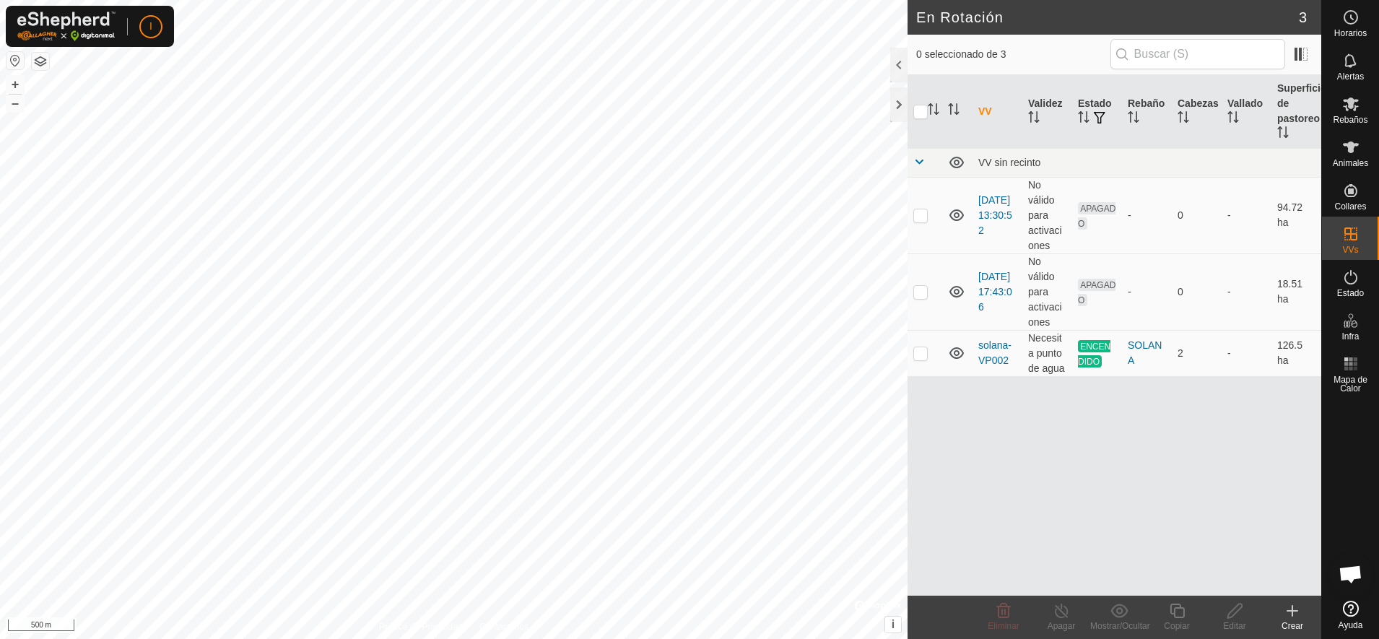
checkbox input "true"
click at [1121, 617] on icon at bounding box center [1118, 611] width 17 height 14
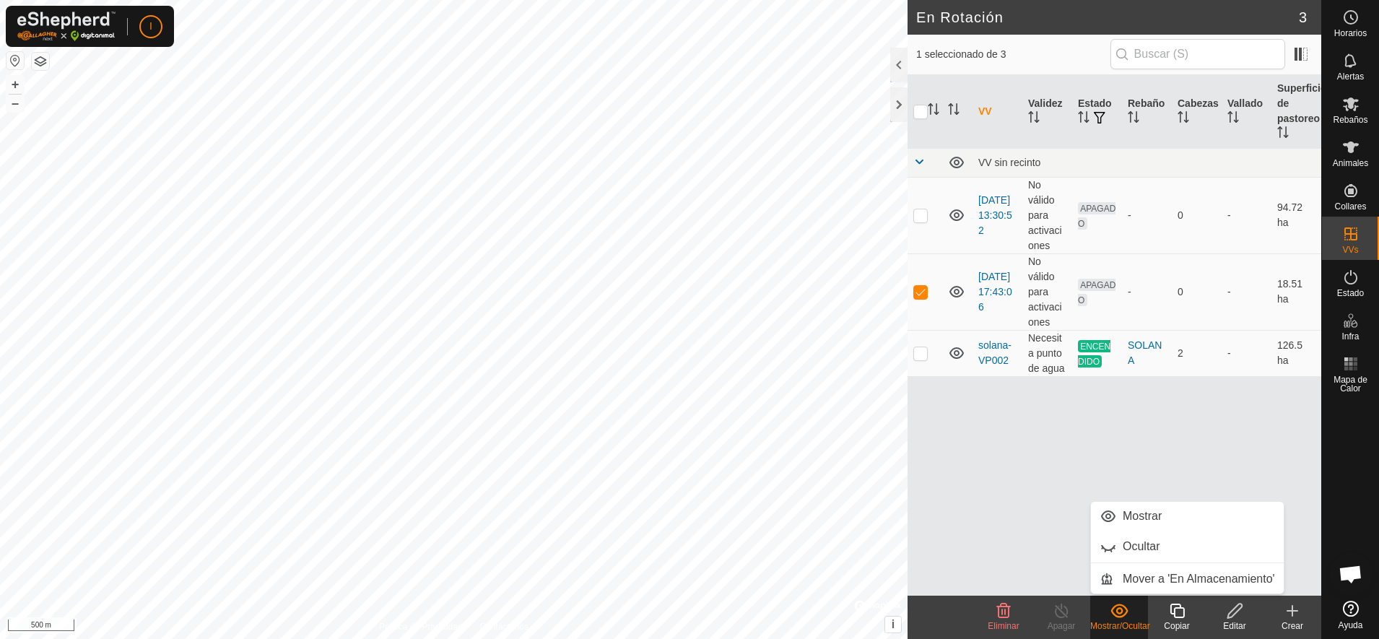
click at [1155, 425] on div "VV Validez Estado Rebaño Cabezas Vallado Superficie de pastoreo VV sin recinto …" at bounding box center [1115, 335] width 414 height 521
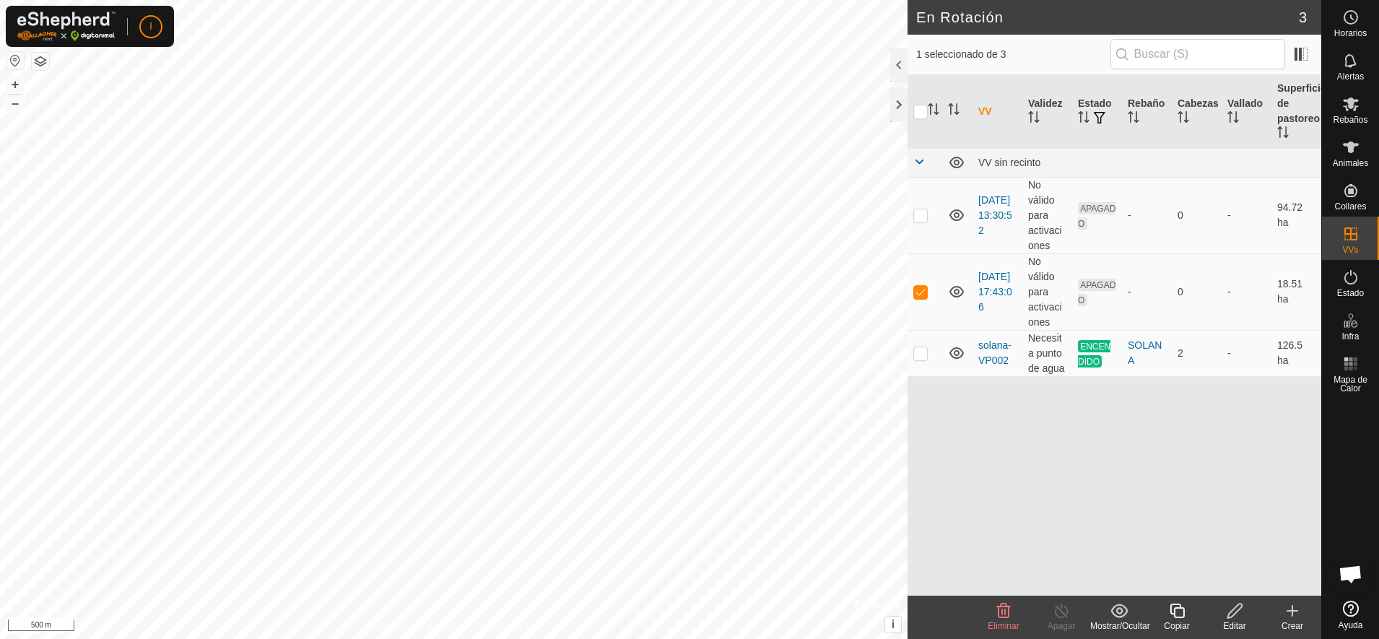
click at [1290, 612] on icon at bounding box center [1292, 610] width 17 height 17
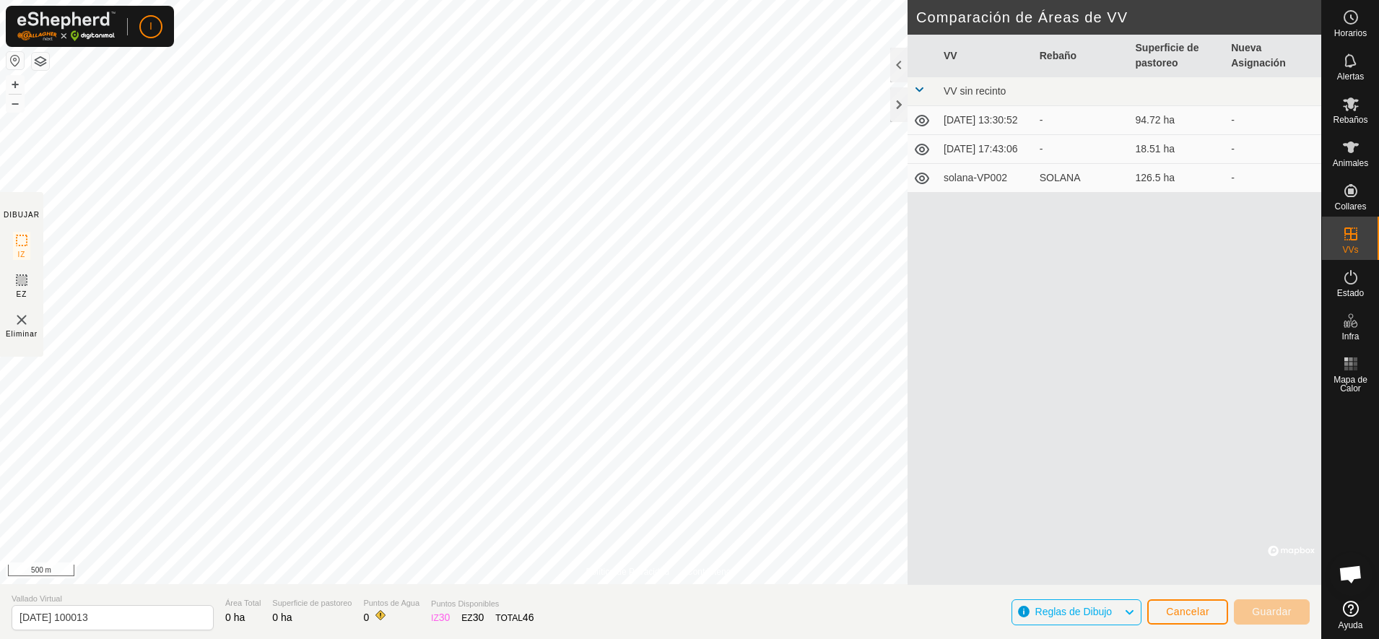
click at [922, 148] on icon at bounding box center [922, 150] width 14 height 12
click at [918, 154] on icon at bounding box center [922, 151] width 14 height 6
click at [918, 154] on icon at bounding box center [921, 149] width 17 height 17
click at [918, 154] on icon at bounding box center [922, 151] width 14 height 6
click at [1205, 607] on span "Cancelar" at bounding box center [1187, 612] width 43 height 12
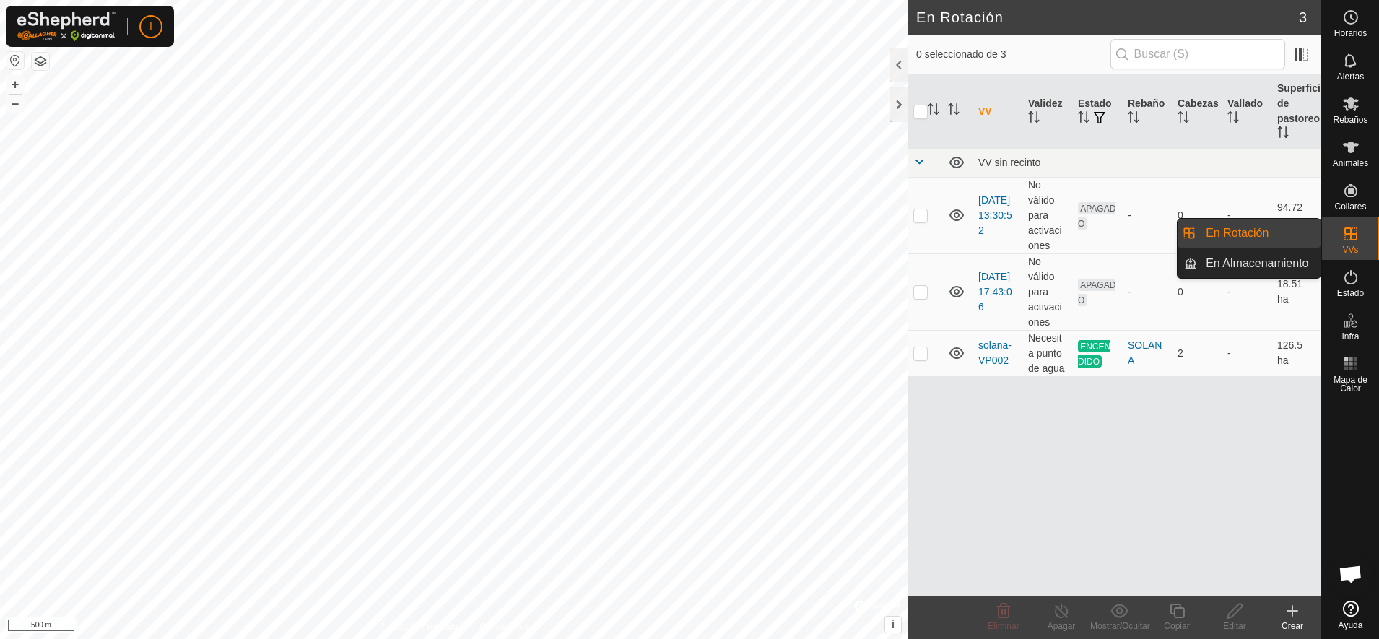
click at [1358, 229] on icon at bounding box center [1350, 233] width 17 height 17
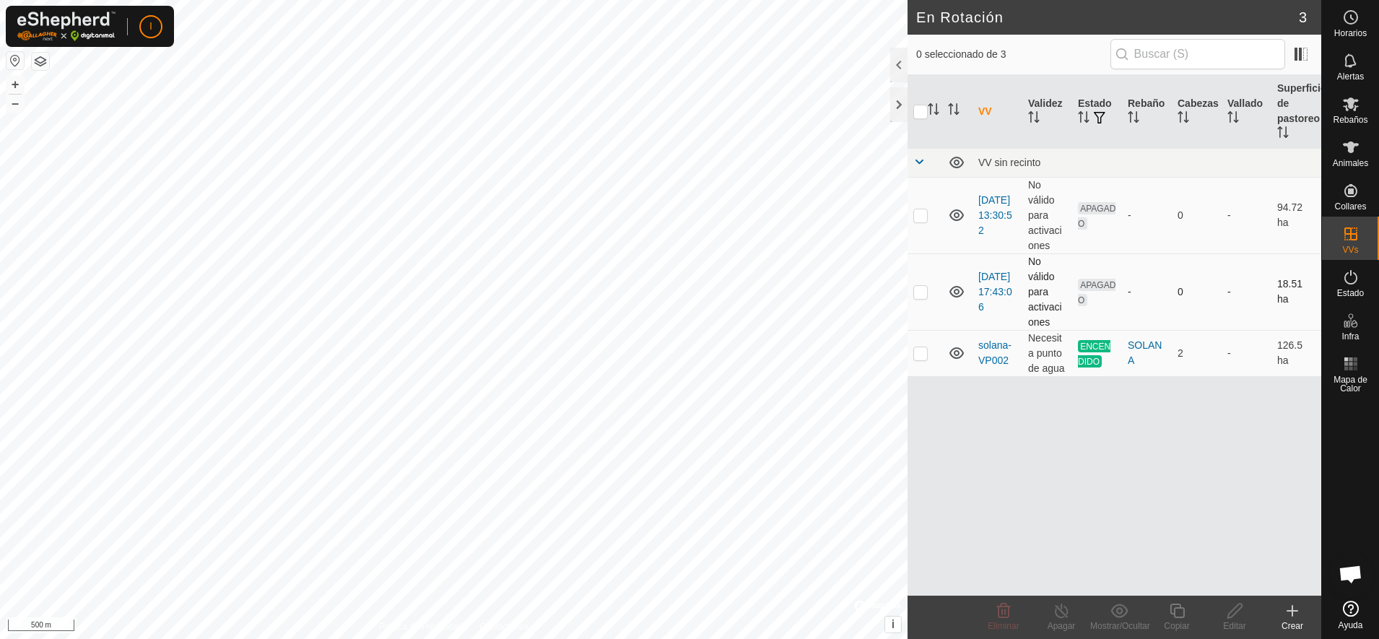
click at [923, 293] on p-checkbox at bounding box center [920, 292] width 14 height 12
checkbox input "true"
click at [903, 58] on div at bounding box center [898, 65] width 17 height 35
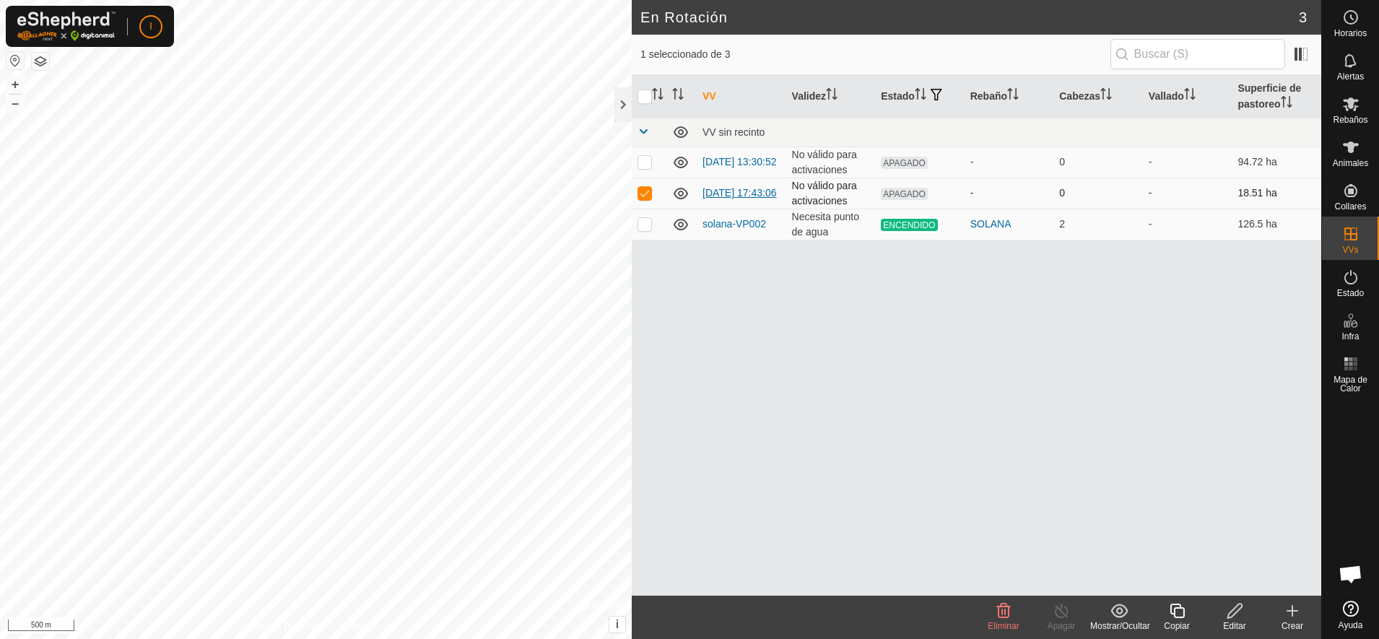
click at [716, 187] on link "[DATE] 17:43:06" at bounding box center [740, 193] width 74 height 12
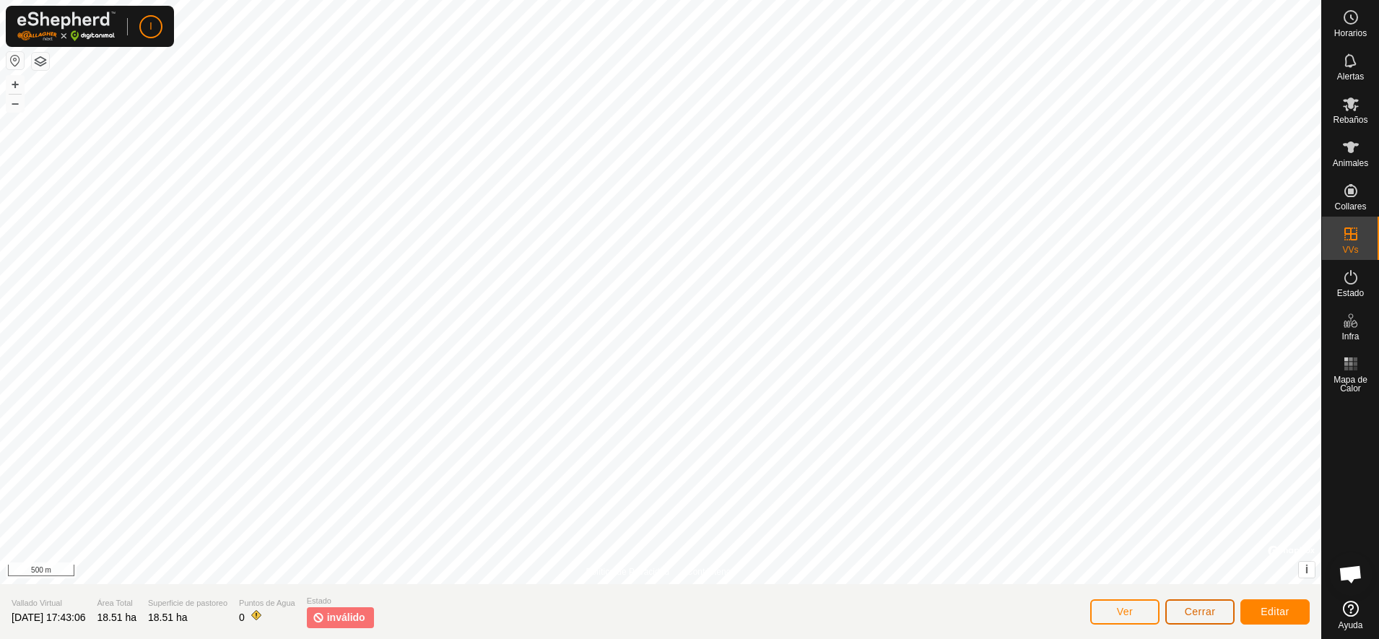
click at [1186, 612] on span "Cerrar" at bounding box center [1200, 612] width 31 height 12
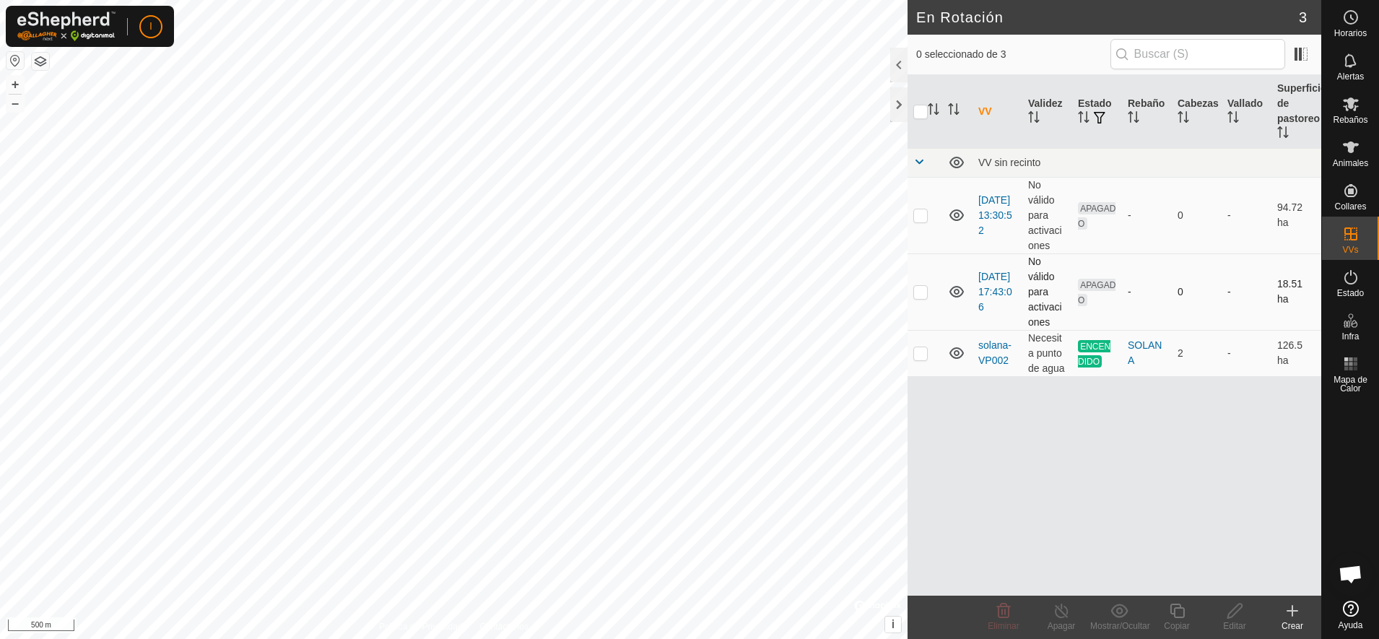
click at [918, 289] on p-checkbox at bounding box center [920, 292] width 14 height 12
checkbox input "true"
click at [897, 68] on div at bounding box center [898, 65] width 17 height 35
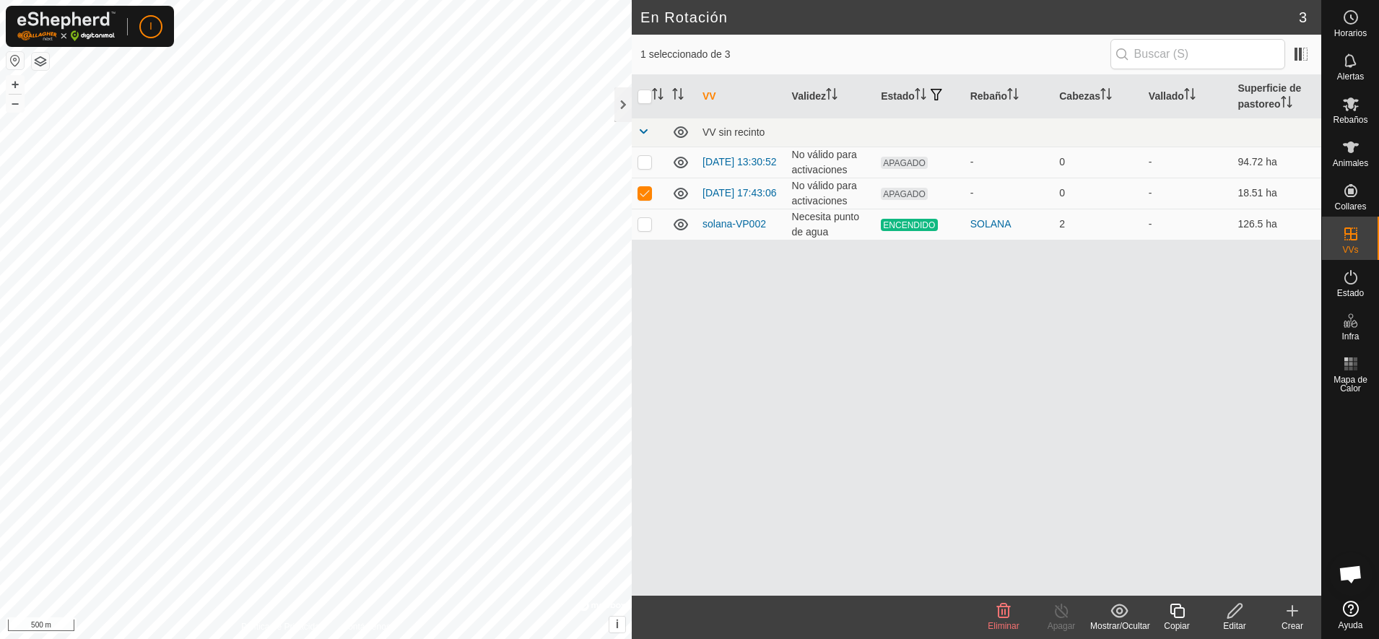
click at [1236, 613] on icon at bounding box center [1234, 611] width 14 height 14
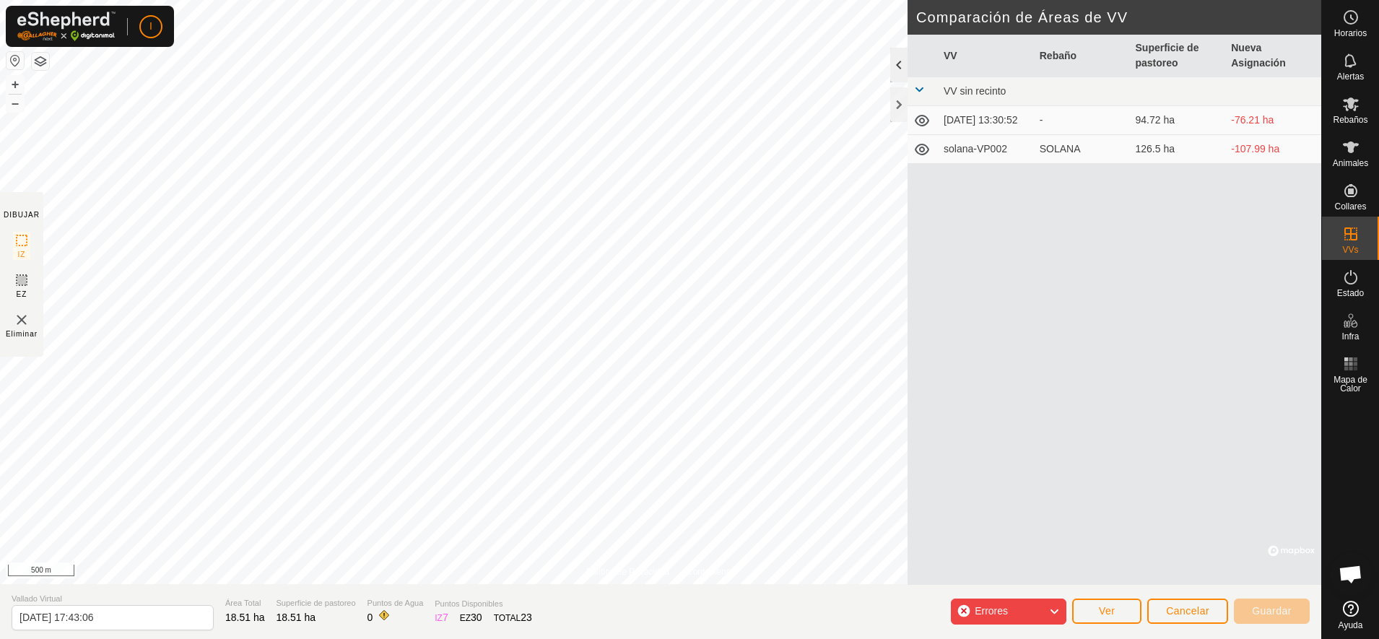
click at [900, 61] on div at bounding box center [898, 65] width 17 height 35
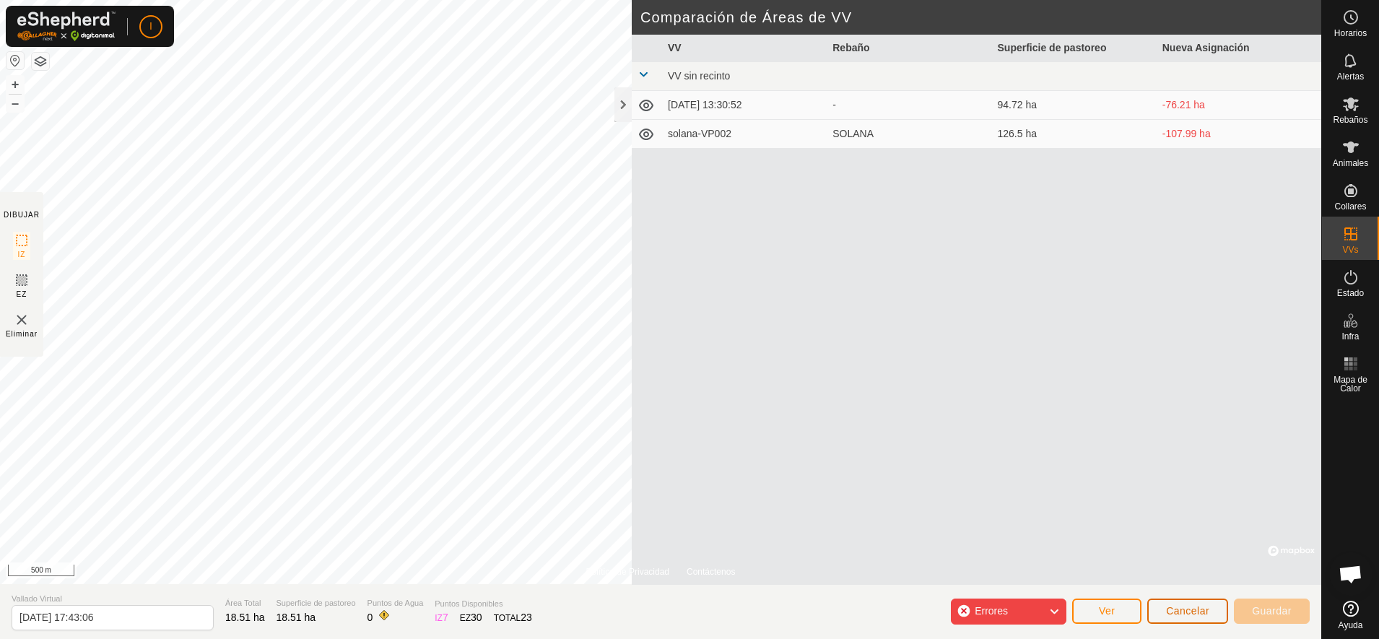
click at [1194, 609] on span "Cancelar" at bounding box center [1187, 611] width 43 height 12
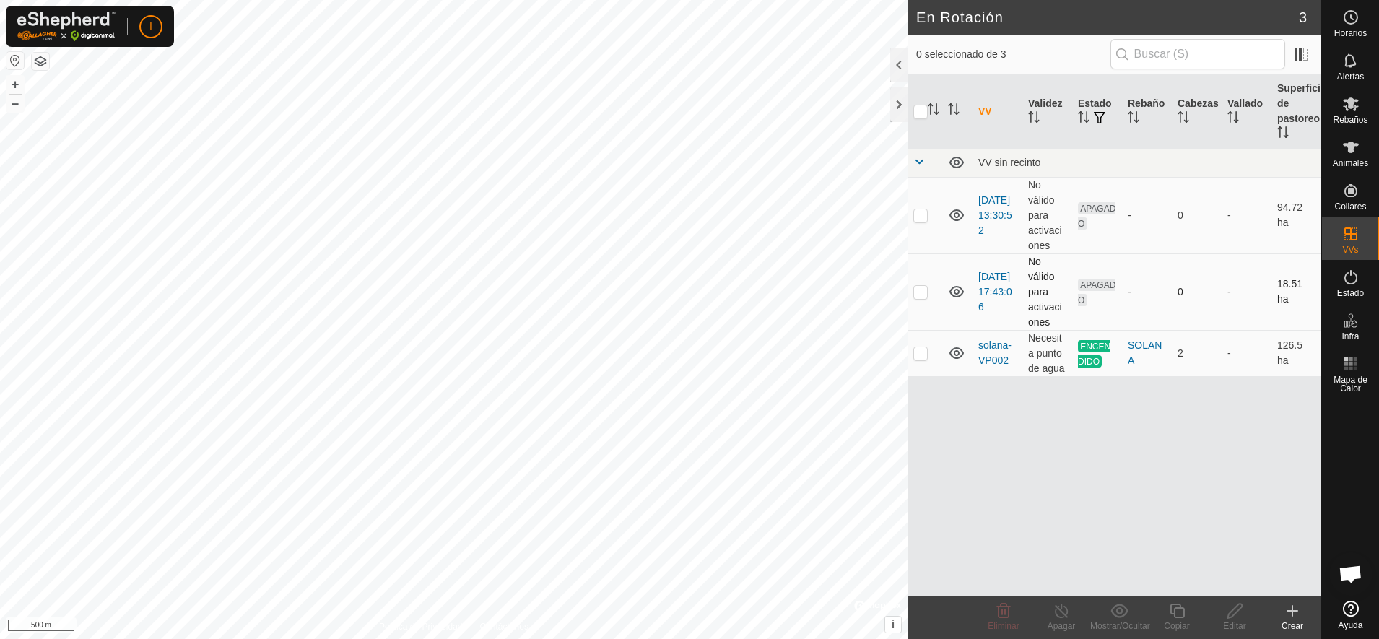
click at [919, 293] on p-checkbox at bounding box center [920, 292] width 14 height 12
checkbox input "true"
click at [897, 58] on div at bounding box center [898, 65] width 17 height 35
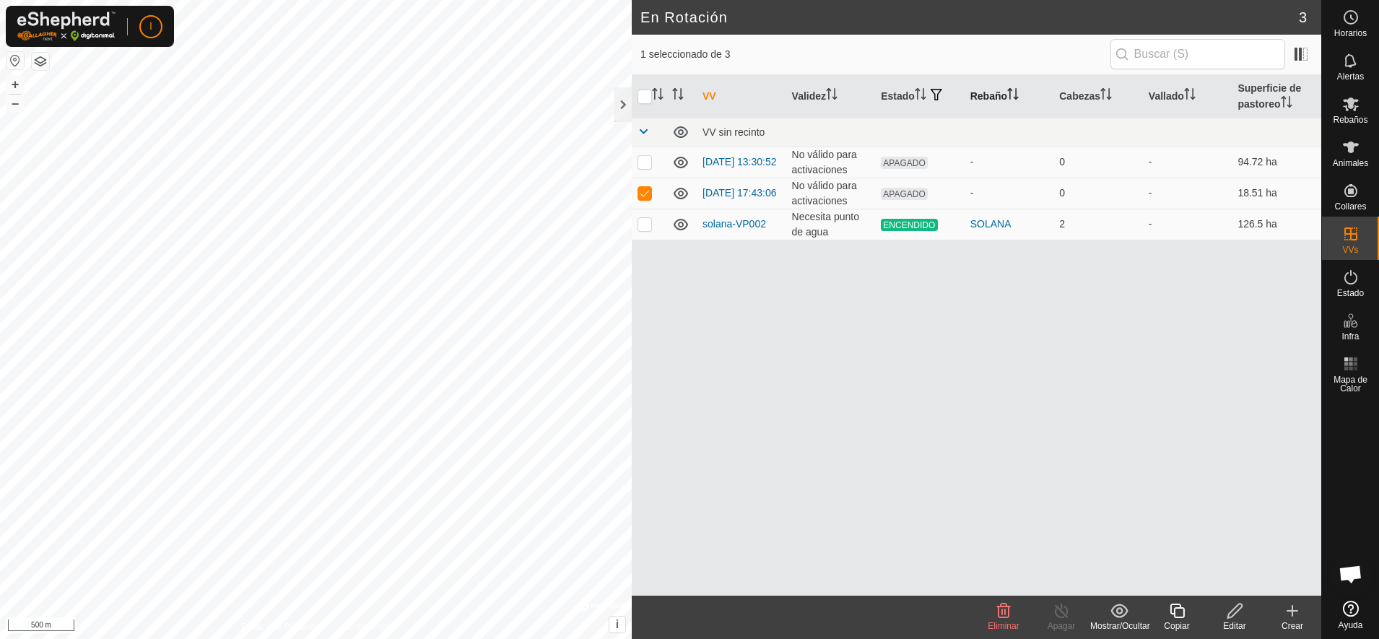
click at [1005, 95] on th "Rebaño" at bounding box center [1010, 96] width 90 height 43
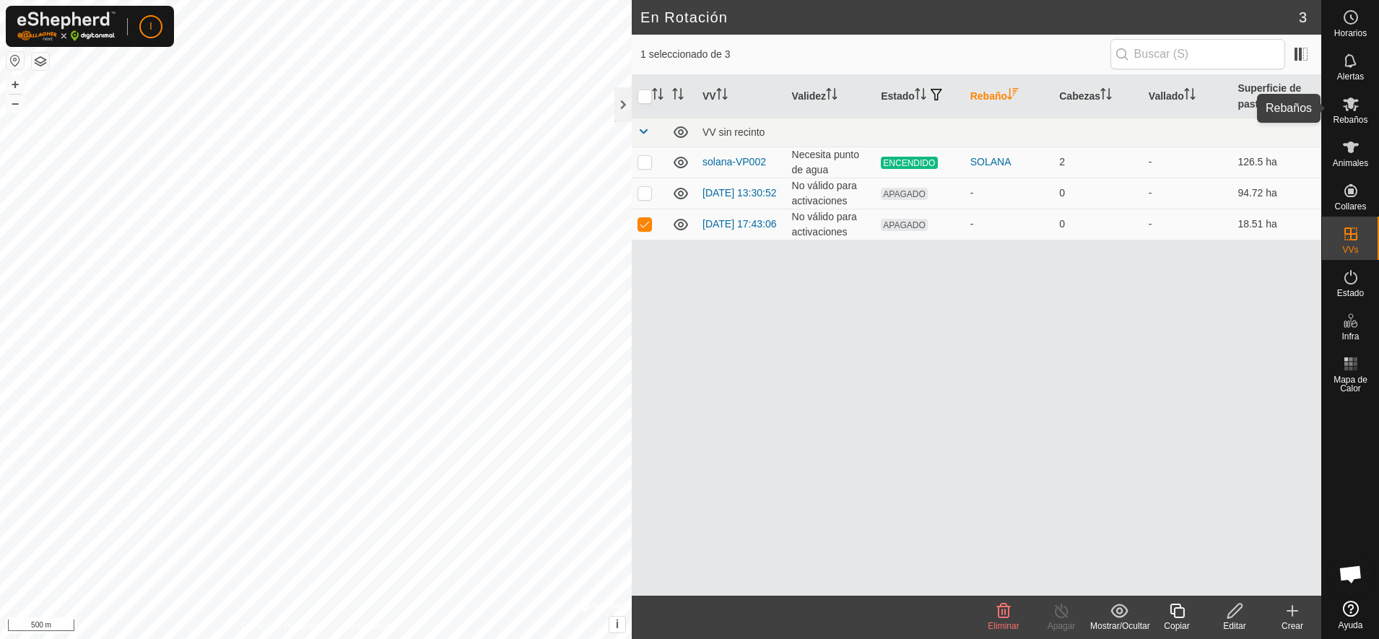
click at [1351, 105] on icon at bounding box center [1351, 104] width 16 height 14
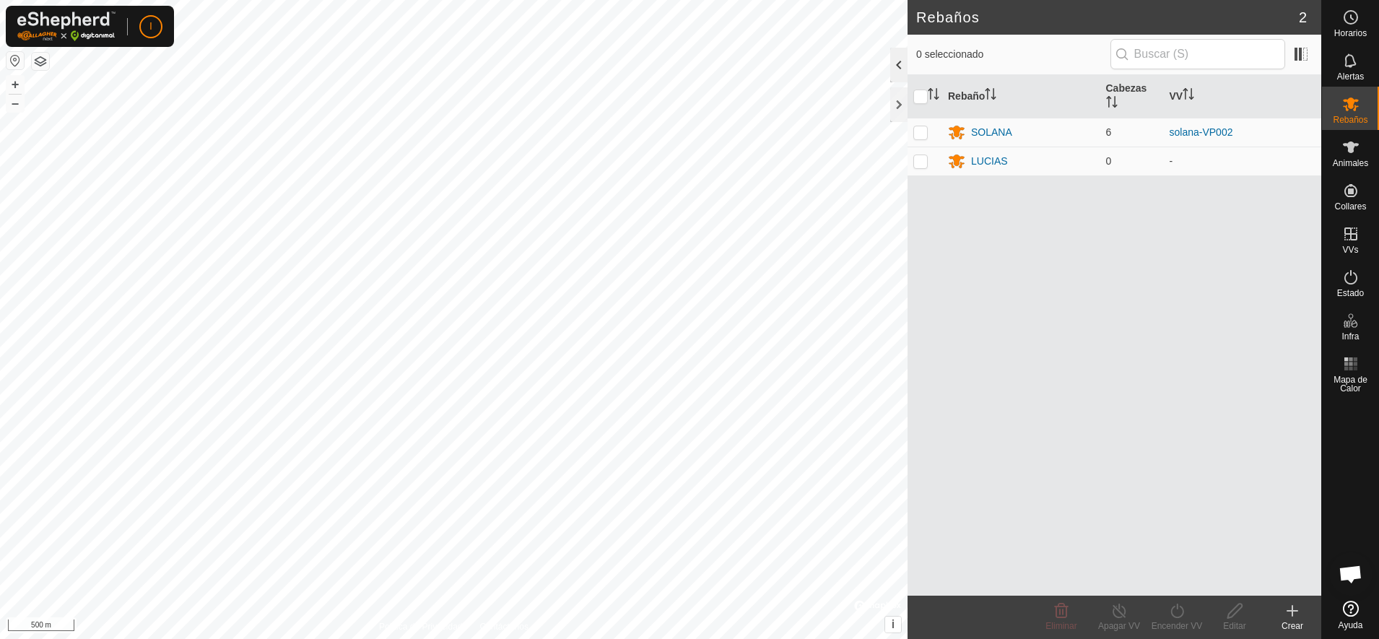
click at [897, 65] on div at bounding box center [898, 65] width 17 height 35
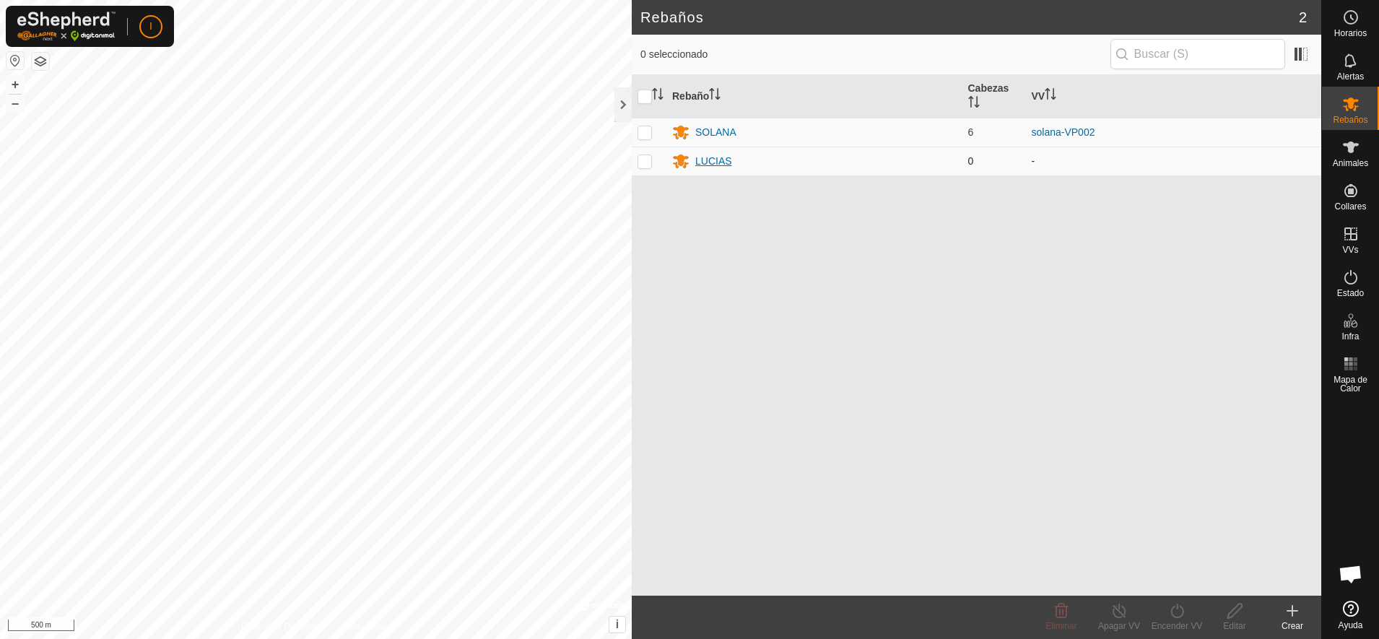
click at [714, 158] on div "LUCIAS" at bounding box center [713, 161] width 37 height 15
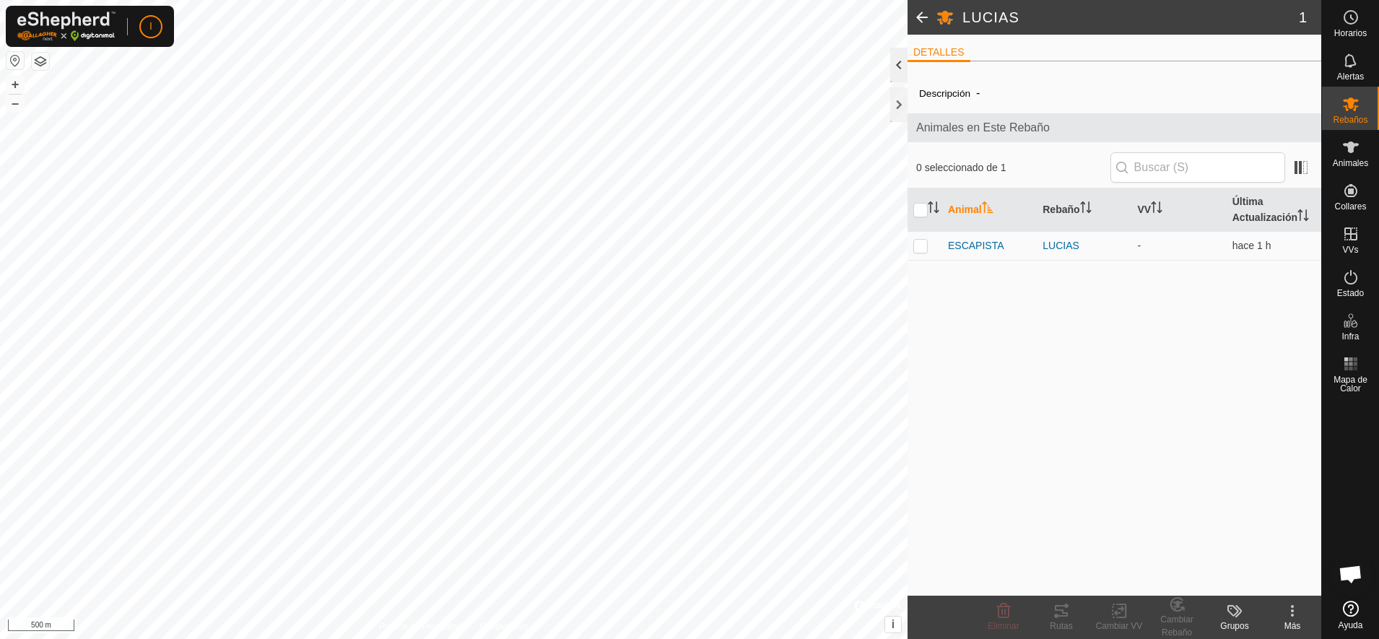
click at [901, 63] on div at bounding box center [898, 65] width 17 height 35
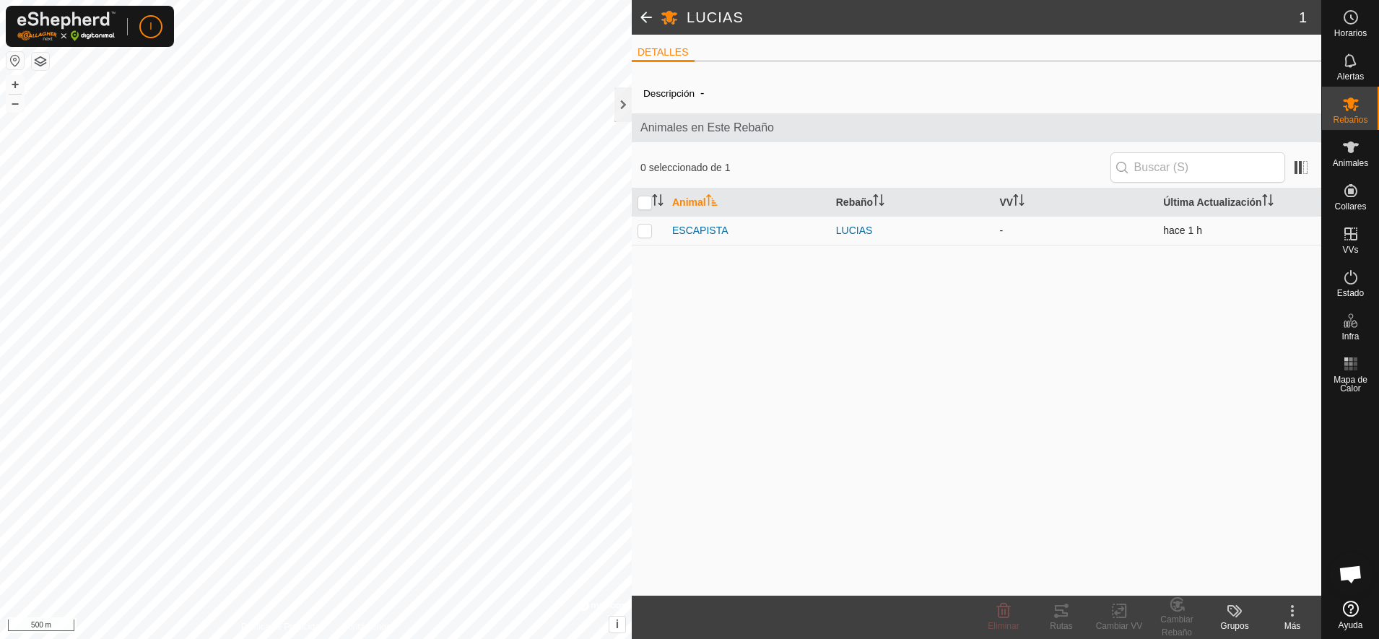
click at [643, 232] on p-checkbox at bounding box center [645, 231] width 14 height 12
checkbox input "true"
click at [1115, 604] on icon at bounding box center [1119, 610] width 18 height 17
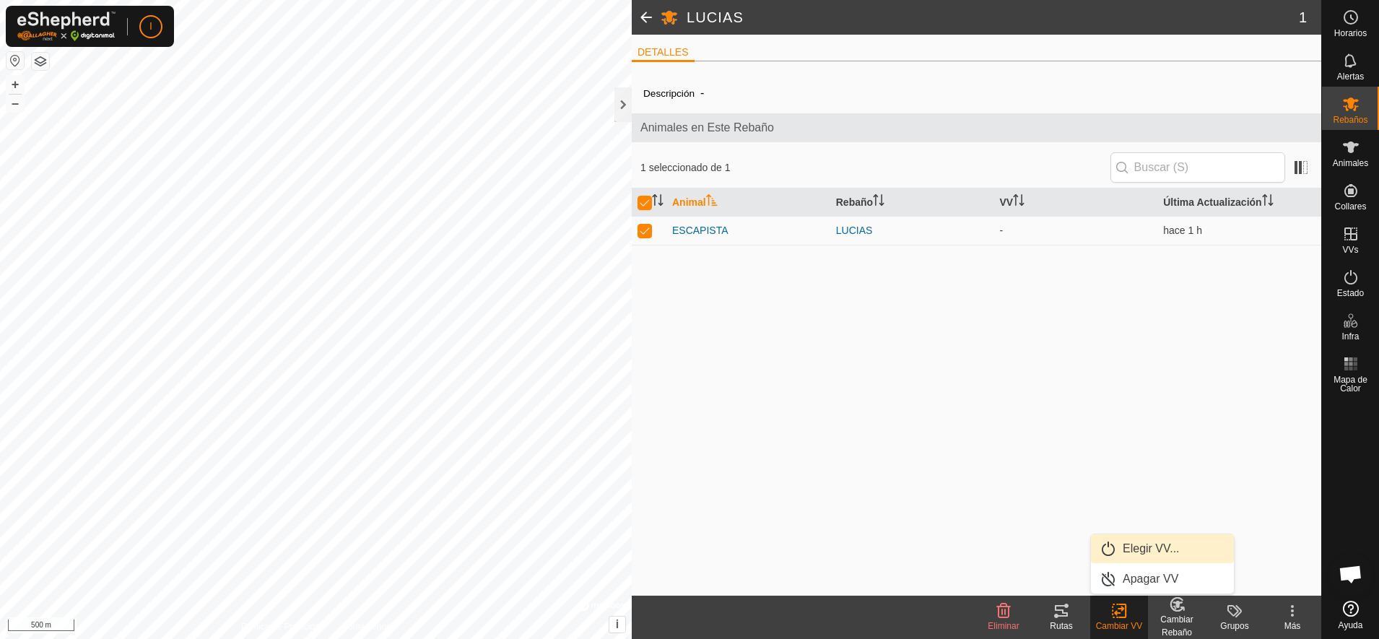
click at [1134, 544] on link "Elegir VV..." at bounding box center [1162, 548] width 143 height 29
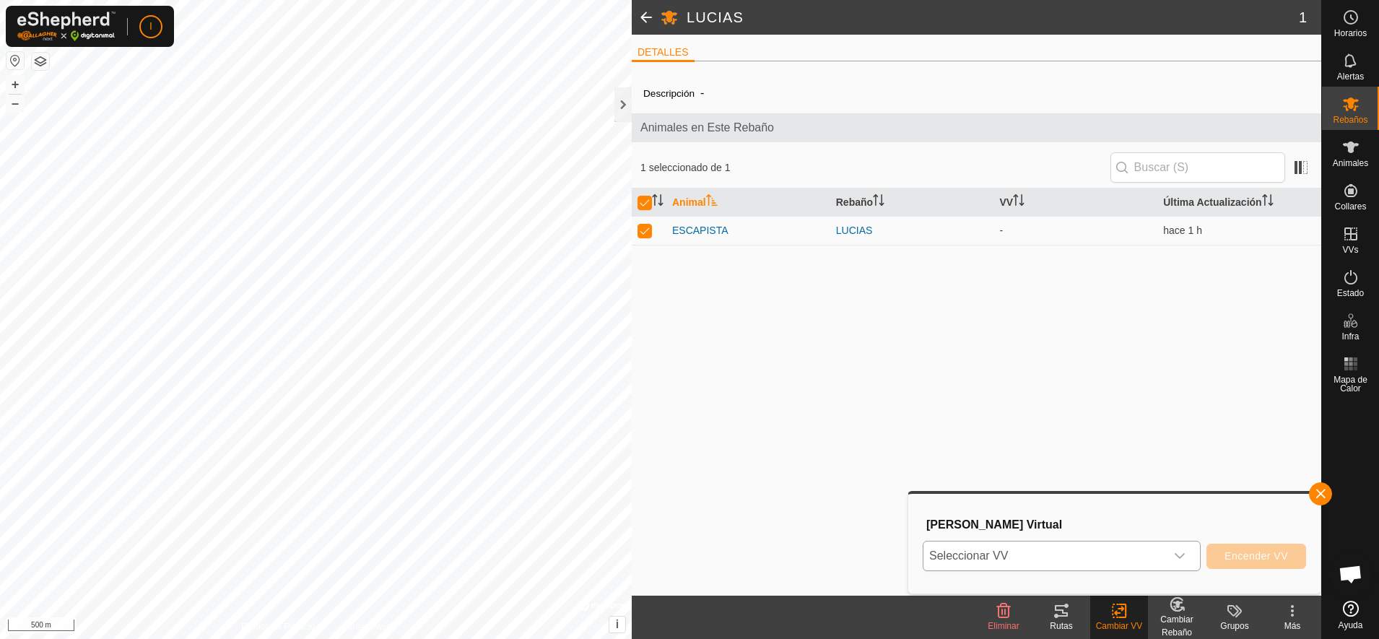
click at [1185, 555] on icon "dropdown trigger" at bounding box center [1180, 556] width 10 height 6
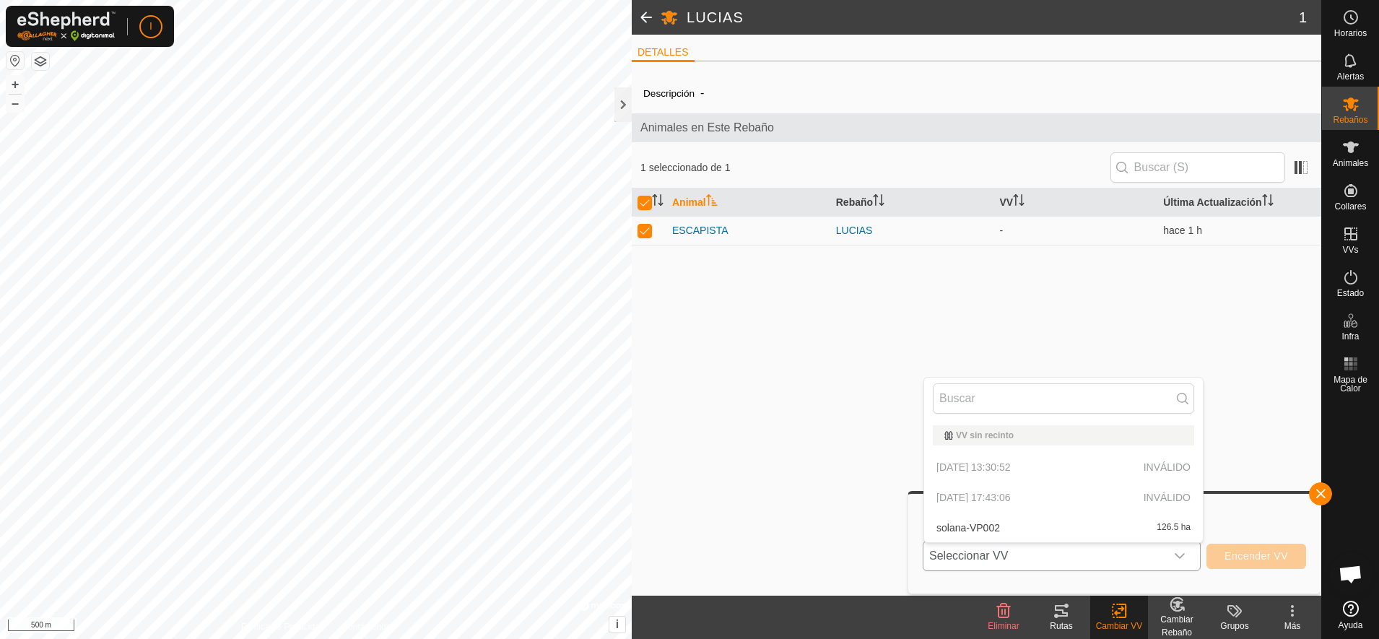
click at [1022, 493] on p-selectitem "[DATE] 17:43:06 INVÁLIDO" at bounding box center [1063, 497] width 279 height 29
click at [988, 494] on p-selectitem "[DATE] 17:43:06 INVÁLIDO" at bounding box center [1063, 497] width 279 height 29
click at [620, 100] on div at bounding box center [622, 104] width 17 height 35
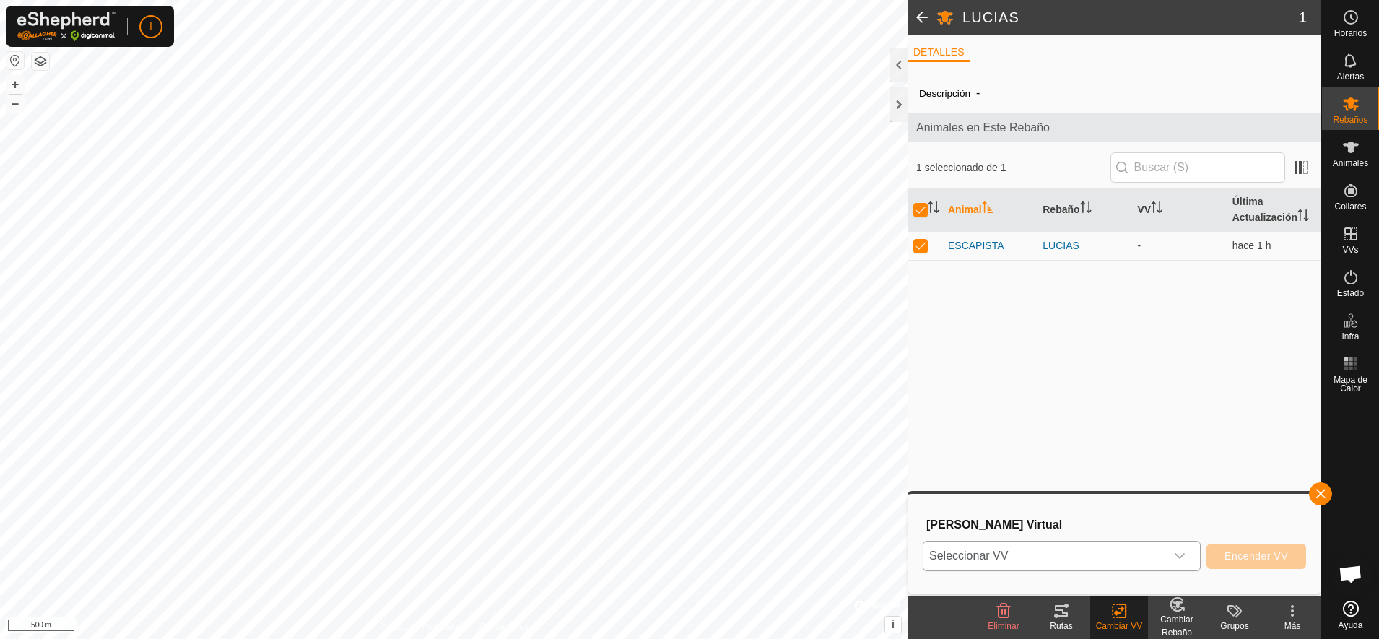
click at [1180, 552] on icon "dropdown trigger" at bounding box center [1180, 556] width 12 height 12
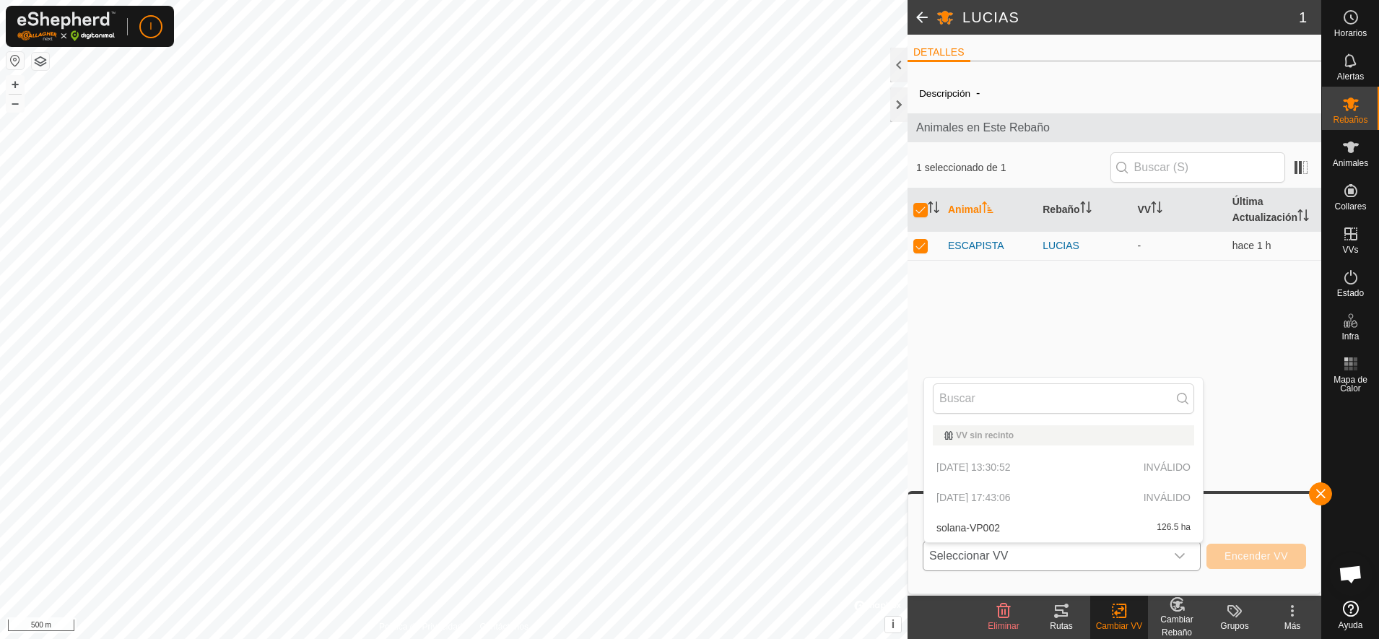
click at [1180, 552] on icon "dropdown trigger" at bounding box center [1180, 556] width 12 height 12
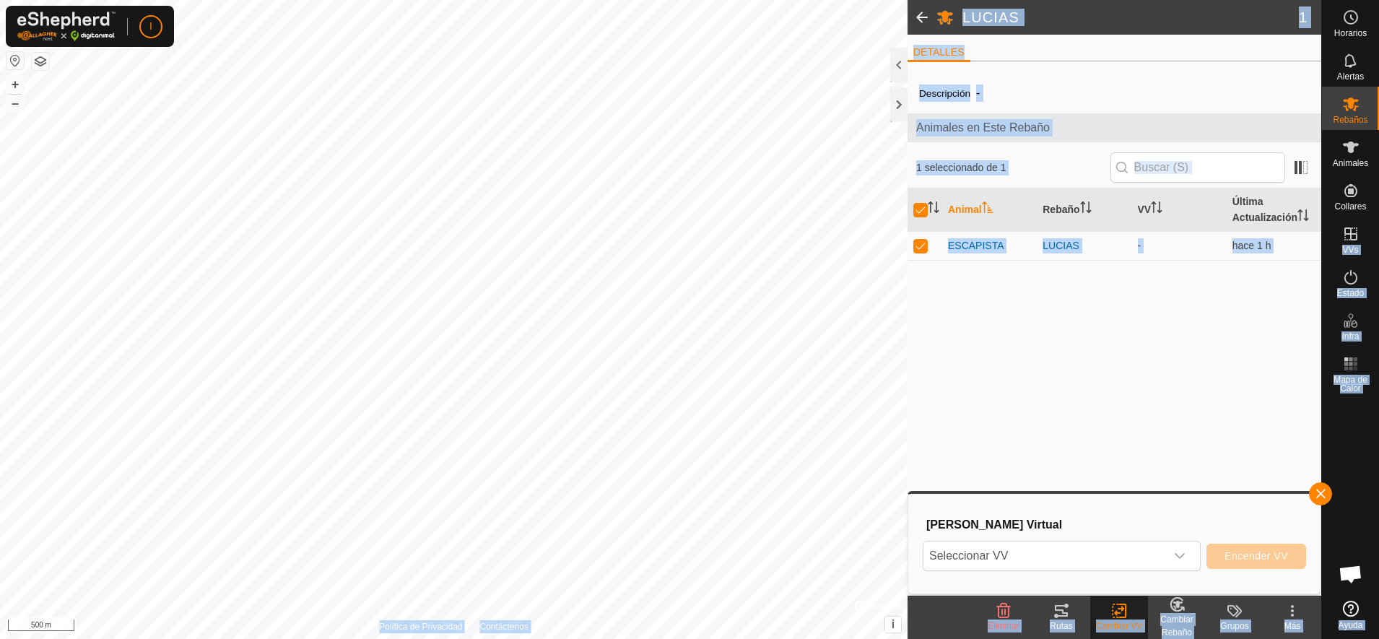
click at [902, 414] on div "Horarios Alertas Rebaños Animales Collares VVs Estado Infra Mapa de Calor Ayuda…" at bounding box center [689, 319] width 1379 height 639
click at [919, 248] on p-checkbox at bounding box center [920, 246] width 14 height 12
checkbox input "false"
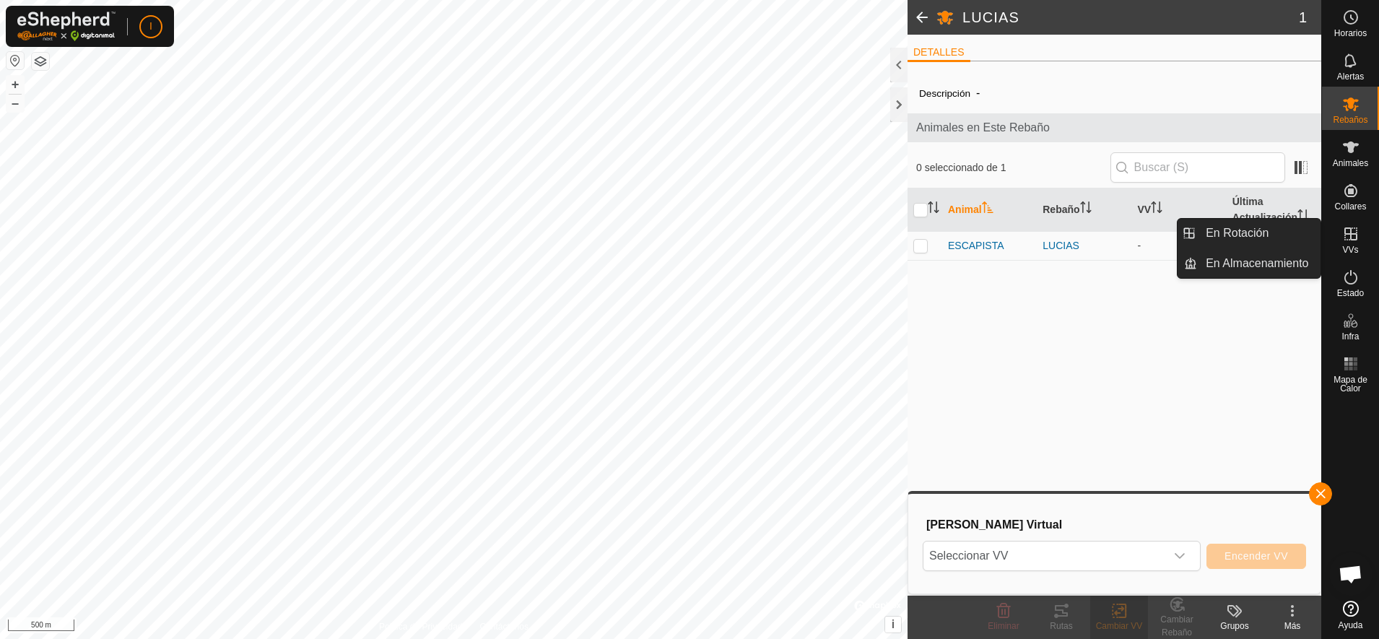
click at [1347, 236] on icon at bounding box center [1350, 233] width 17 height 17
click at [1275, 261] on link "En Almacenamiento" at bounding box center [1258, 263] width 123 height 29
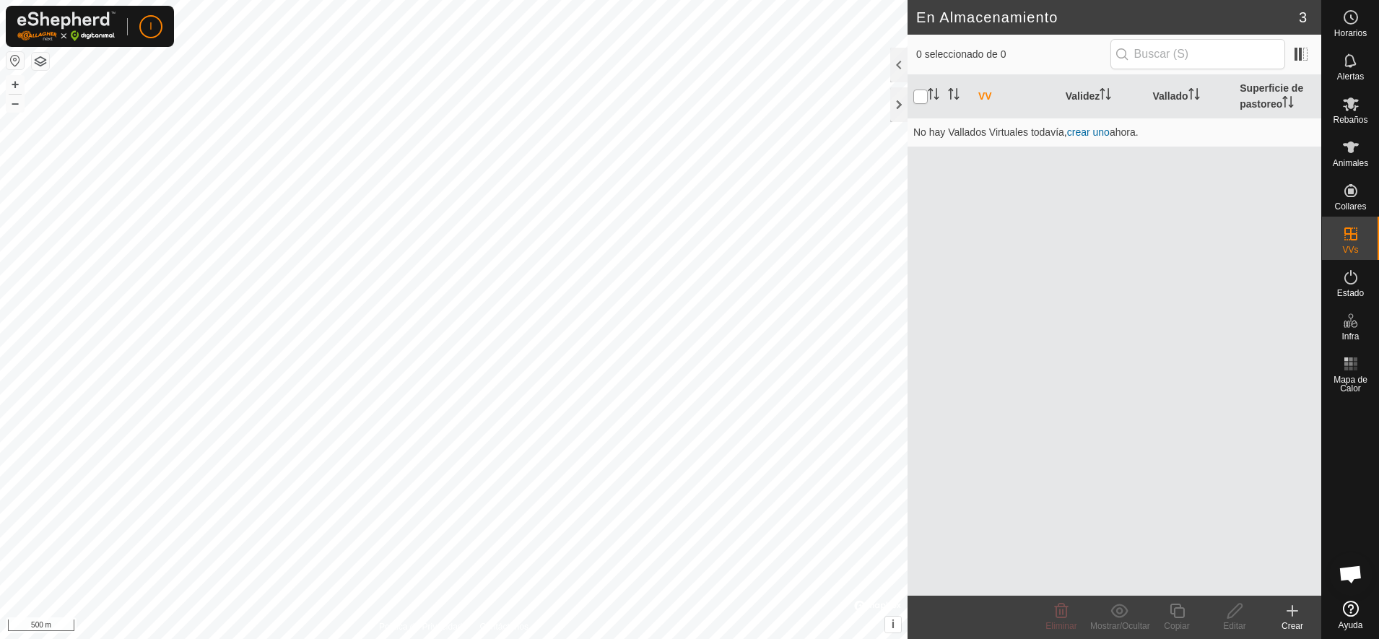
click at [920, 95] on input "checkbox" at bounding box center [920, 97] width 14 height 14
checkbox input "true"
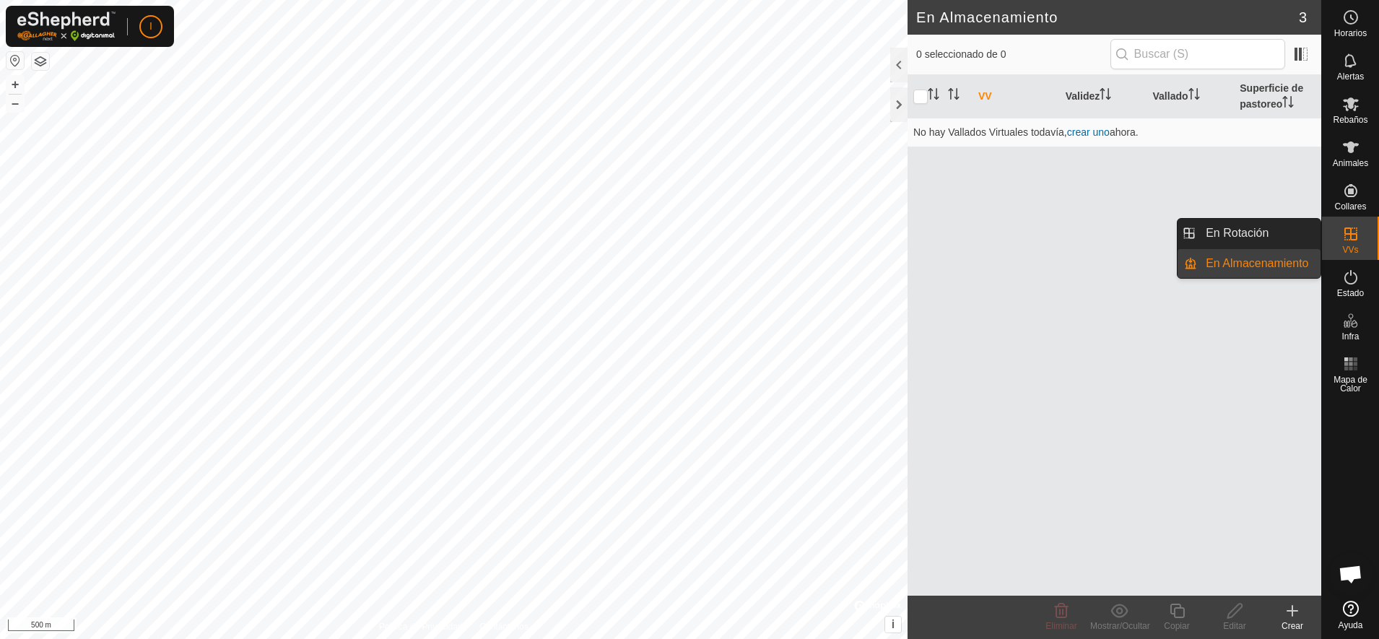
click at [1343, 232] on icon at bounding box center [1350, 233] width 17 height 17
click at [1270, 231] on link "En Rotación" at bounding box center [1258, 233] width 123 height 29
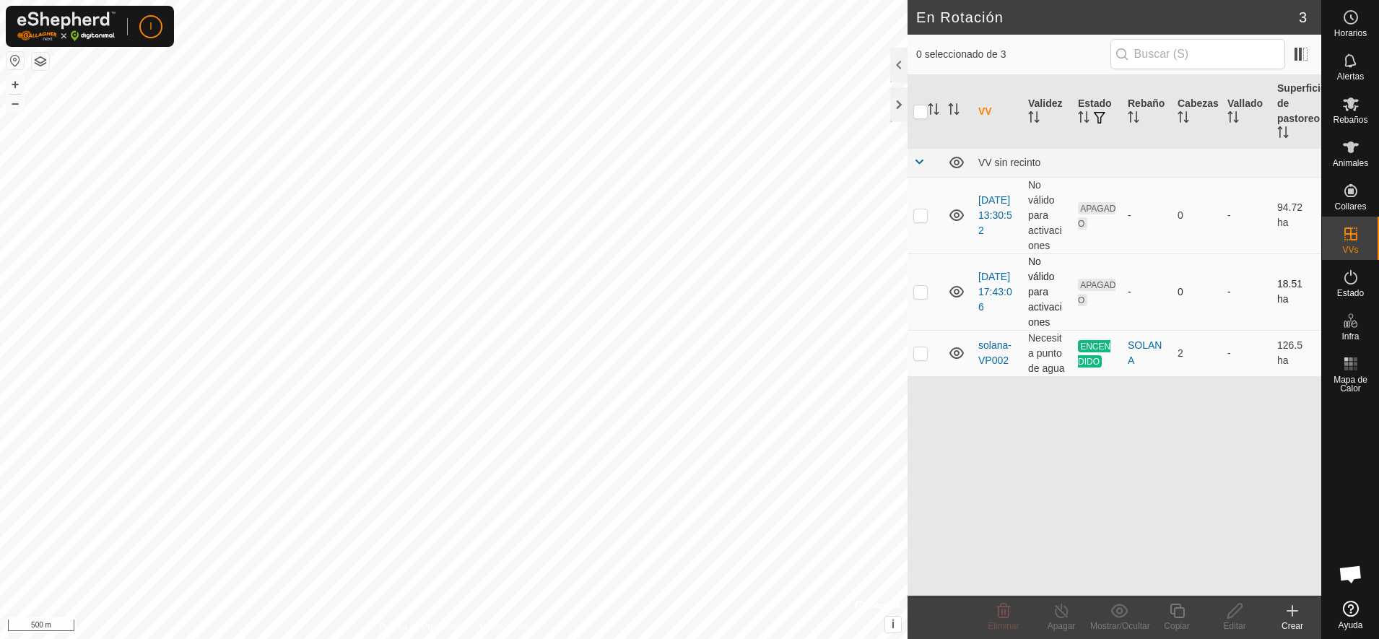
click at [923, 292] on p-checkbox at bounding box center [920, 292] width 14 height 12
checkbox input "true"
click at [1239, 611] on icon at bounding box center [1235, 610] width 18 height 17
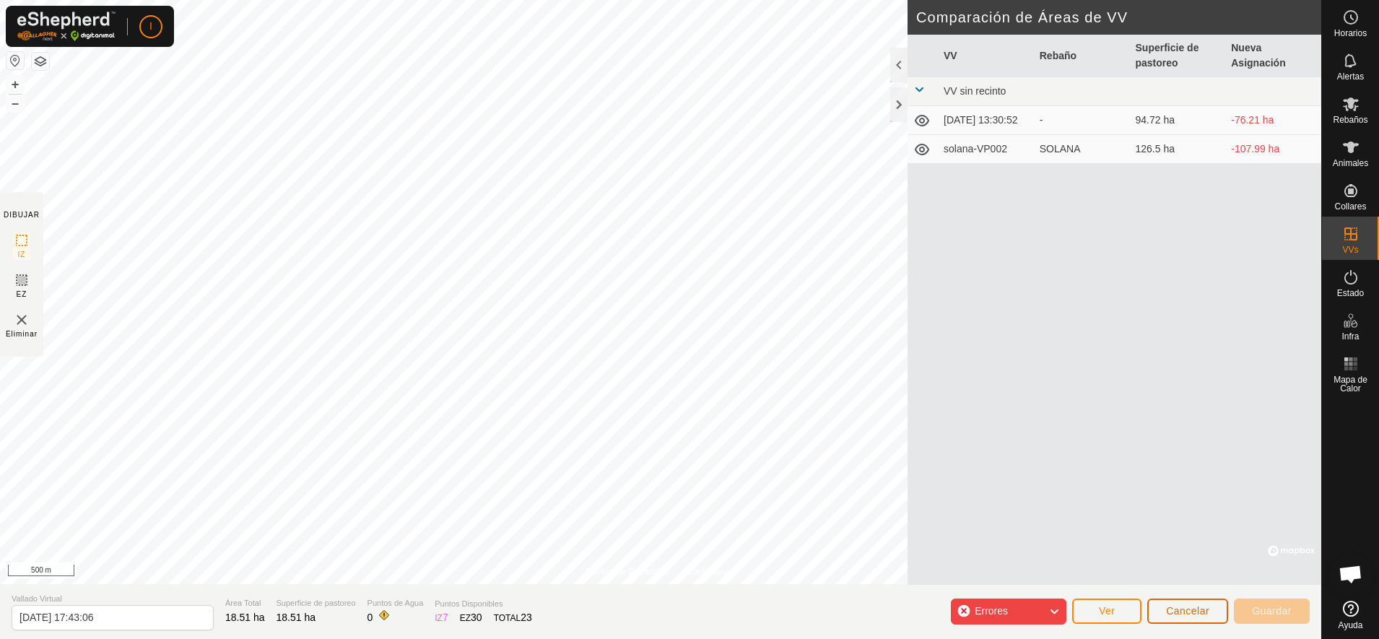
click at [1185, 609] on span "Cancelar" at bounding box center [1187, 611] width 43 height 12
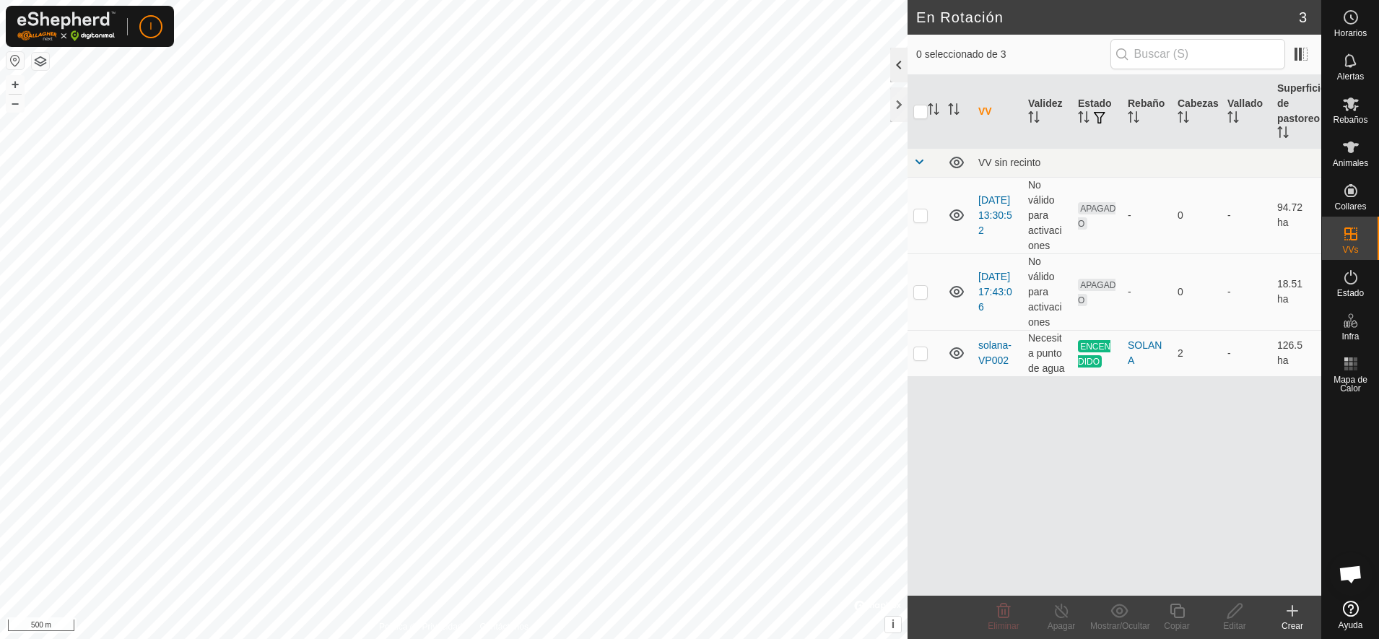
click at [892, 60] on div at bounding box center [898, 65] width 17 height 35
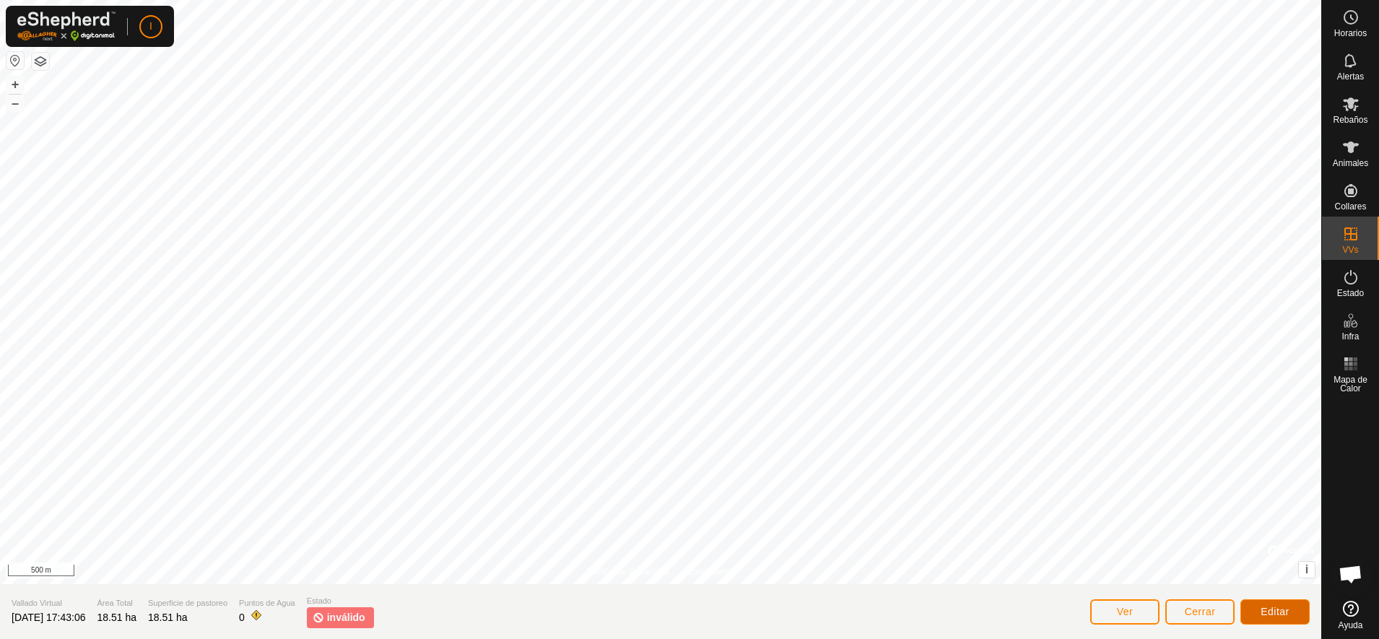
click at [1277, 612] on span "Editar" at bounding box center [1275, 612] width 29 height 12
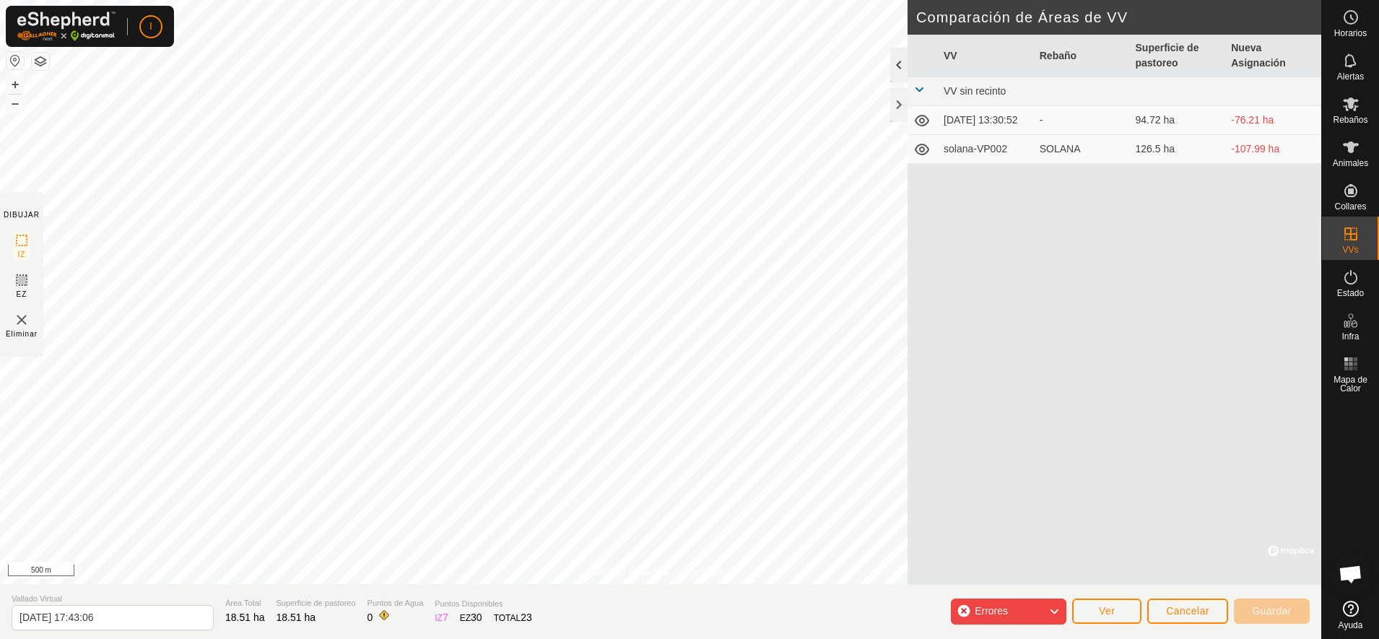
click at [895, 66] on div at bounding box center [898, 65] width 17 height 35
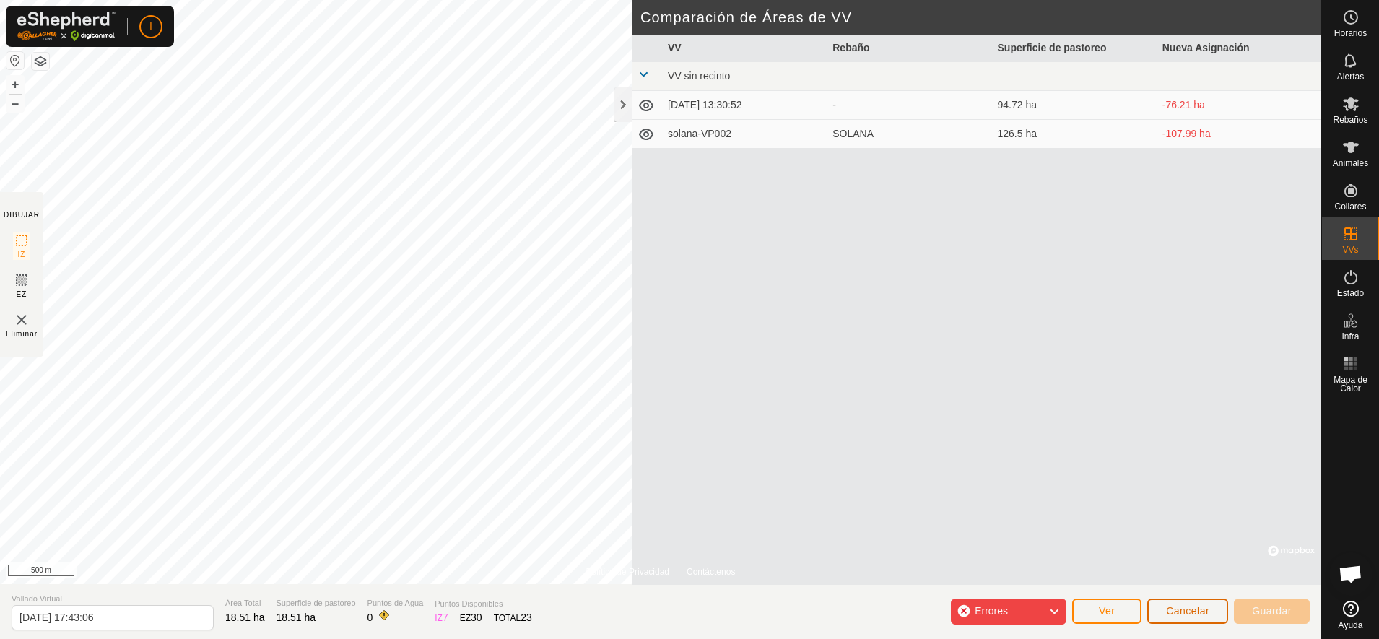
click at [1194, 611] on span "Cancelar" at bounding box center [1187, 611] width 43 height 12
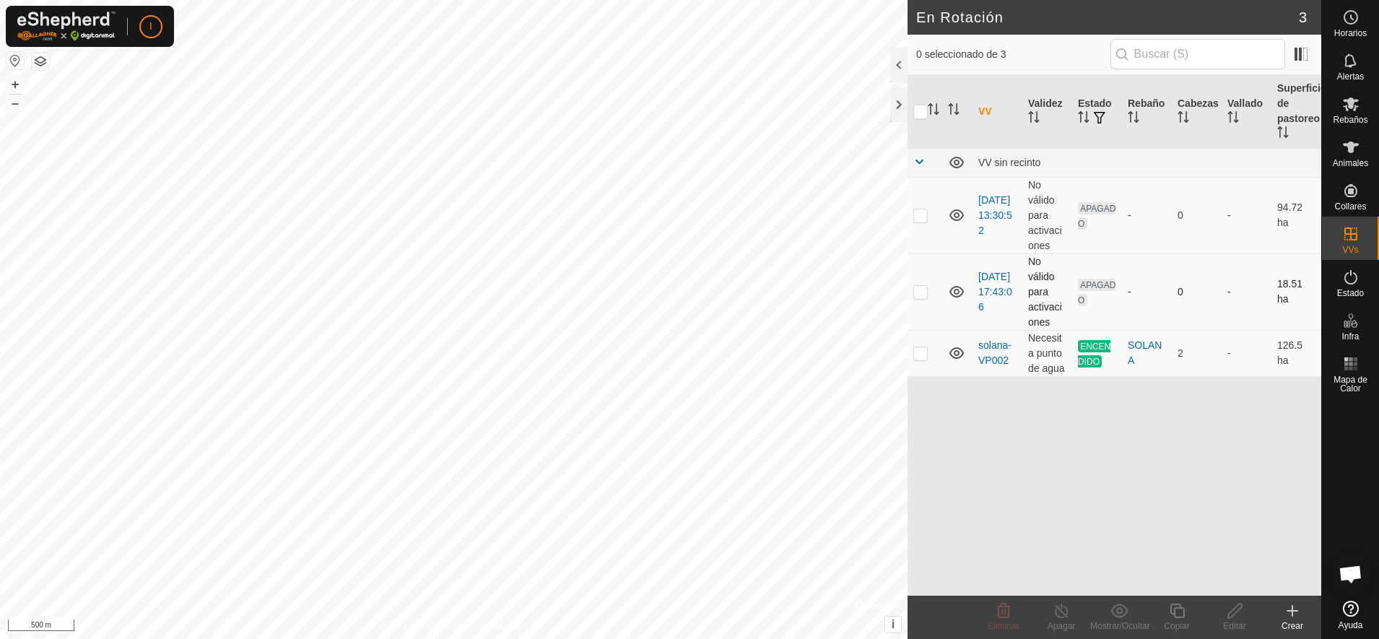
click at [925, 292] on p-checkbox at bounding box center [920, 292] width 14 height 12
checkbox input "true"
click at [1237, 612] on icon at bounding box center [1234, 611] width 14 height 14
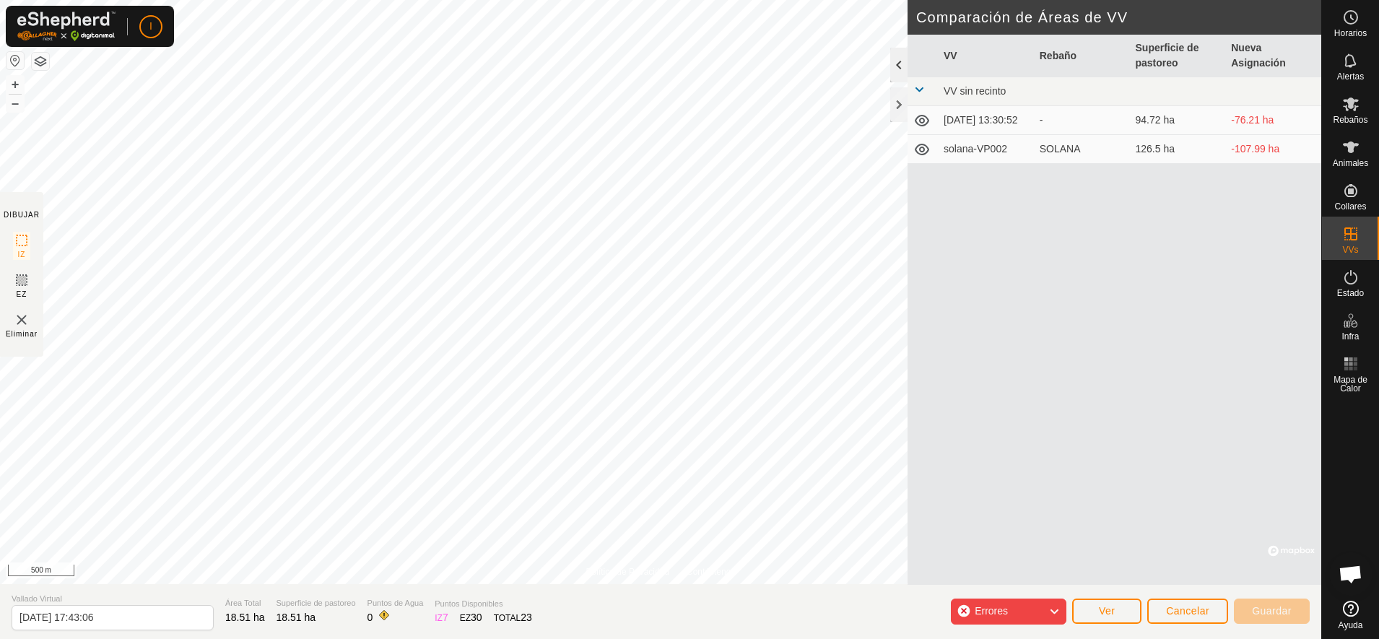
click at [900, 59] on div at bounding box center [898, 65] width 17 height 35
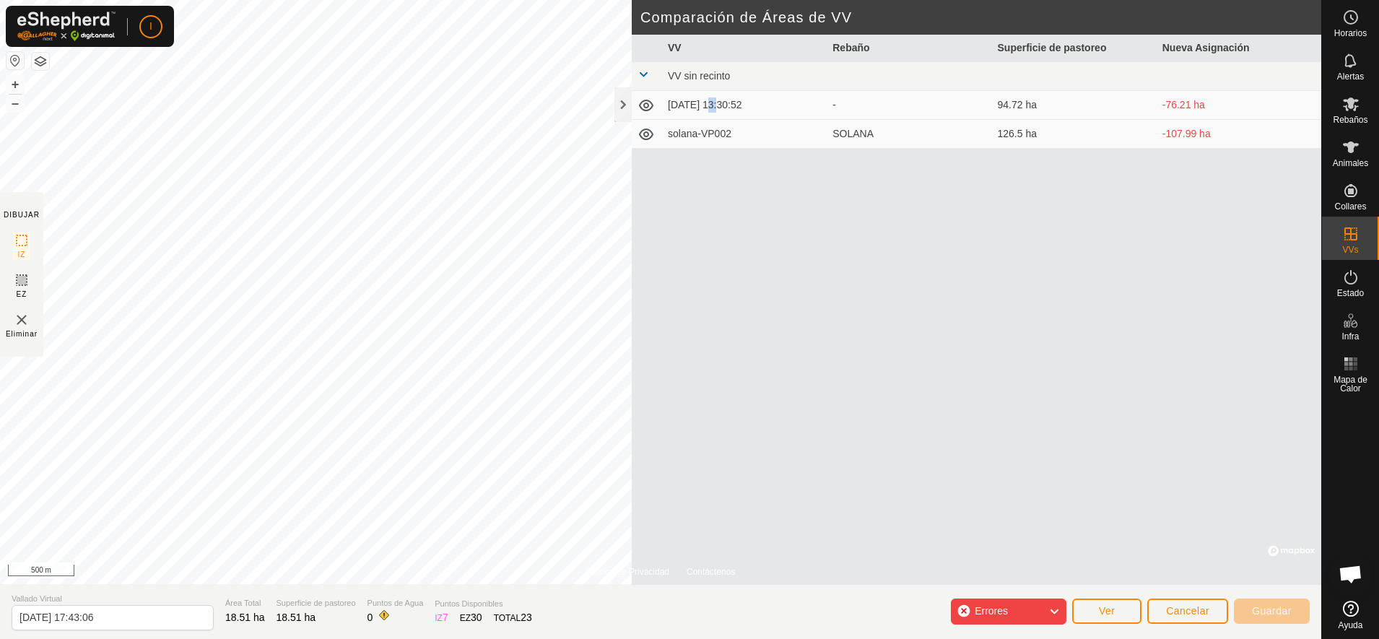
click at [704, 103] on td "[DATE] 13:30:52" at bounding box center [744, 105] width 165 height 29
click at [646, 105] on icon at bounding box center [646, 105] width 17 height 17
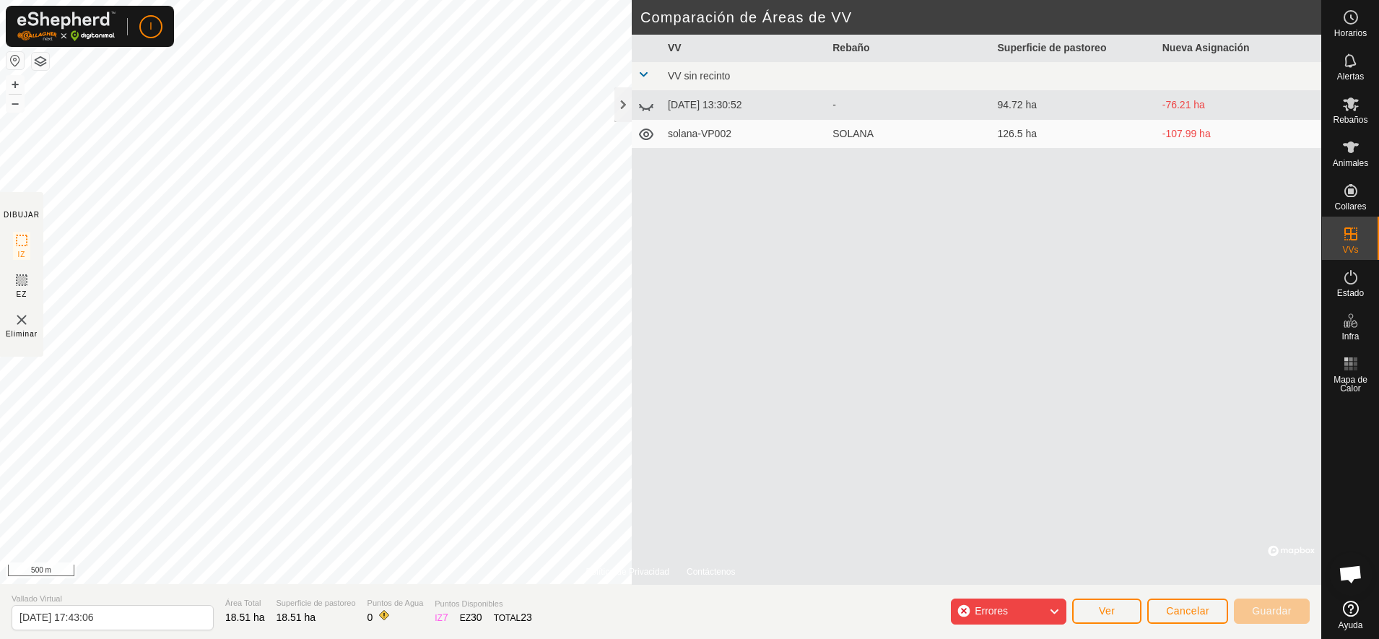
click at [646, 105] on icon at bounding box center [646, 105] width 17 height 17
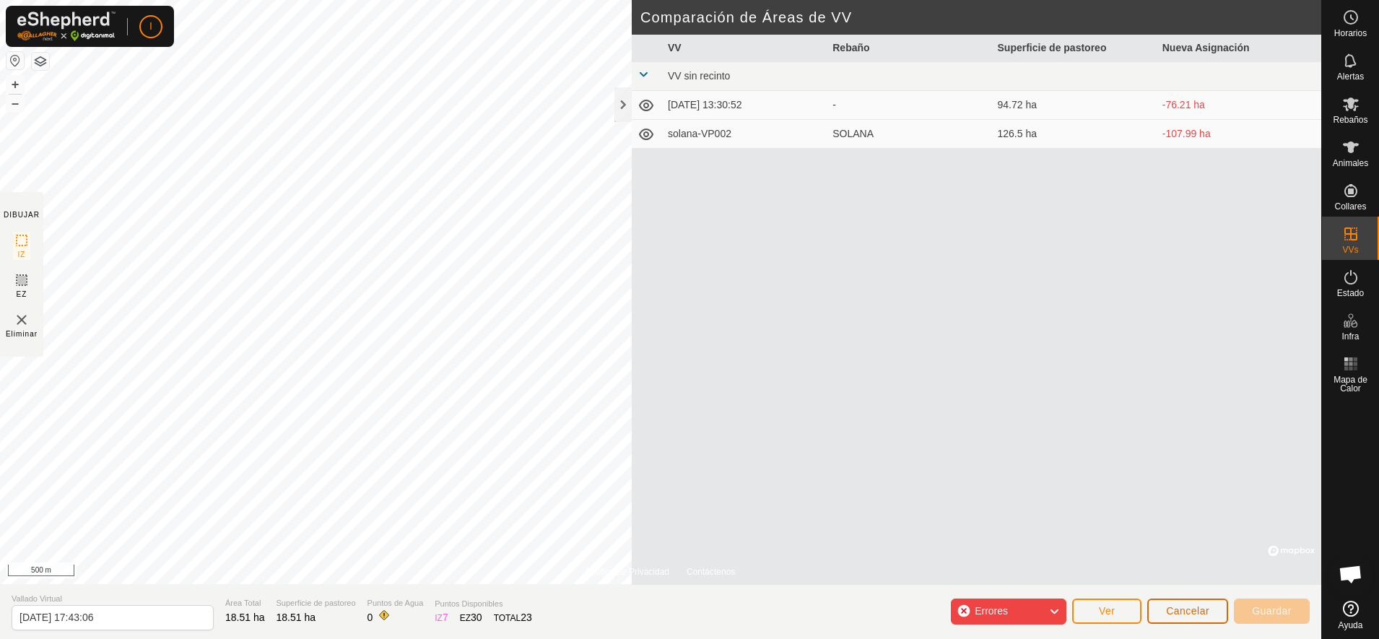
click at [1201, 607] on span "Cancelar" at bounding box center [1187, 611] width 43 height 12
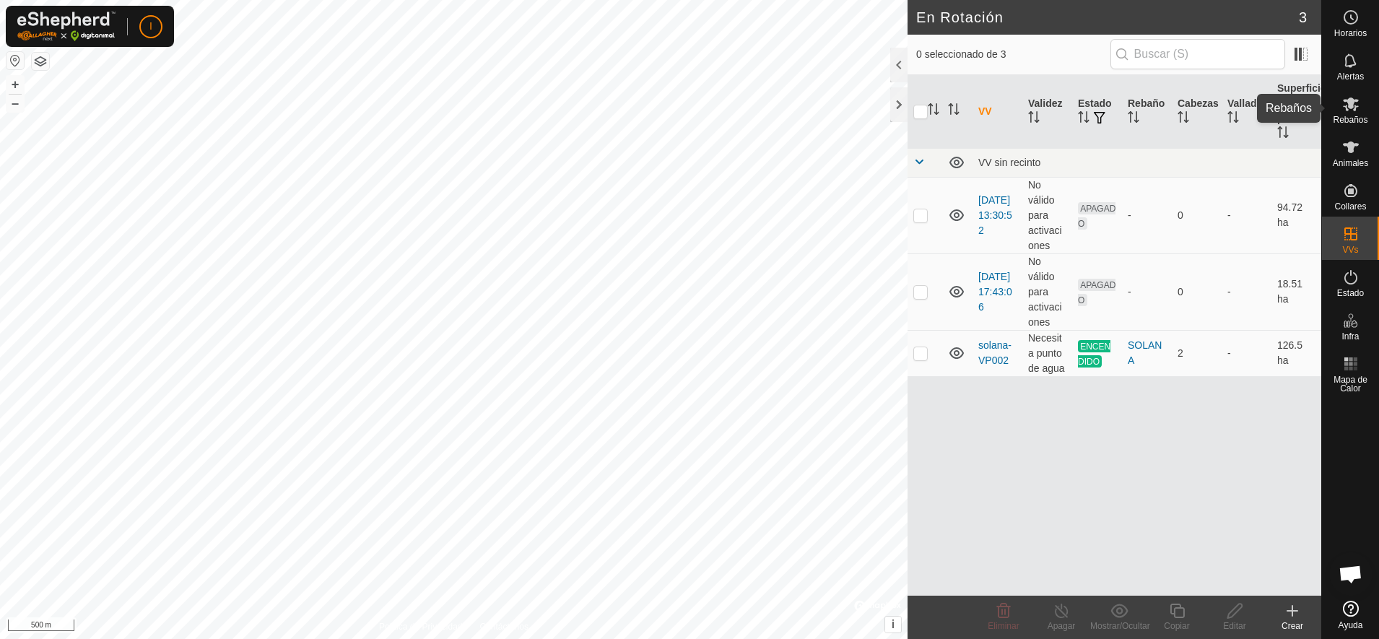
click at [1353, 116] on span "Rebaños" at bounding box center [1350, 120] width 35 height 9
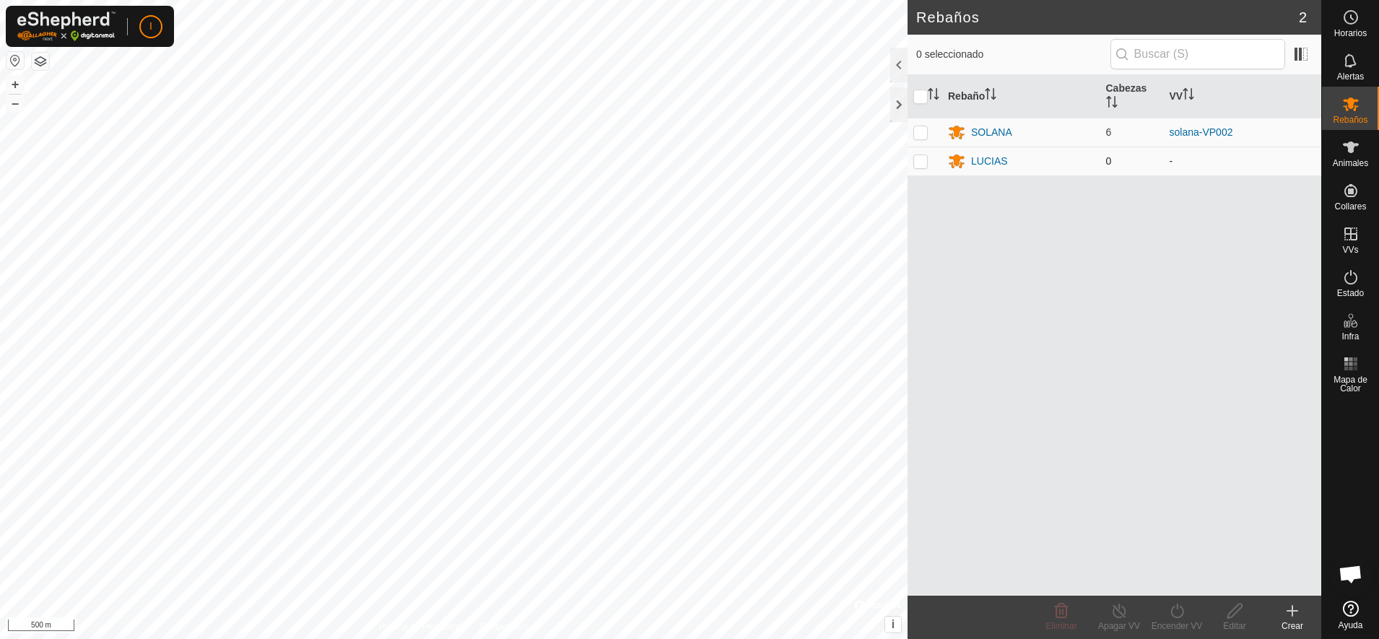
click at [922, 162] on p-checkbox at bounding box center [920, 161] width 14 height 12
checkbox input "true"
click at [894, 61] on div at bounding box center [898, 65] width 17 height 35
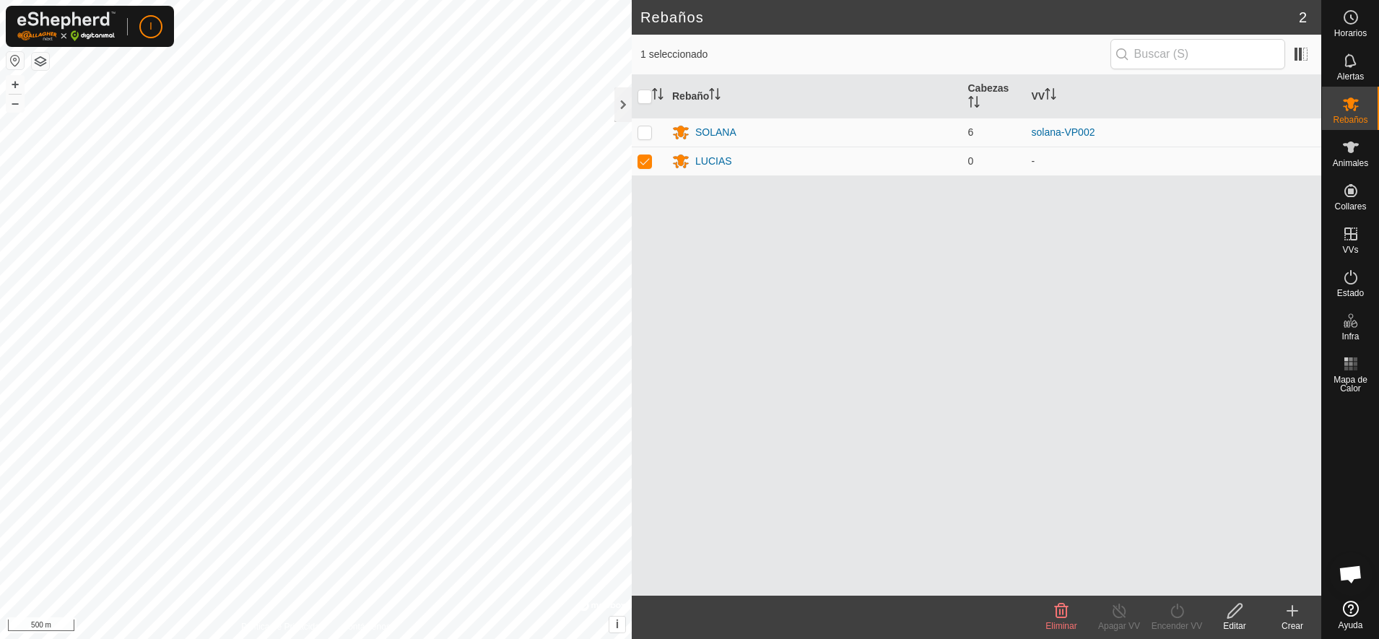
click at [1236, 609] on icon at bounding box center [1235, 610] width 18 height 17
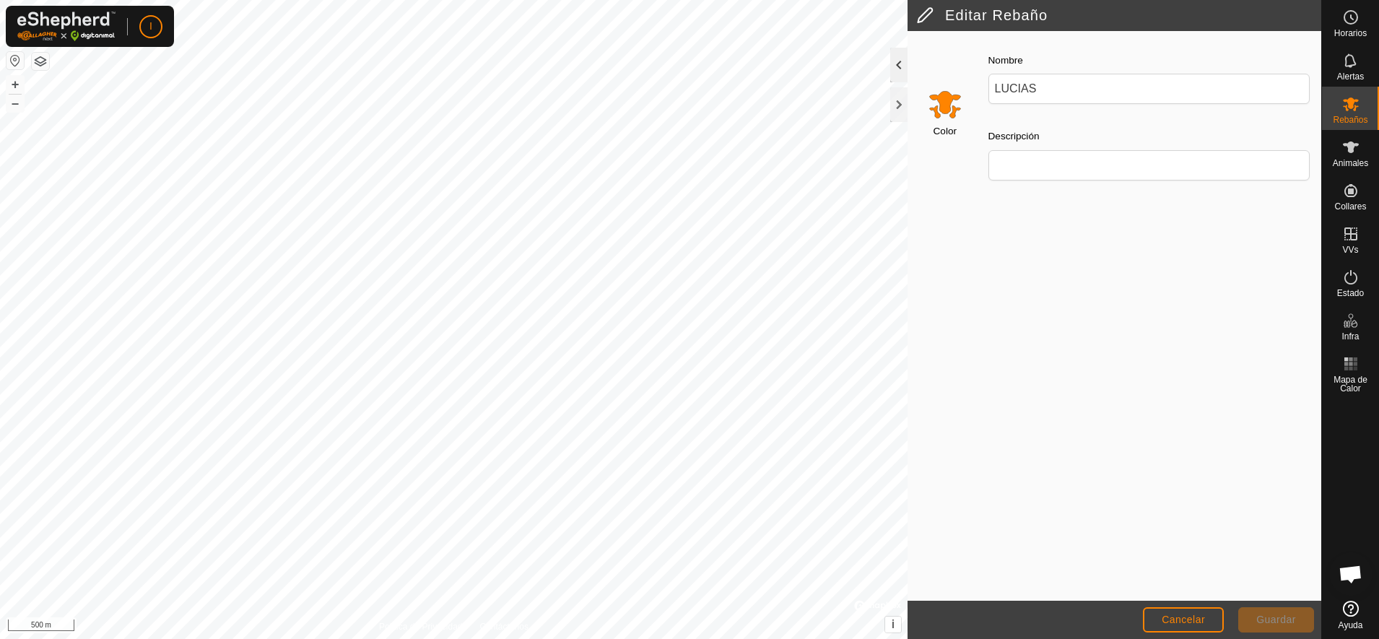
click at [897, 61] on div at bounding box center [898, 65] width 17 height 35
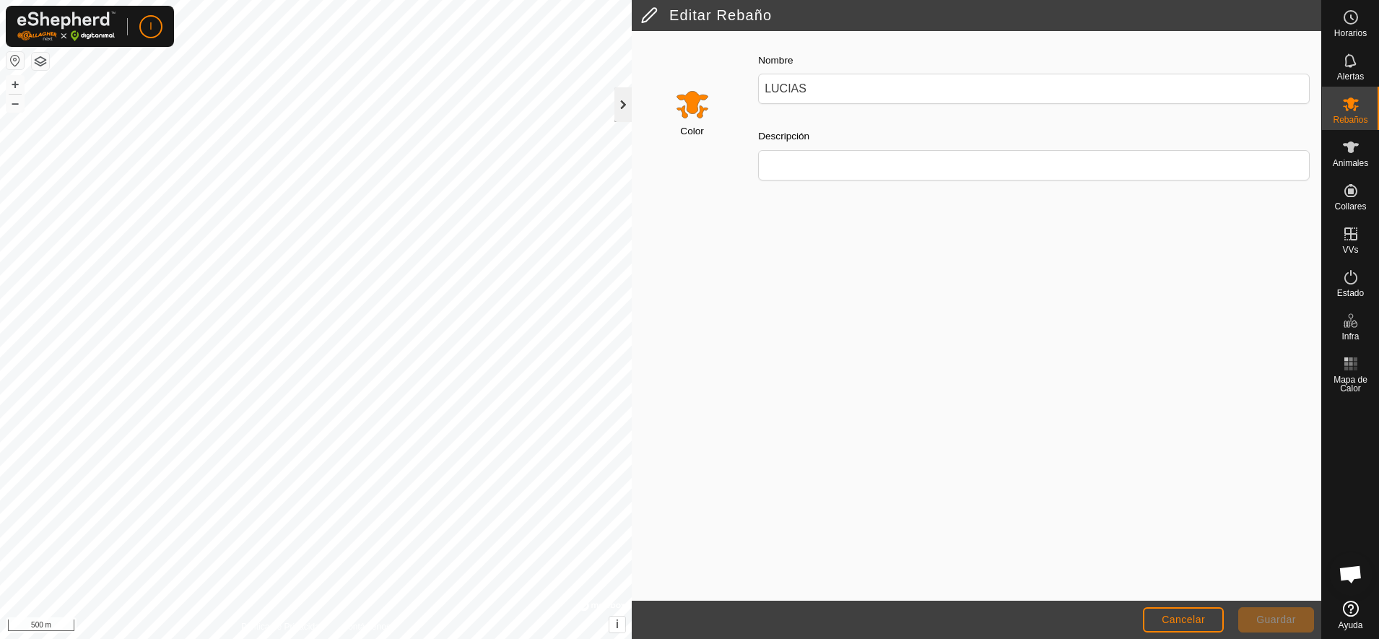
click at [623, 104] on div at bounding box center [622, 104] width 17 height 35
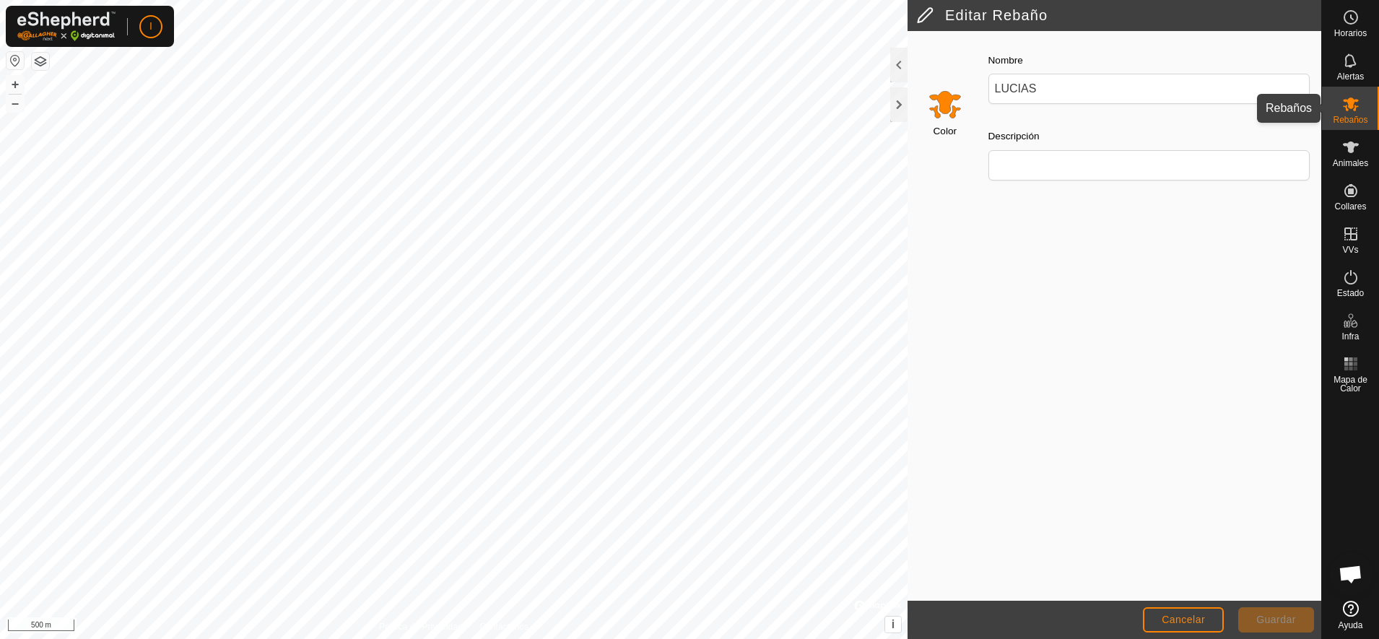
click at [1356, 117] on span "Rebaños" at bounding box center [1350, 120] width 35 height 9
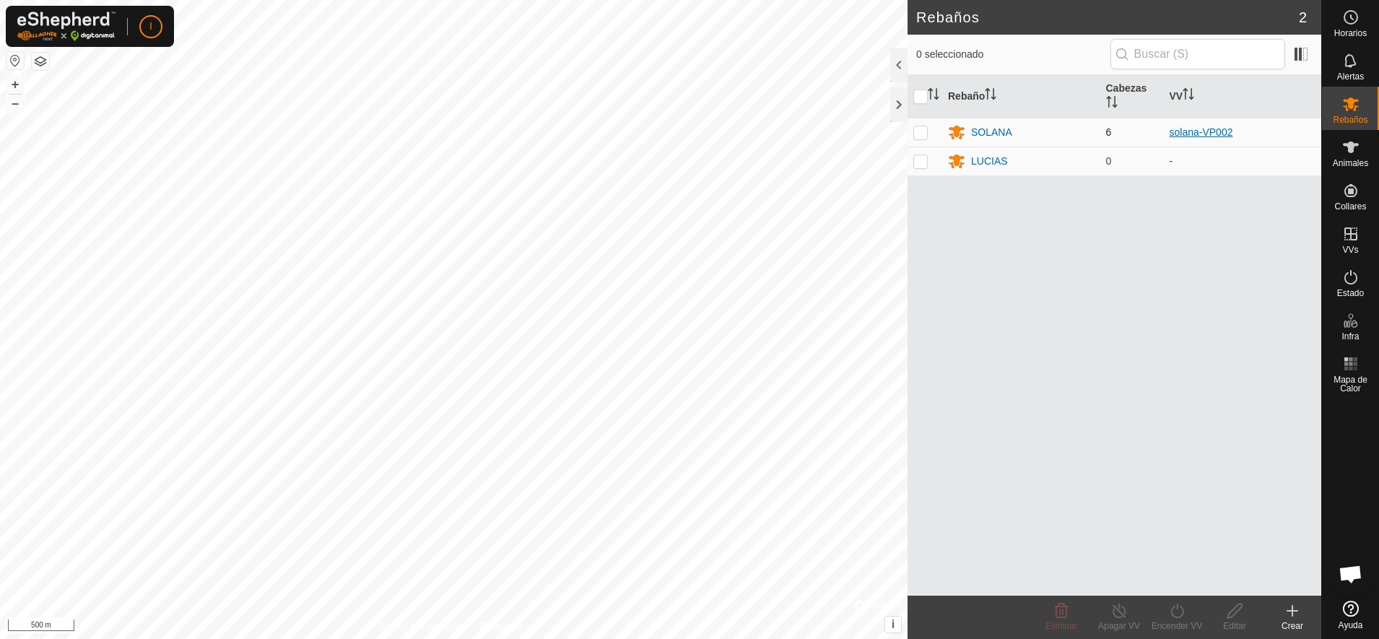
click at [1193, 132] on link "solana-VP002" at bounding box center [1202, 132] width 64 height 12
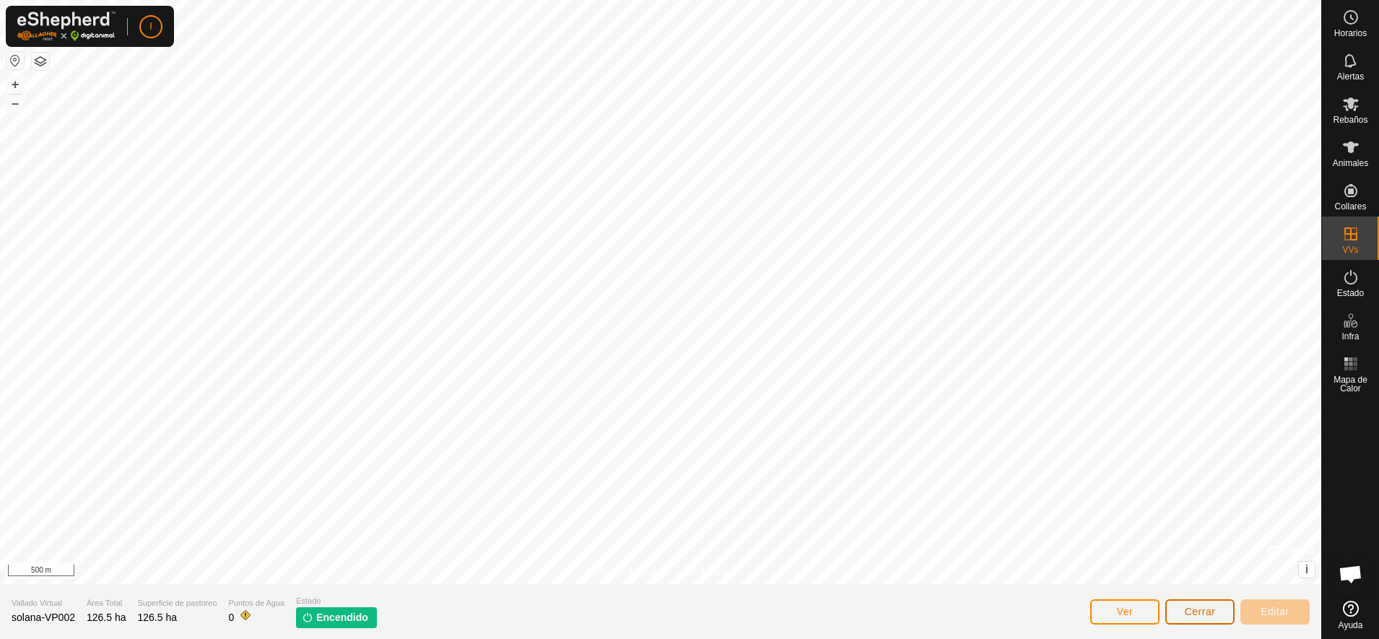
click at [1194, 610] on span "Cerrar" at bounding box center [1200, 612] width 31 height 12
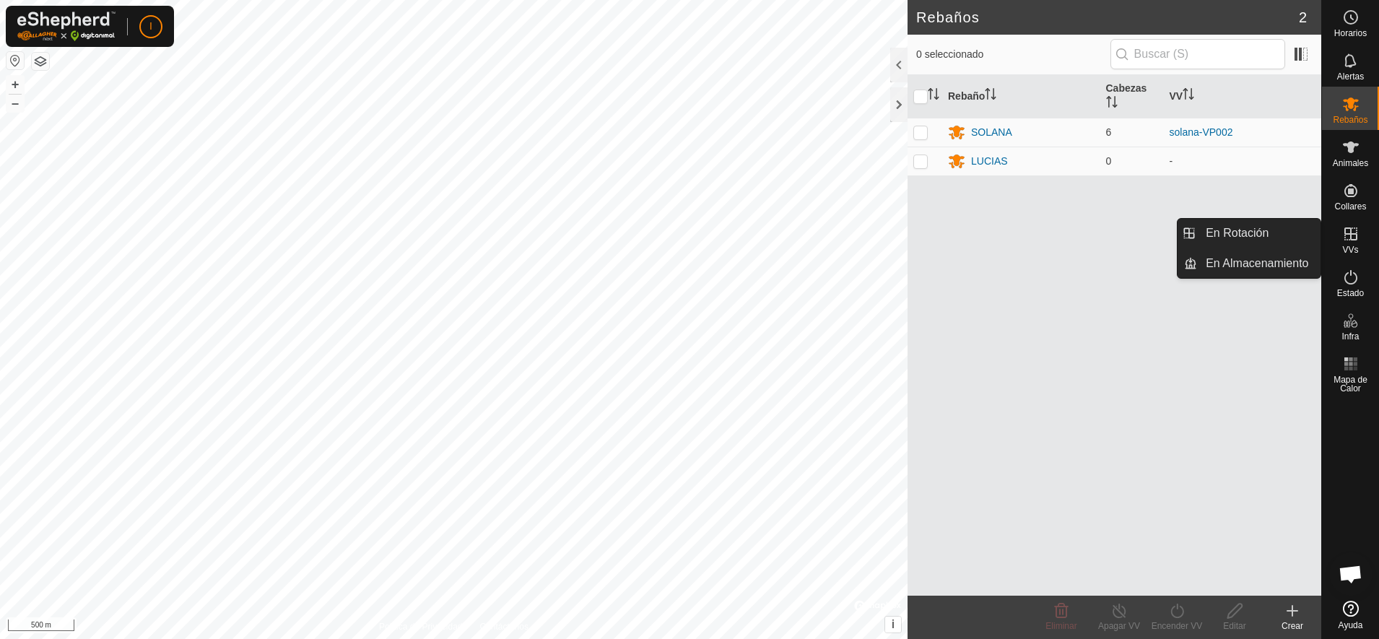
click at [1350, 232] on icon at bounding box center [1350, 233] width 13 height 13
click at [1257, 228] on link "En Rotación" at bounding box center [1258, 233] width 123 height 29
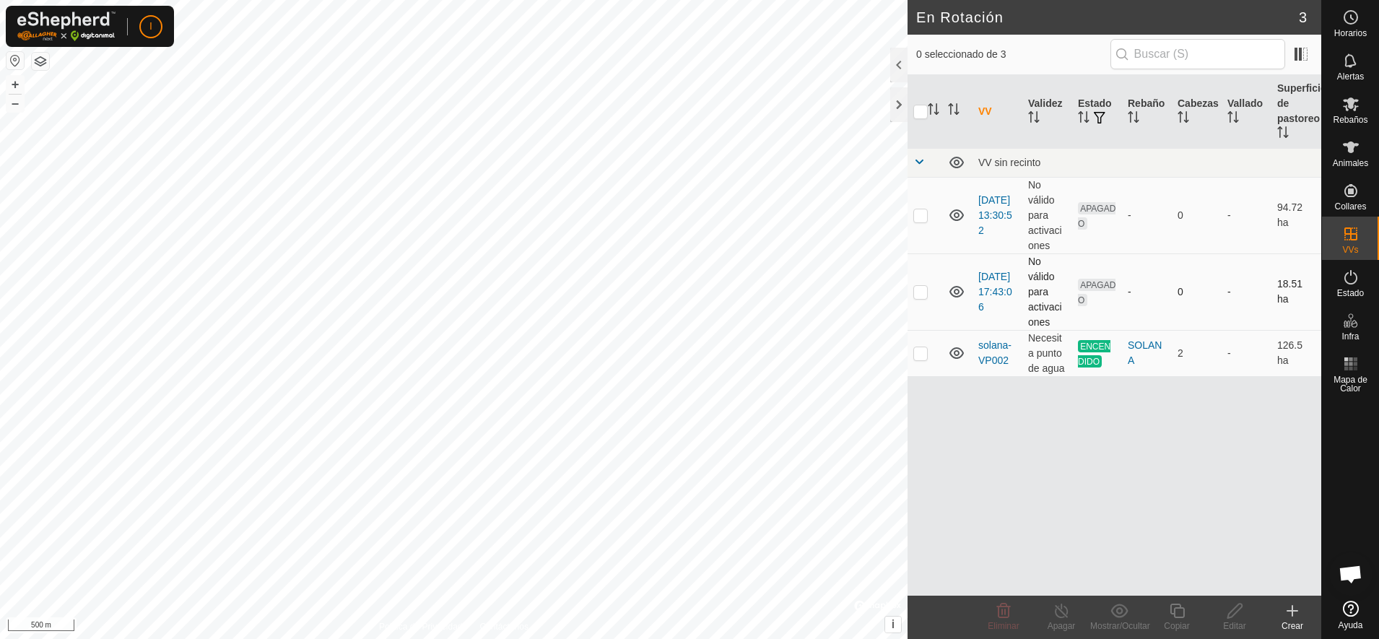
click at [918, 291] on p-checkbox at bounding box center [920, 292] width 14 height 12
checkbox input "true"
click at [1231, 614] on icon at bounding box center [1235, 610] width 18 height 17
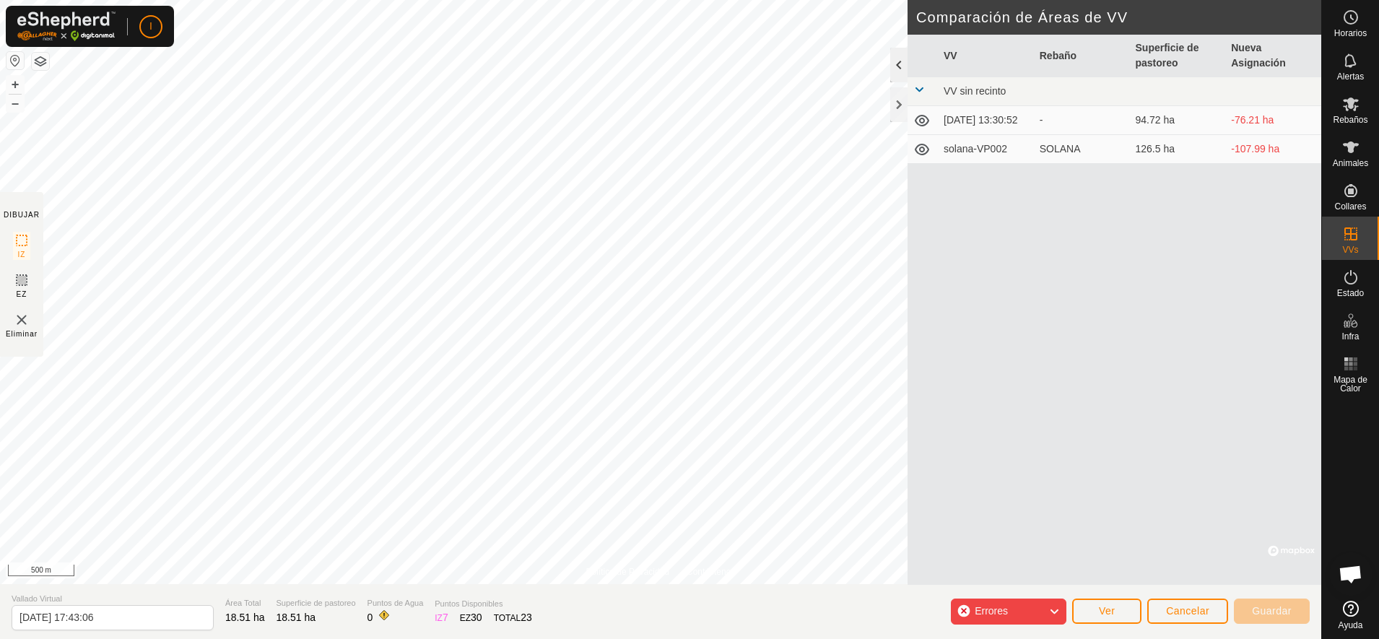
click at [896, 61] on div at bounding box center [898, 65] width 17 height 35
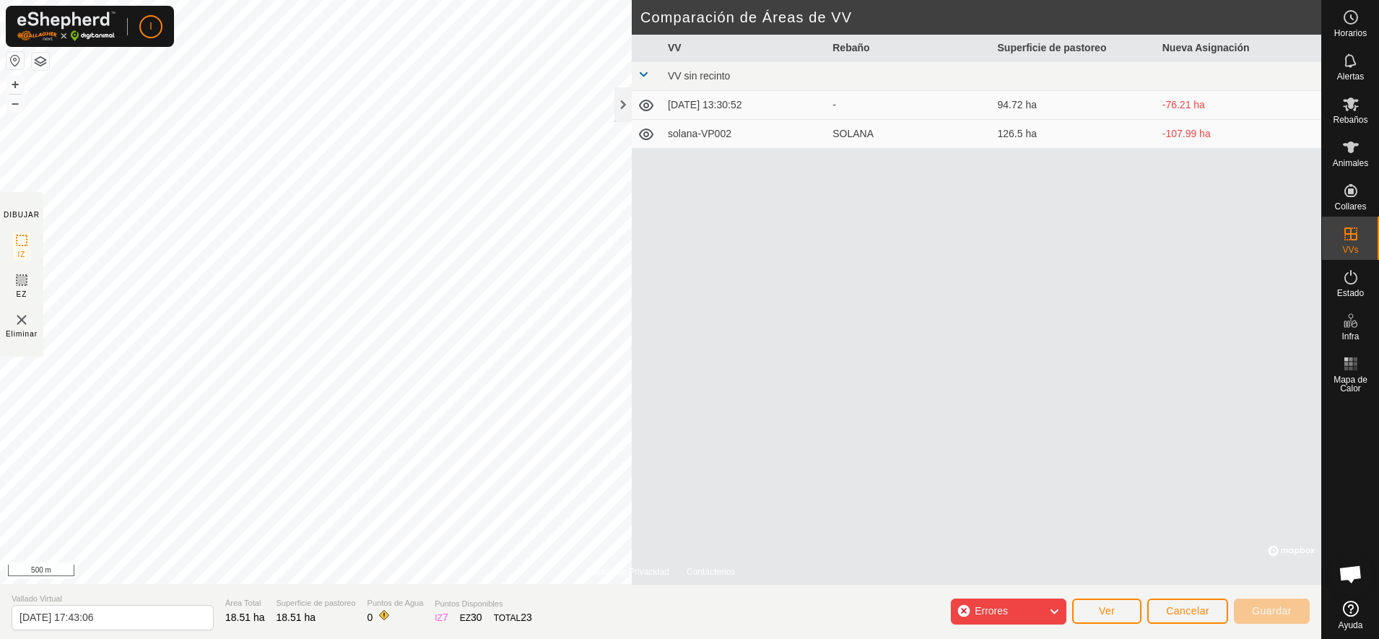
click at [838, 104] on div "-" at bounding box center [908, 104] width 153 height 15
click at [649, 103] on icon at bounding box center [646, 105] width 17 height 17
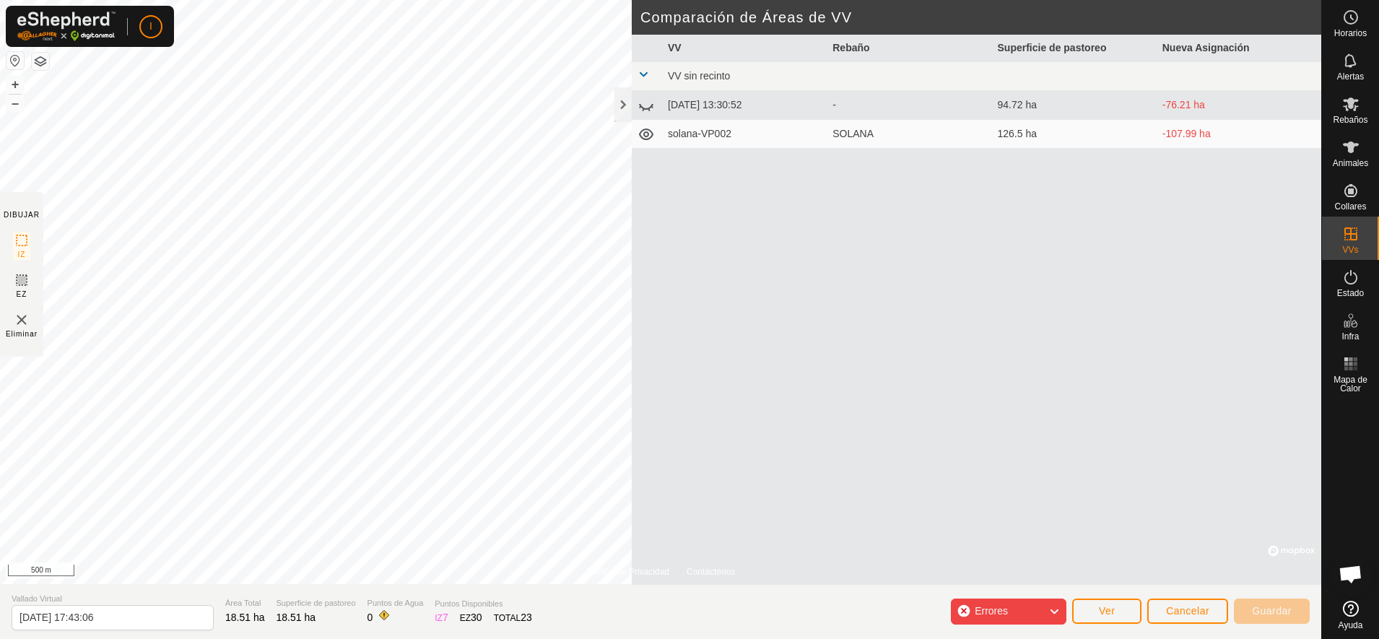
click at [649, 103] on icon at bounding box center [646, 105] width 17 height 17
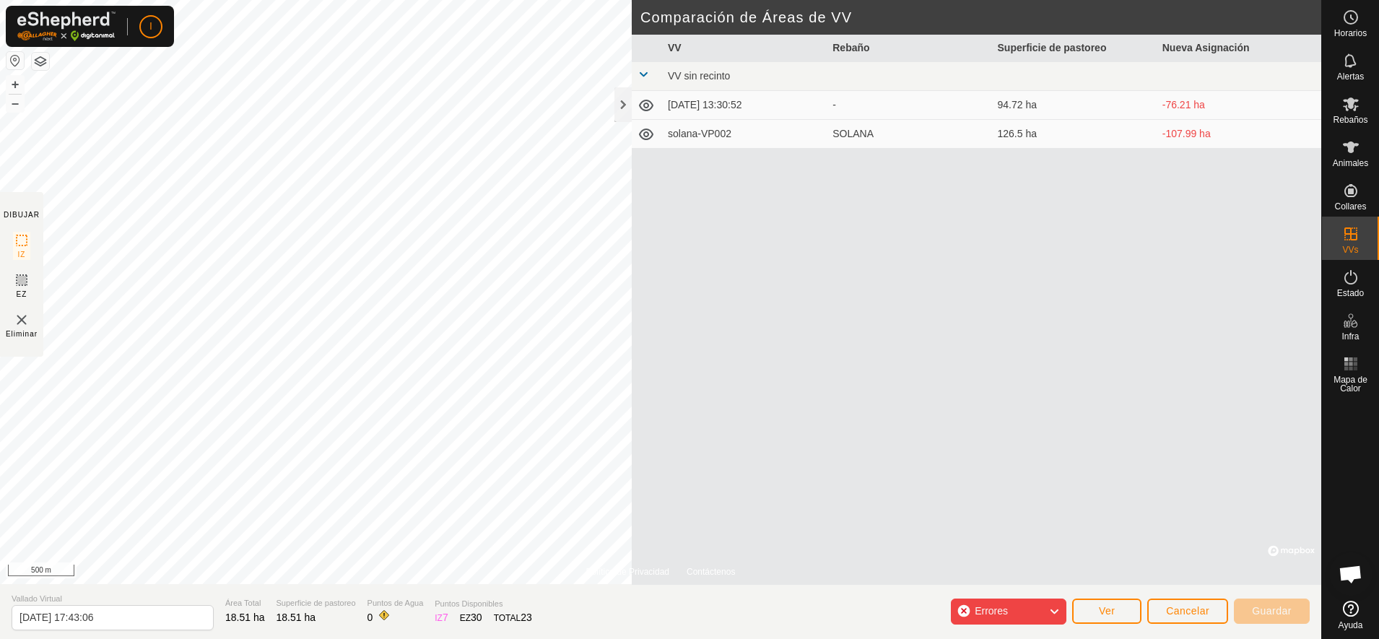
click at [1053, 612] on icon at bounding box center [1054, 611] width 12 height 19
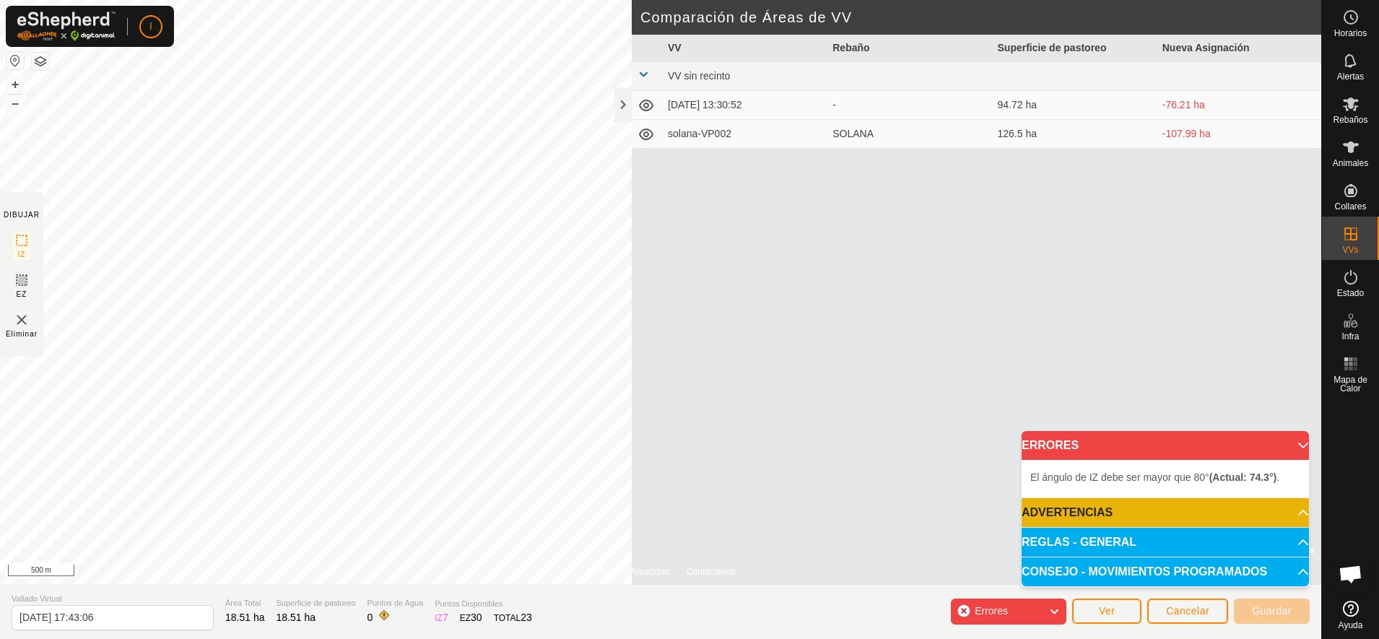
click at [933, 368] on div "VV Rebaño Superficie de pastoreo Nueva Asignación VV sin recinto [DATE] 13:30:5…" at bounding box center [977, 310] width 690 height 550
click at [621, 97] on div at bounding box center [622, 104] width 17 height 35
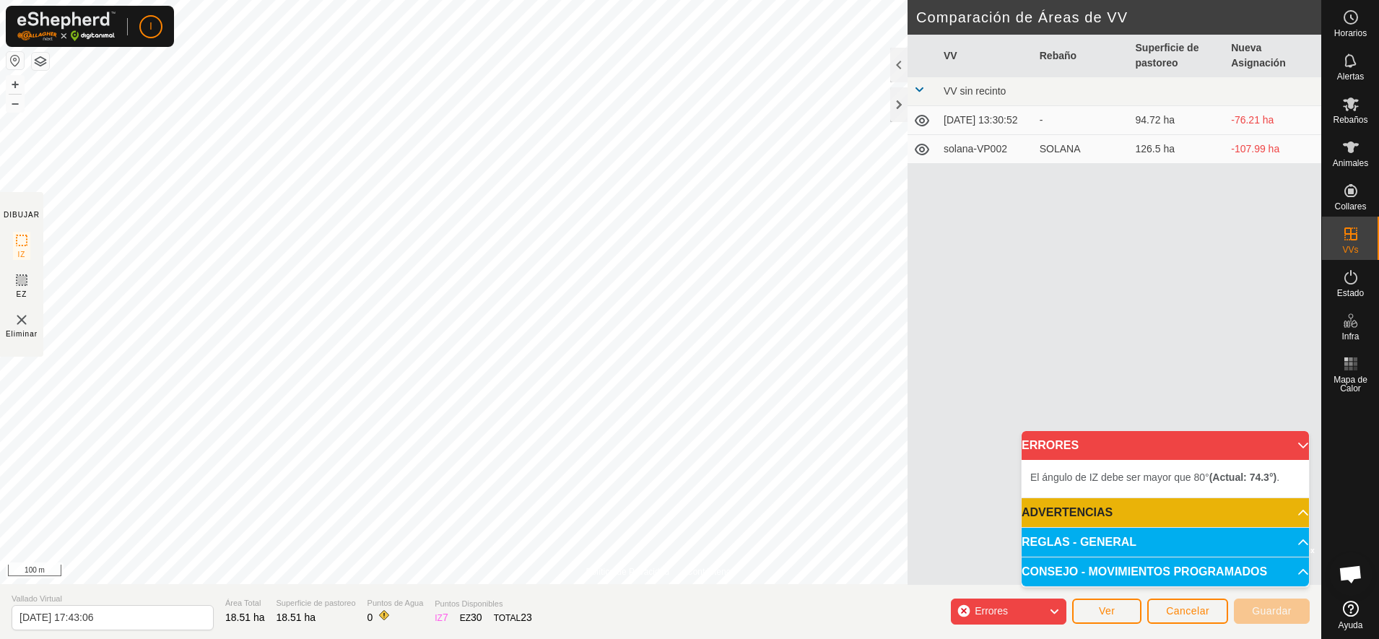
click at [518, 0] on html "I Horarios Alertas Rebaños Animales Collares VVs Estado Infra Mapa de Calor Ayu…" at bounding box center [689, 319] width 1379 height 639
click at [689, 0] on html "I Horarios Alertas Rebaños Animales Collares VVs Estado Infra Mapa de Calor Ayu…" at bounding box center [689, 319] width 1379 height 639
click at [732, 0] on html "I Horarios Alertas Rebaños Animales Collares VVs Estado Infra Mapa de Calor Ayu…" at bounding box center [689, 319] width 1379 height 639
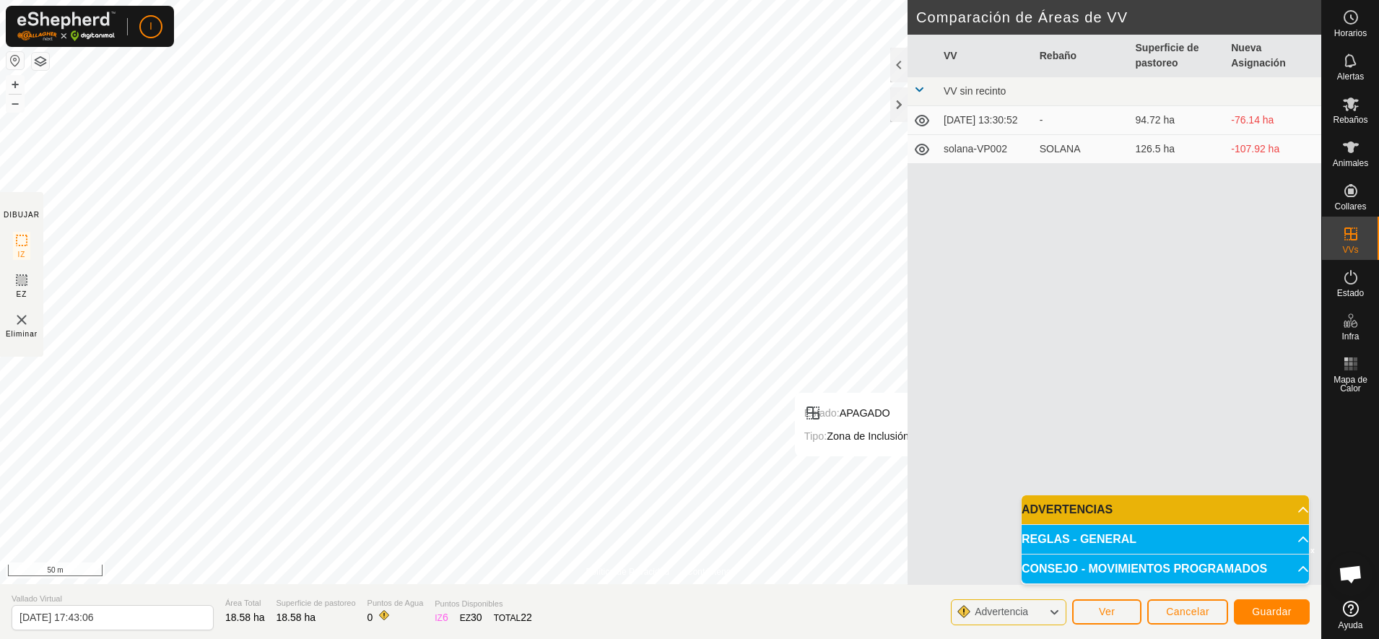
click at [1296, 534] on p-accordion-header "REGLAS - GENERAL" at bounding box center [1165, 539] width 287 height 29
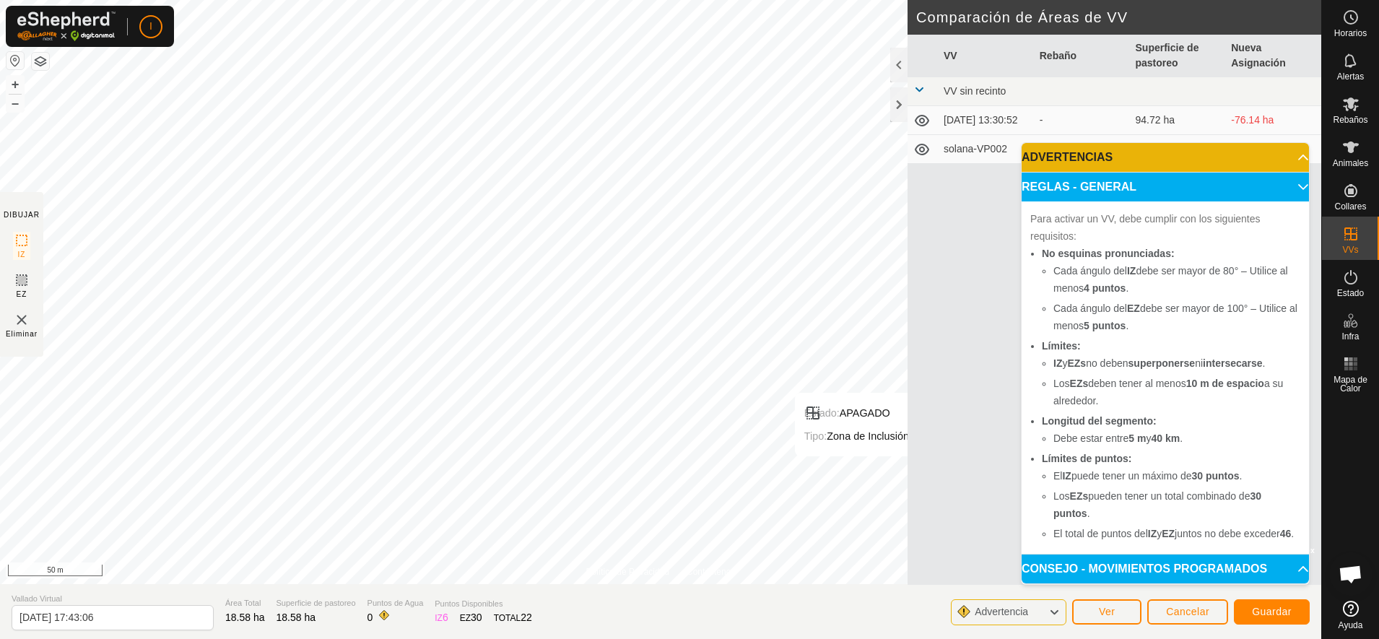
click at [1296, 534] on li "El total de puntos del IZ y EZ juntos no debe exceder 46 ." at bounding box center [1176, 533] width 247 height 17
drag, startPoint x: 1300, startPoint y: 557, endPoint x: 1297, endPoint y: 569, distance: 11.9
click at [1298, 568] on p-accordion-header "CONSEJO - MOVIMIENTOS PROGRAMADOS" at bounding box center [1165, 569] width 287 height 29
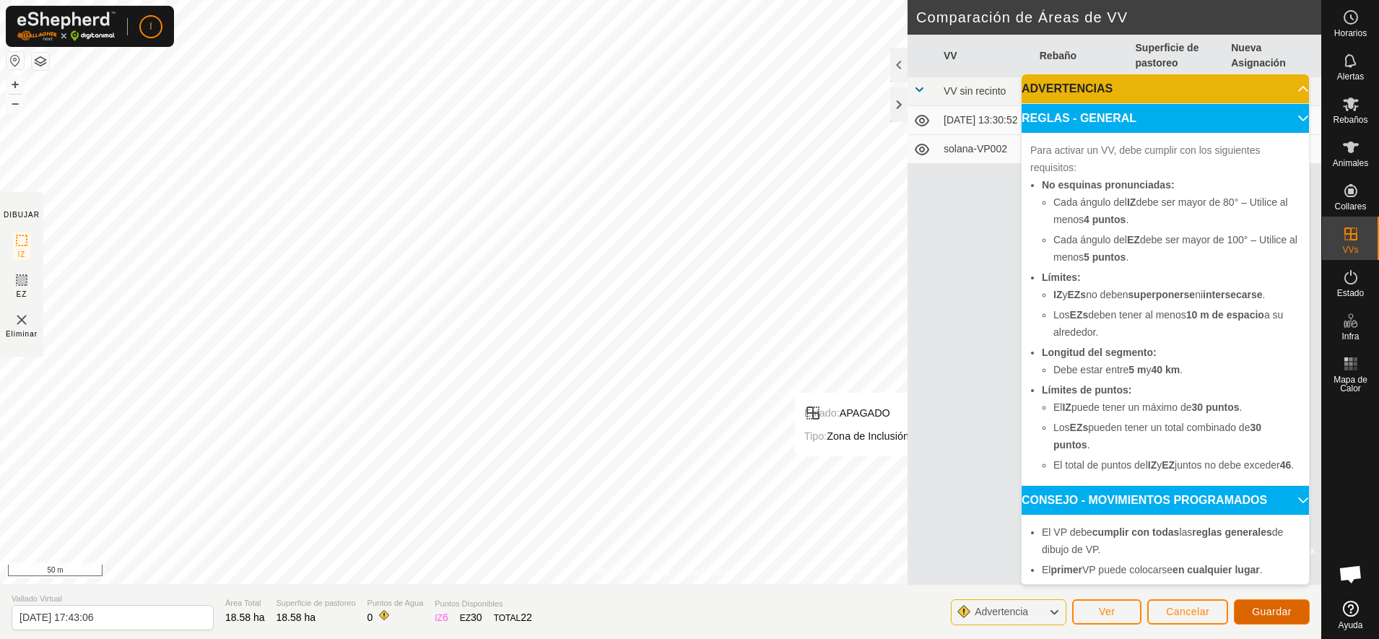
click at [1277, 613] on span "Guardar" at bounding box center [1272, 612] width 40 height 12
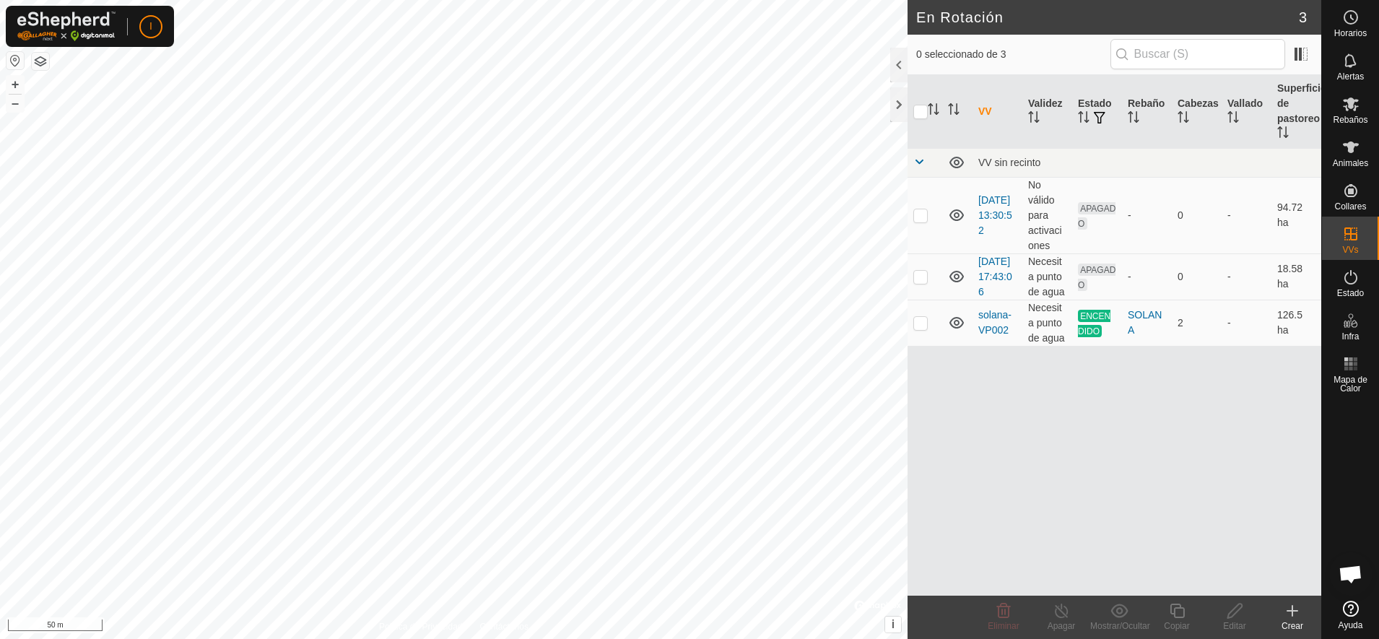
click at [324, 283] on div "I Horarios Alertas Rebaños Animales Collares VVs Estado Infra Mapa de Calor Ayu…" at bounding box center [689, 319] width 1379 height 639
click at [918, 282] on p-checkbox at bounding box center [920, 277] width 14 height 12
checkbox input "true"
click at [1235, 611] on icon at bounding box center [1235, 610] width 18 height 17
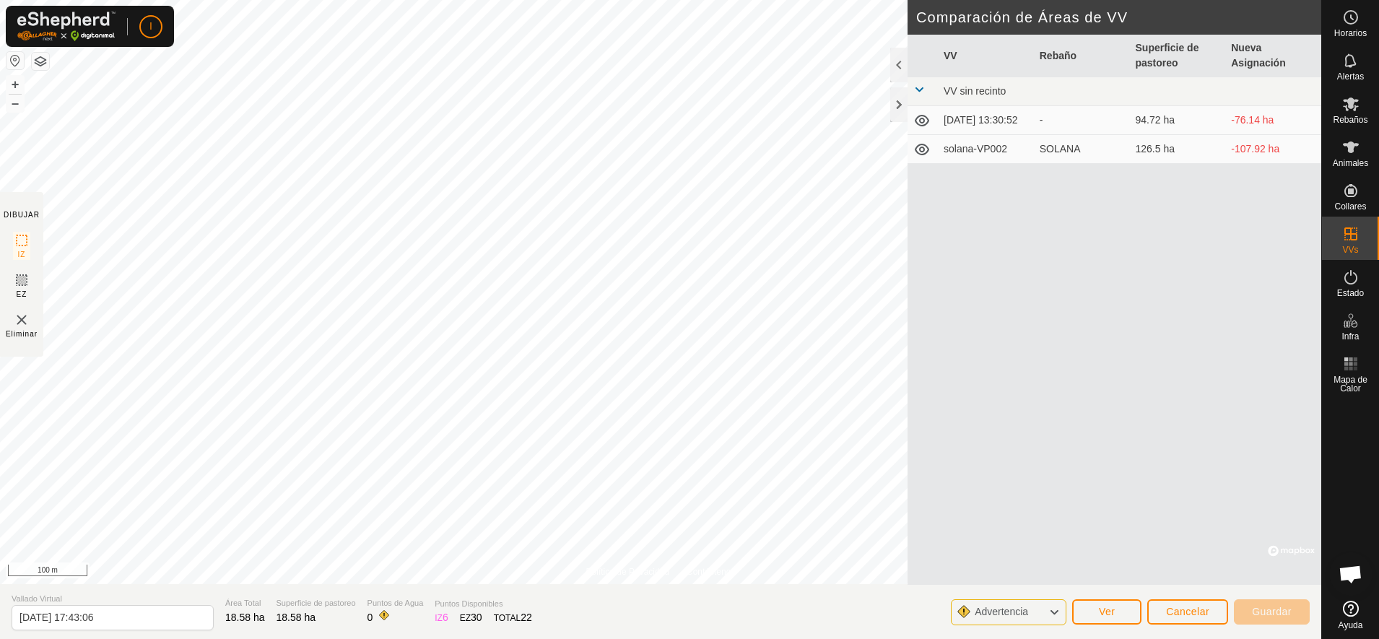
click at [1056, 614] on icon at bounding box center [1054, 612] width 12 height 19
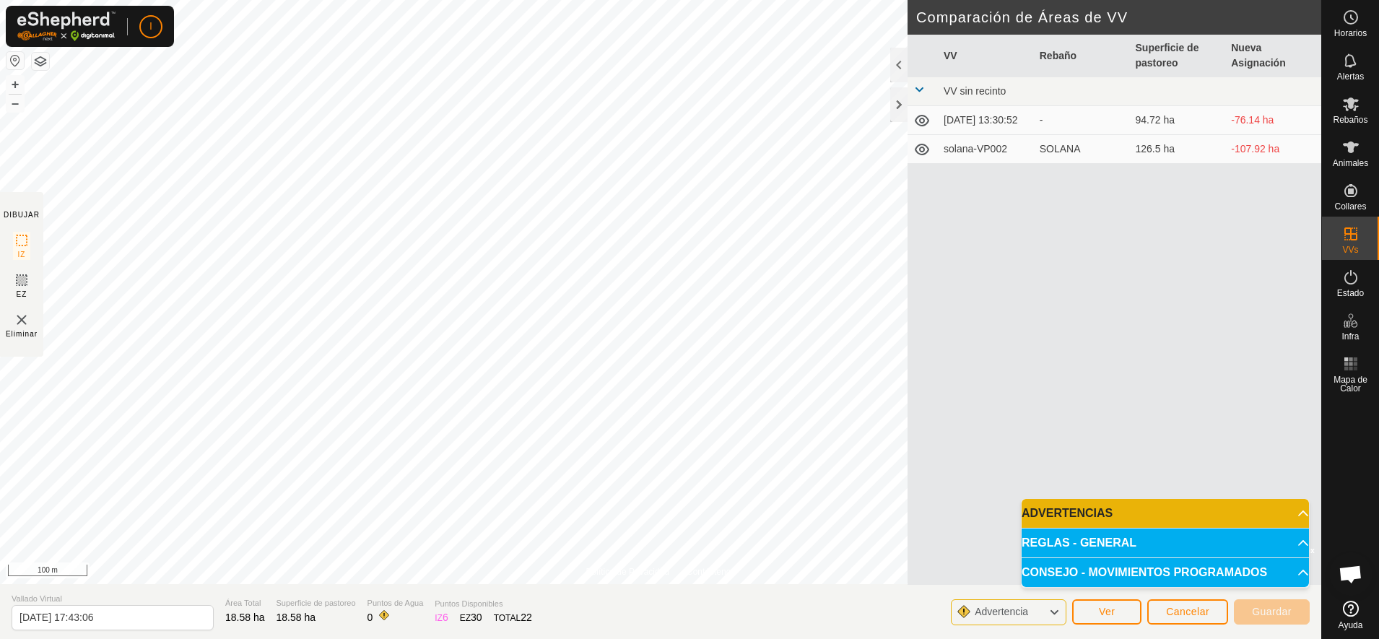
click at [1056, 614] on icon at bounding box center [1054, 612] width 12 height 19
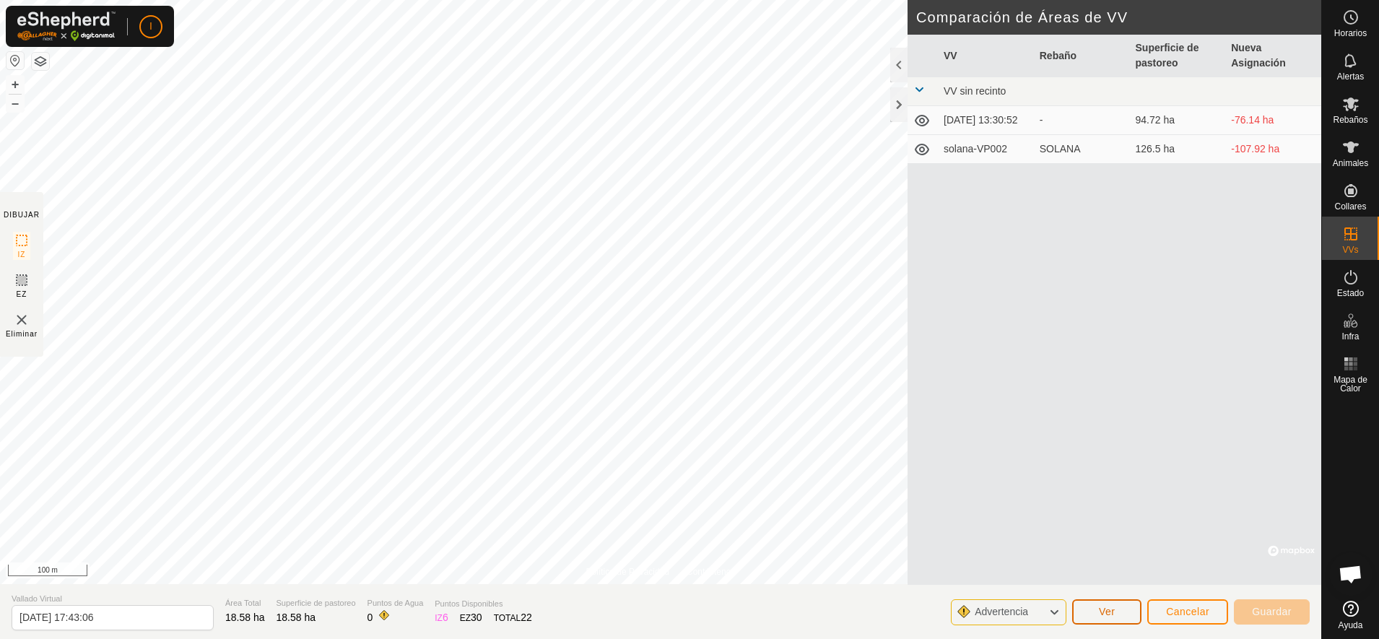
click at [1113, 609] on span "Ver" at bounding box center [1107, 612] width 17 height 12
click at [897, 63] on div at bounding box center [898, 65] width 17 height 35
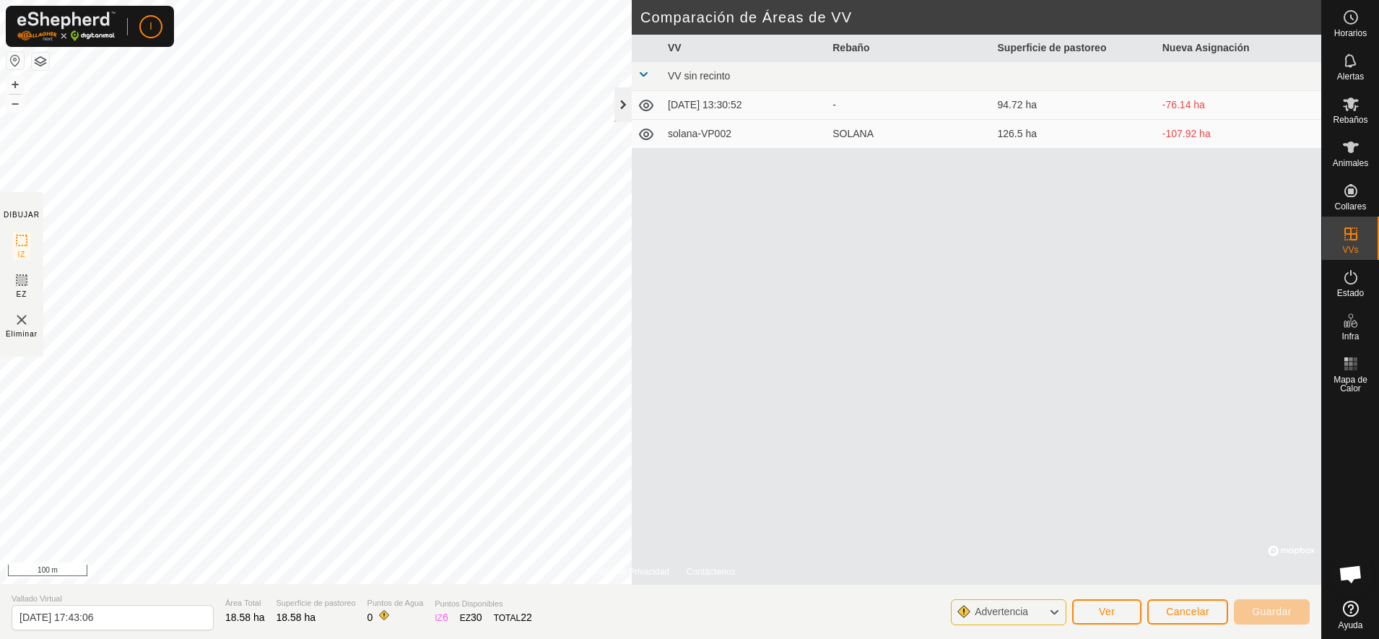
click at [619, 103] on div at bounding box center [622, 104] width 17 height 35
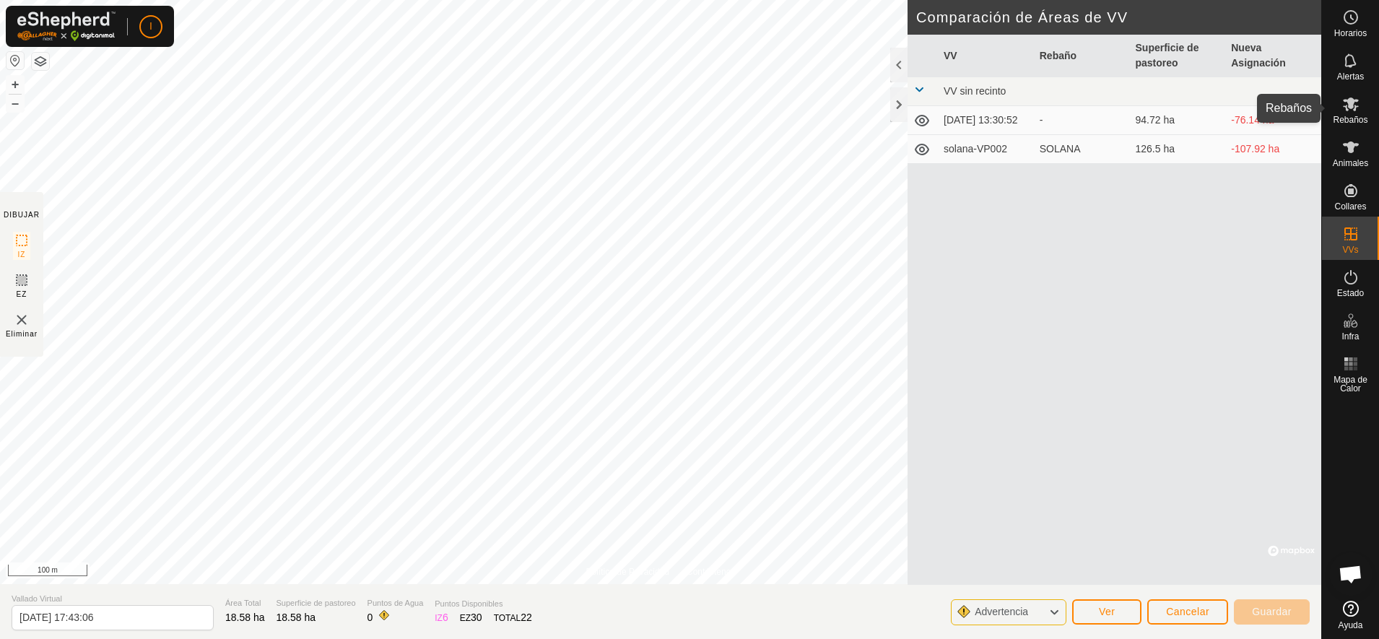
click at [1355, 111] on icon at bounding box center [1350, 103] width 17 height 17
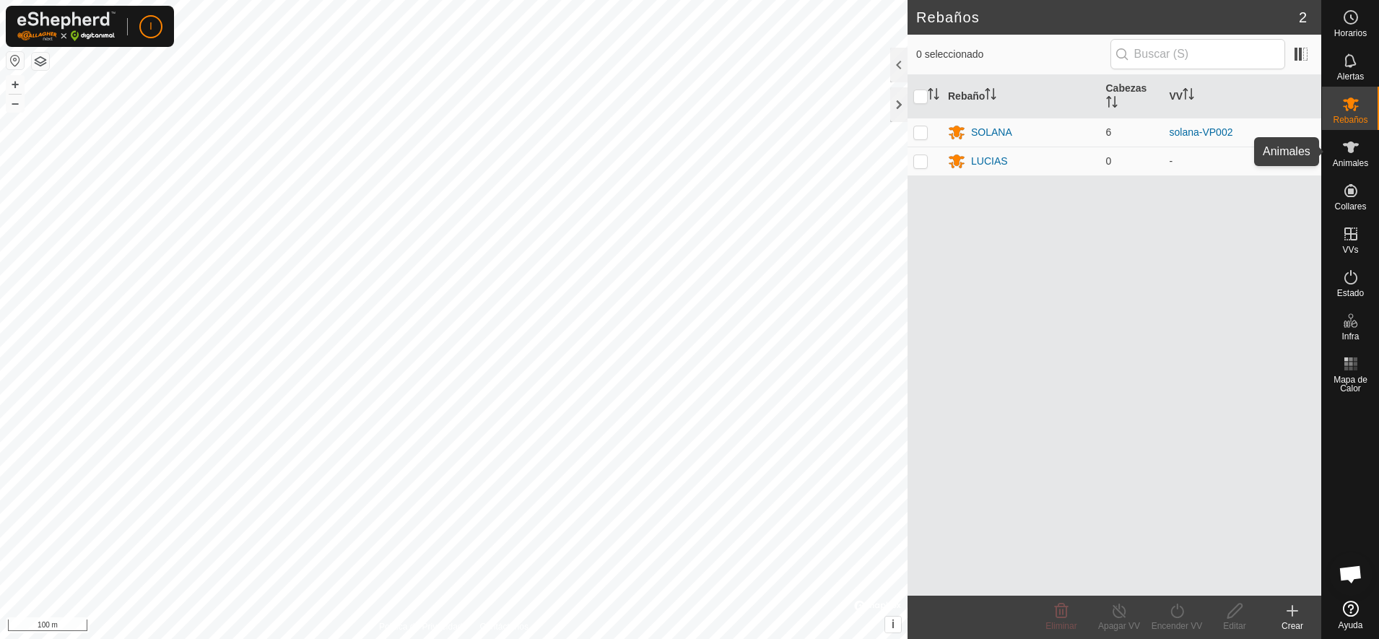
click at [1352, 157] on es-animals-svg-icon at bounding box center [1351, 147] width 26 height 23
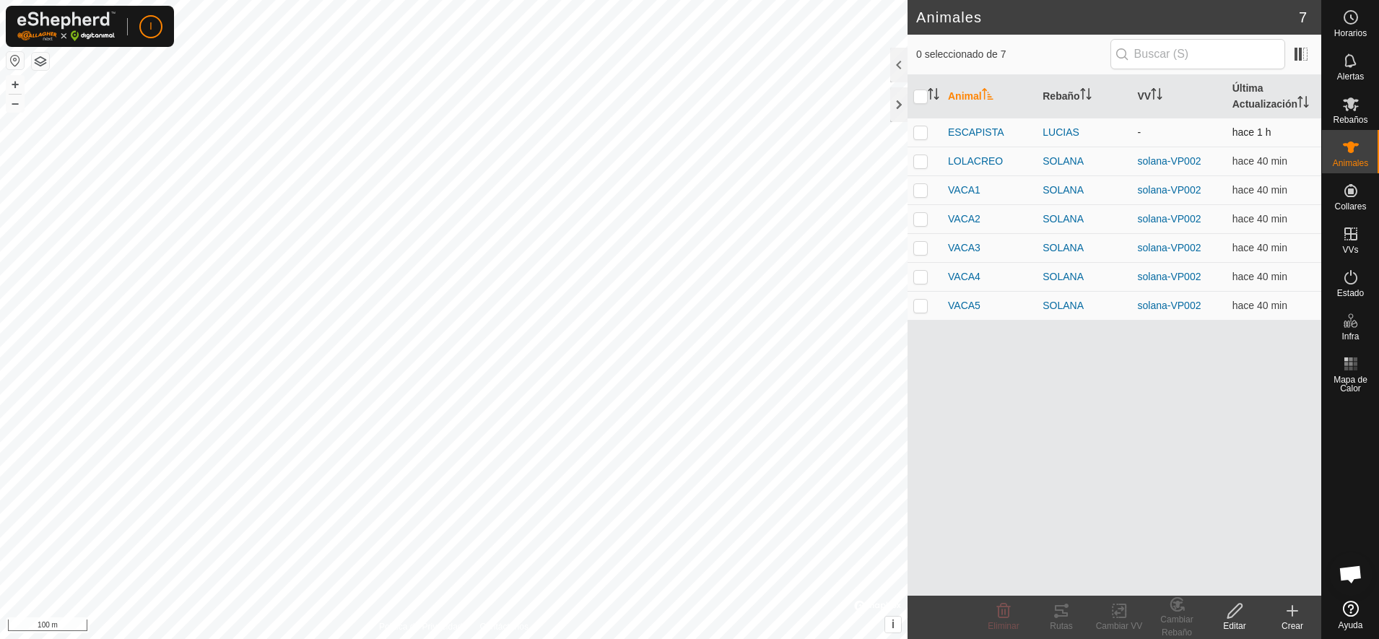
click at [923, 128] on p-checkbox at bounding box center [920, 132] width 14 height 12
checkbox input "true"
click at [1239, 611] on icon at bounding box center [1235, 610] width 18 height 17
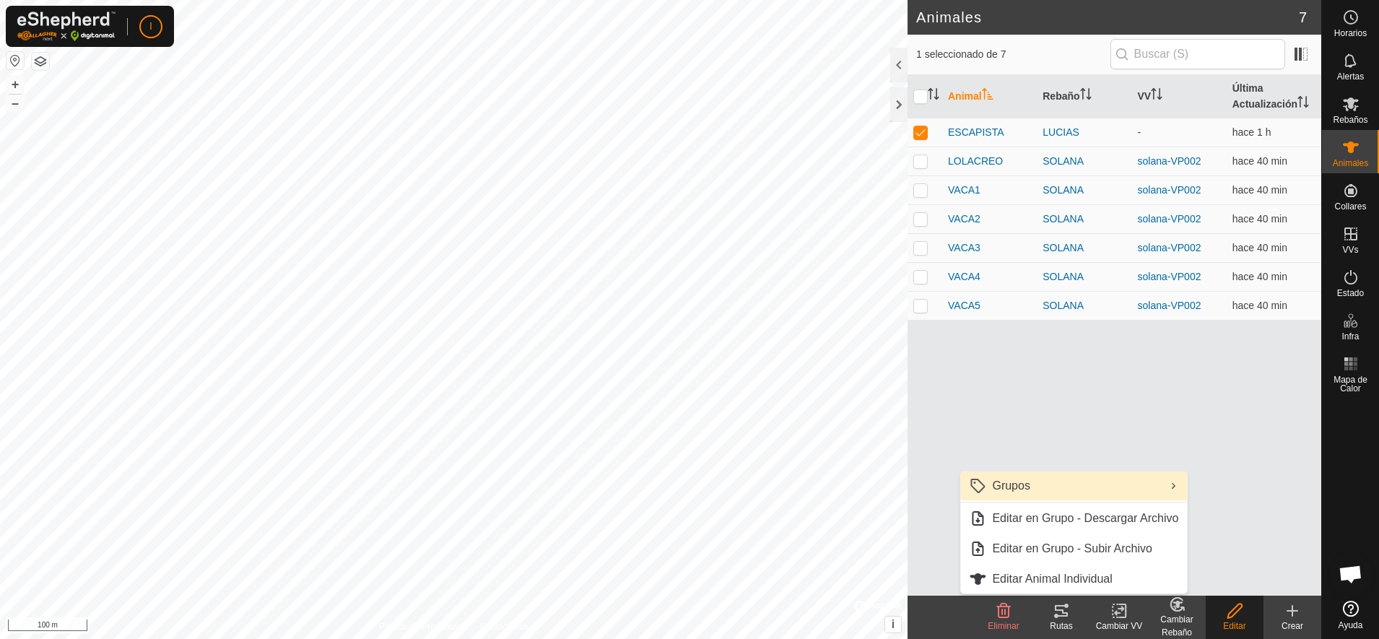
click at [1021, 484] on link "Grupos" at bounding box center [1073, 485] width 227 height 29
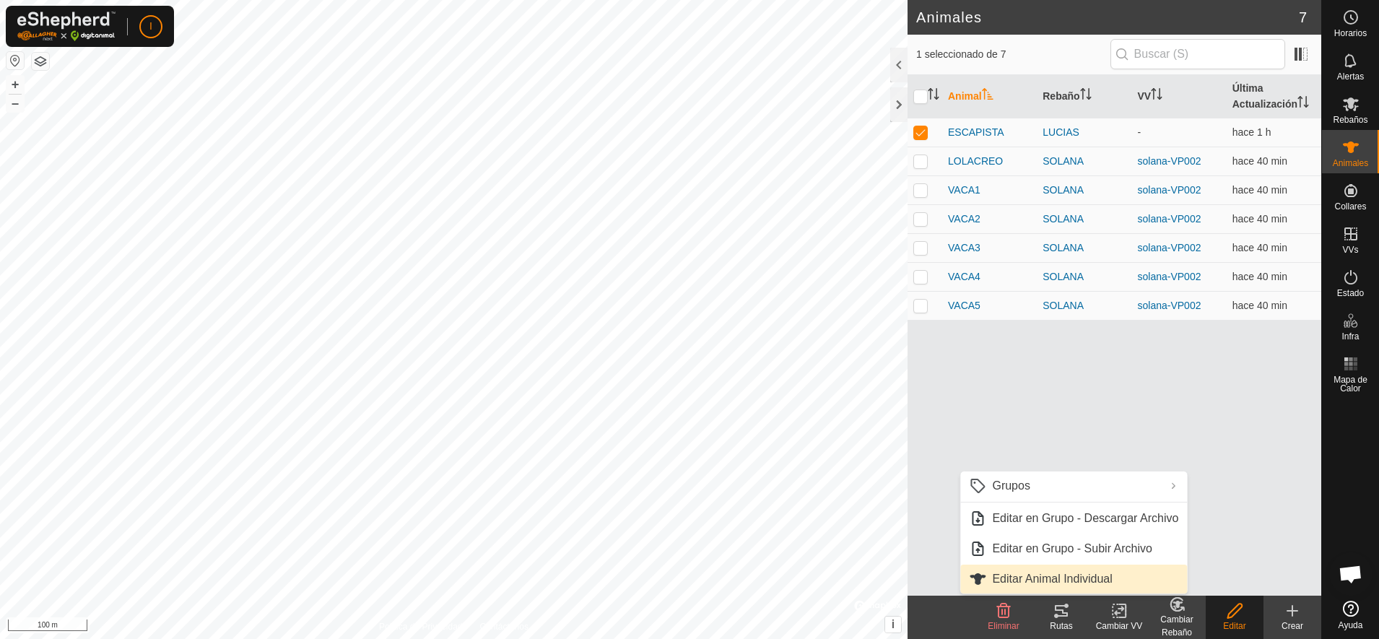
click at [1060, 573] on link "Editar Animal Individual" at bounding box center [1073, 579] width 227 height 29
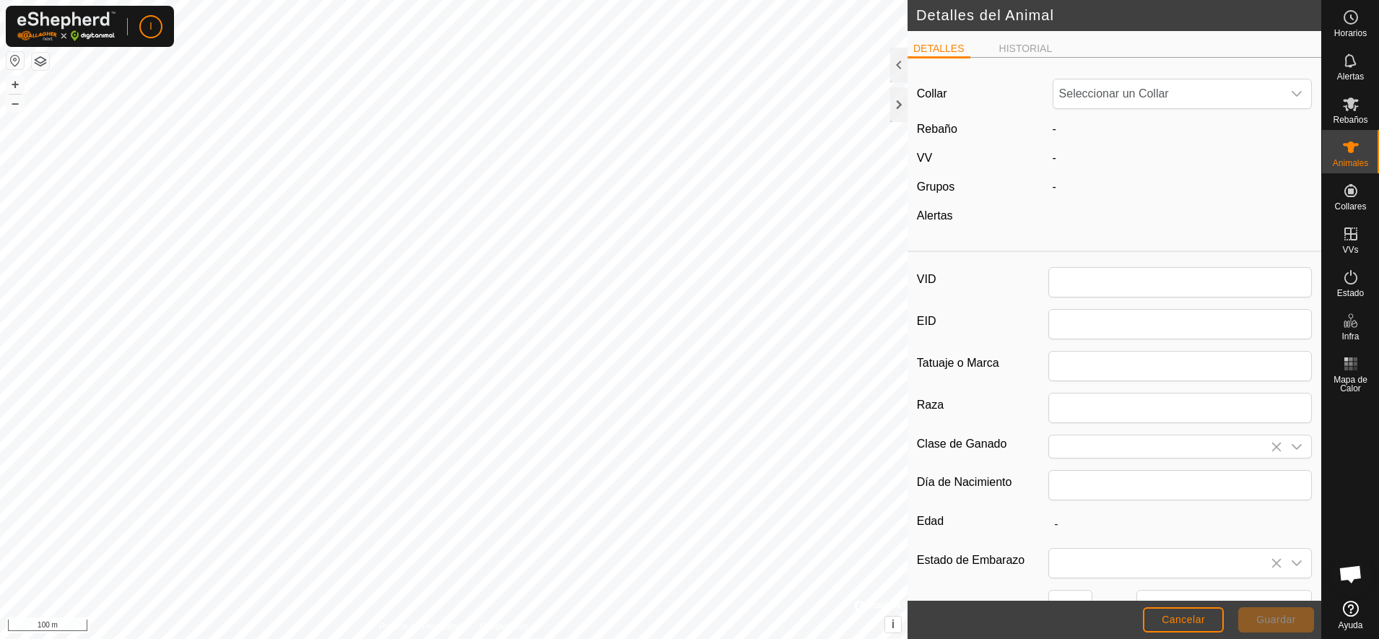
type input "ESCAPISTA"
type input "0"
click at [903, 64] on div at bounding box center [898, 65] width 17 height 35
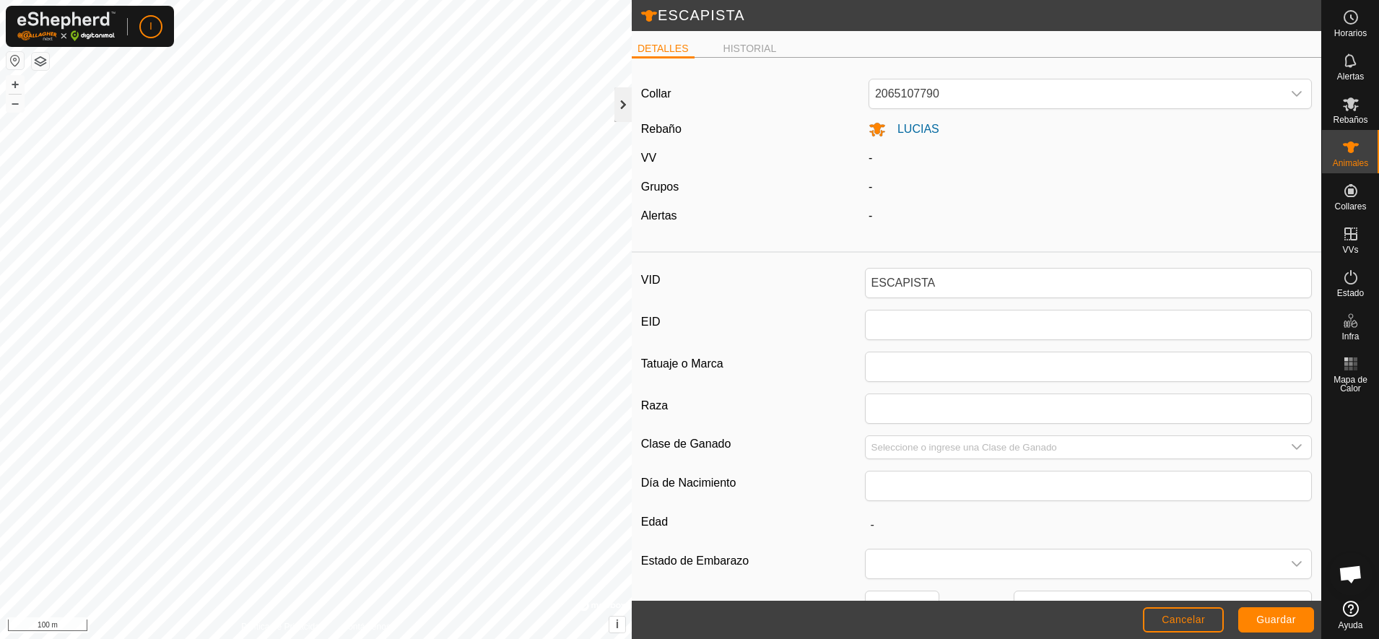
click at [618, 105] on div at bounding box center [622, 104] width 17 height 35
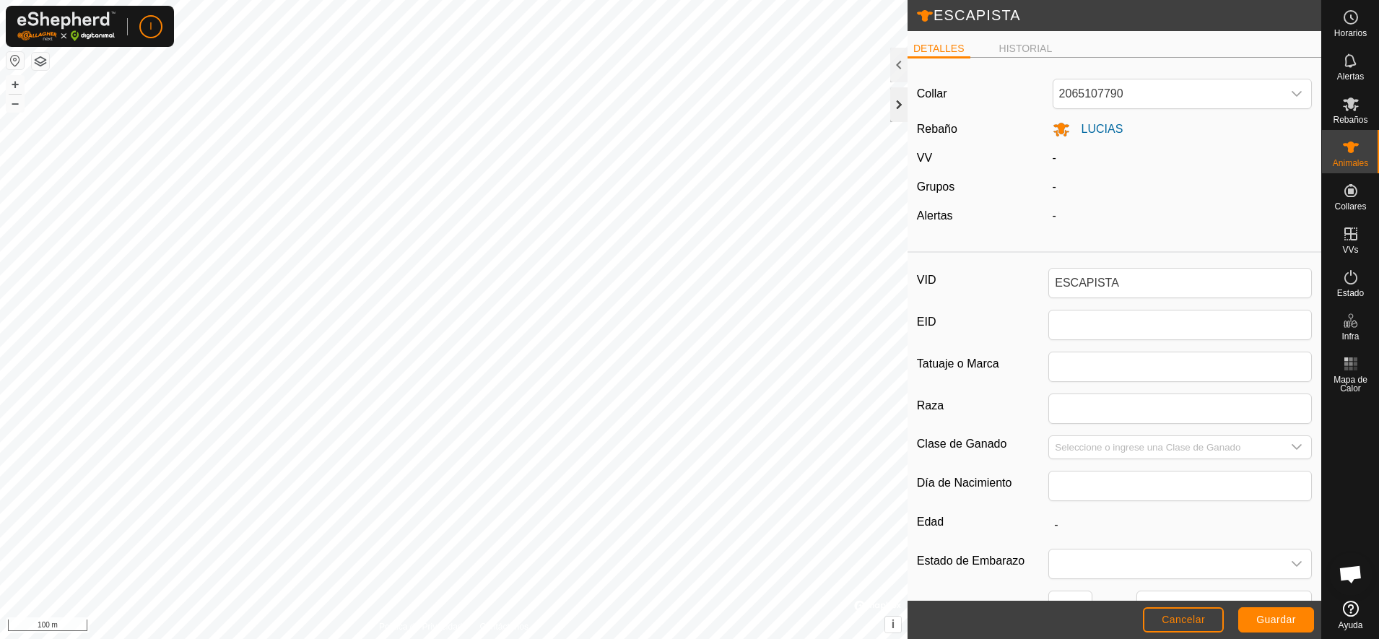
click at [900, 106] on div at bounding box center [898, 104] width 17 height 35
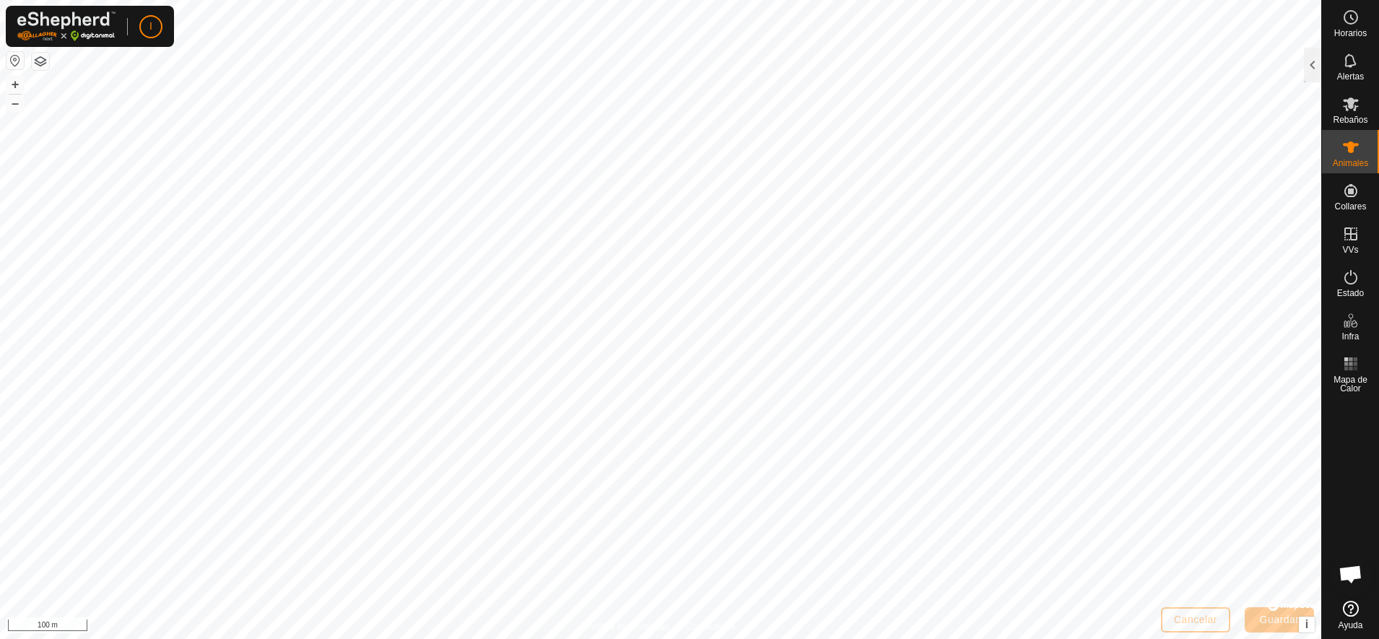
type input "0"
click at [1349, 615] on icon at bounding box center [1351, 609] width 16 height 16
click at [1357, 144] on icon at bounding box center [1351, 148] width 16 height 12
click at [1352, 157] on es-animals-svg-icon at bounding box center [1351, 147] width 26 height 23
click at [1341, 116] on span "Rebaños" at bounding box center [1350, 120] width 35 height 9
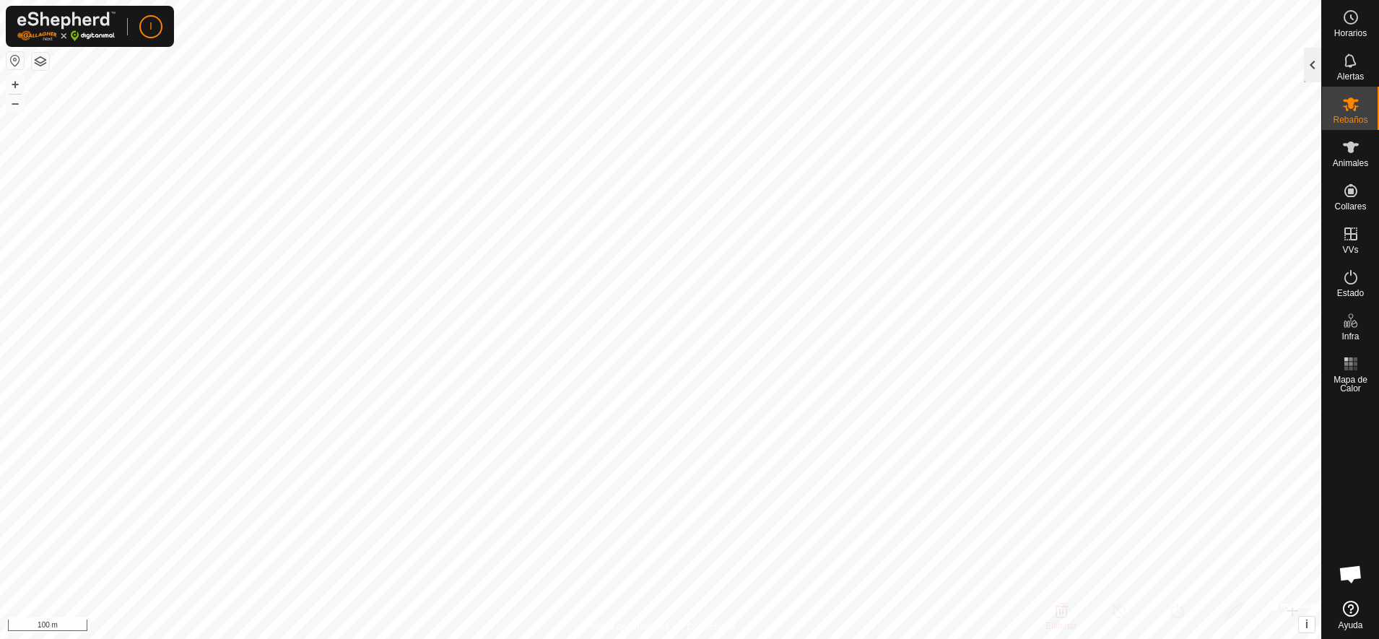
click at [1316, 64] on div at bounding box center [1312, 65] width 17 height 35
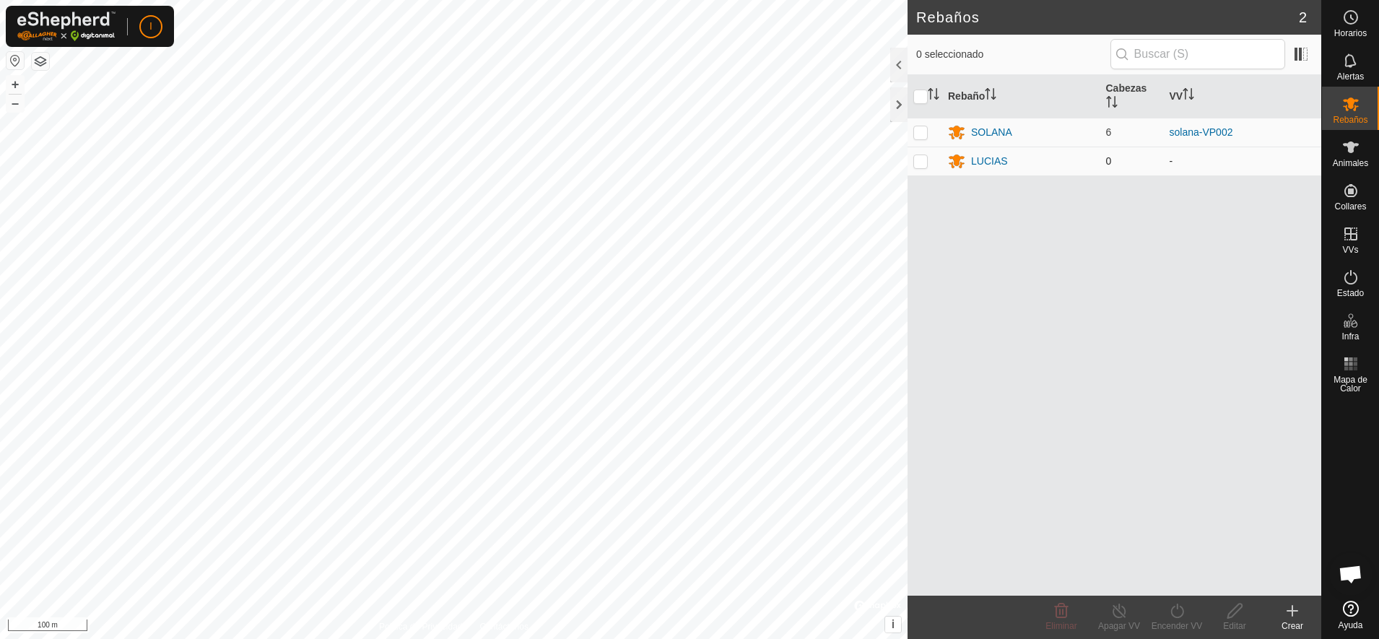
click at [921, 162] on p-checkbox at bounding box center [920, 161] width 14 height 12
checkbox input "true"
click at [1357, 152] on icon at bounding box center [1350, 147] width 17 height 17
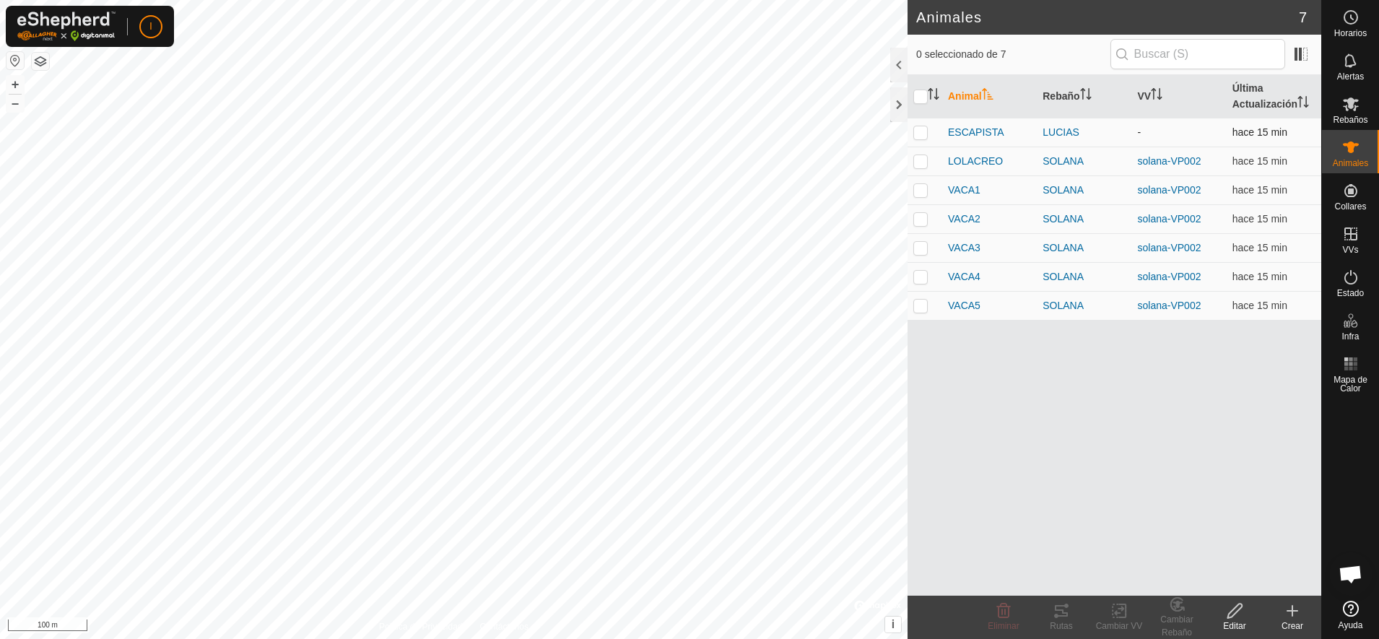
click at [920, 136] on p-checkbox at bounding box center [920, 132] width 14 height 12
checkbox input "true"
click at [1122, 615] on icon at bounding box center [1119, 610] width 18 height 17
click at [1142, 543] on link "Elegir VV..." at bounding box center [1162, 548] width 143 height 29
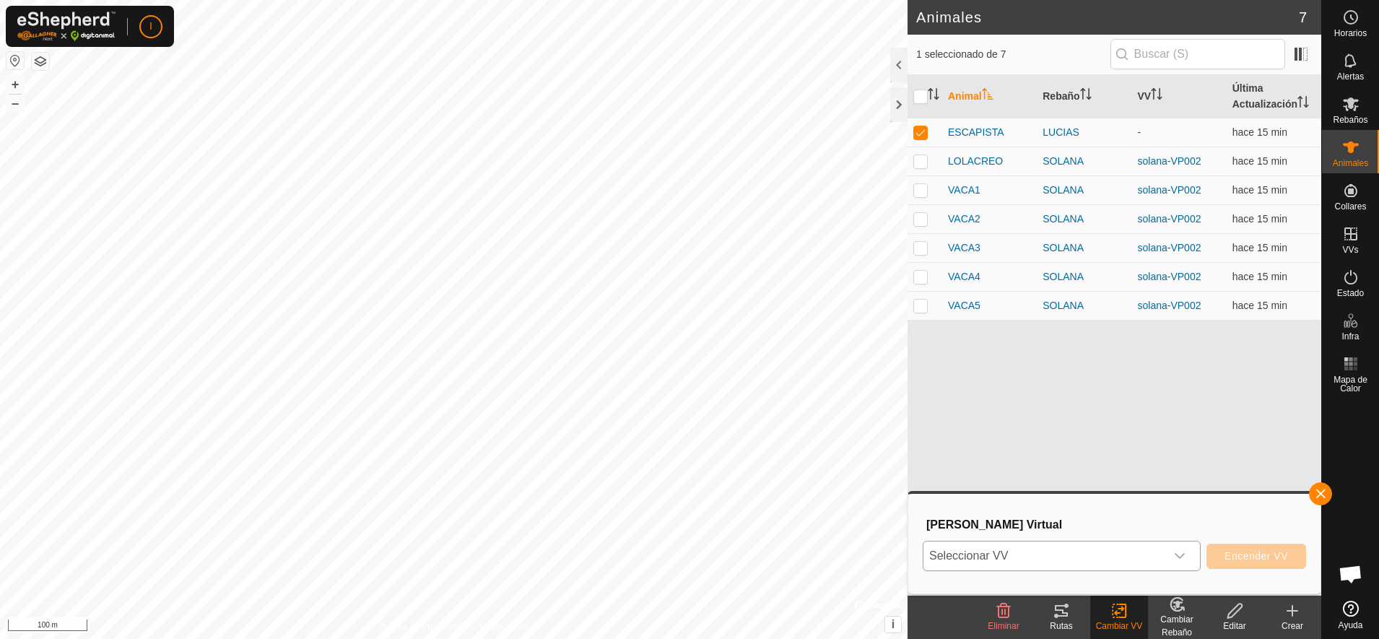
click at [1181, 555] on icon "dropdown trigger" at bounding box center [1180, 556] width 12 height 12
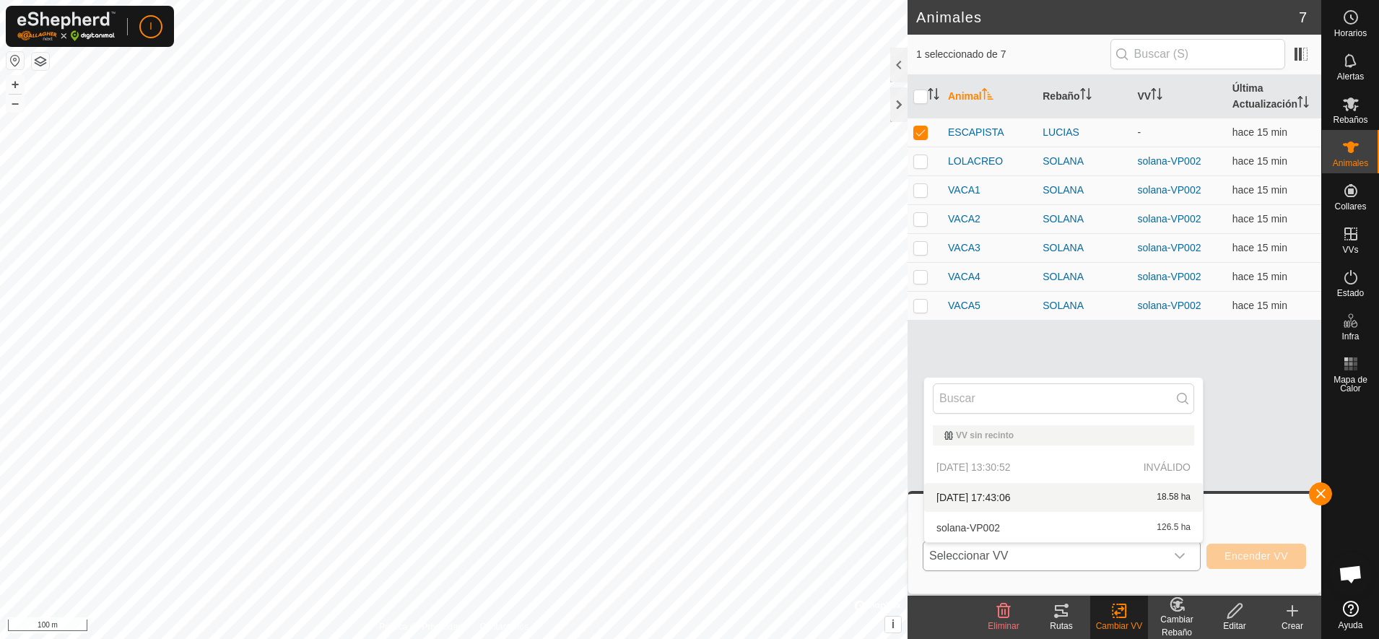
click at [979, 492] on li "[DATE] 17:43:06 18.58 ha" at bounding box center [1063, 497] width 279 height 29
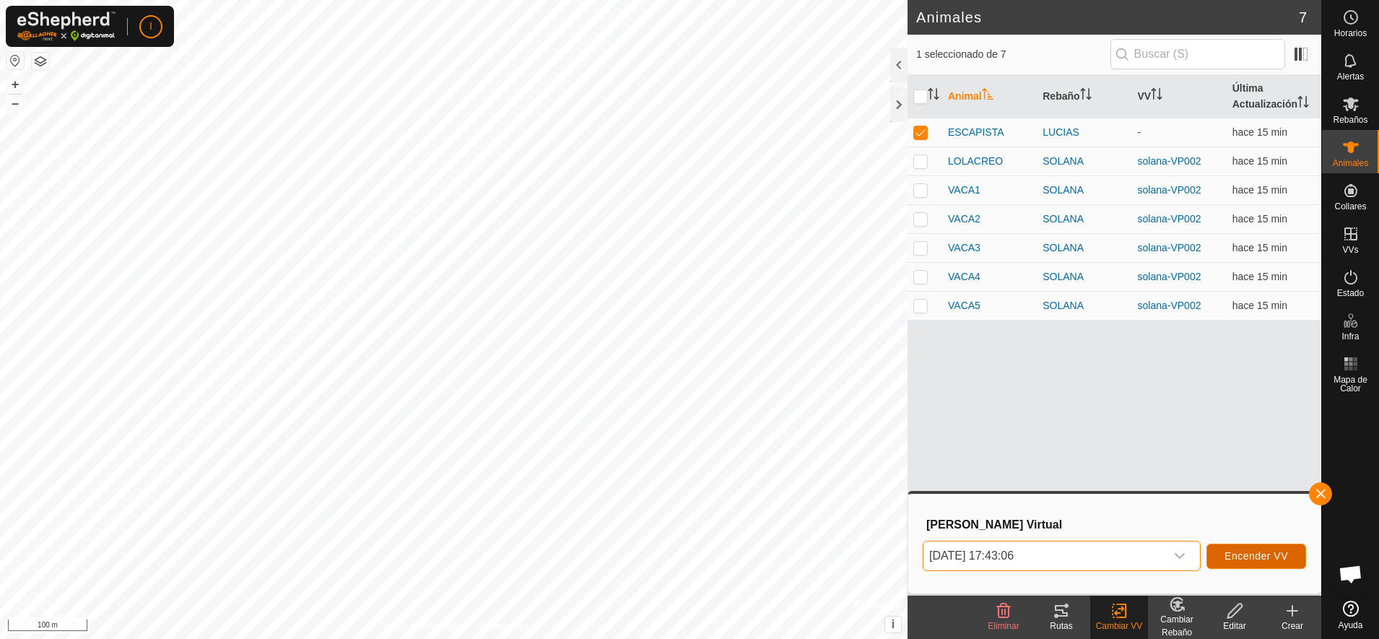
click at [1256, 557] on span "Encender VV" at bounding box center [1257, 556] width 64 height 12
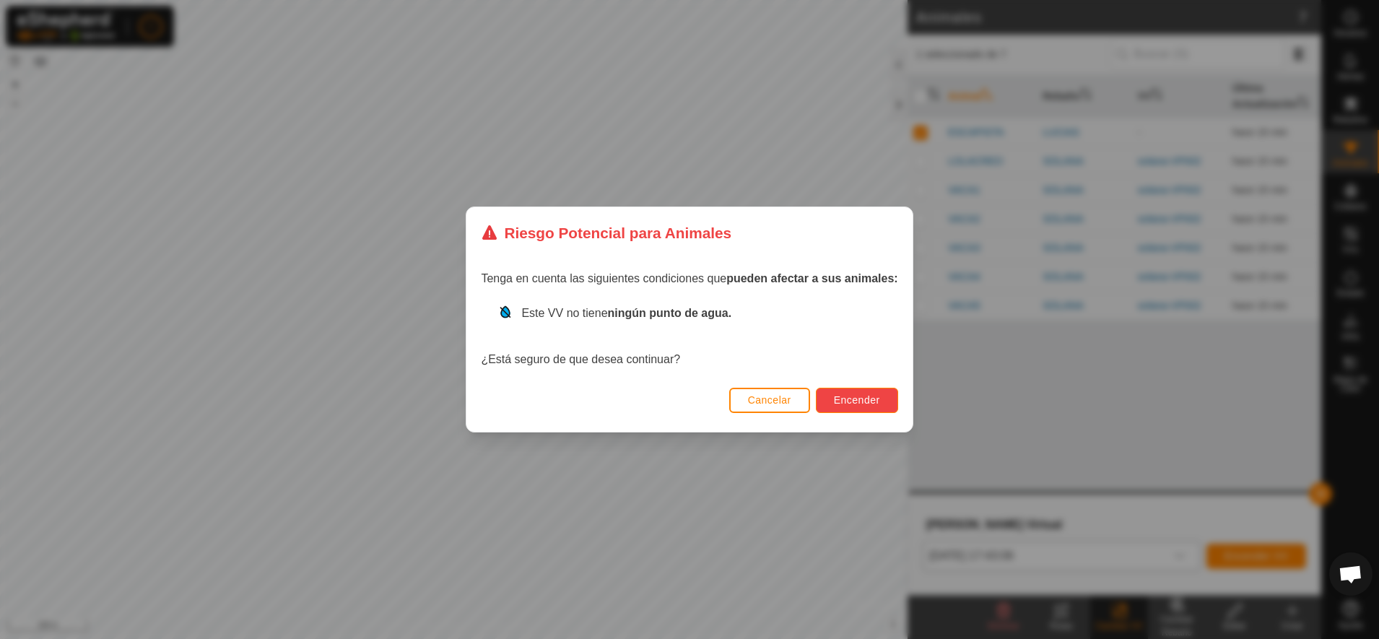
click at [866, 398] on span "Encender" at bounding box center [857, 400] width 46 height 12
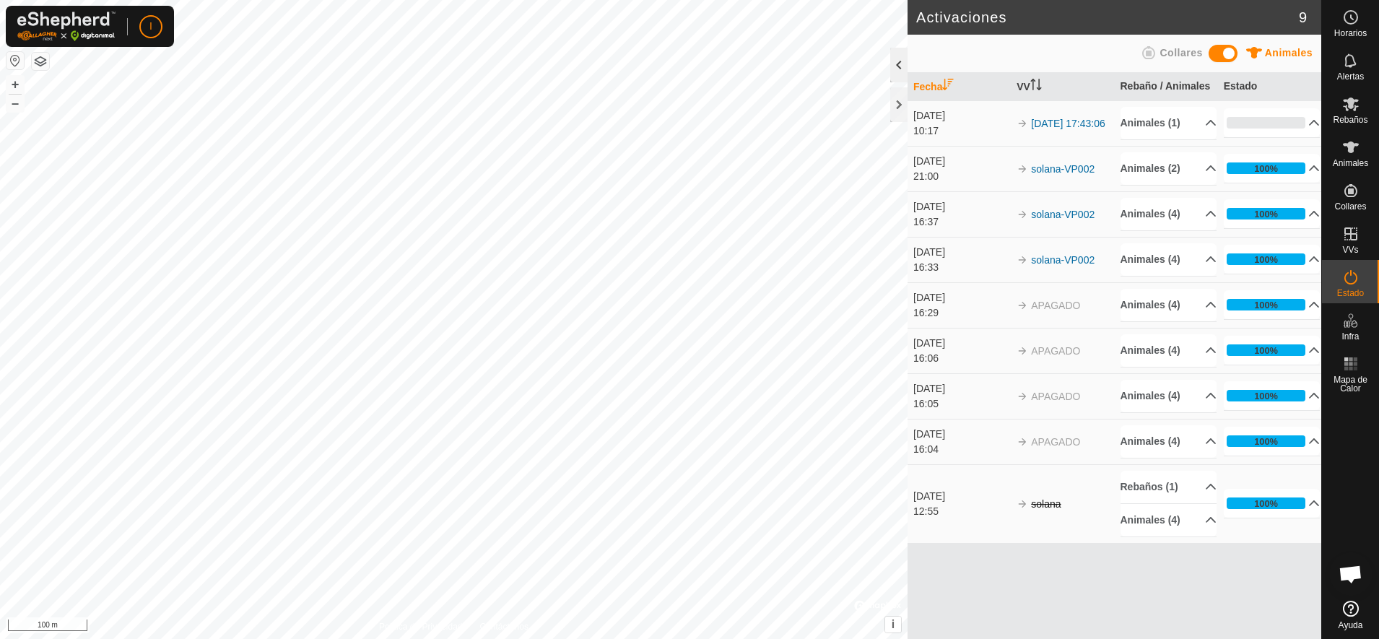
click at [896, 65] on div at bounding box center [898, 65] width 17 height 35
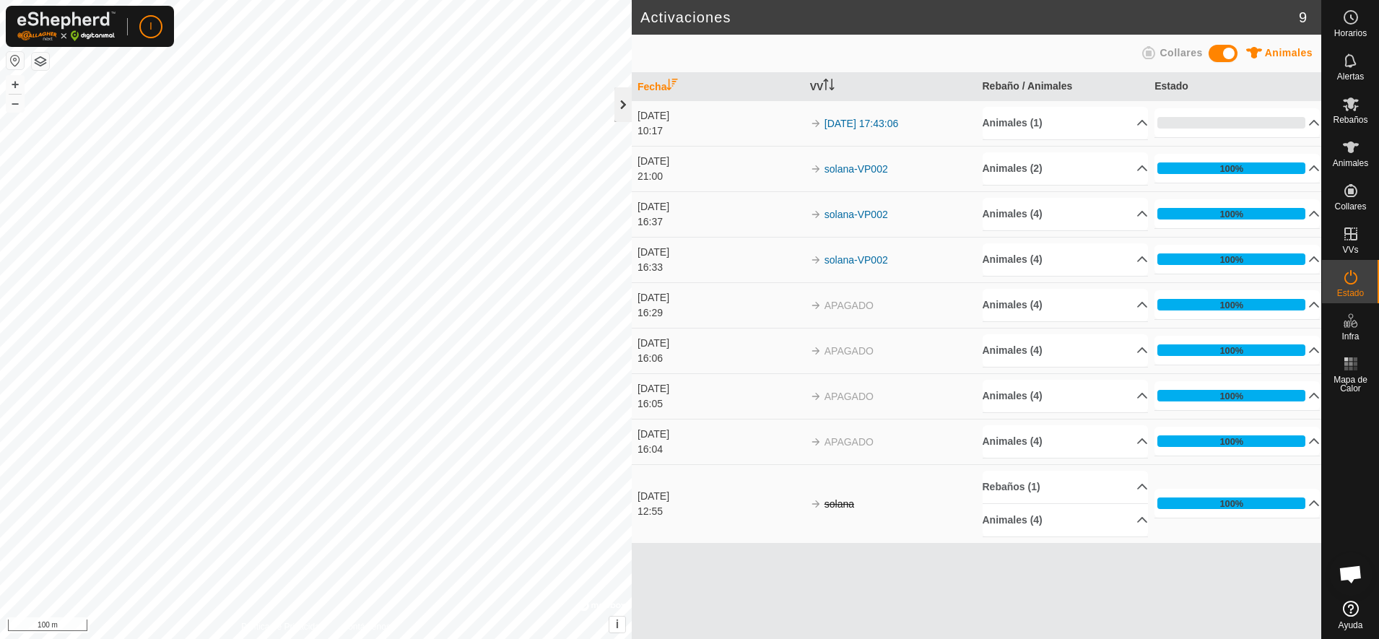
click at [624, 103] on div at bounding box center [622, 104] width 17 height 35
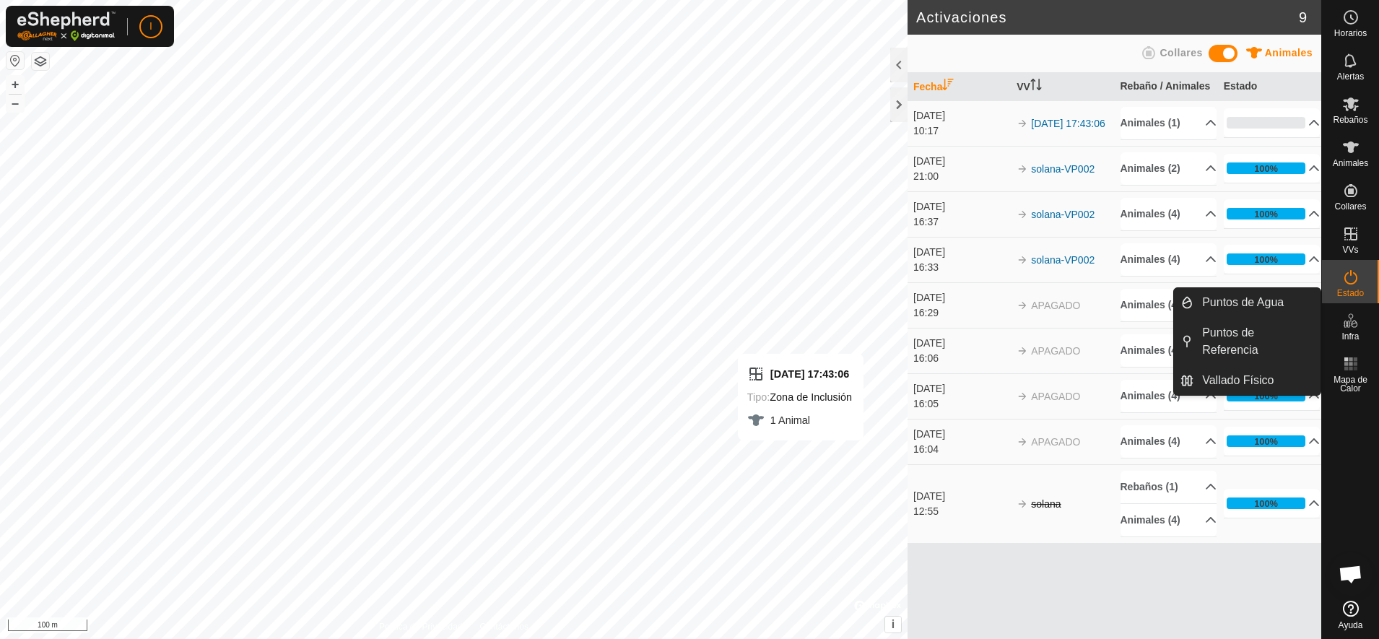
click at [1349, 329] on icon at bounding box center [1350, 320] width 17 height 17
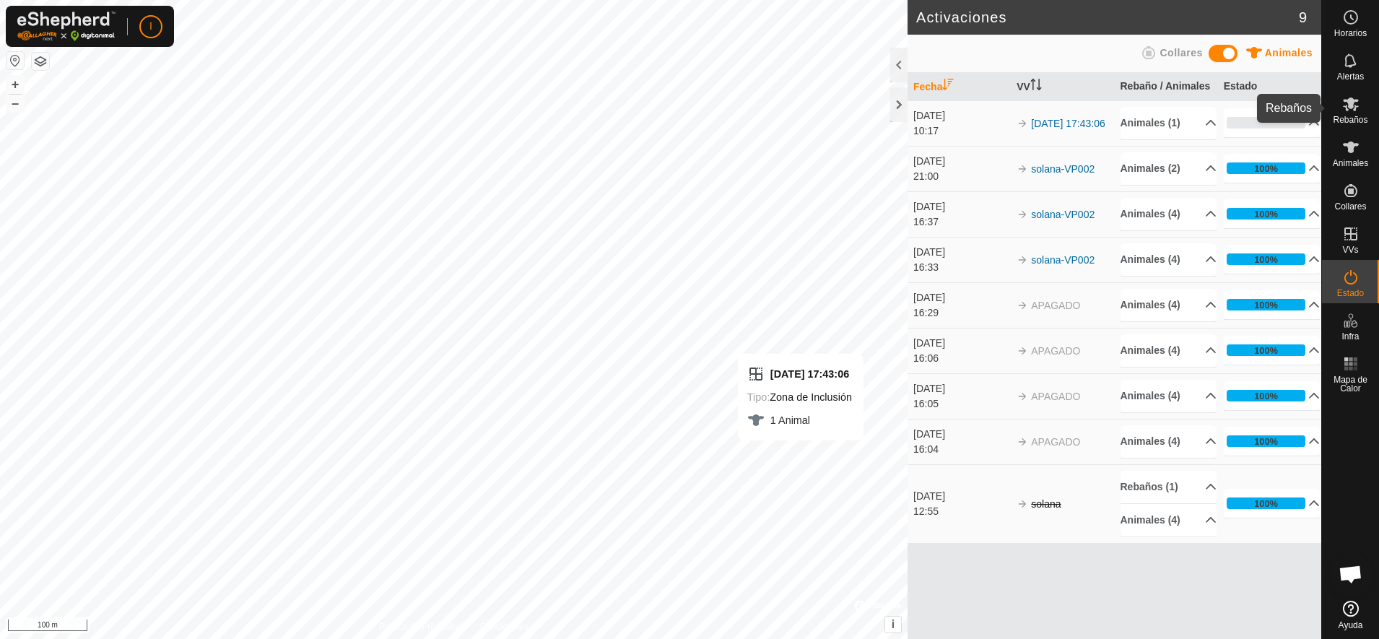
click at [1356, 111] on icon at bounding box center [1350, 103] width 17 height 17
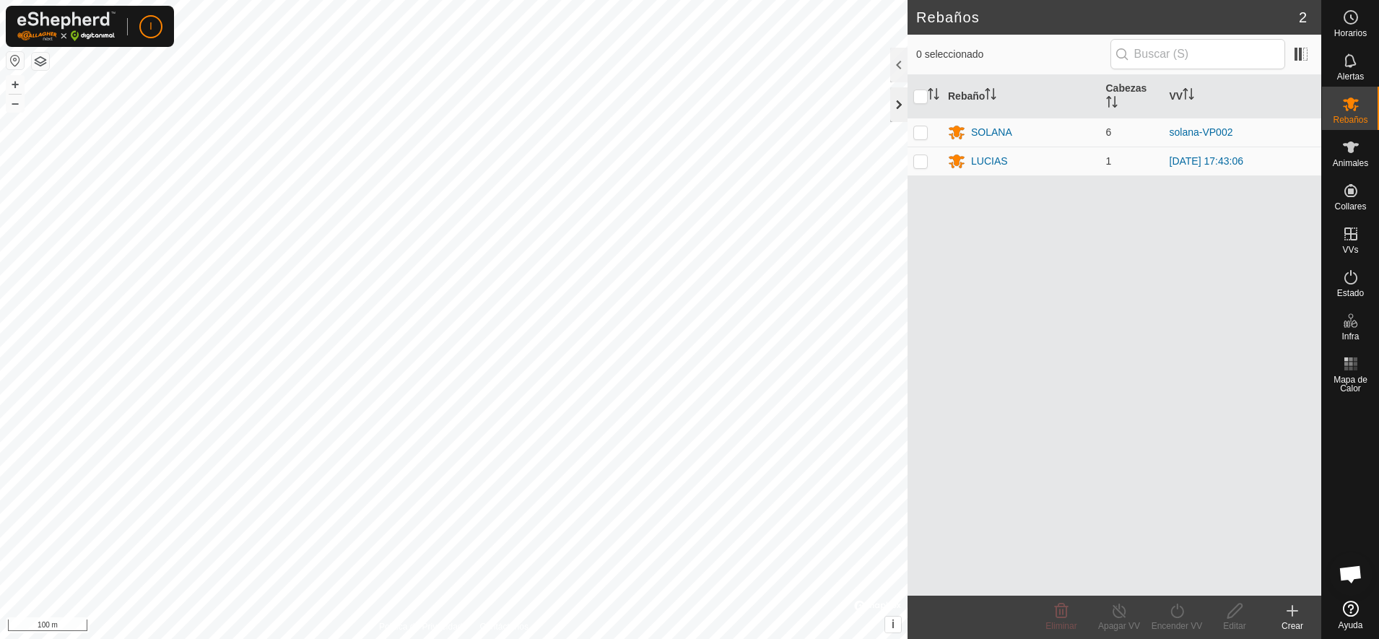
click at [902, 102] on div at bounding box center [898, 104] width 17 height 35
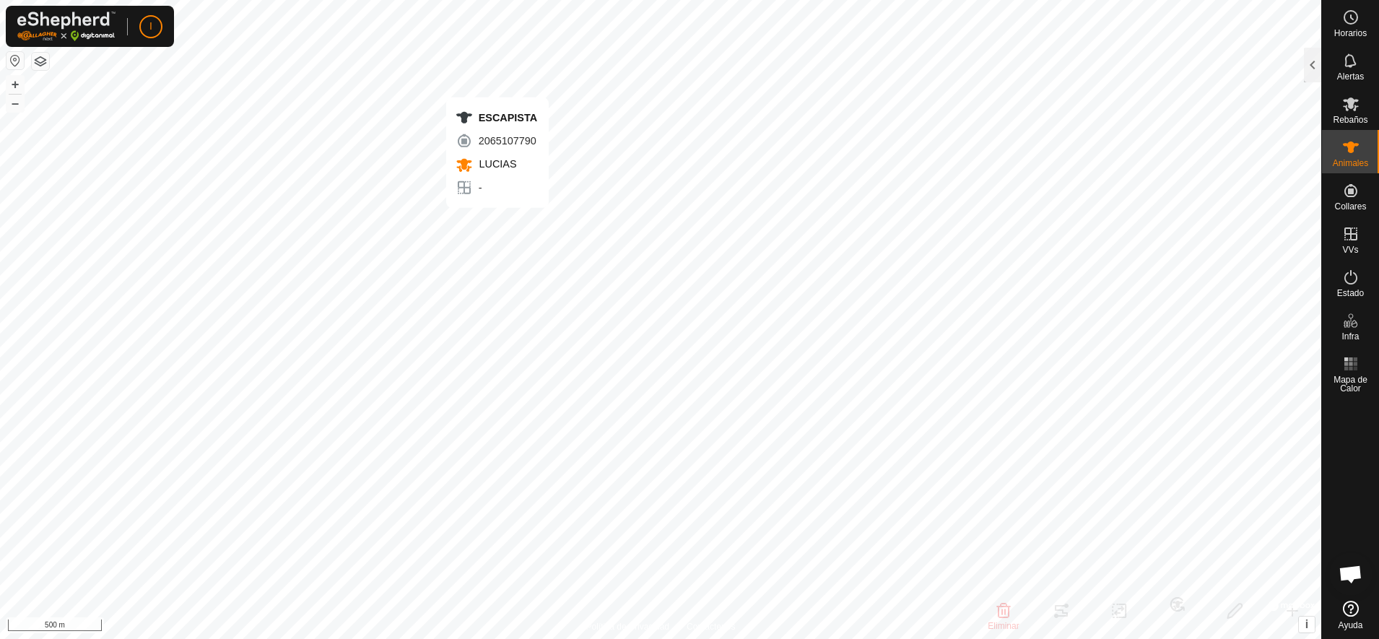
checkbox input "false"
click at [1346, 145] on icon at bounding box center [1351, 148] width 16 height 12
click at [1351, 110] on icon at bounding box center [1350, 103] width 17 height 17
click at [1313, 59] on div at bounding box center [1312, 65] width 17 height 35
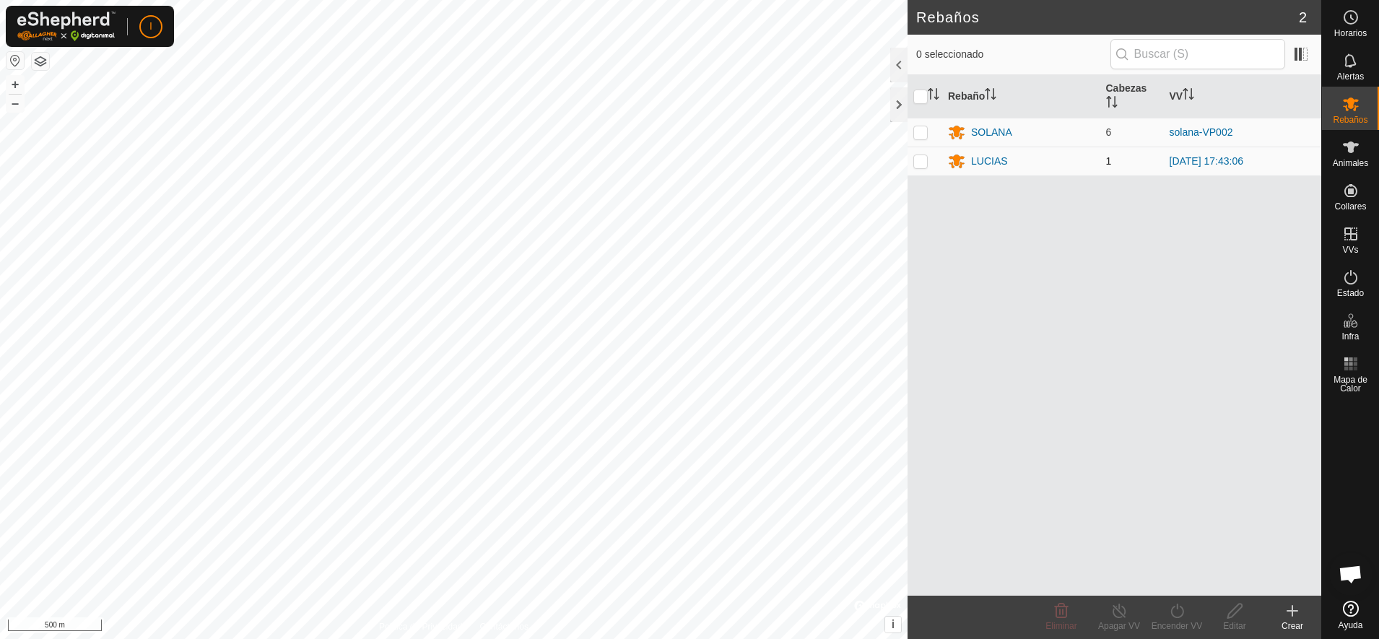
click at [918, 160] on p-checkbox at bounding box center [920, 161] width 14 height 12
checkbox input "true"
click at [1308, 481] on div "Rebaños 2 1 seleccionado Rebaño Cabezas VV SOLANA 6 solana-VP002 LUCIAS 1 [DATE…" at bounding box center [660, 319] width 1321 height 639
click at [1355, 152] on icon at bounding box center [1350, 147] width 17 height 17
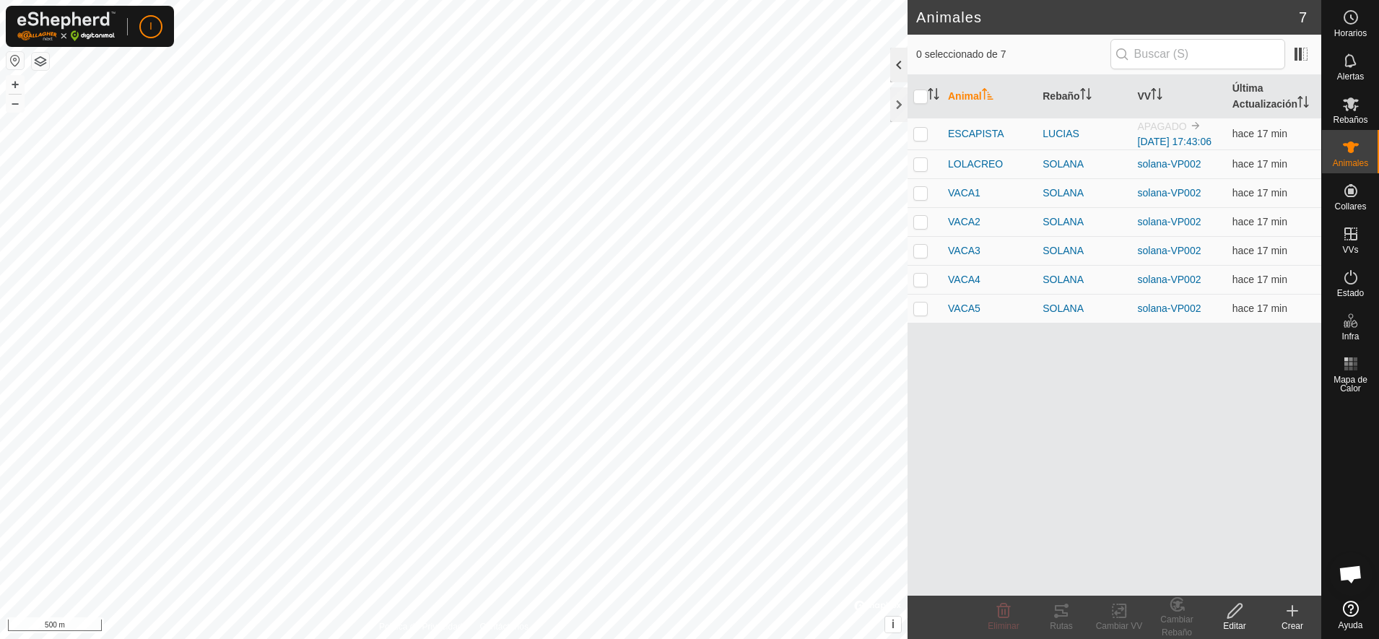
click at [898, 62] on div at bounding box center [898, 65] width 17 height 35
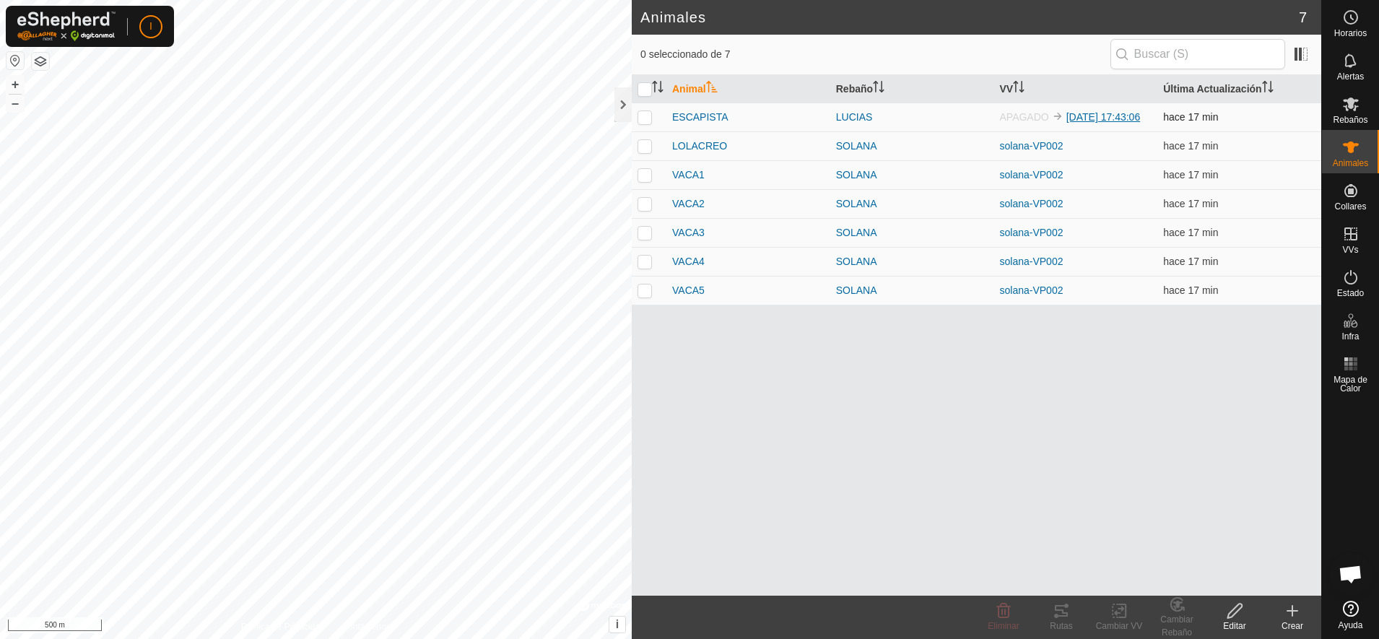
click at [1076, 111] on link "[DATE] 17:43:06" at bounding box center [1103, 117] width 74 height 12
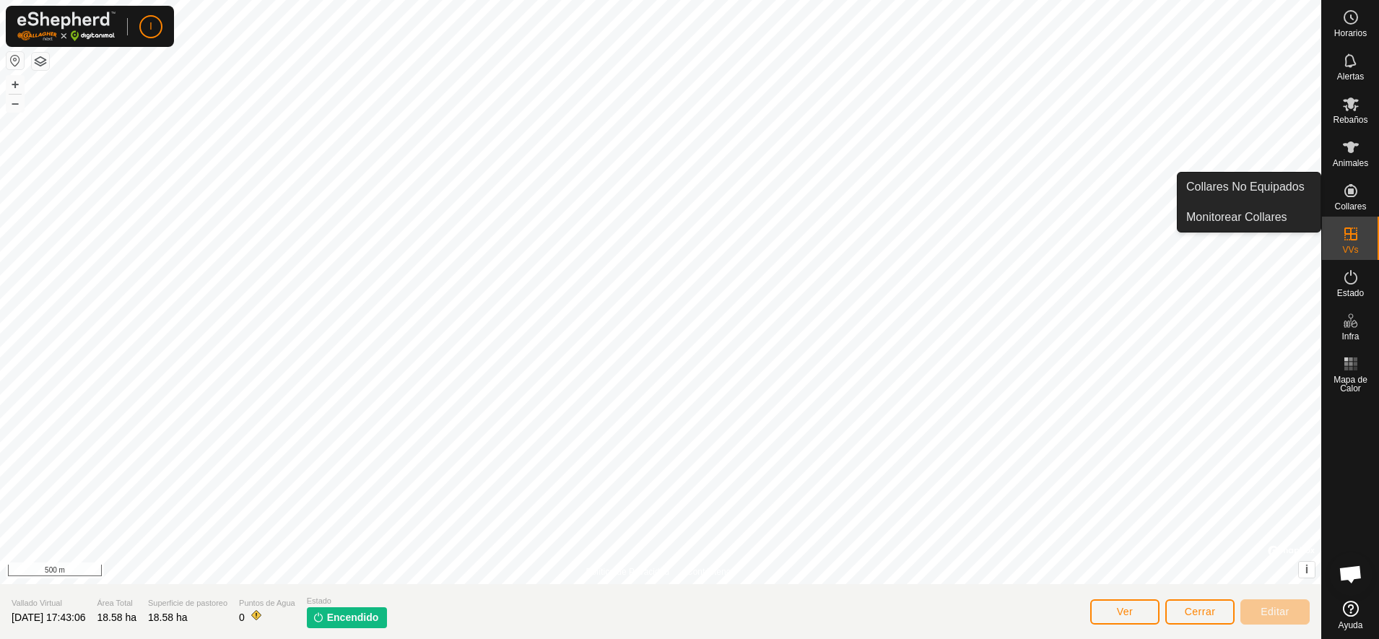
click at [1346, 197] on icon at bounding box center [1350, 190] width 17 height 17
click at [1250, 214] on link "Monitorear Collares" at bounding box center [1249, 217] width 143 height 29
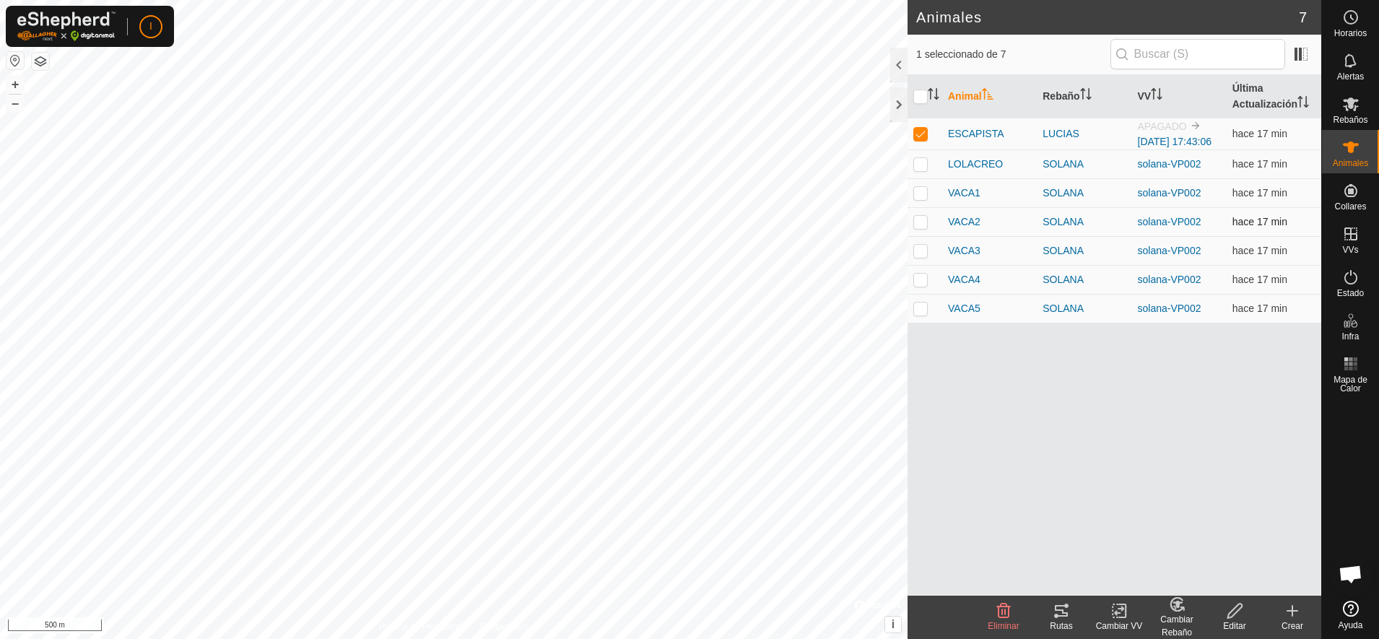
click at [920, 227] on p-checkbox at bounding box center [920, 222] width 14 height 12
checkbox input "true"
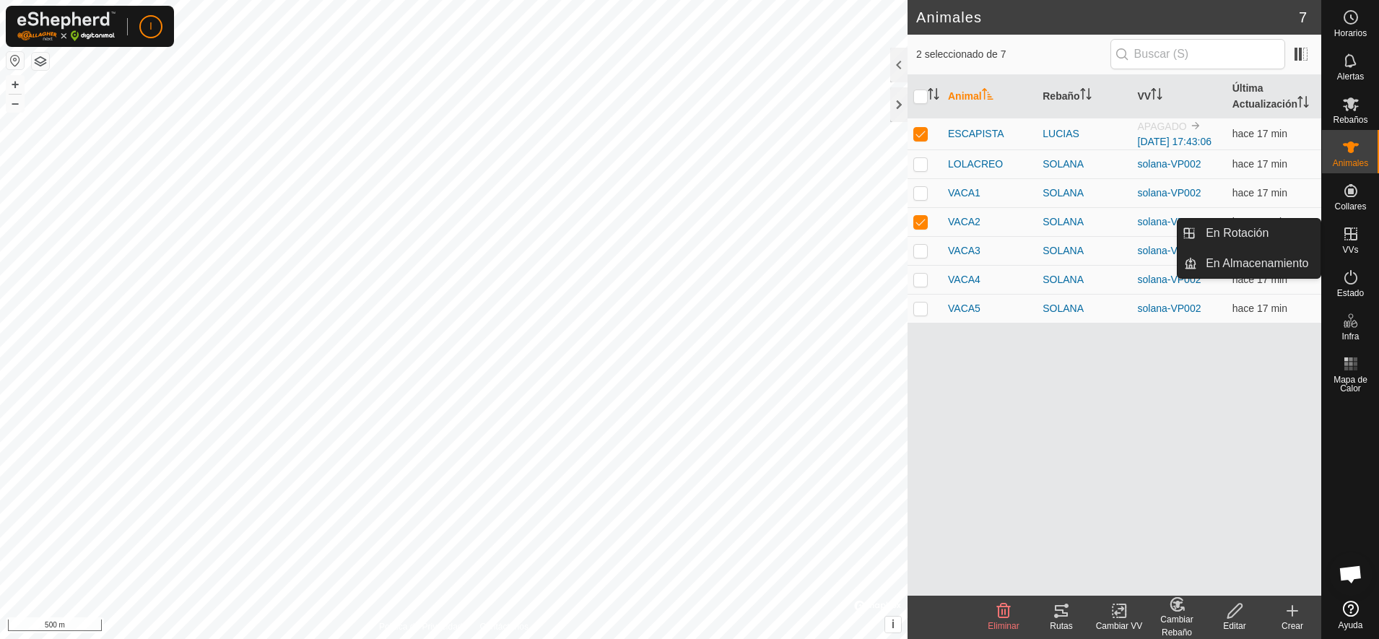
click at [1348, 239] on icon at bounding box center [1350, 233] width 17 height 17
click at [1271, 230] on link "En Rotación" at bounding box center [1258, 233] width 123 height 29
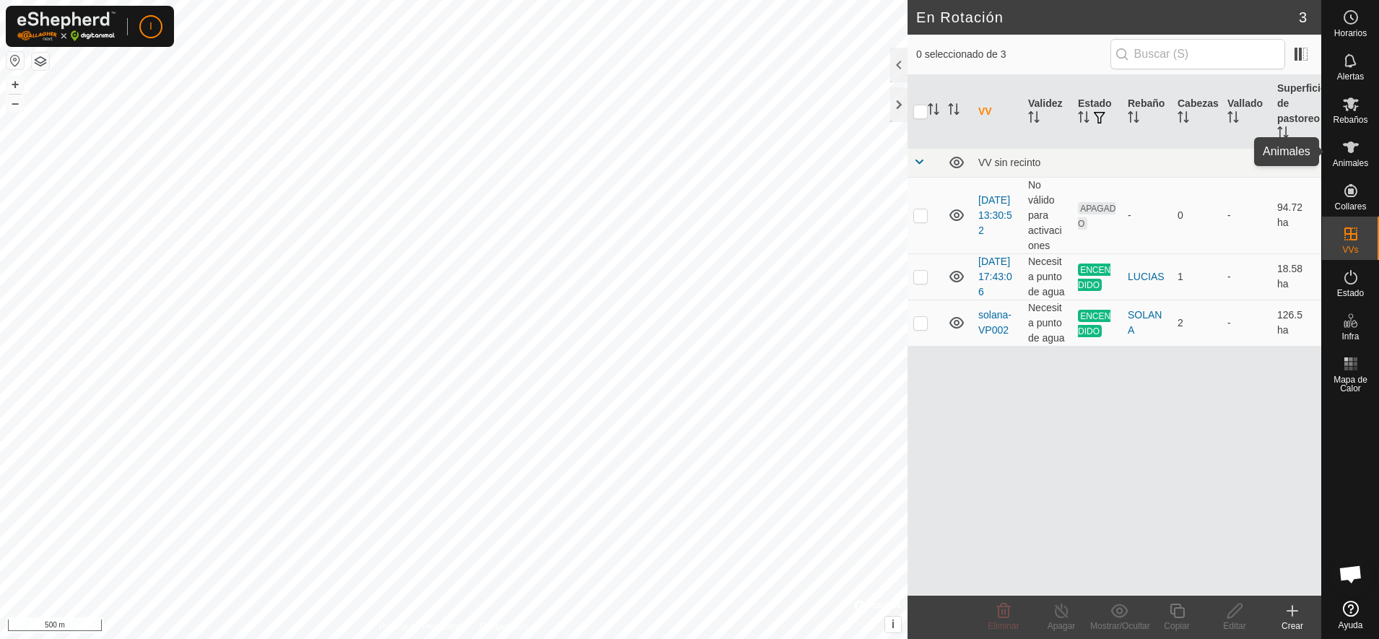
click at [1345, 156] on es-animals-svg-icon at bounding box center [1351, 147] width 26 height 23
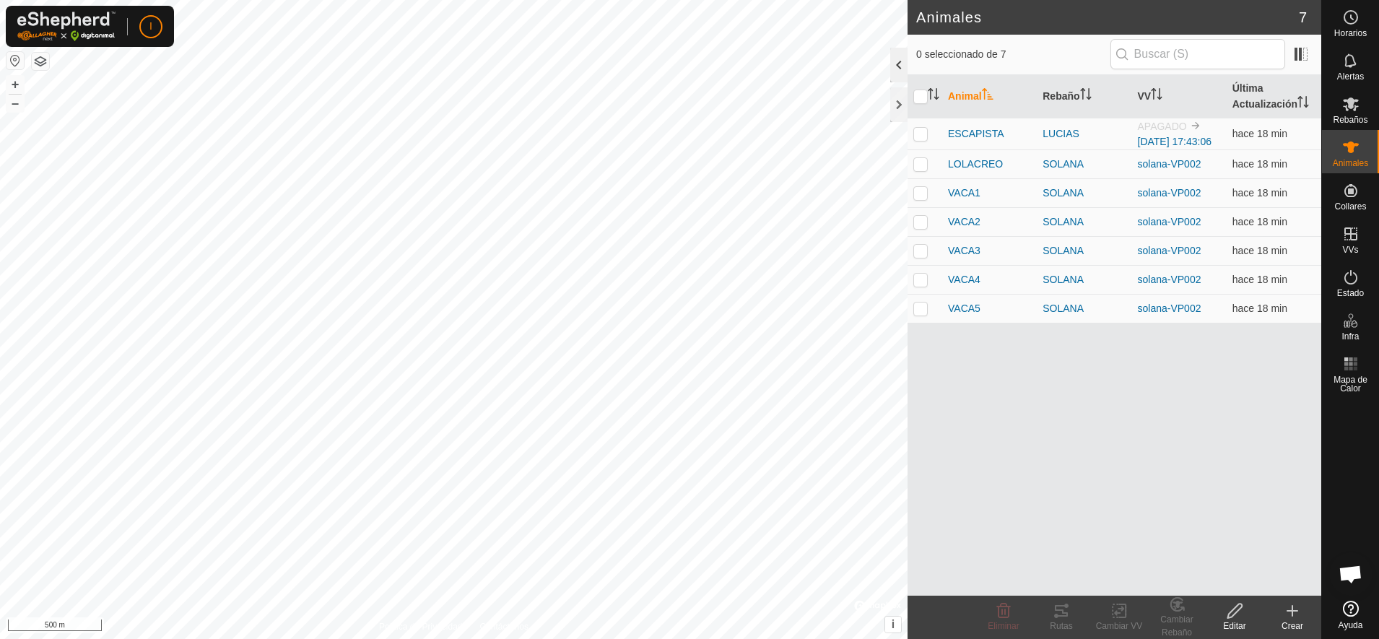
click at [897, 64] on div at bounding box center [898, 65] width 17 height 35
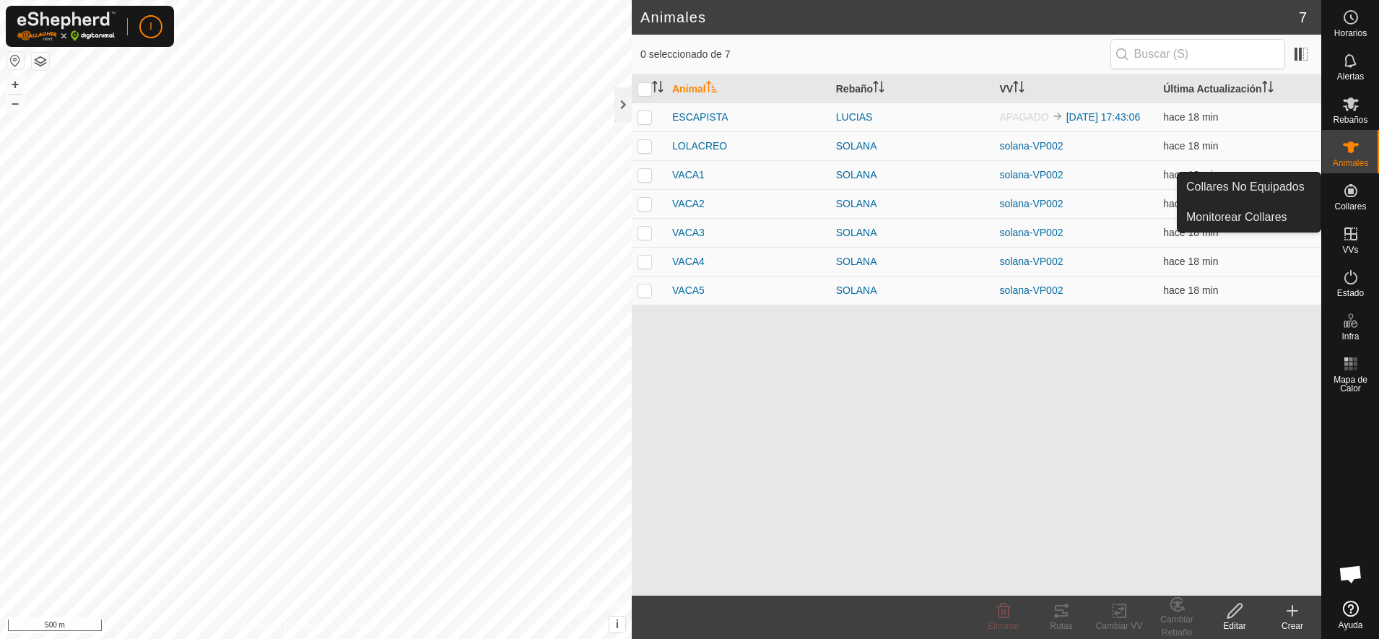
click at [1355, 195] on icon at bounding box center [1350, 190] width 13 height 13
click at [1258, 181] on link "Collares No Equipados" at bounding box center [1249, 187] width 143 height 29
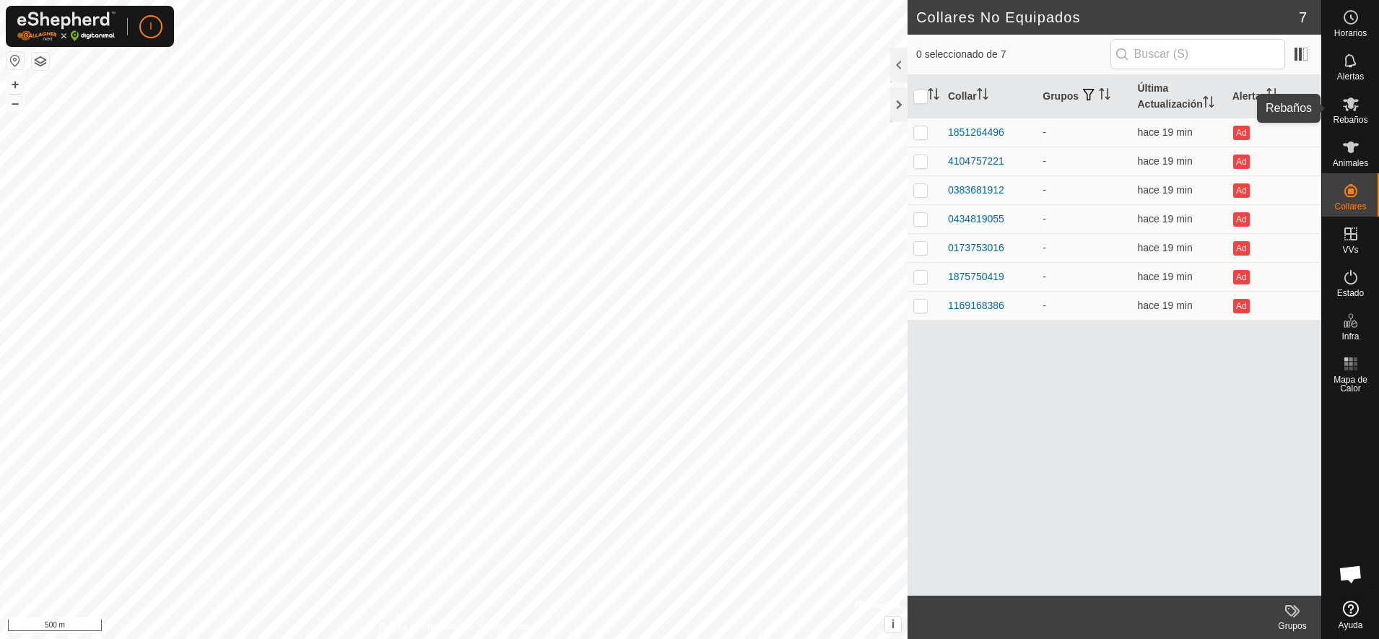
click at [1359, 105] on icon at bounding box center [1350, 103] width 17 height 17
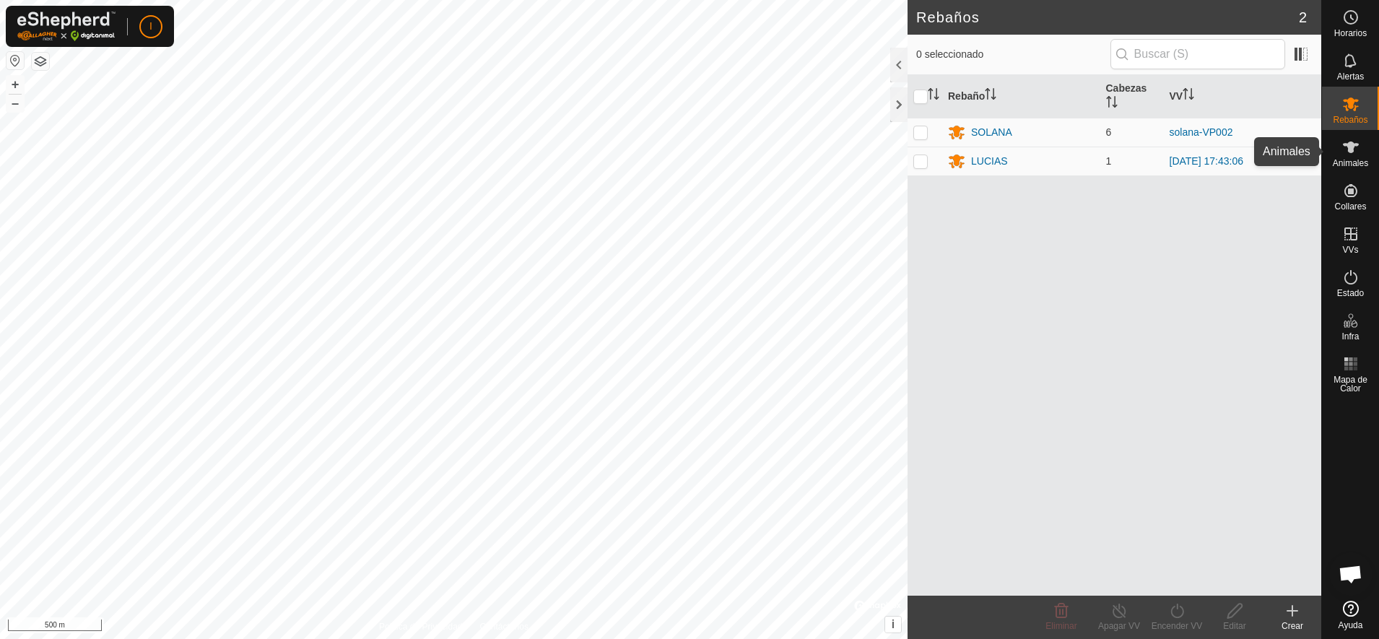
click at [1349, 151] on icon at bounding box center [1351, 148] width 16 height 12
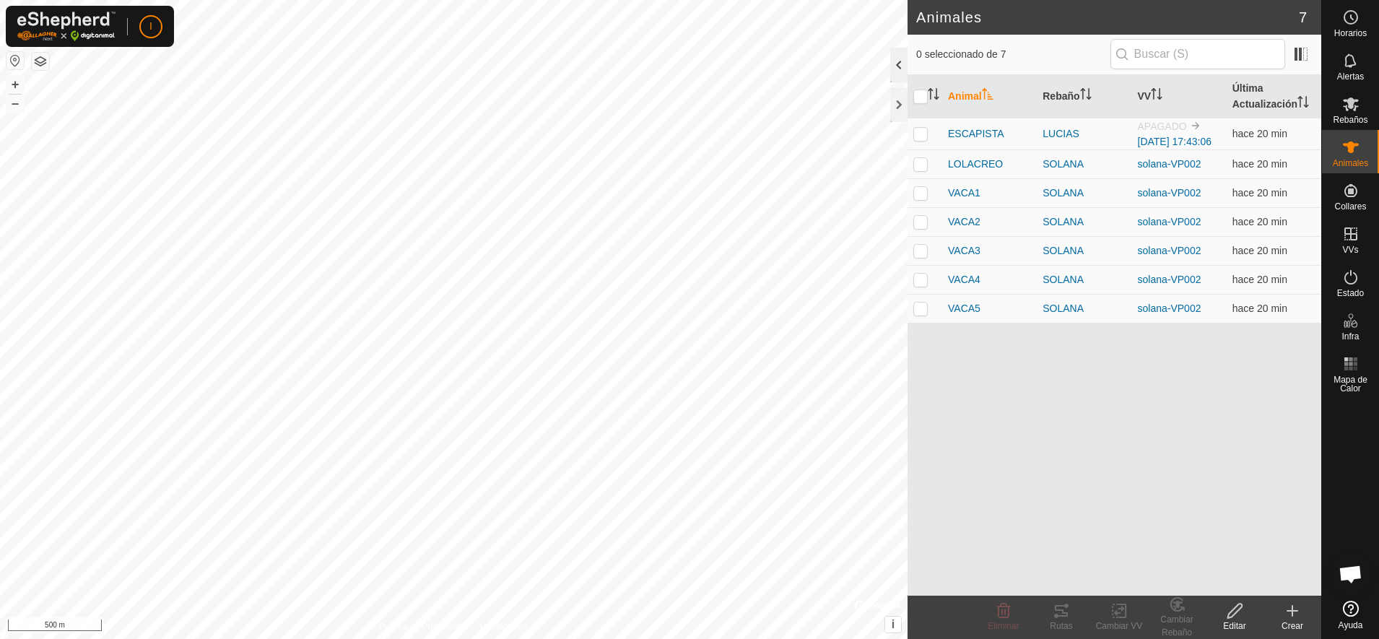
click at [898, 65] on div at bounding box center [898, 65] width 17 height 35
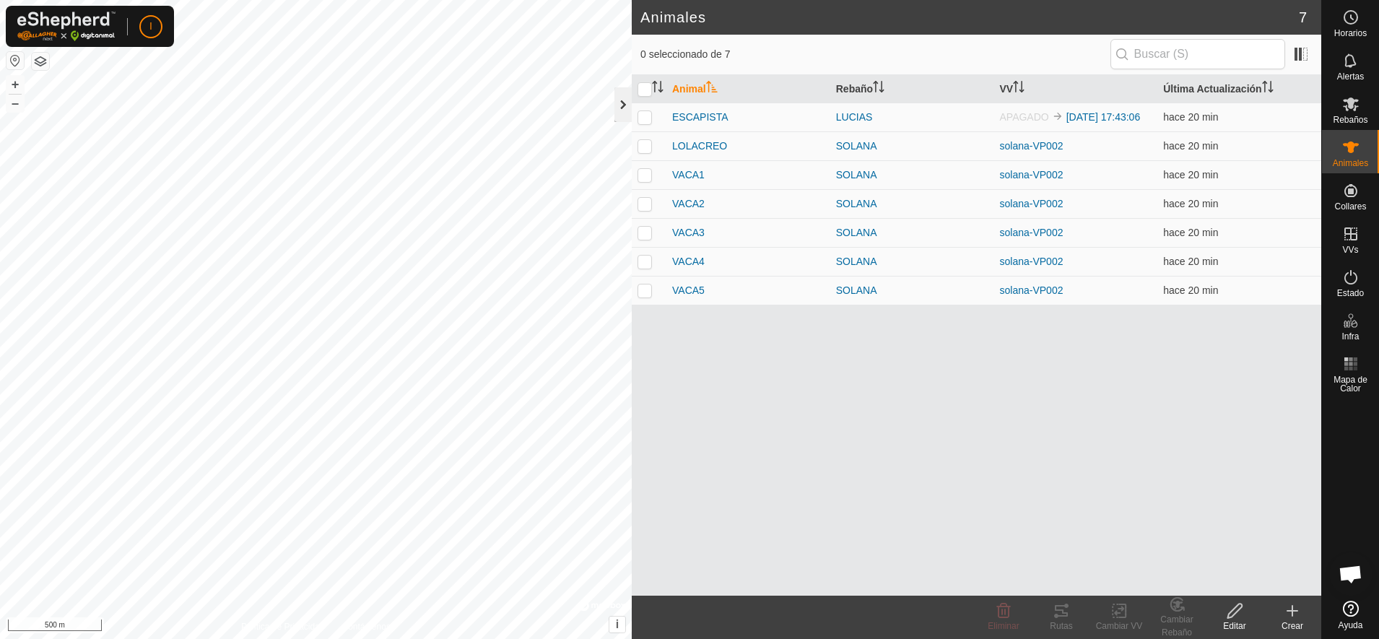
click at [625, 103] on div at bounding box center [622, 104] width 17 height 35
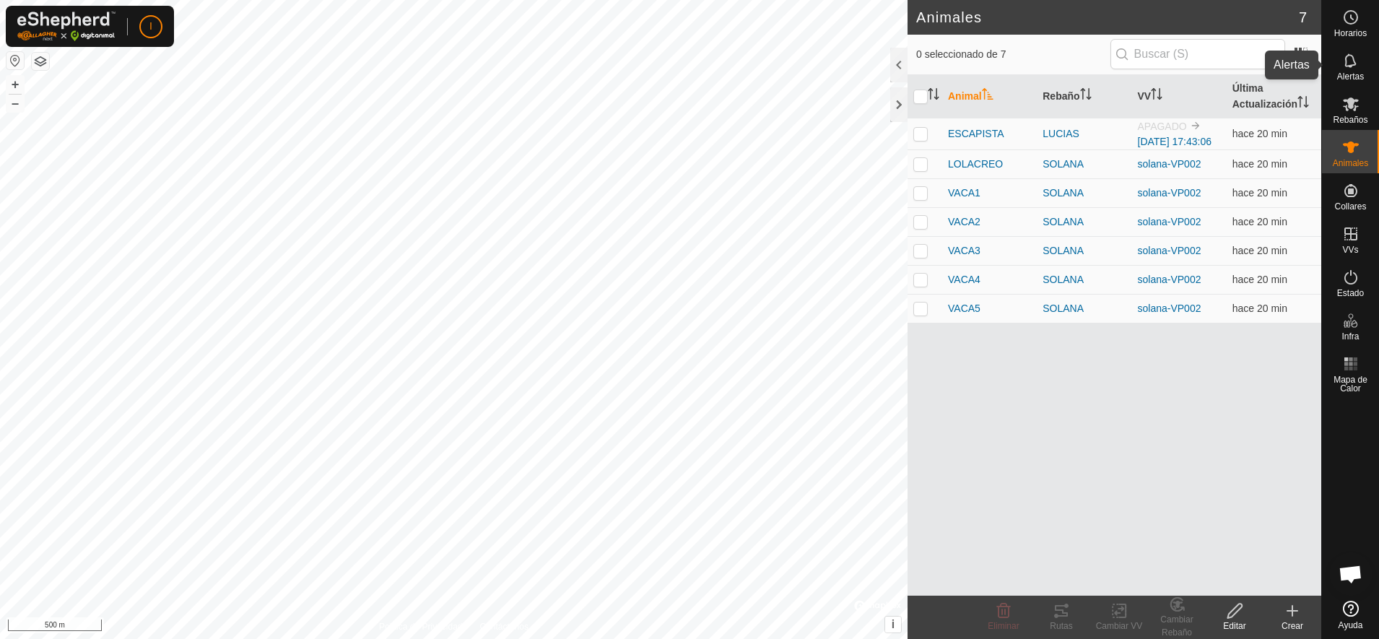
click at [1352, 59] on icon at bounding box center [1350, 60] width 17 height 17
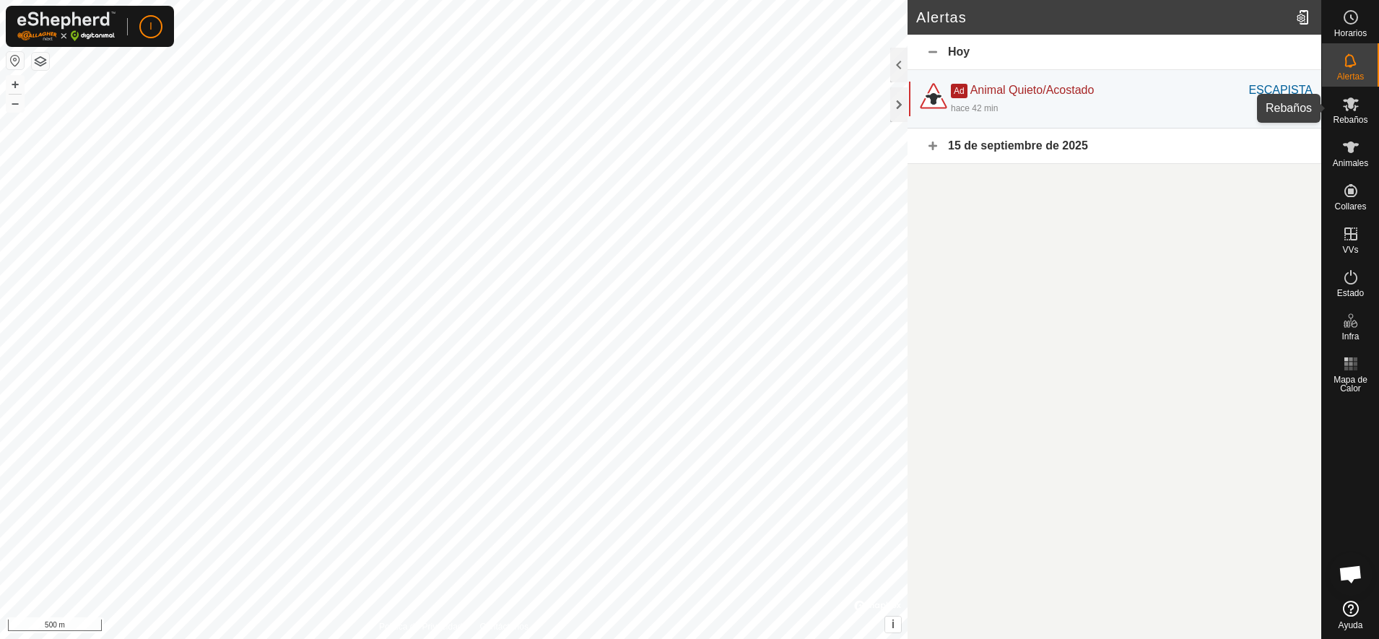
click at [1353, 104] on icon at bounding box center [1351, 104] width 16 height 14
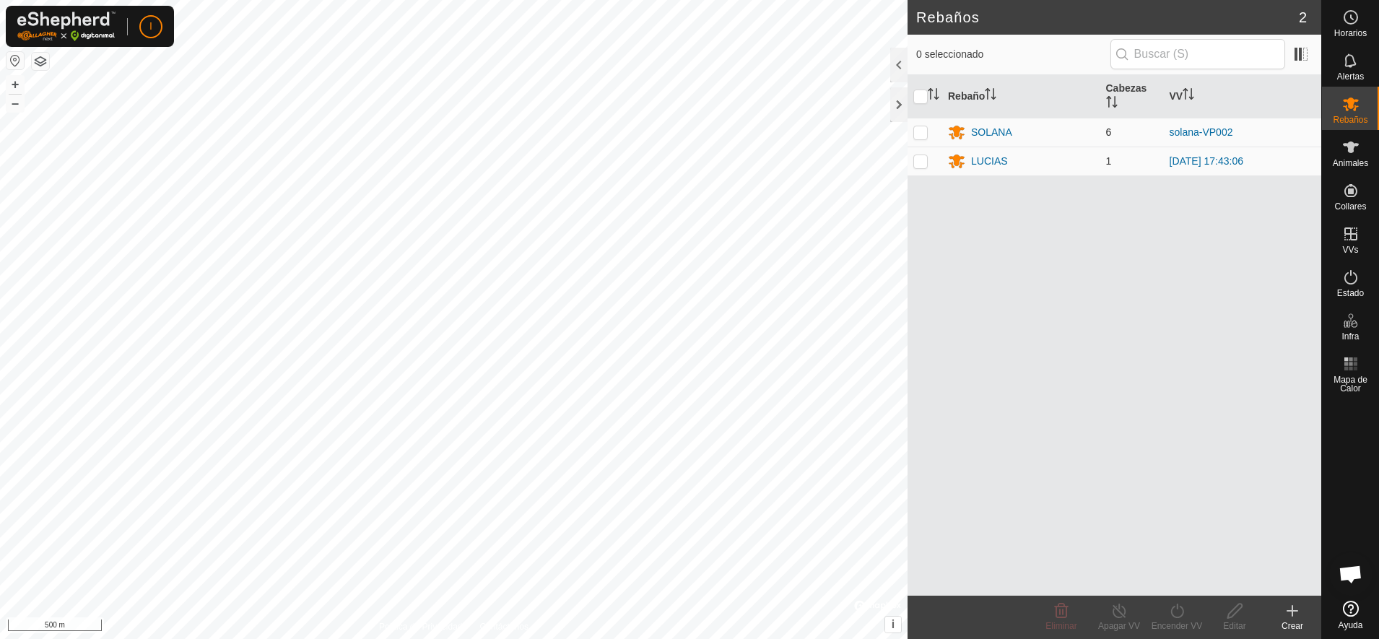
click at [920, 134] on p-checkbox at bounding box center [920, 132] width 14 height 12
click at [918, 134] on p-checkbox at bounding box center [920, 132] width 14 height 12
checkbox input "false"
click at [922, 163] on p-checkbox at bounding box center [920, 161] width 14 height 12
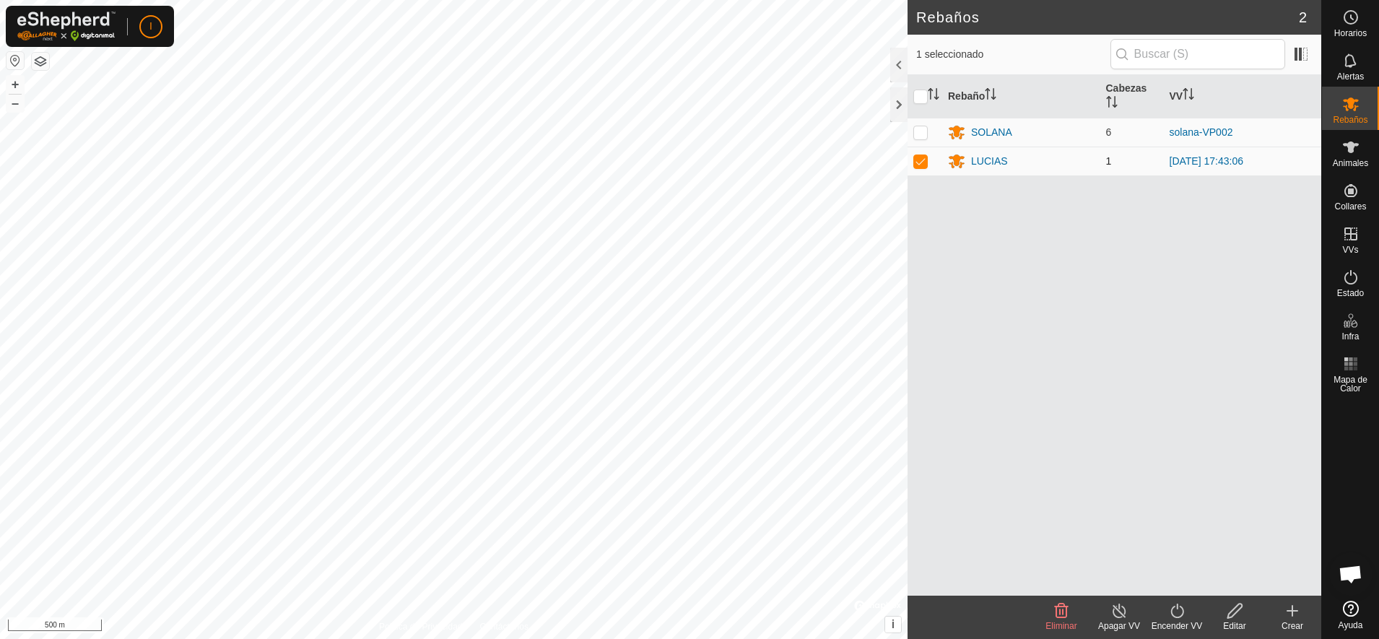
checkbox input "false"
click at [1347, 155] on icon at bounding box center [1350, 147] width 17 height 17
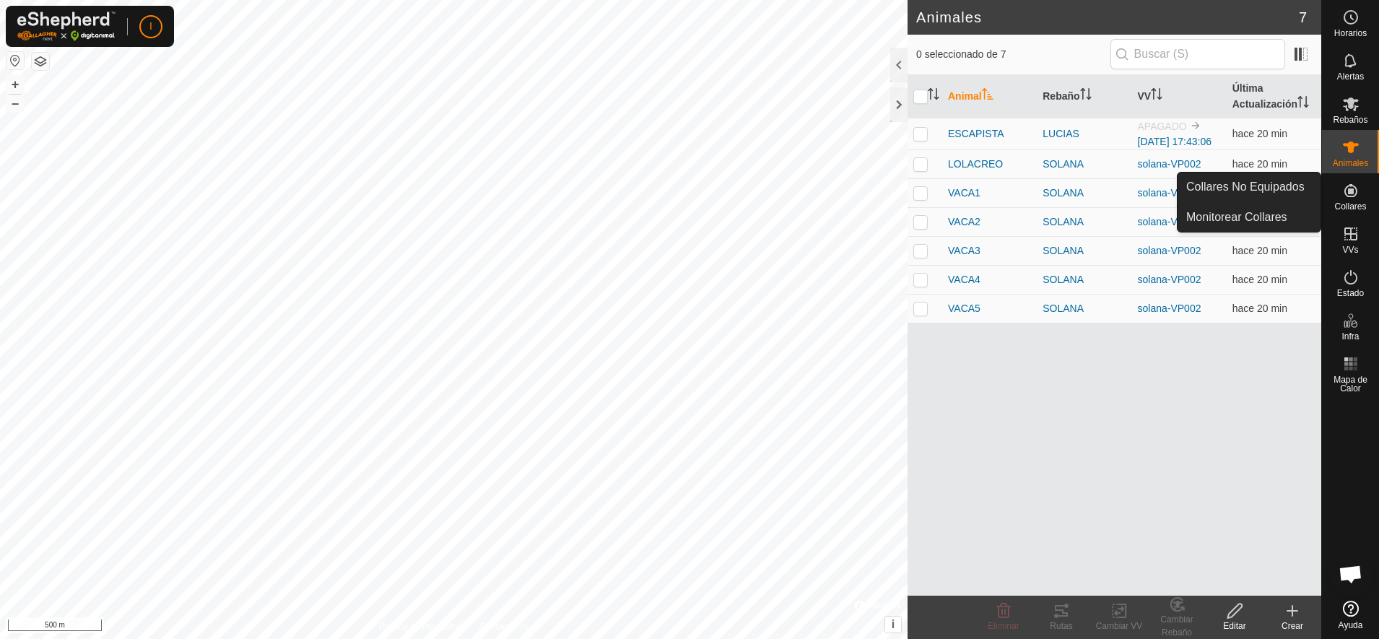
click at [1347, 194] on icon at bounding box center [1350, 190] width 17 height 17
click at [1351, 189] on icon at bounding box center [1350, 190] width 13 height 13
click at [1347, 194] on icon at bounding box center [1350, 190] width 17 height 17
click at [1283, 214] on link "Monitorear Collares" at bounding box center [1249, 217] width 143 height 29
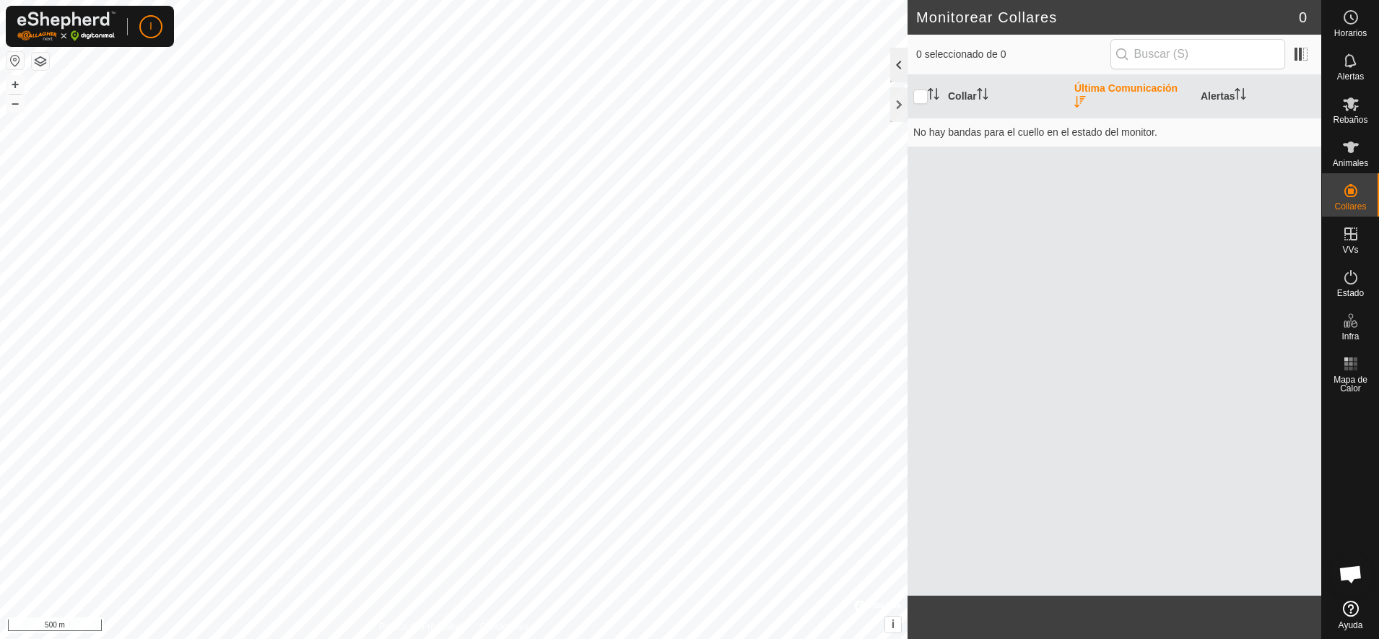
click at [893, 66] on div at bounding box center [898, 65] width 17 height 35
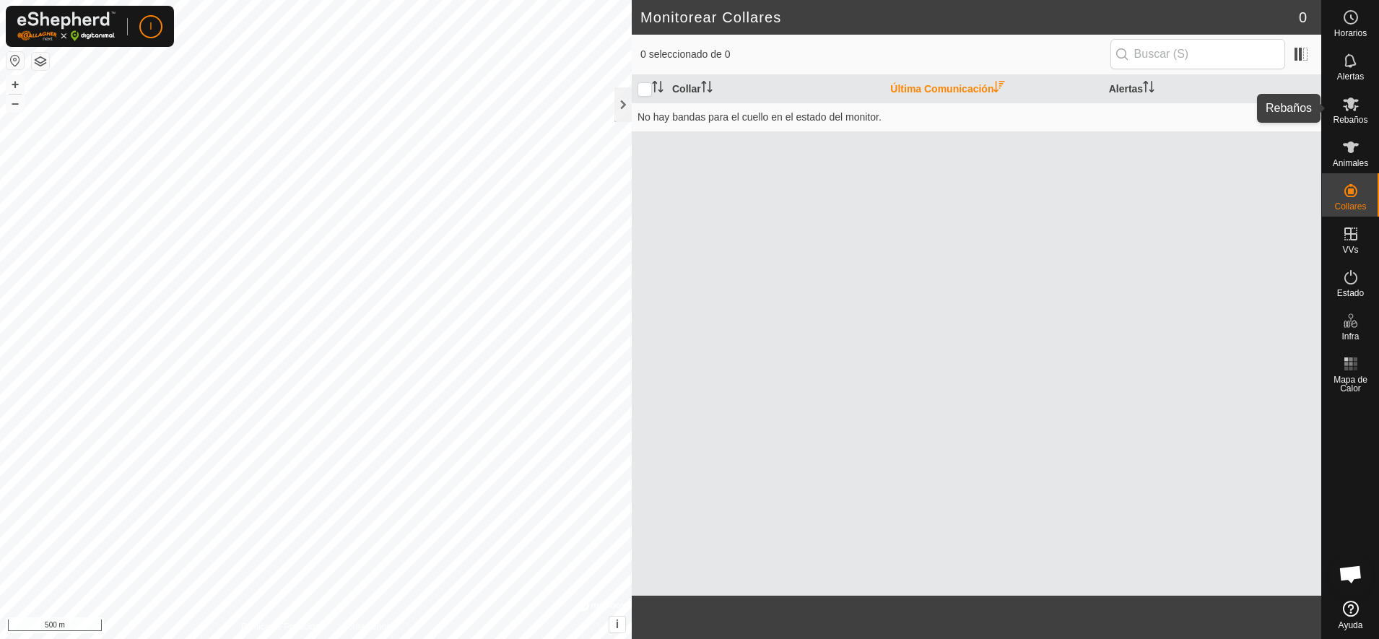
click at [1349, 118] on span "Rebaños" at bounding box center [1350, 120] width 35 height 9
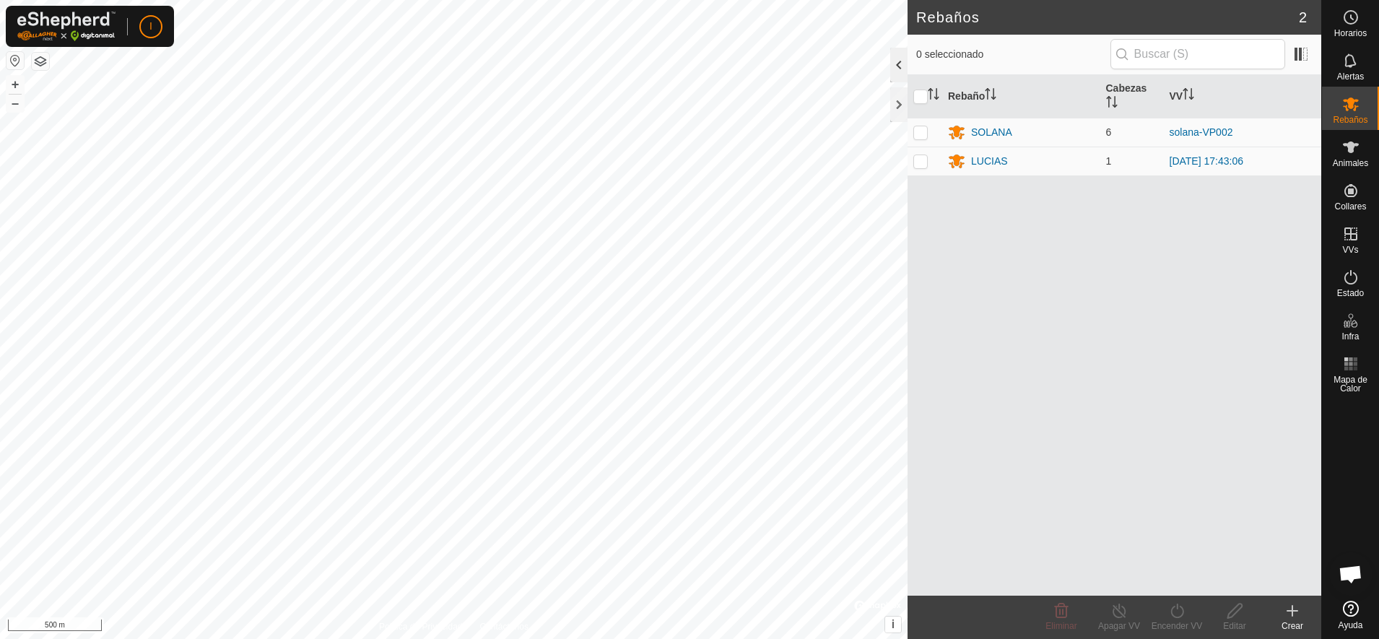
click at [897, 64] on div at bounding box center [898, 65] width 17 height 35
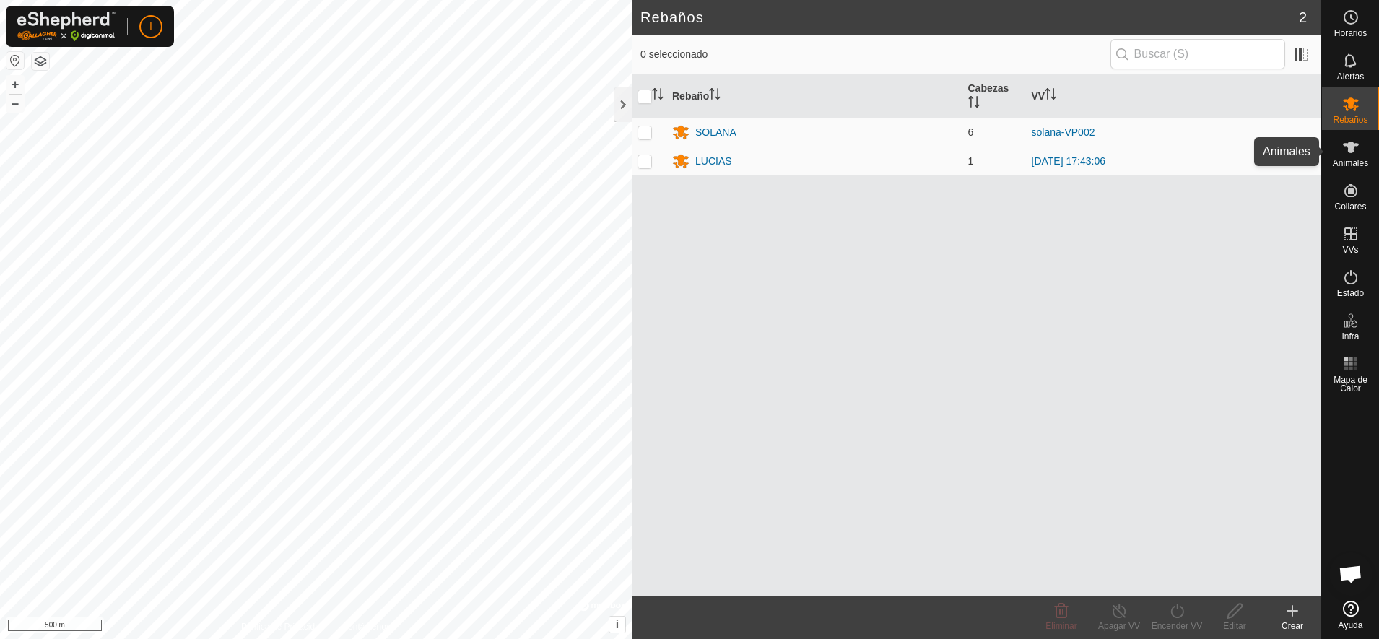
click at [1363, 156] on es-animals-svg-icon at bounding box center [1351, 147] width 26 height 23
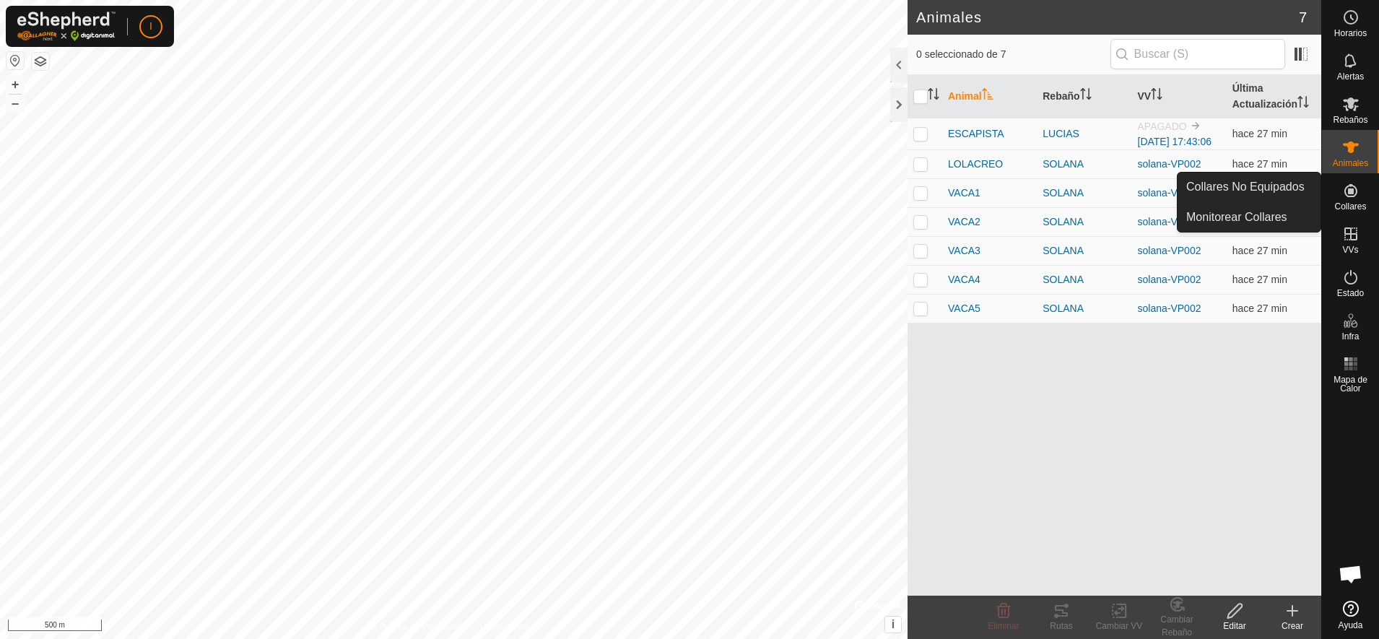
click at [1355, 193] on icon at bounding box center [1350, 190] width 17 height 17
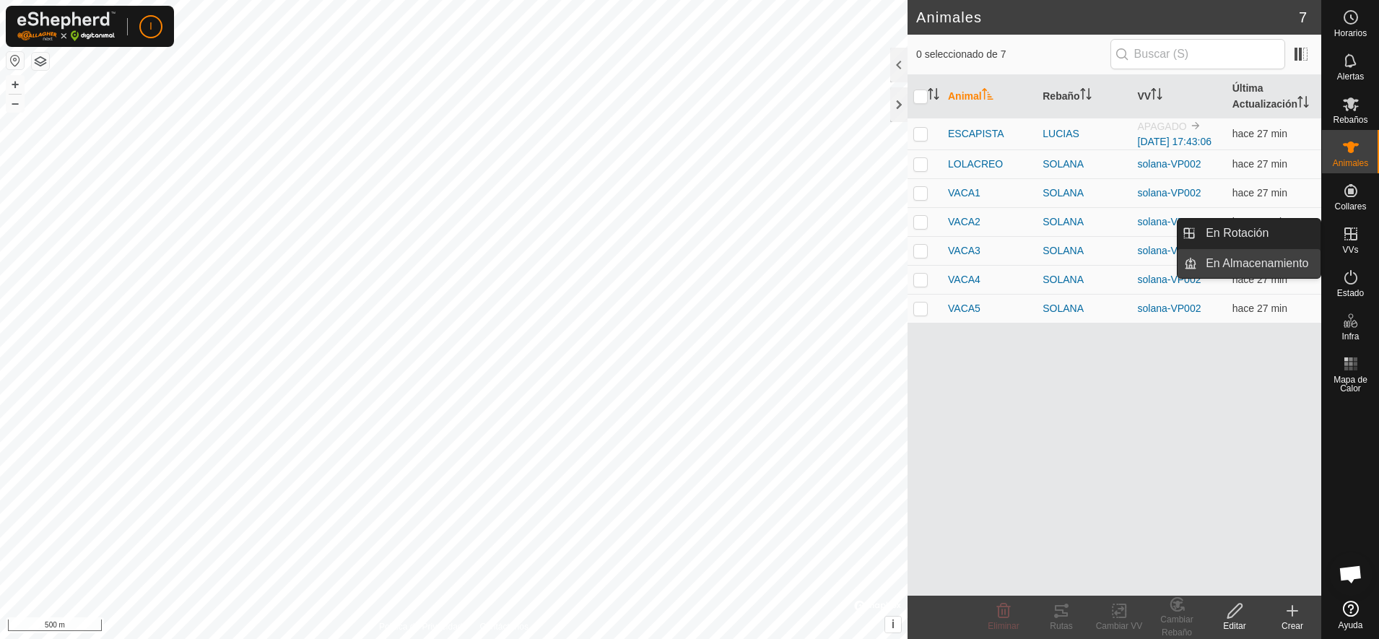
click at [1295, 261] on link "En Almacenamiento" at bounding box center [1258, 263] width 123 height 29
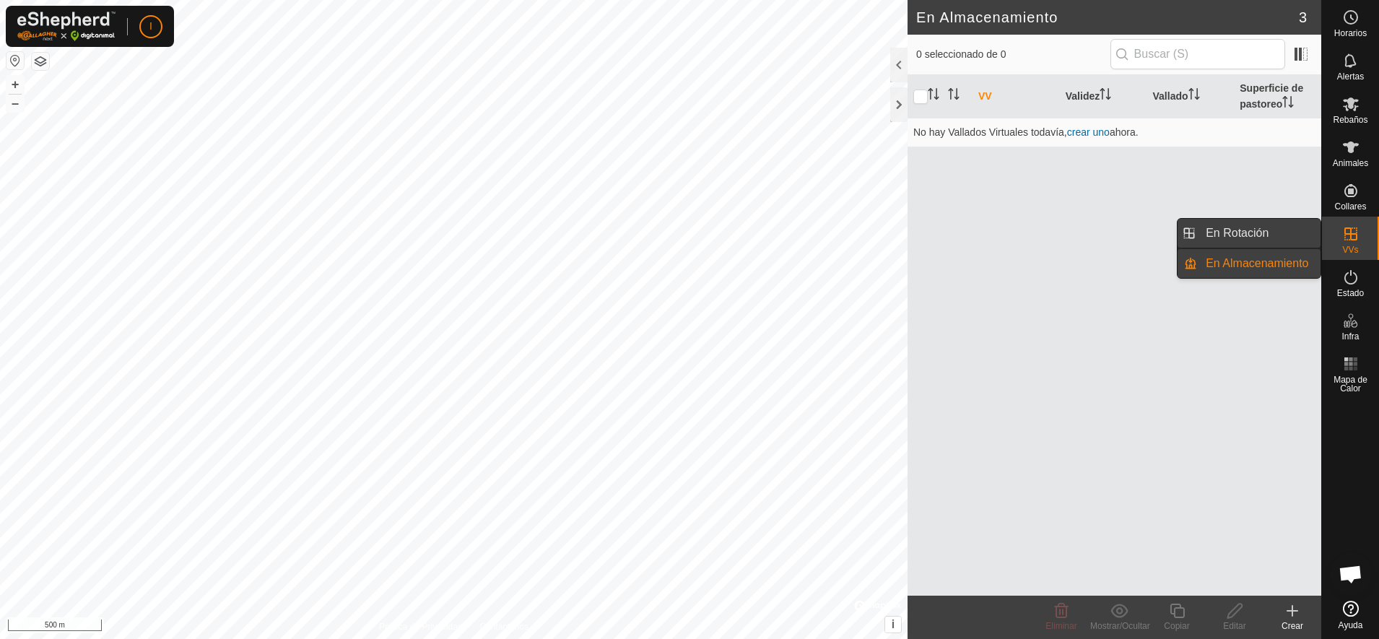
click at [1237, 232] on link "En Rotación" at bounding box center [1258, 233] width 123 height 29
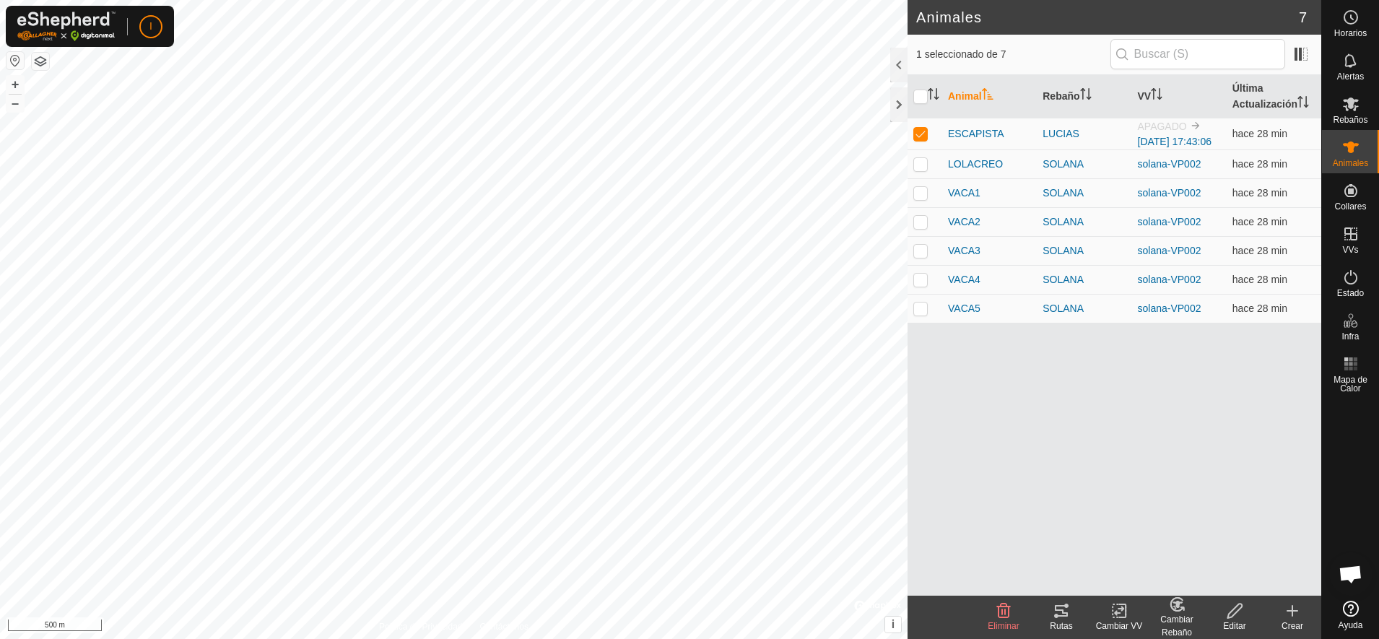
click at [1349, 615] on icon at bounding box center [1351, 609] width 16 height 16
click at [1300, 56] on span at bounding box center [1301, 54] width 23 height 23
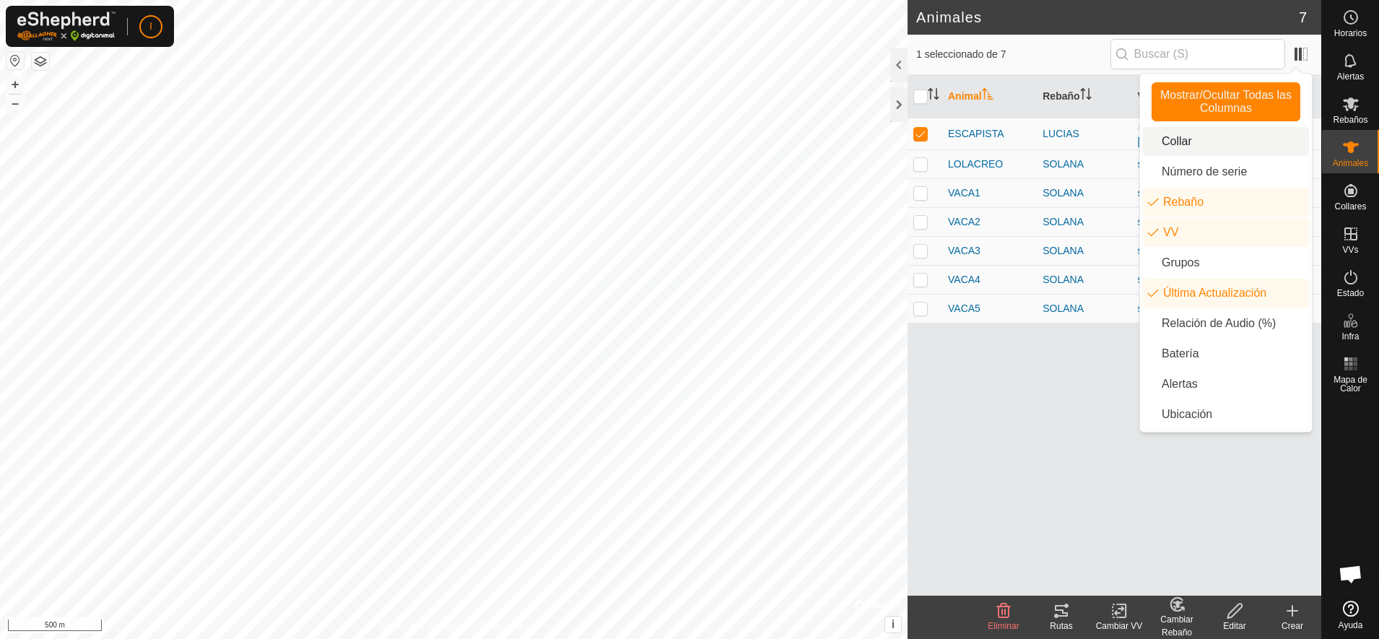
click at [1153, 145] on li "Collar" at bounding box center [1226, 141] width 166 height 29
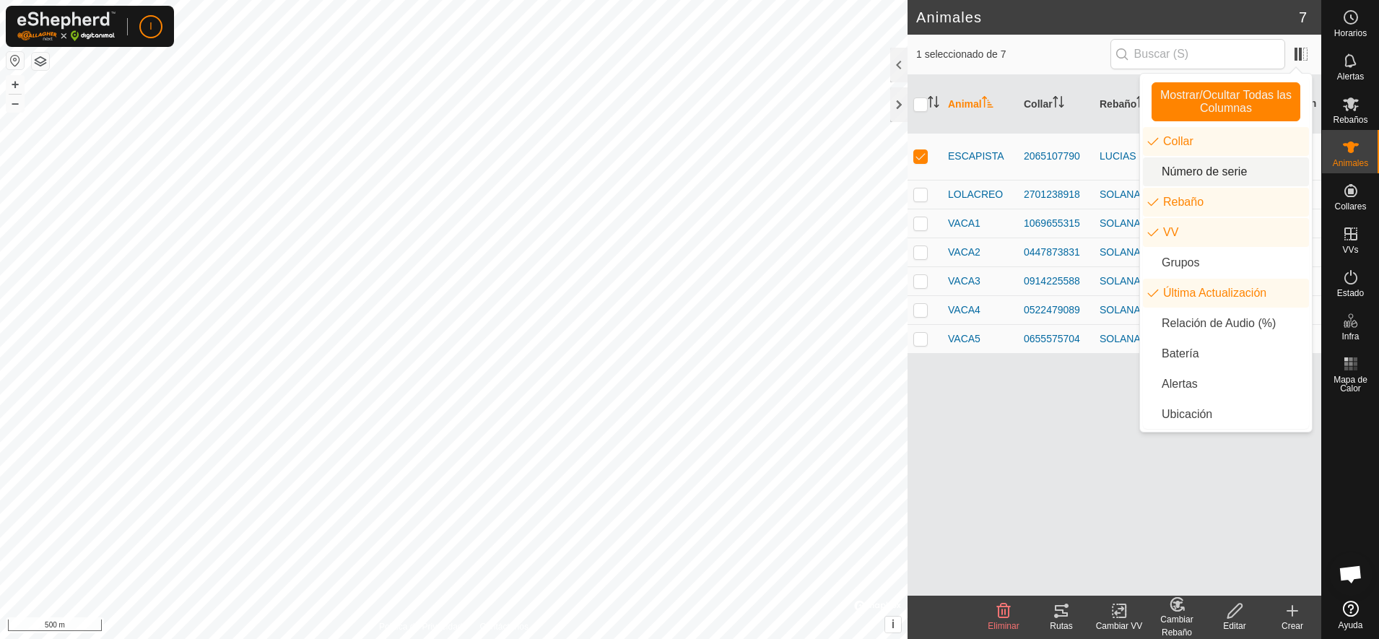
click at [1151, 173] on li "Número de serie" at bounding box center [1226, 171] width 166 height 29
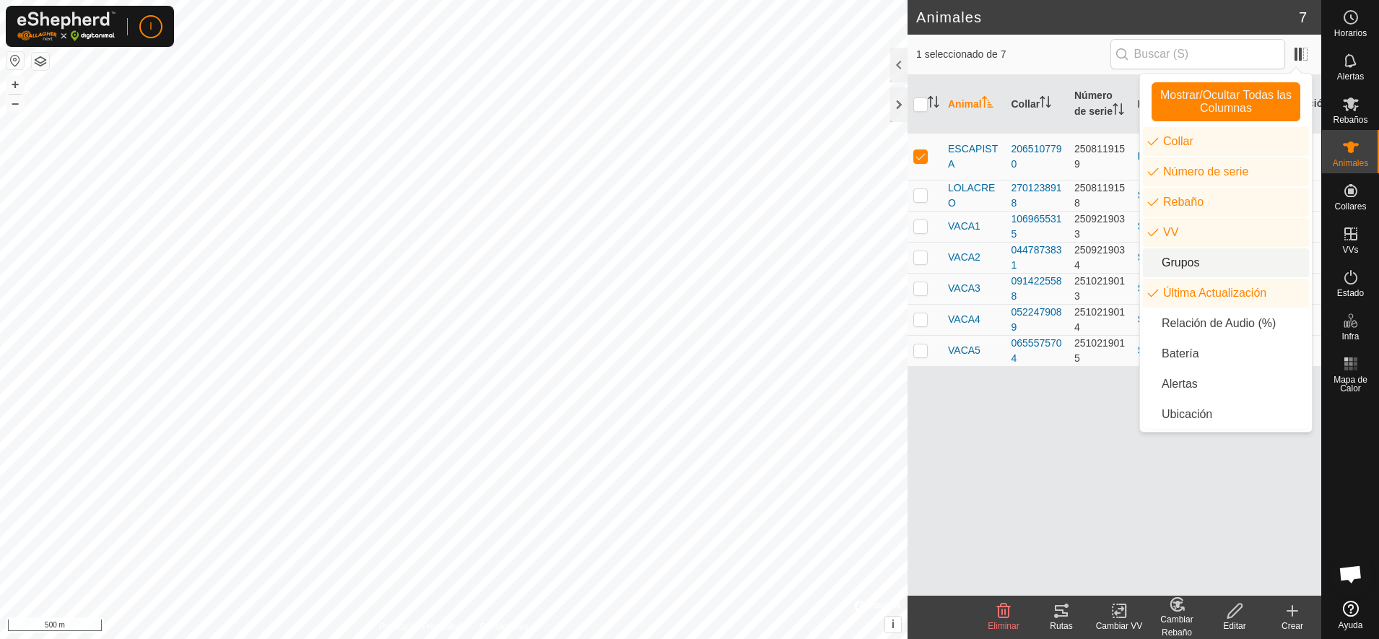
click at [1150, 263] on li "Grupos" at bounding box center [1226, 262] width 166 height 29
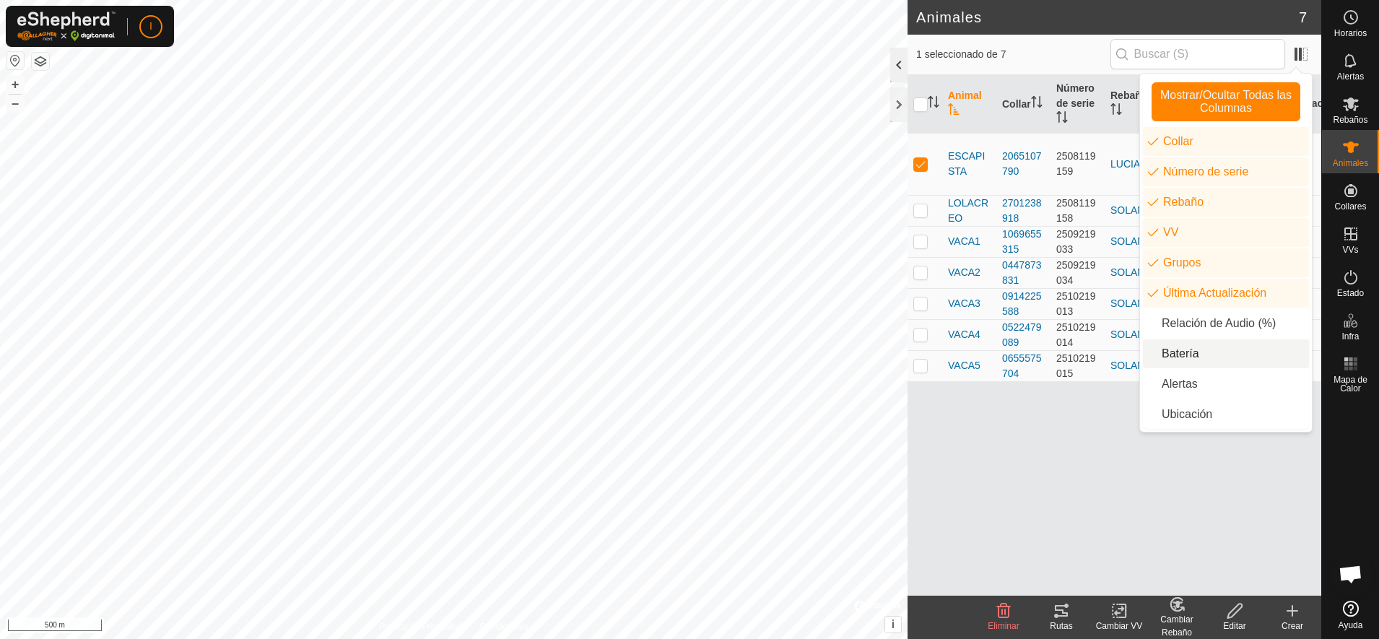
click at [897, 66] on div at bounding box center [898, 65] width 17 height 35
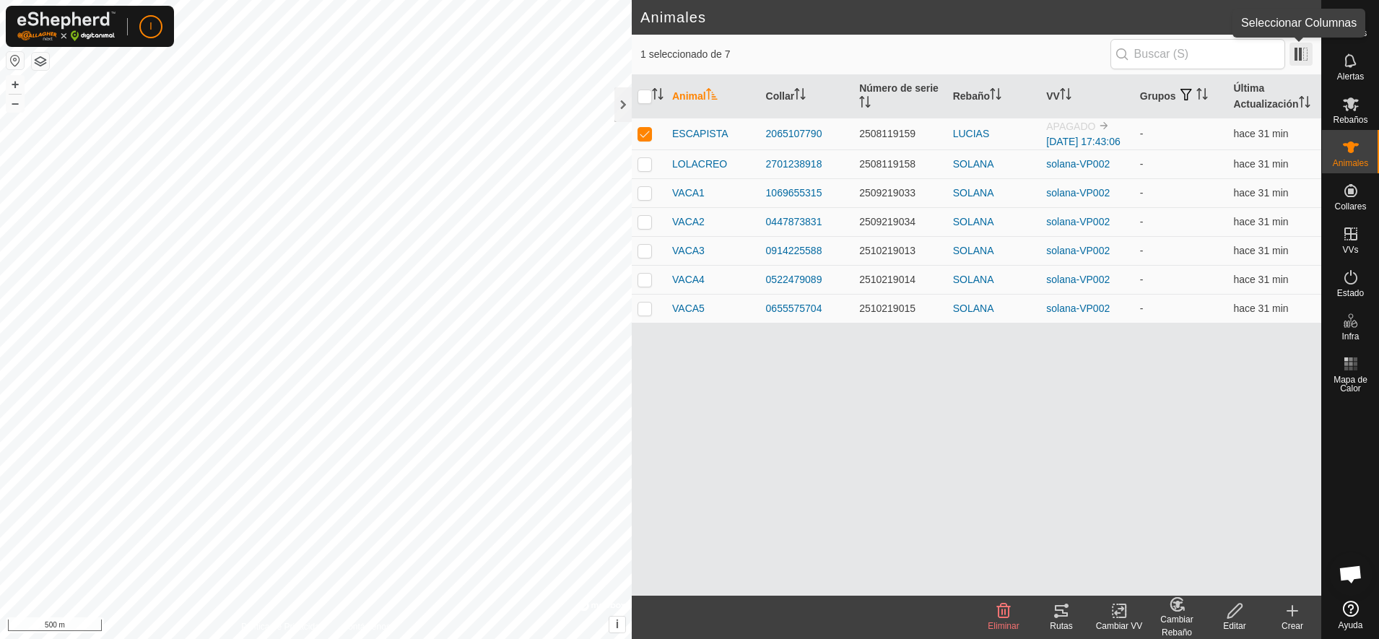
click at [1297, 56] on span at bounding box center [1301, 54] width 23 height 23
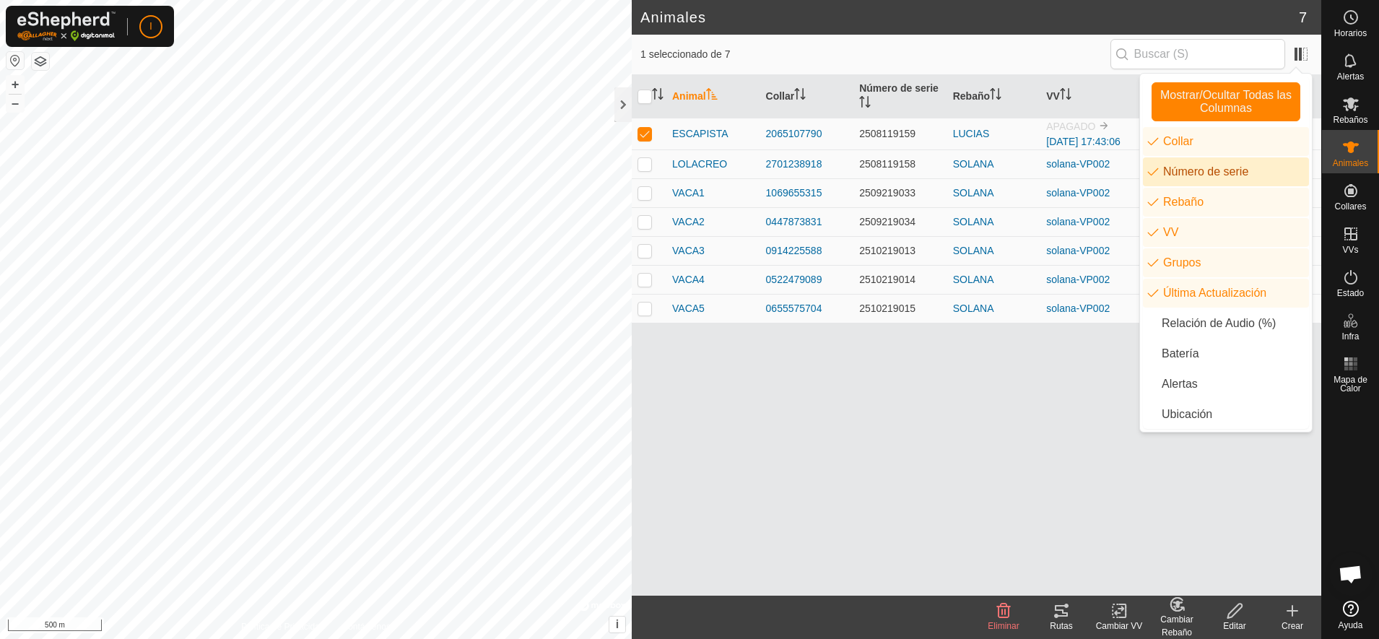
click at [1183, 175] on li "Número de serie" at bounding box center [1226, 171] width 166 height 29
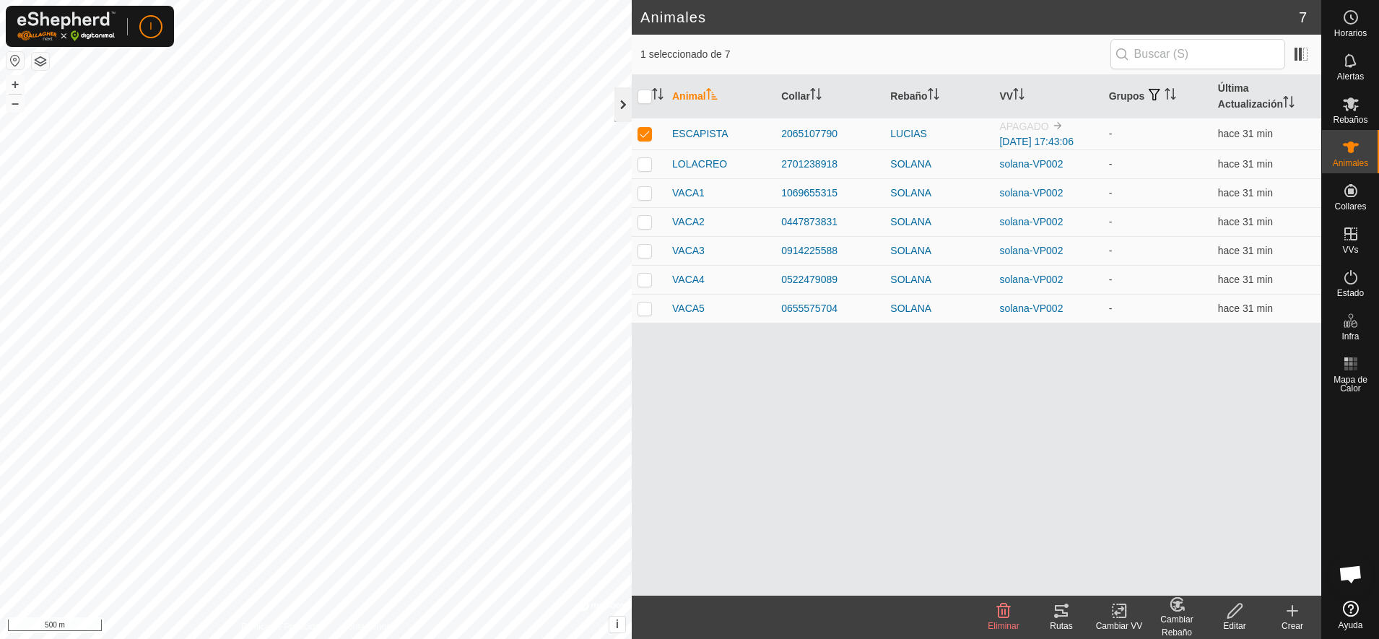
click at [620, 100] on div at bounding box center [622, 104] width 17 height 35
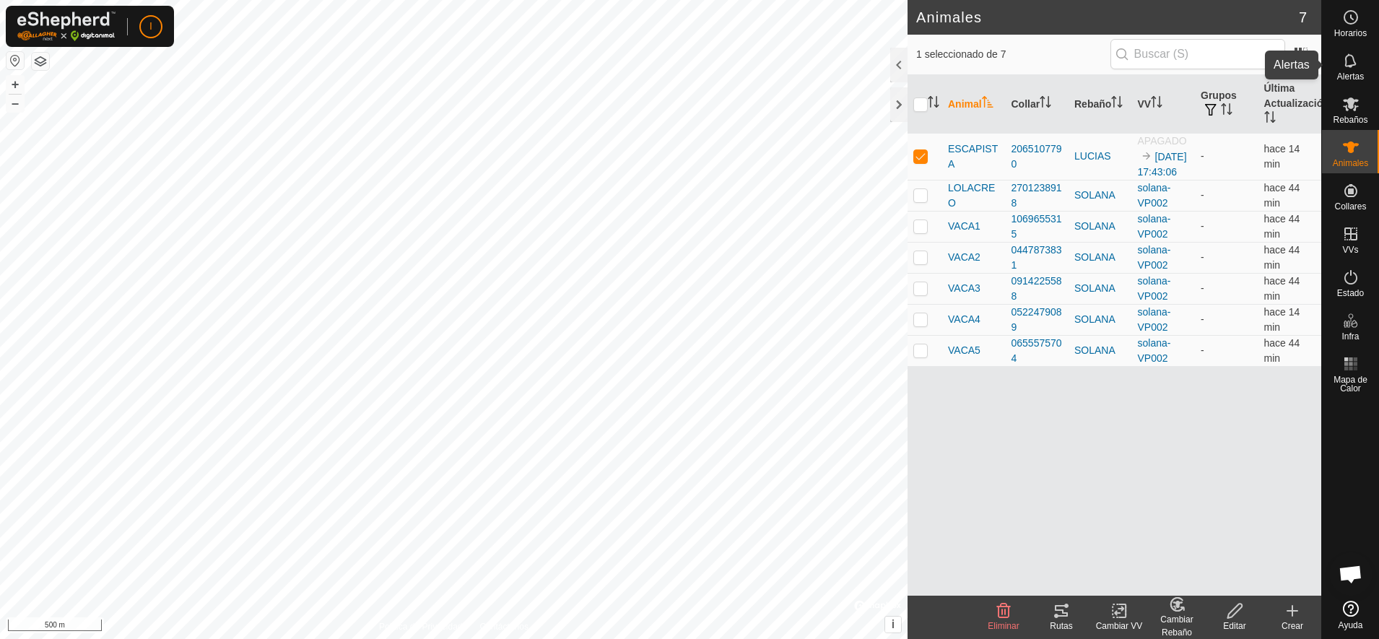
click at [1344, 61] on icon at bounding box center [1350, 60] width 17 height 17
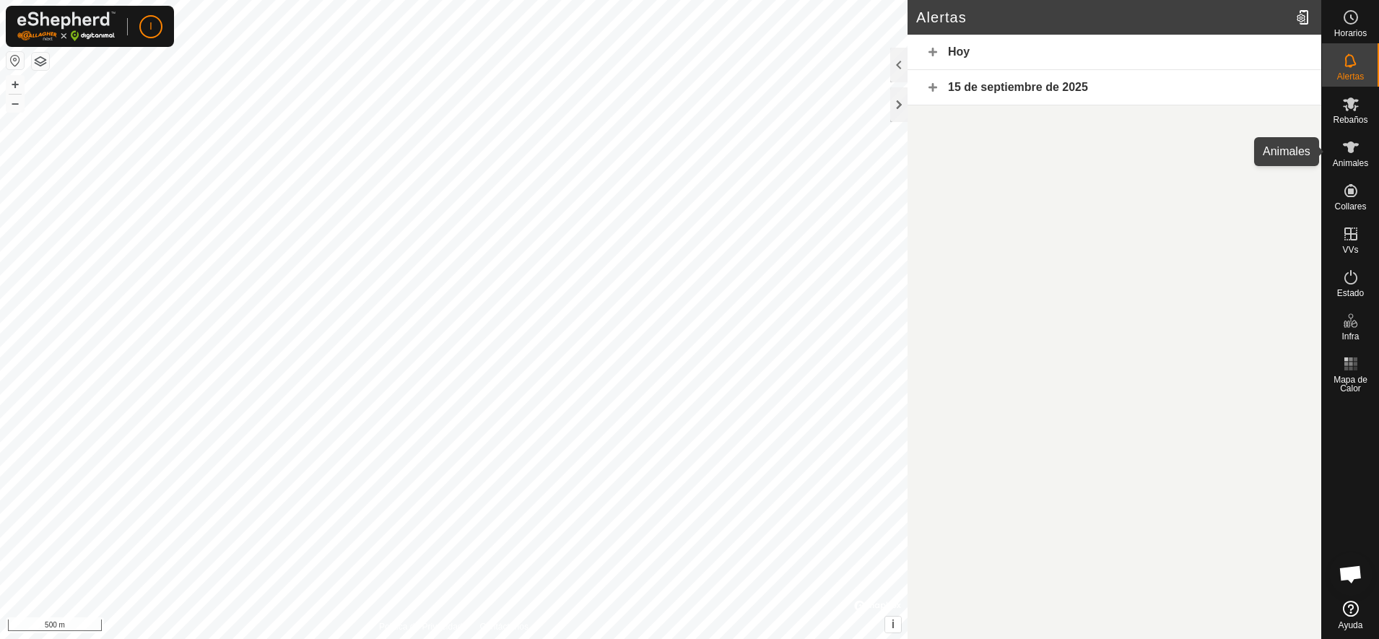
click at [1352, 155] on icon at bounding box center [1350, 147] width 17 height 17
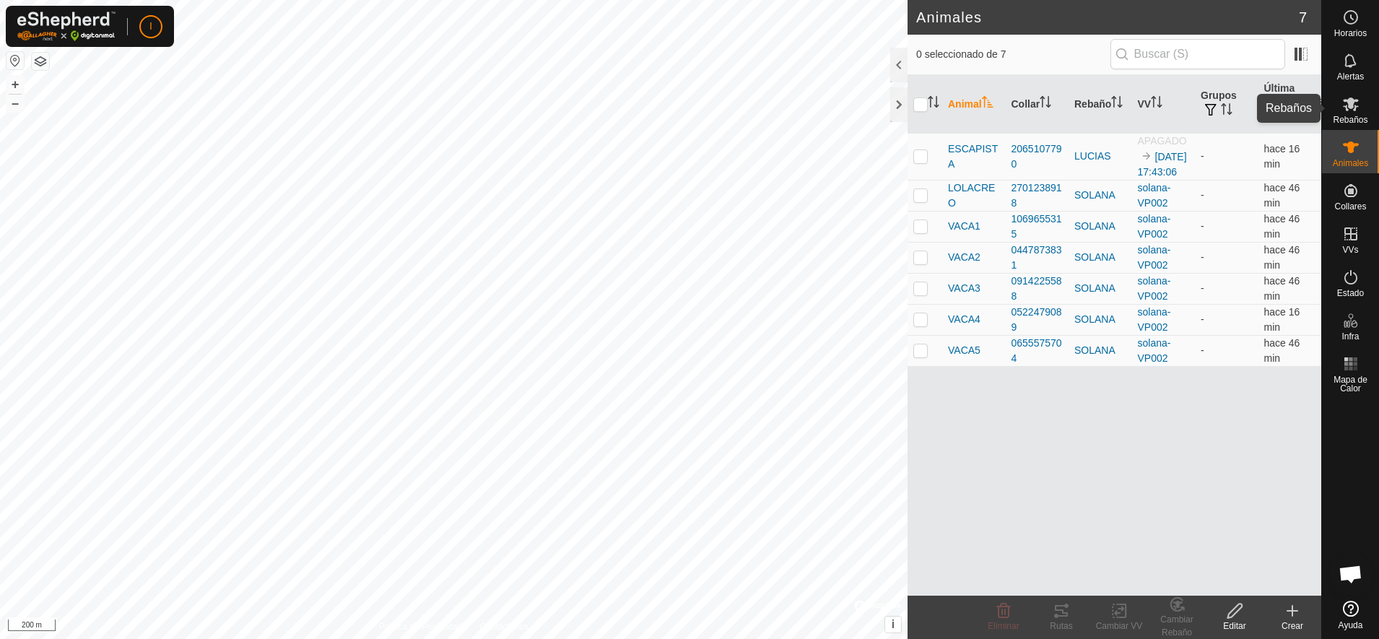
click at [1354, 109] on icon at bounding box center [1351, 104] width 16 height 14
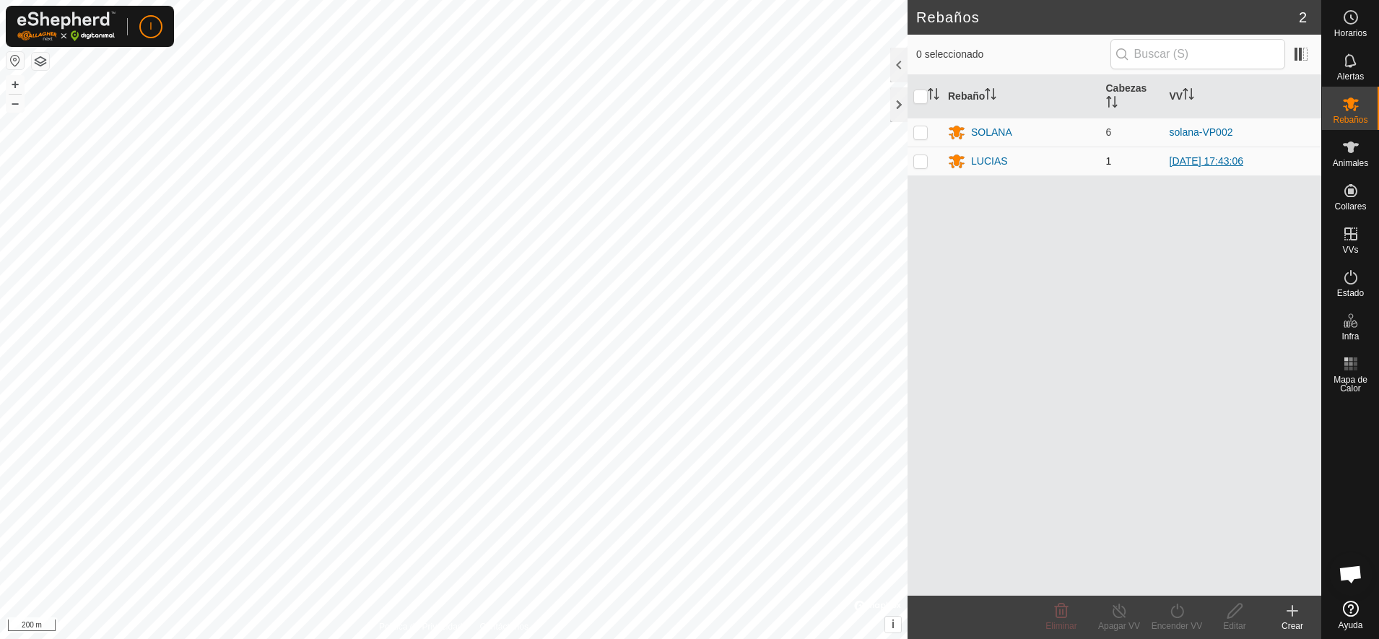
click at [1206, 165] on link "[DATE] 17:43:06" at bounding box center [1207, 161] width 74 height 12
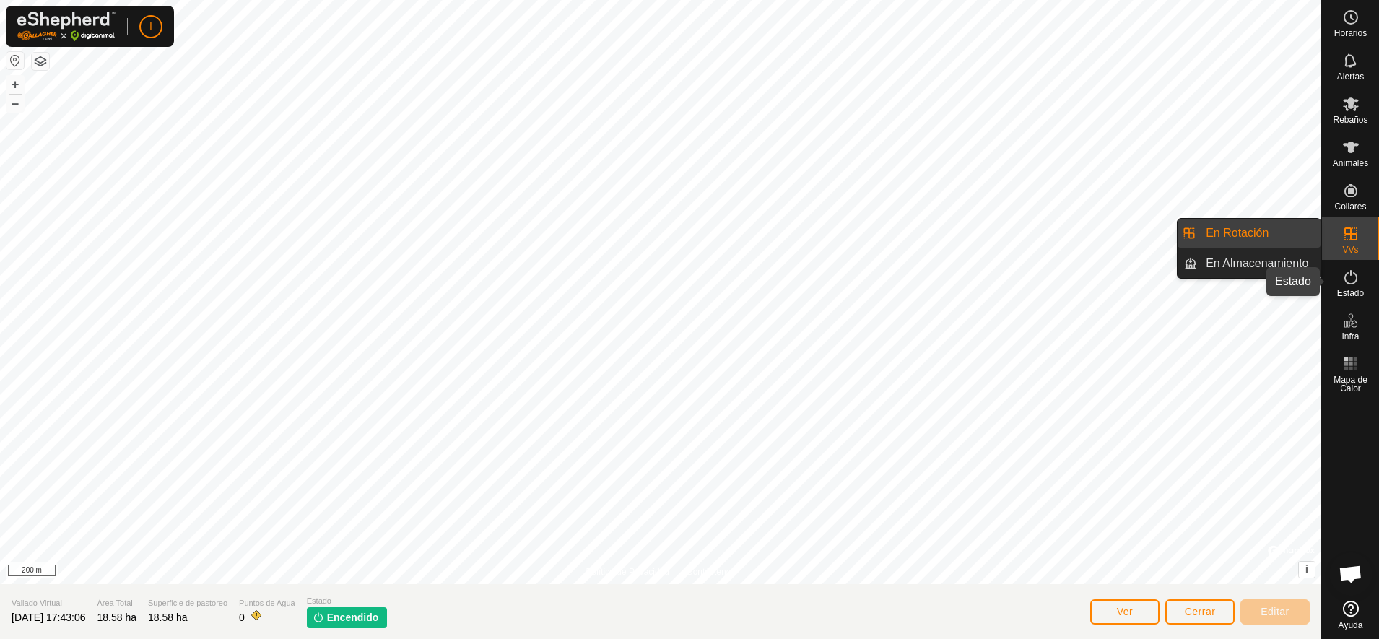
click at [1353, 287] on es-activation-svg-icon at bounding box center [1351, 277] width 26 height 23
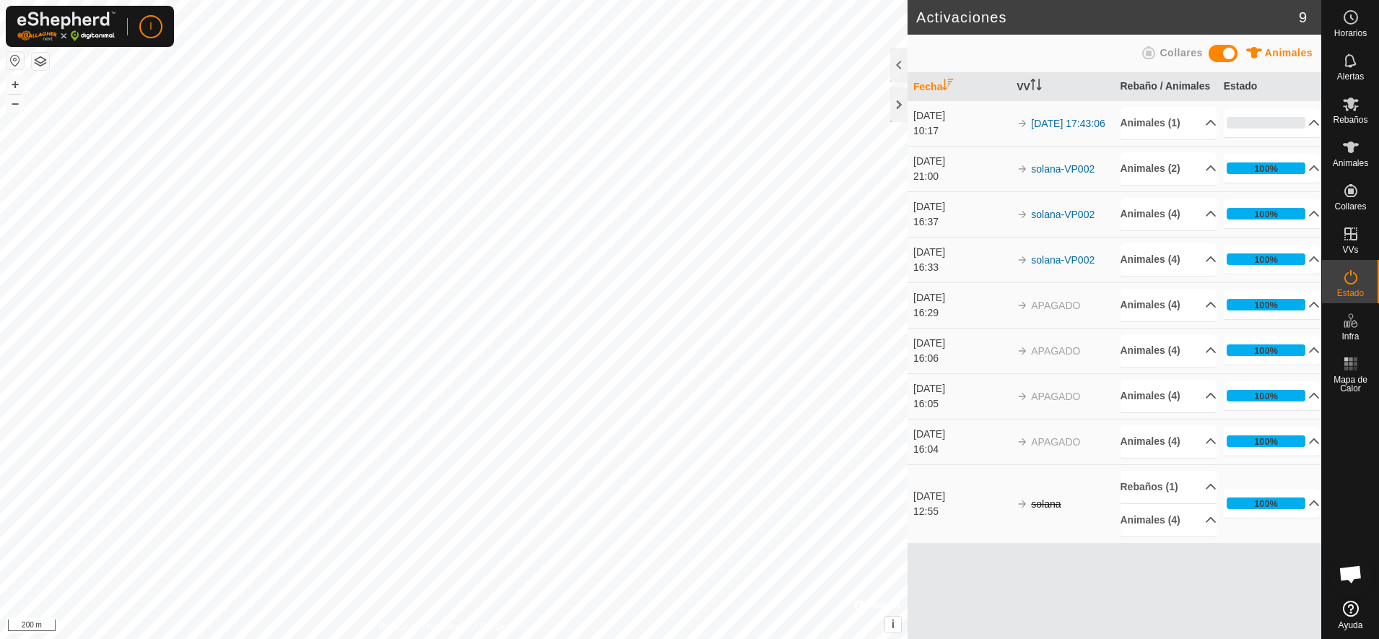
click at [1224, 48] on span at bounding box center [1223, 53] width 29 height 17
click at [1235, 50] on span at bounding box center [1223, 53] width 29 height 17
click at [1217, 53] on span at bounding box center [1223, 53] width 29 height 17
click at [1232, 53] on span at bounding box center [1223, 53] width 29 height 17
click at [1358, 149] on icon at bounding box center [1350, 147] width 17 height 17
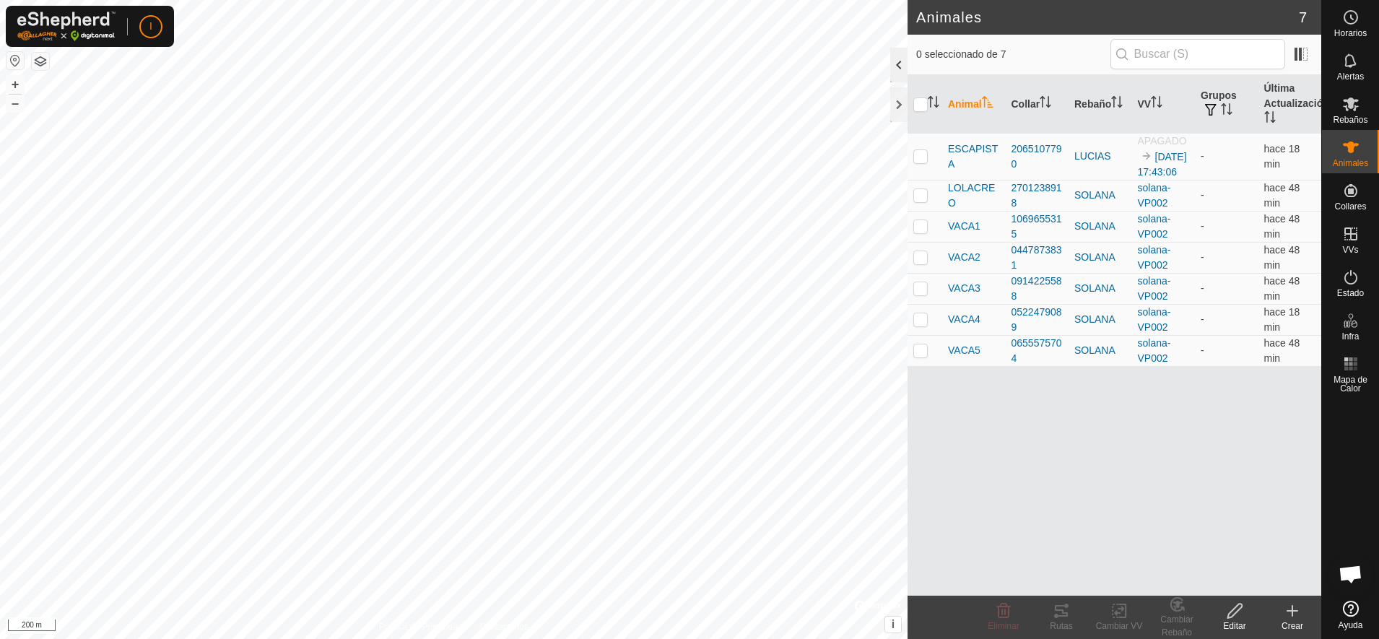
click at [899, 64] on div at bounding box center [898, 65] width 17 height 35
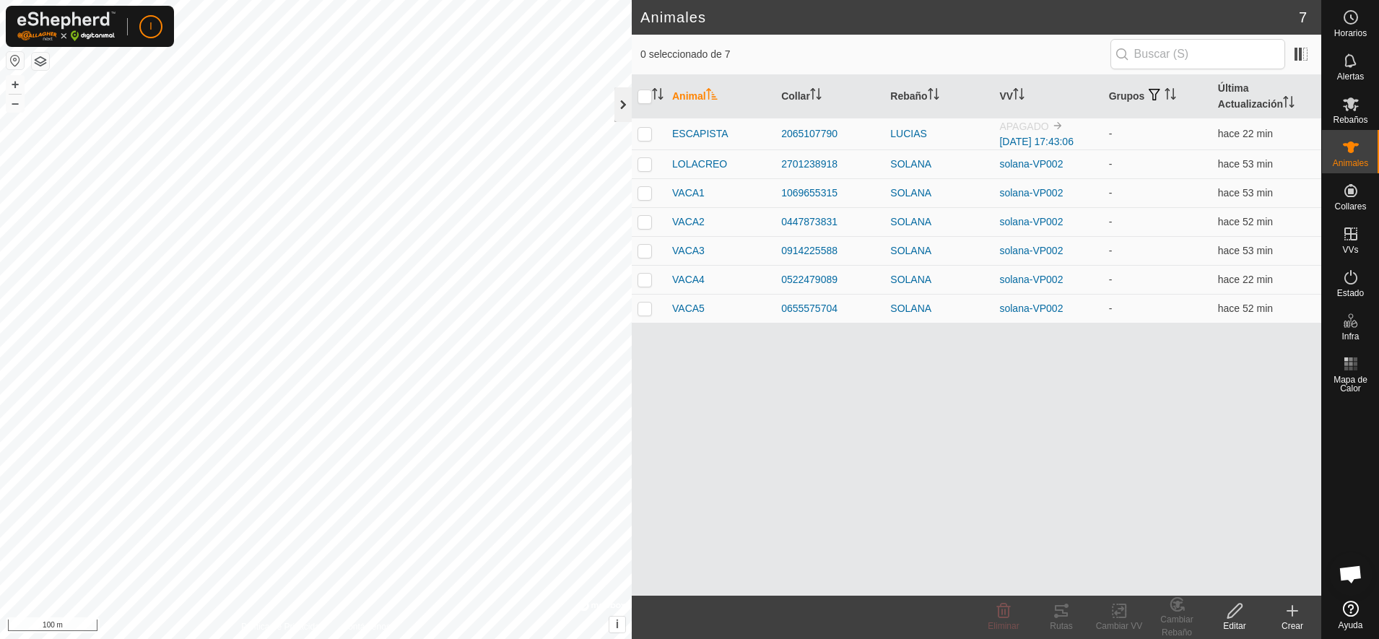
click at [624, 105] on div at bounding box center [622, 104] width 17 height 35
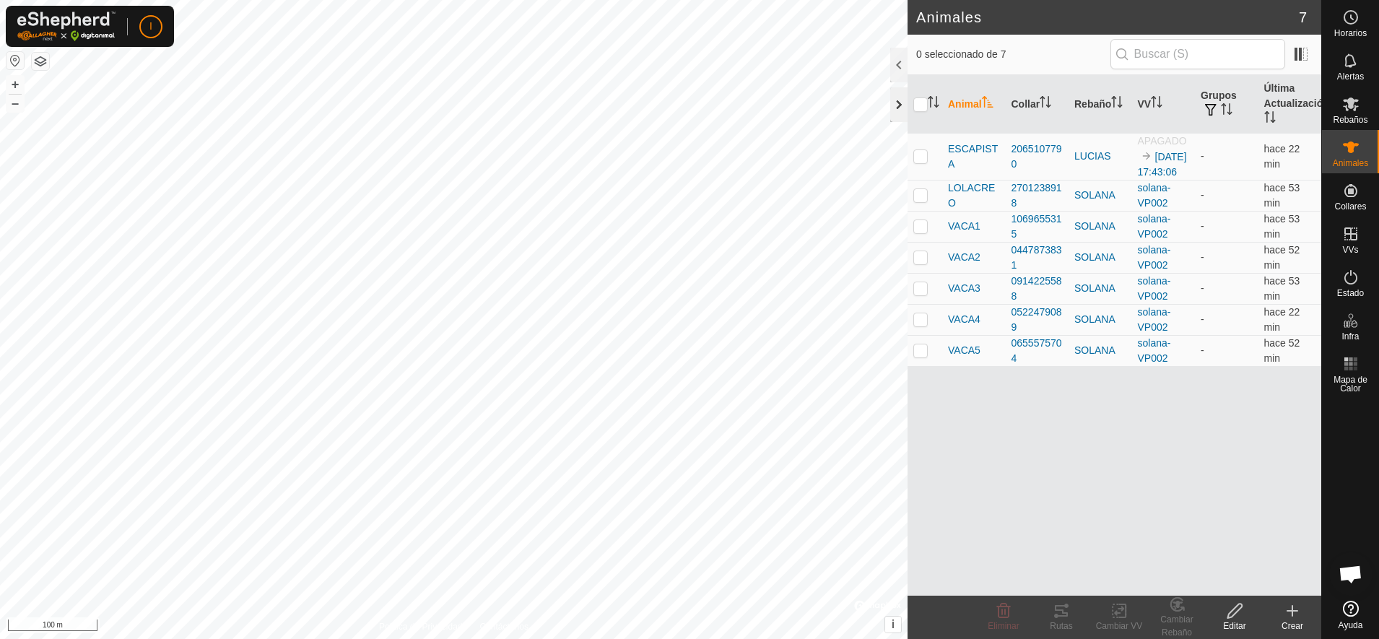
click at [901, 100] on div at bounding box center [898, 104] width 17 height 35
